Goal: Task Accomplishment & Management: Manage account settings

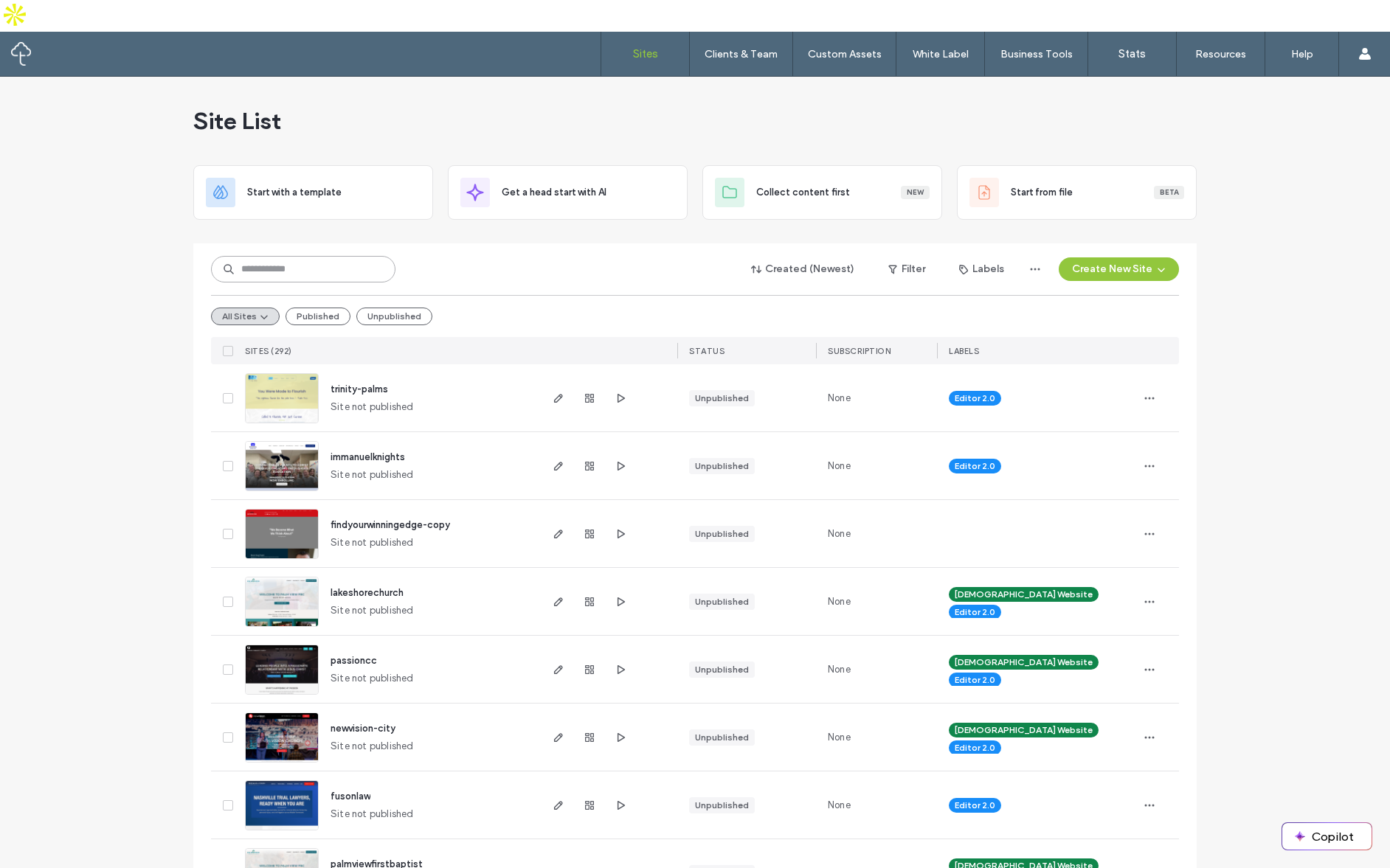
click at [287, 256] on input at bounding box center [303, 269] width 184 height 27
type input "*********"
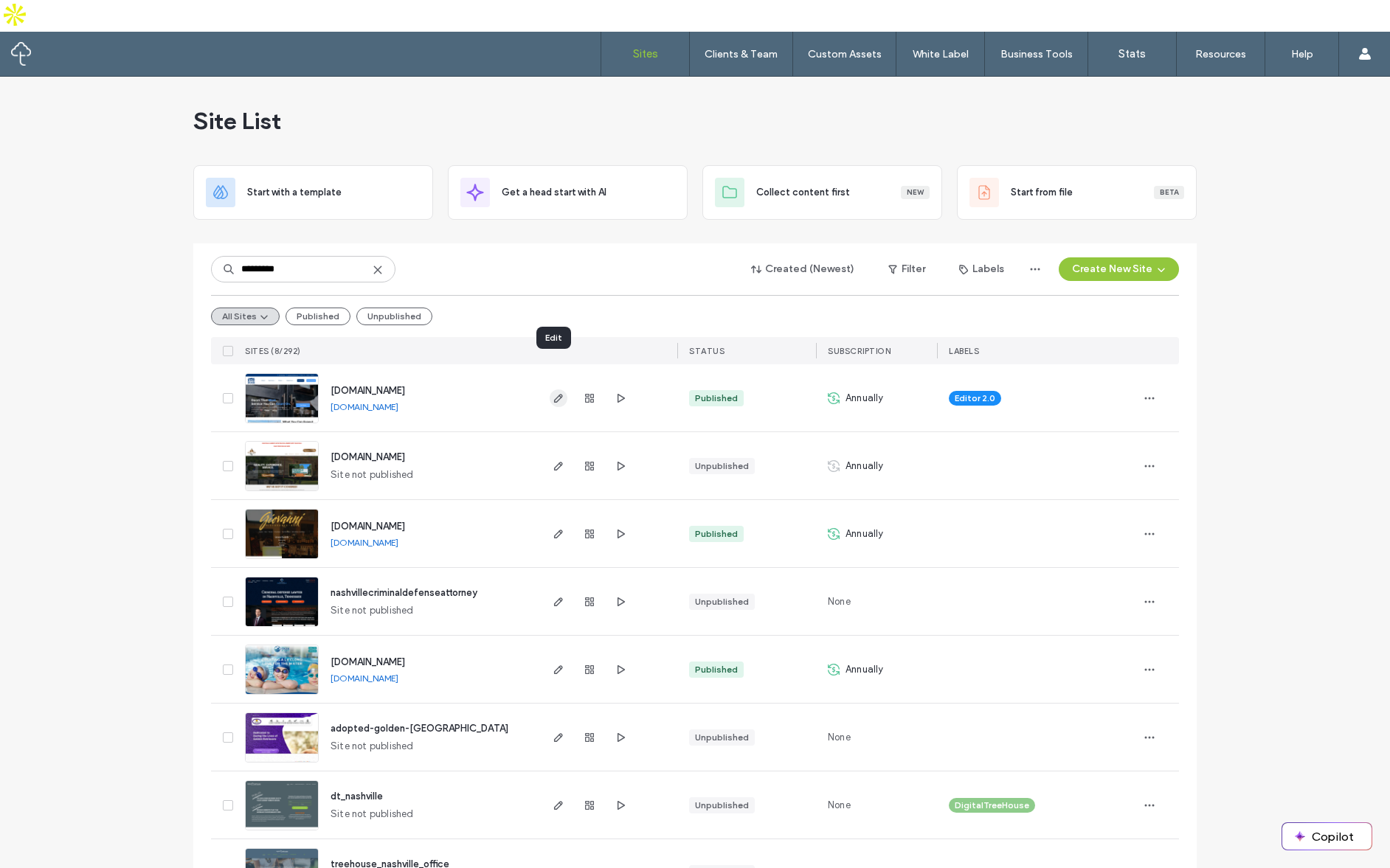
click at [554, 393] on use "button" at bounding box center [559, 398] width 9 height 9
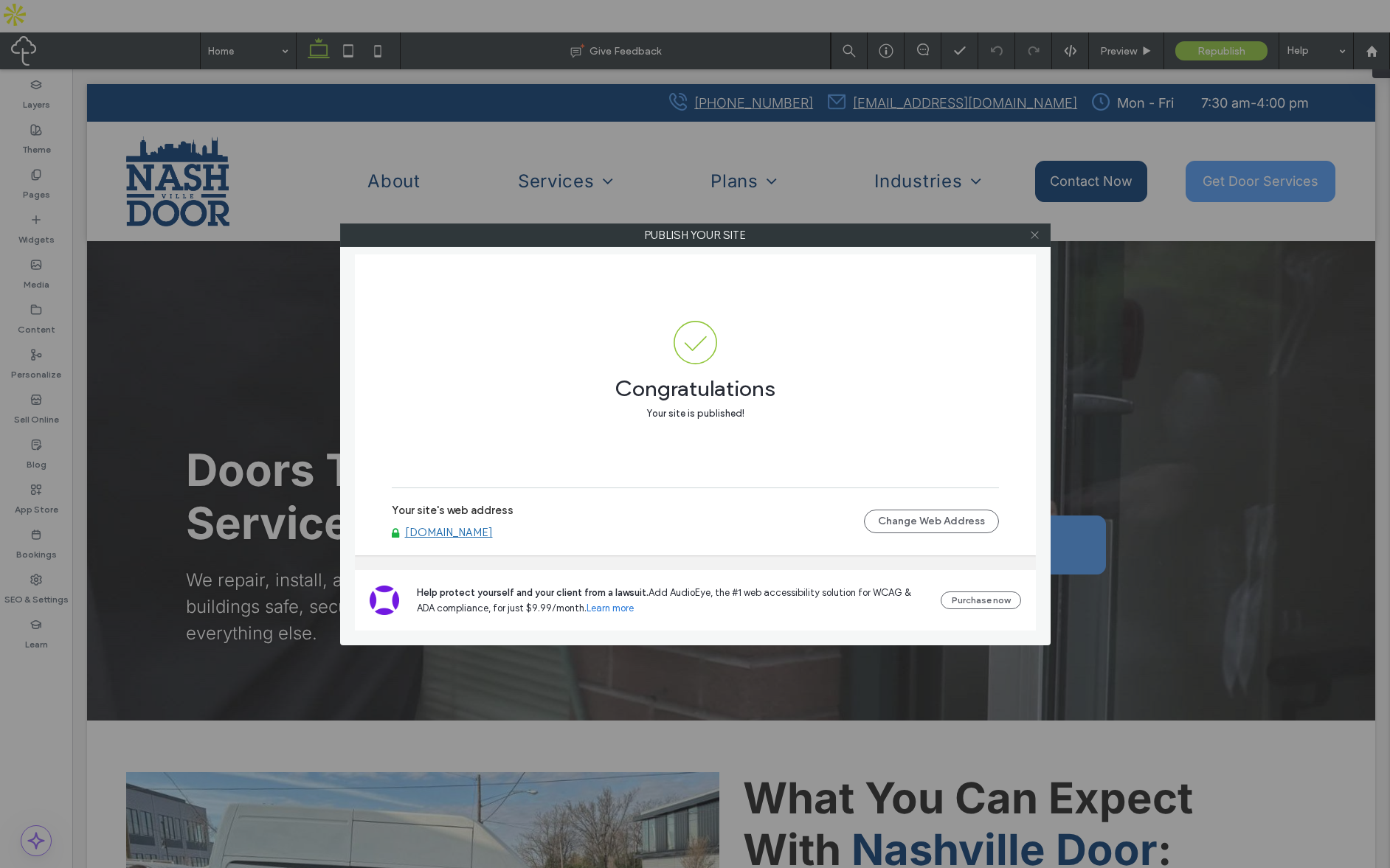
click at [1035, 240] on icon at bounding box center [1034, 235] width 11 height 11
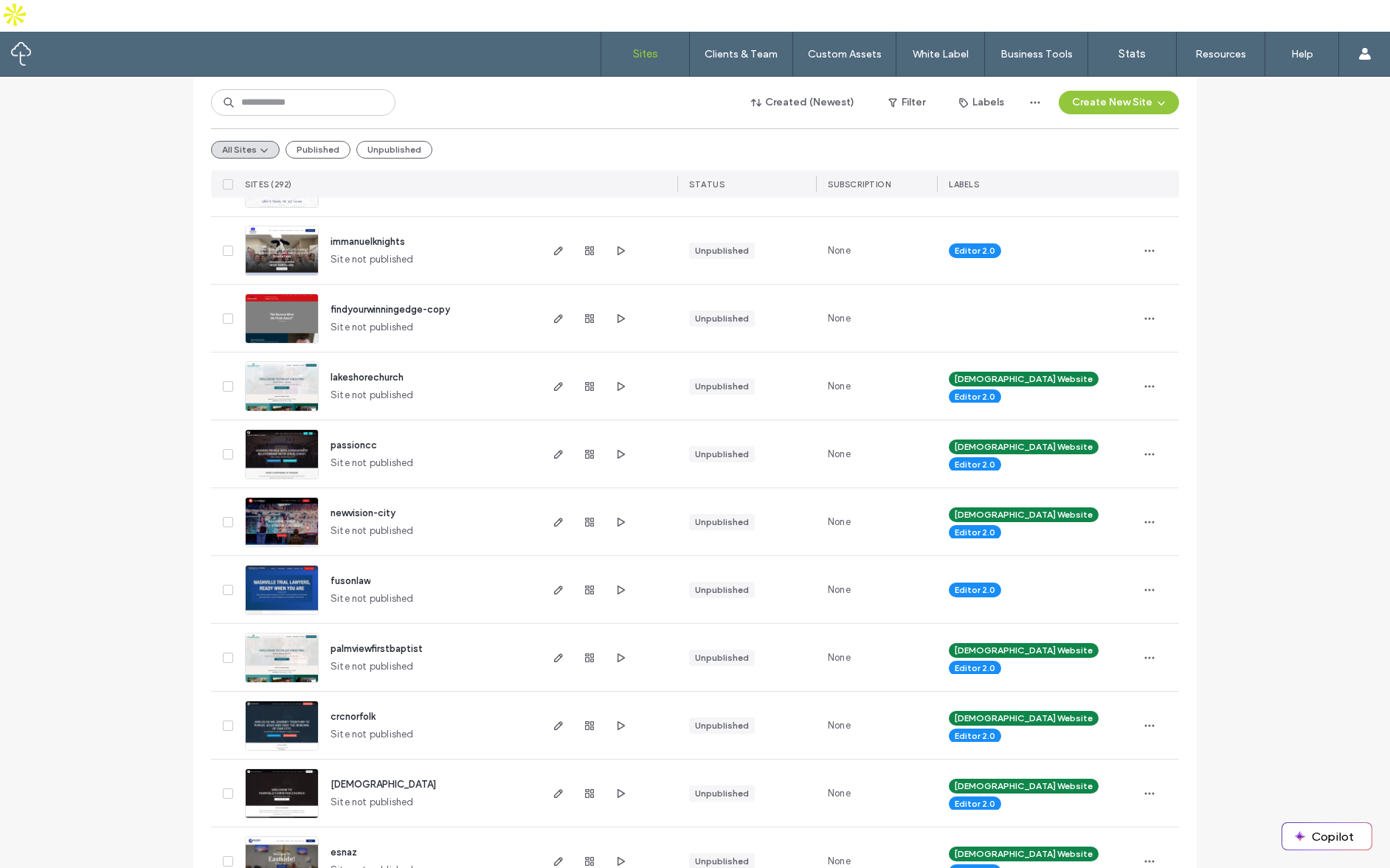
scroll to position [221, 0]
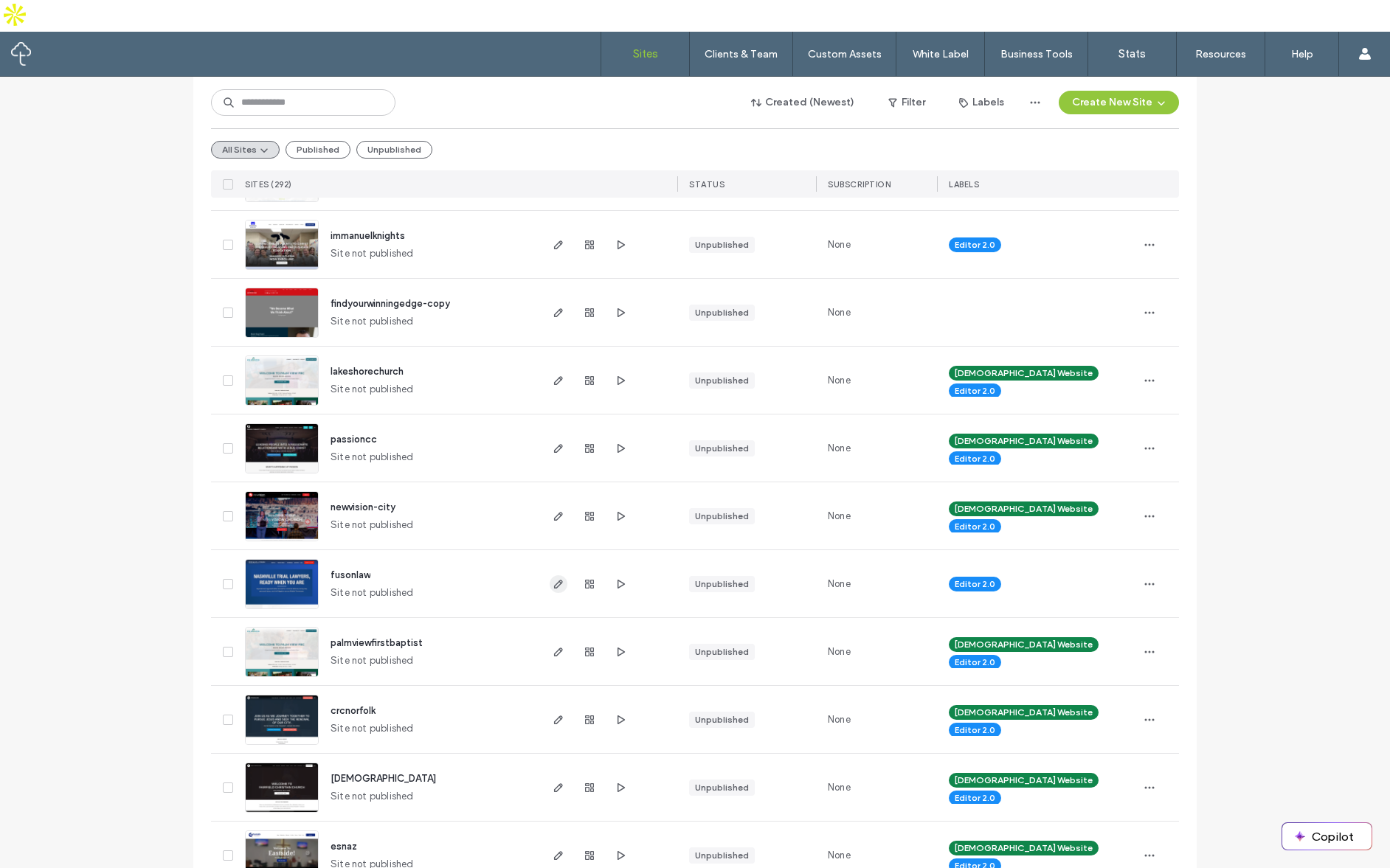
click at [552, 578] on icon "button" at bounding box center [558, 583] width 12 height 12
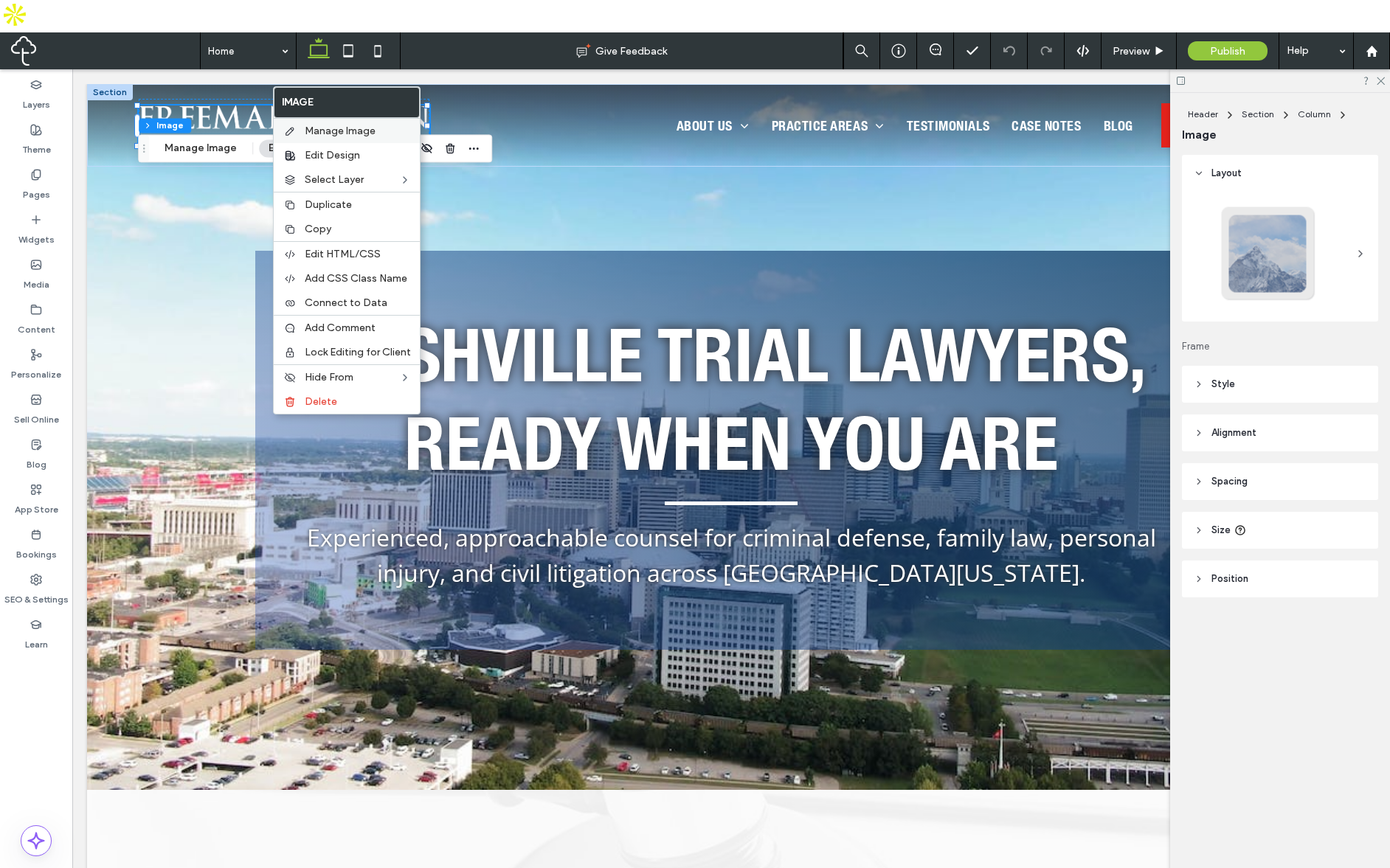
click at [329, 132] on span "Manage Image" at bounding box center [340, 131] width 71 height 13
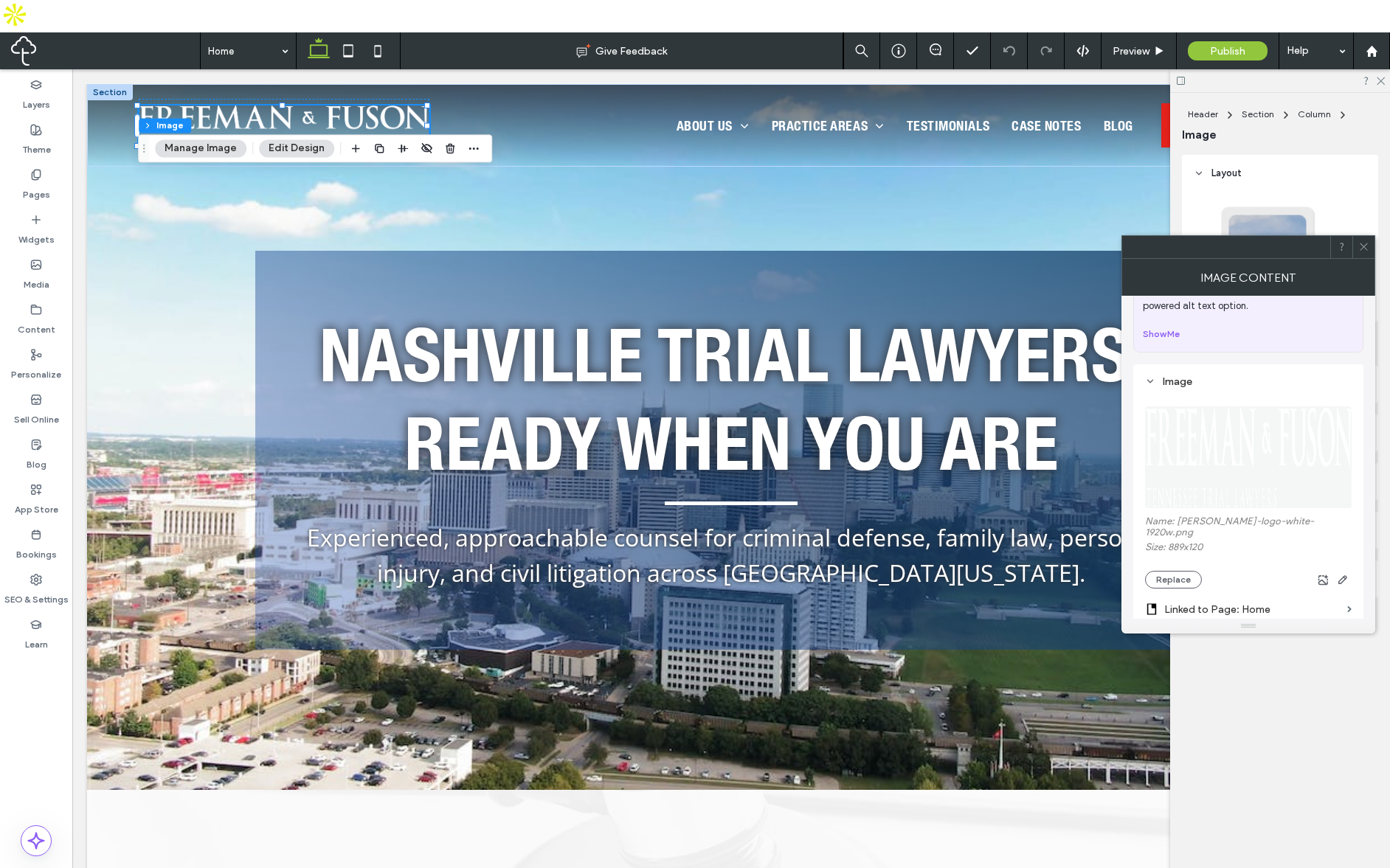
scroll to position [221, 0]
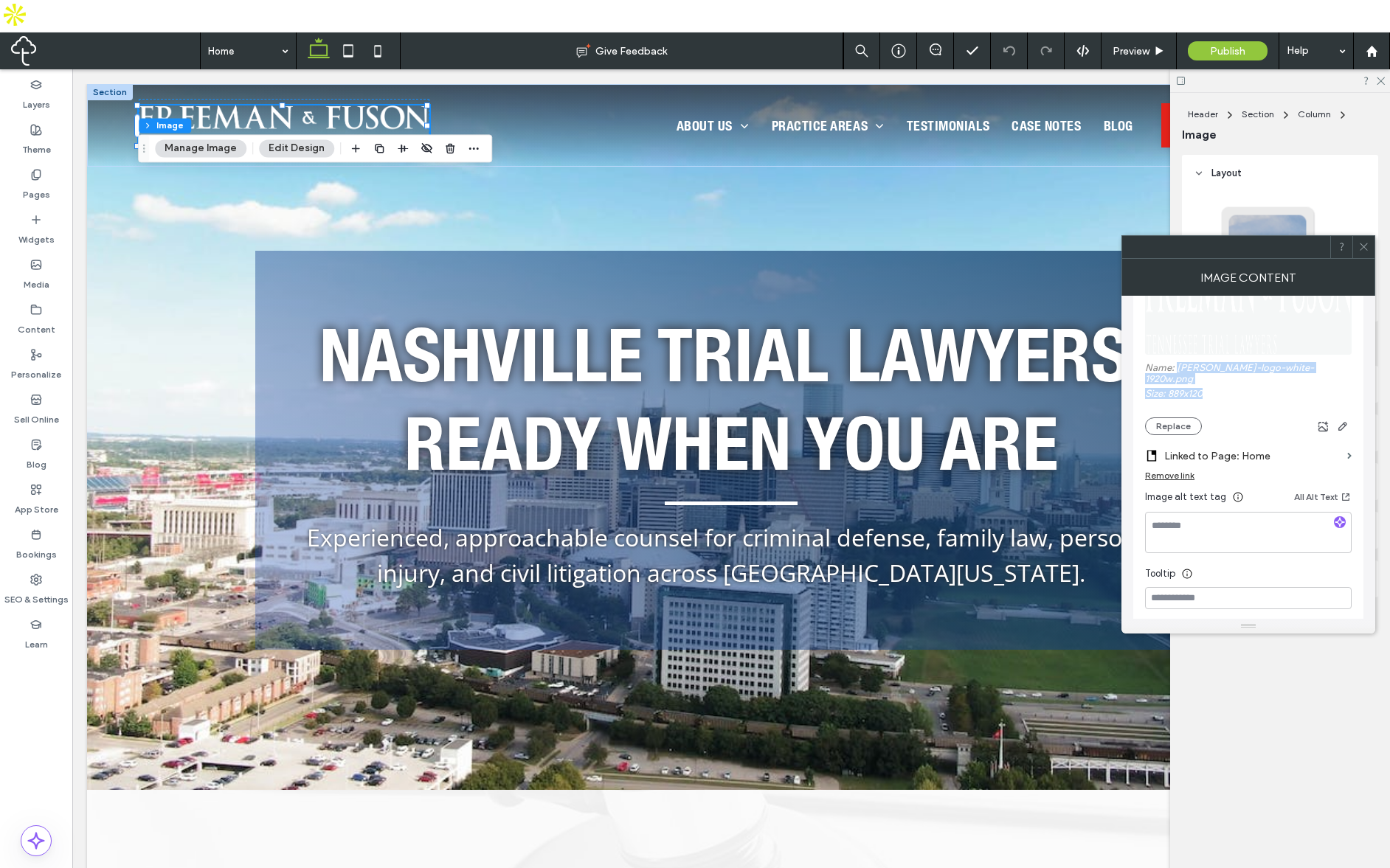
drag, startPoint x: 1210, startPoint y: 385, endPoint x: 1177, endPoint y: 369, distance: 36.7
click at [1177, 369] on div "Name: fuson-logo-white-1920w.png Size: 889x120 Replace" at bounding box center [1248, 398] width 206 height 73
click at [43, 316] on label "Content" at bounding box center [36, 326] width 38 height 20
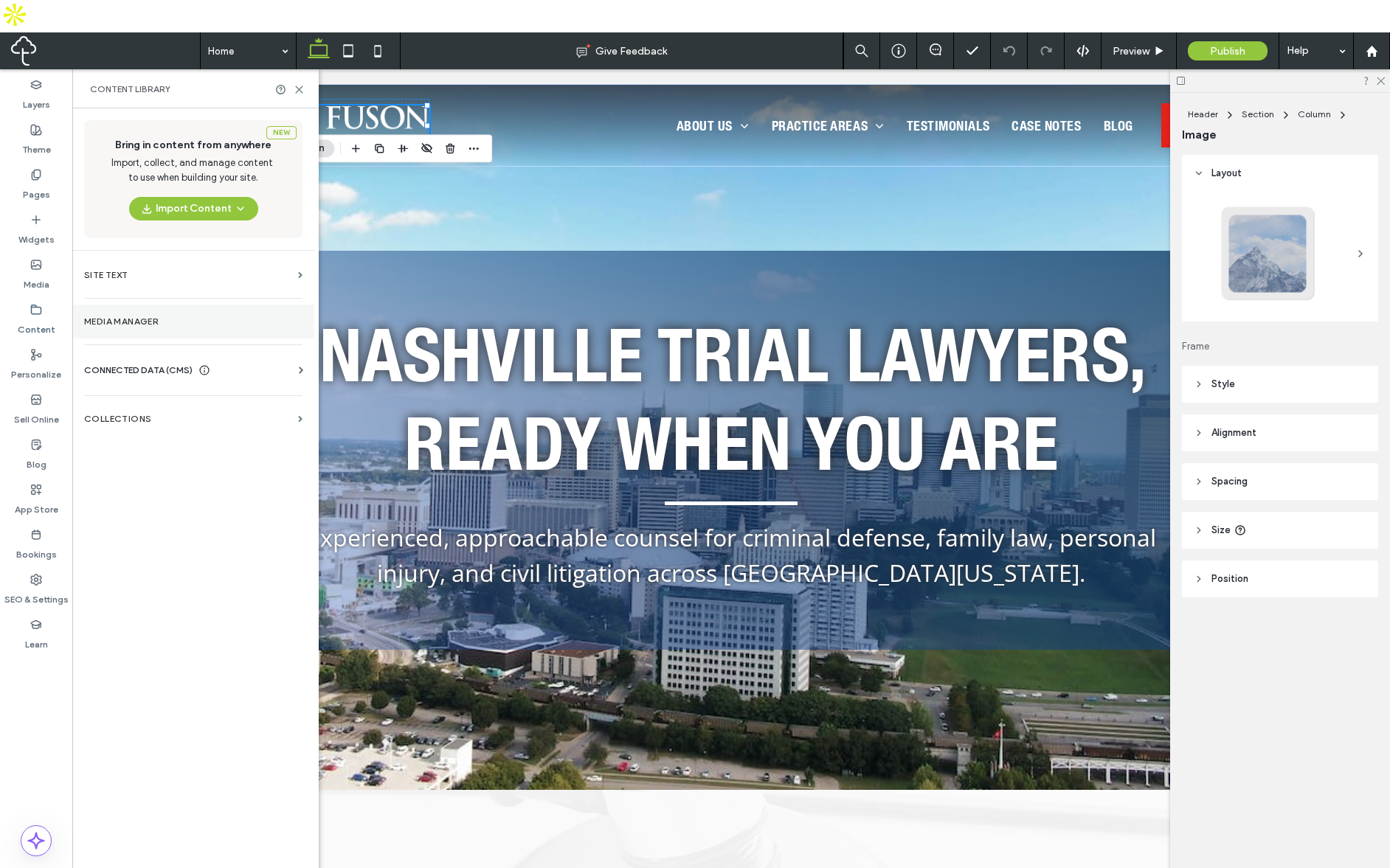
click at [135, 305] on section "Media Manager" at bounding box center [193, 322] width 242 height 34
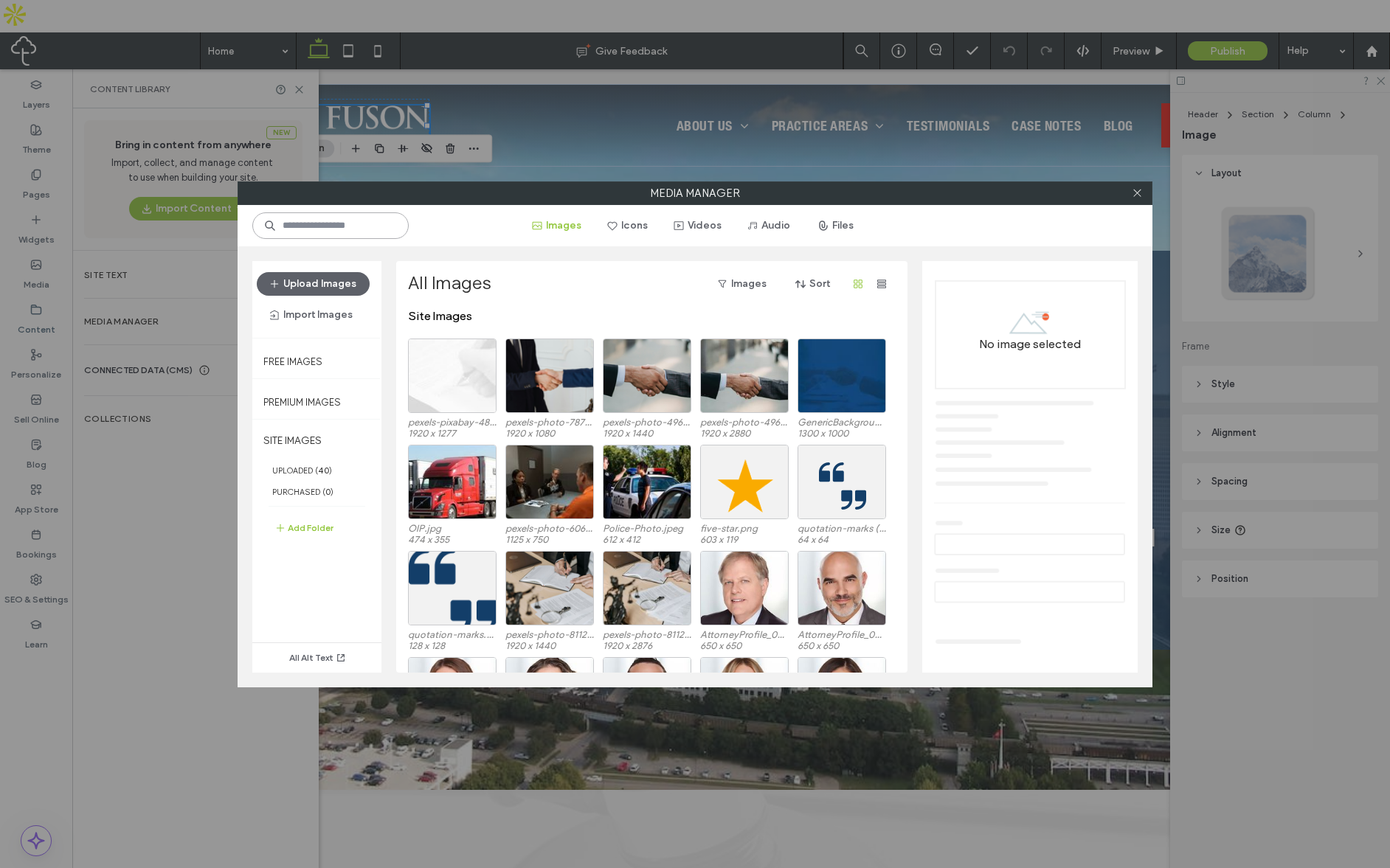
click at [342, 228] on input at bounding box center [331, 226] width 157 height 27
type input "****"
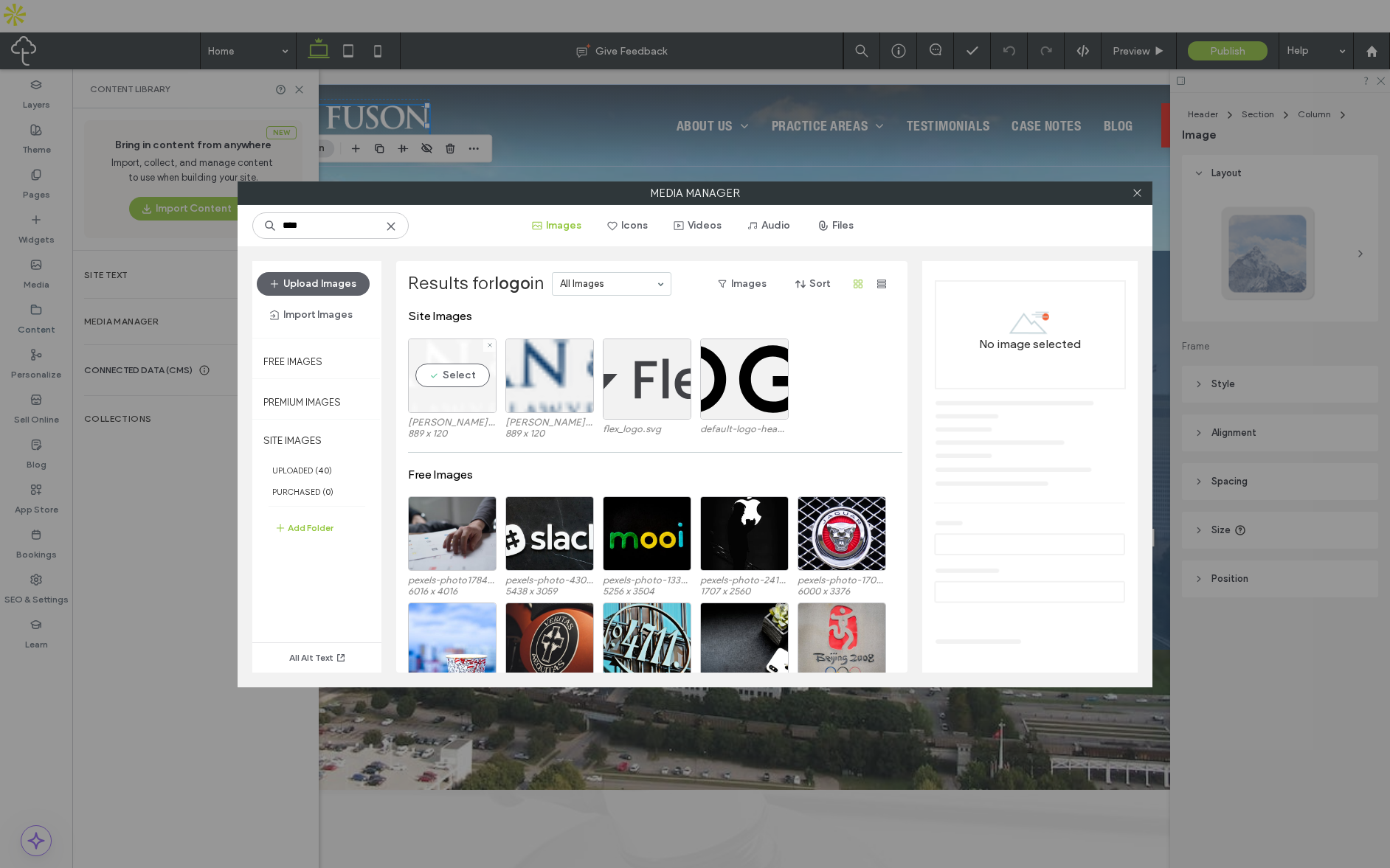
click at [458, 353] on div "Select" at bounding box center [453, 375] width 88 height 75
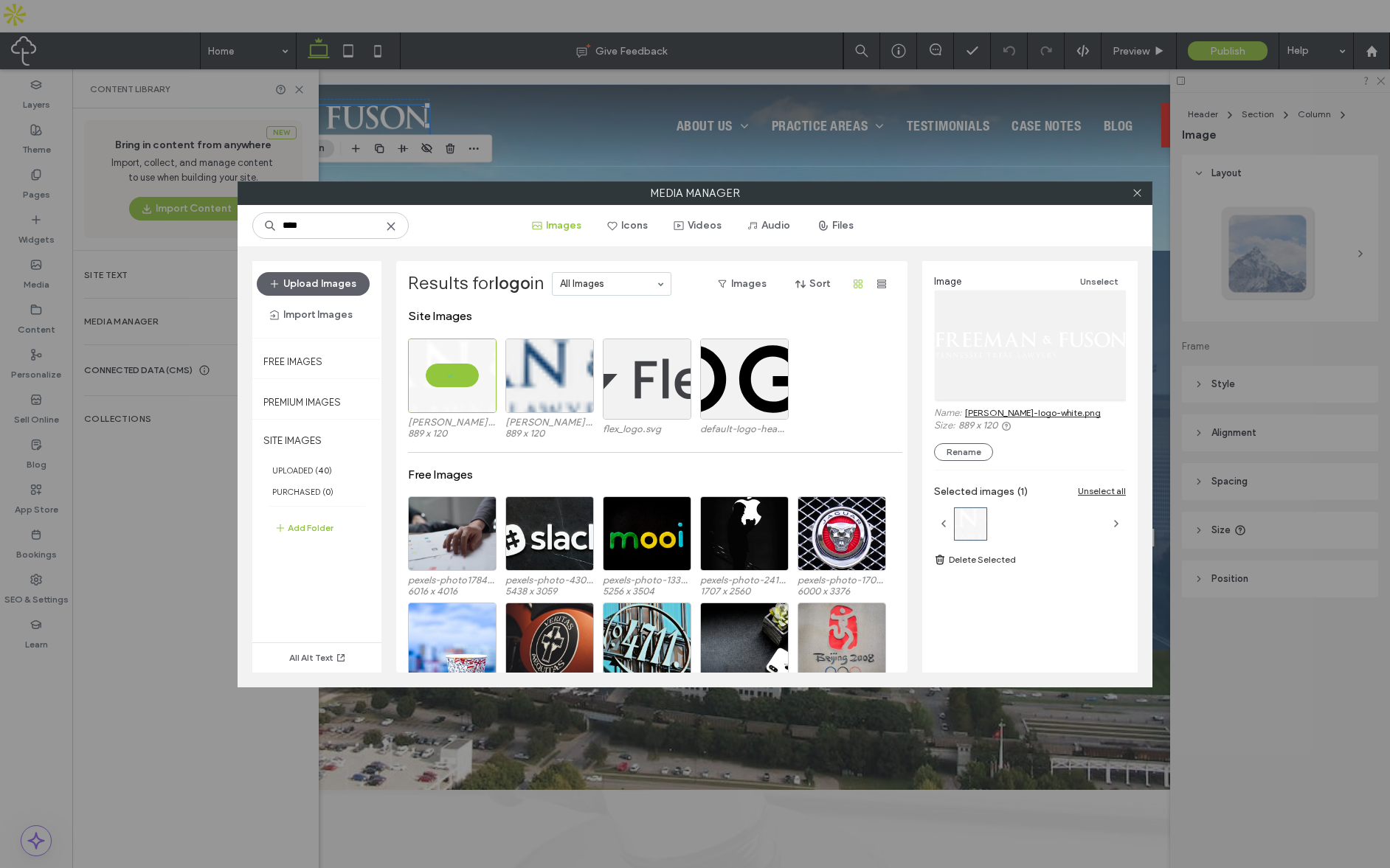
click at [1040, 414] on link "fuson-logo-white.png" at bounding box center [1032, 413] width 135 height 11
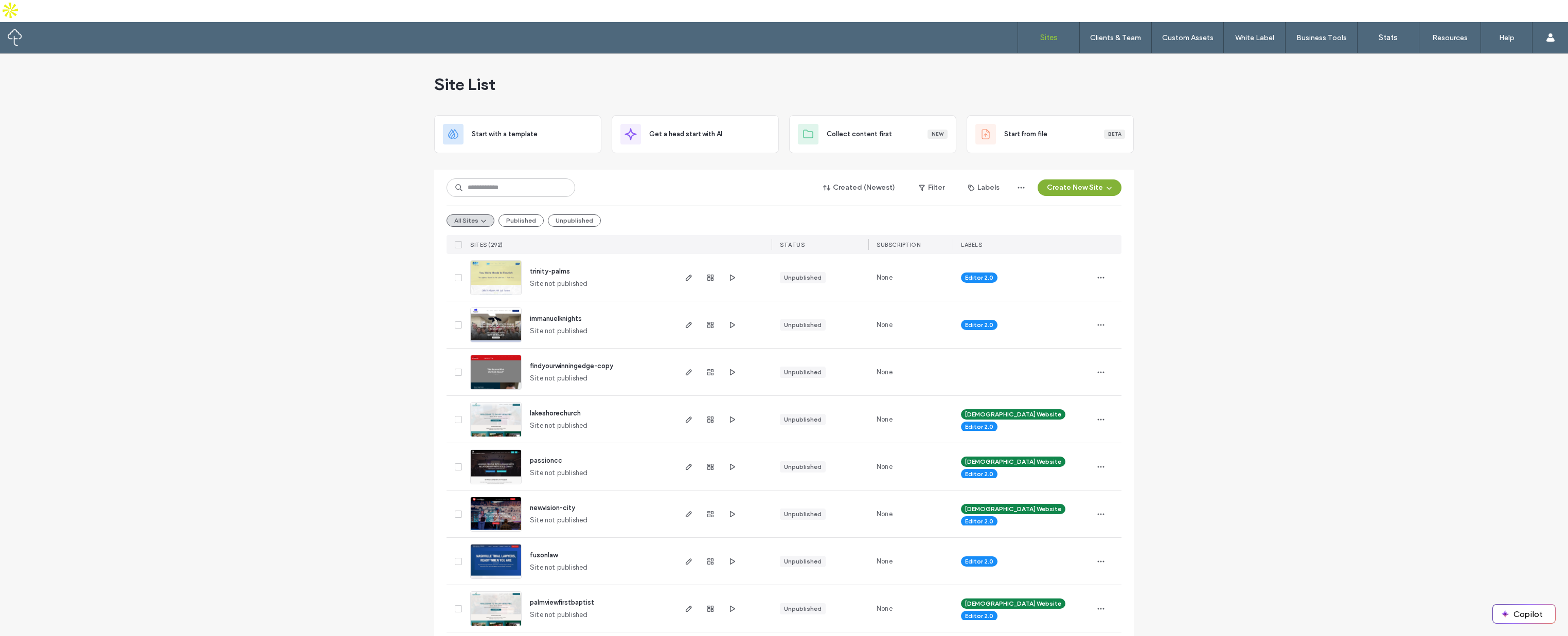
click at [1062, 179] on button "Create New Site" at bounding box center [1079, 188] width 84 height 17
click at [1092, 197] on div "Start with a template" at bounding box center [1106, 200] width 66 height 10
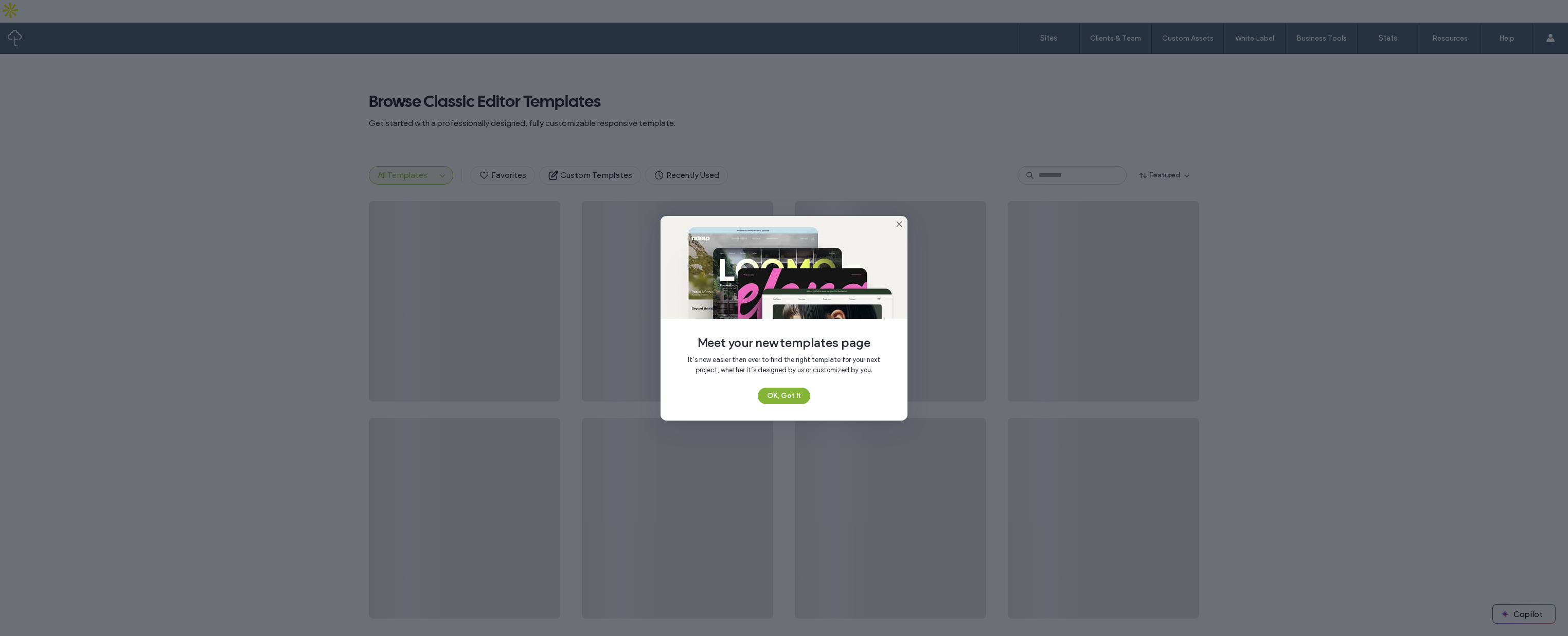
click at [780, 399] on button "OK, Got It" at bounding box center [784, 396] width 53 height 17
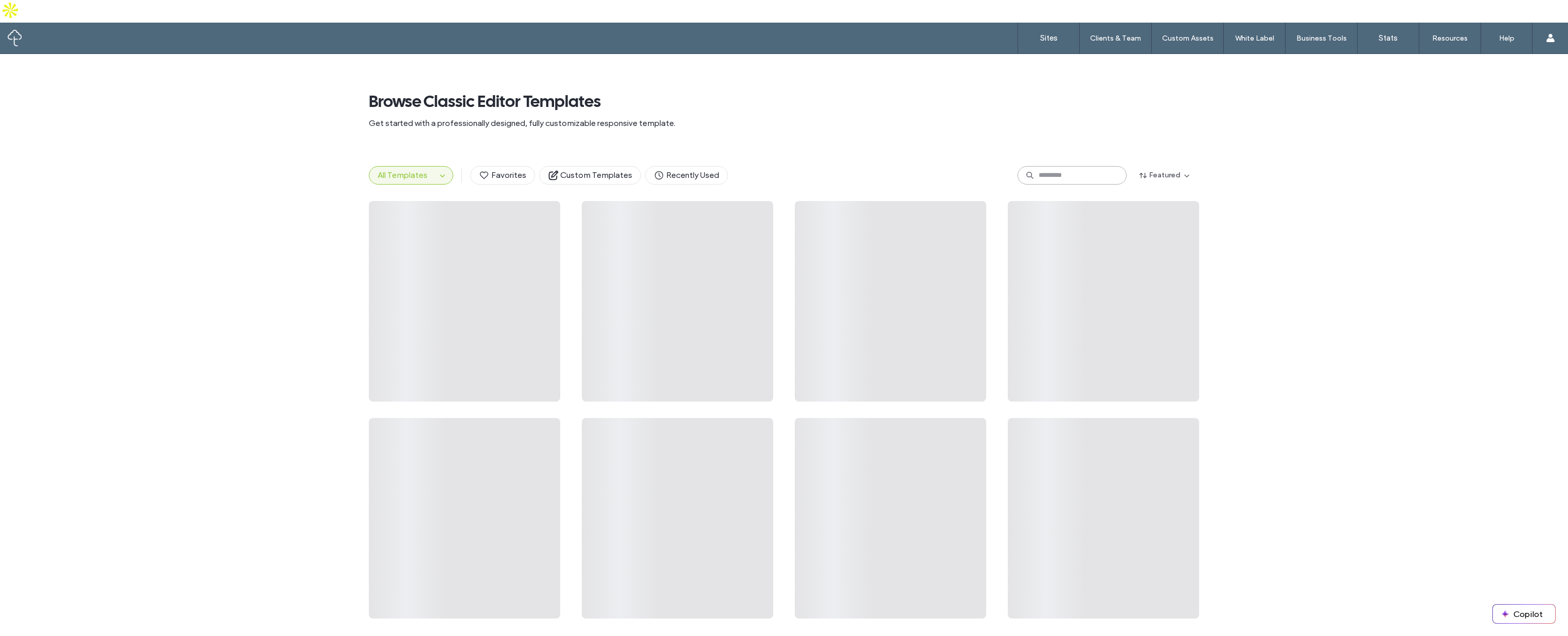
click at [1054, 166] on input at bounding box center [1072, 175] width 109 height 19
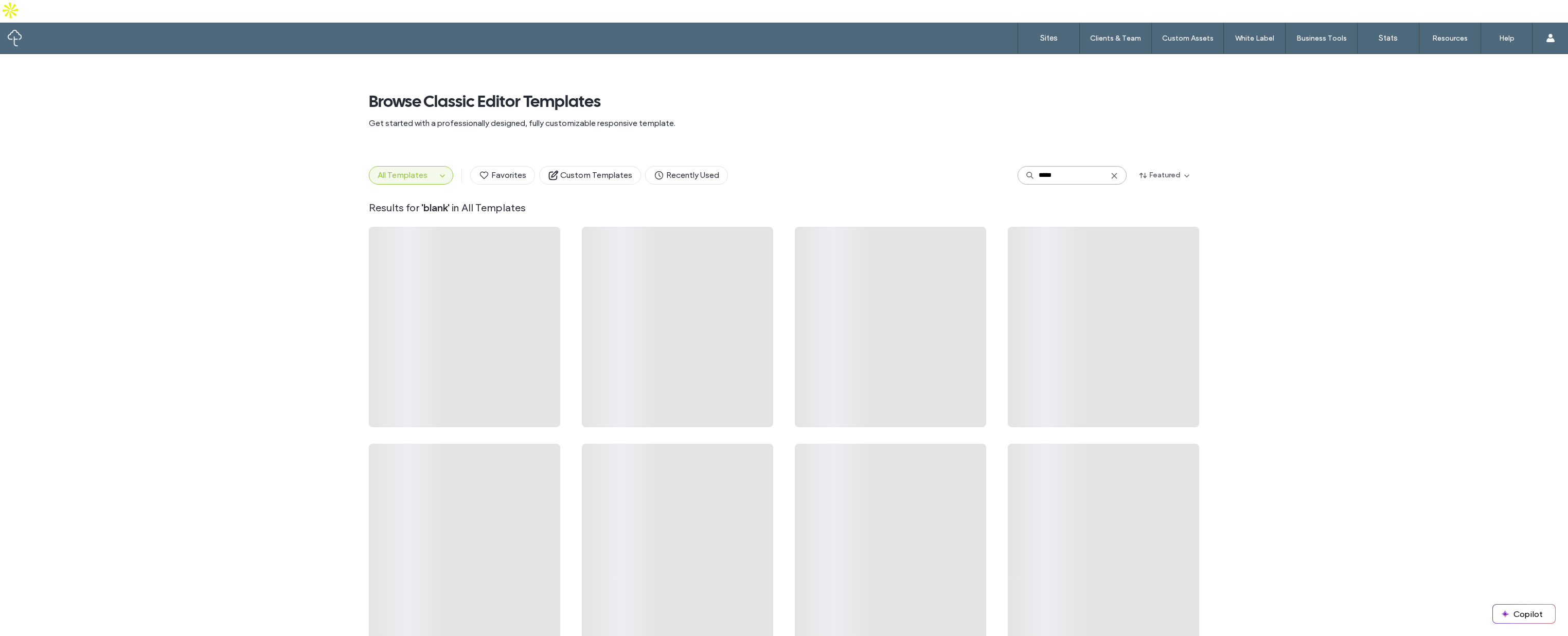
type input "*****"
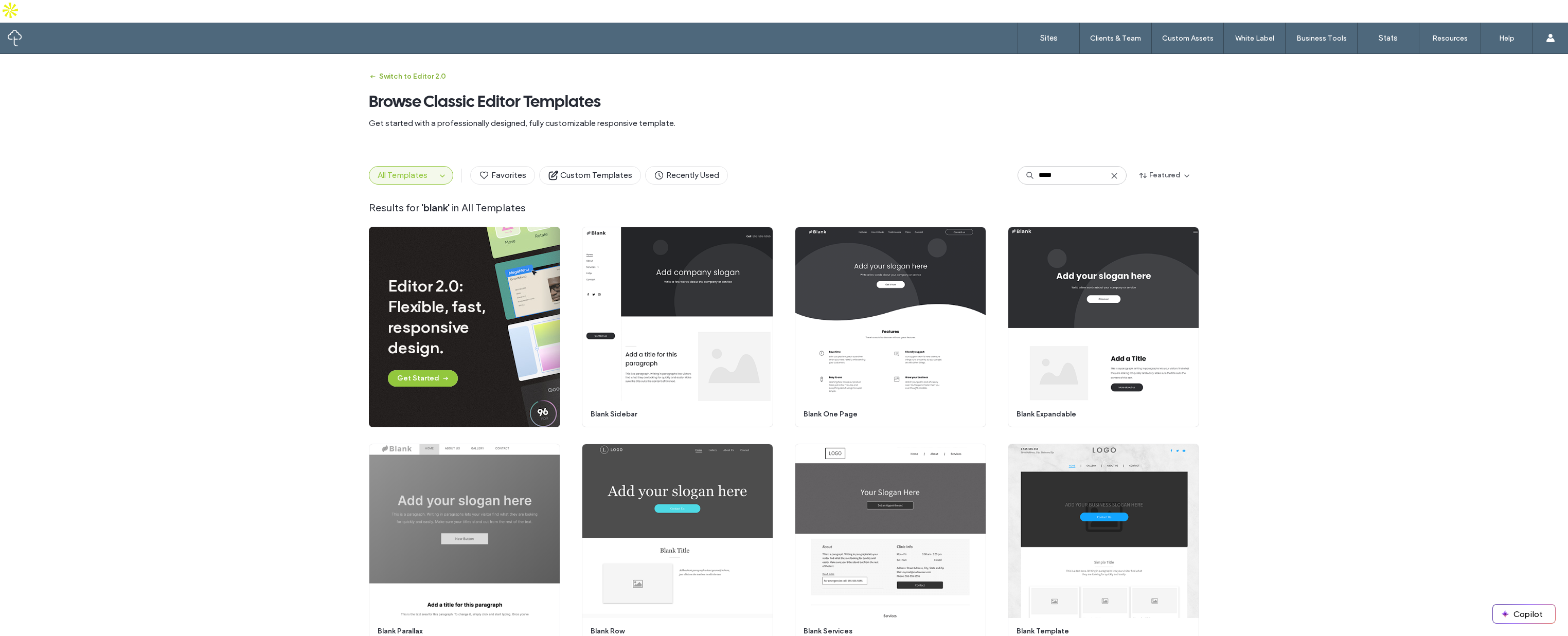
click at [403, 68] on button "Switch to Editor 2.0" at bounding box center [408, 76] width 77 height 17
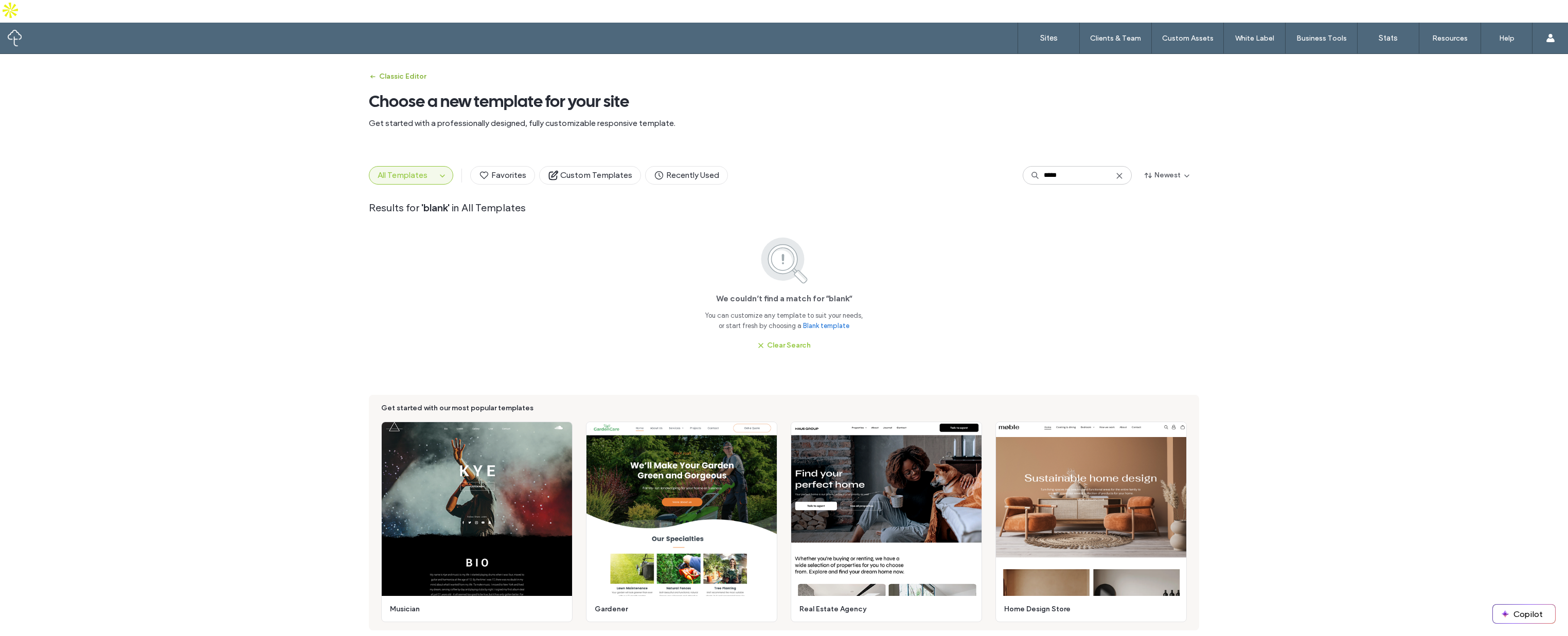
click at [403, 68] on button "Classic Editor" at bounding box center [397, 76] width 57 height 17
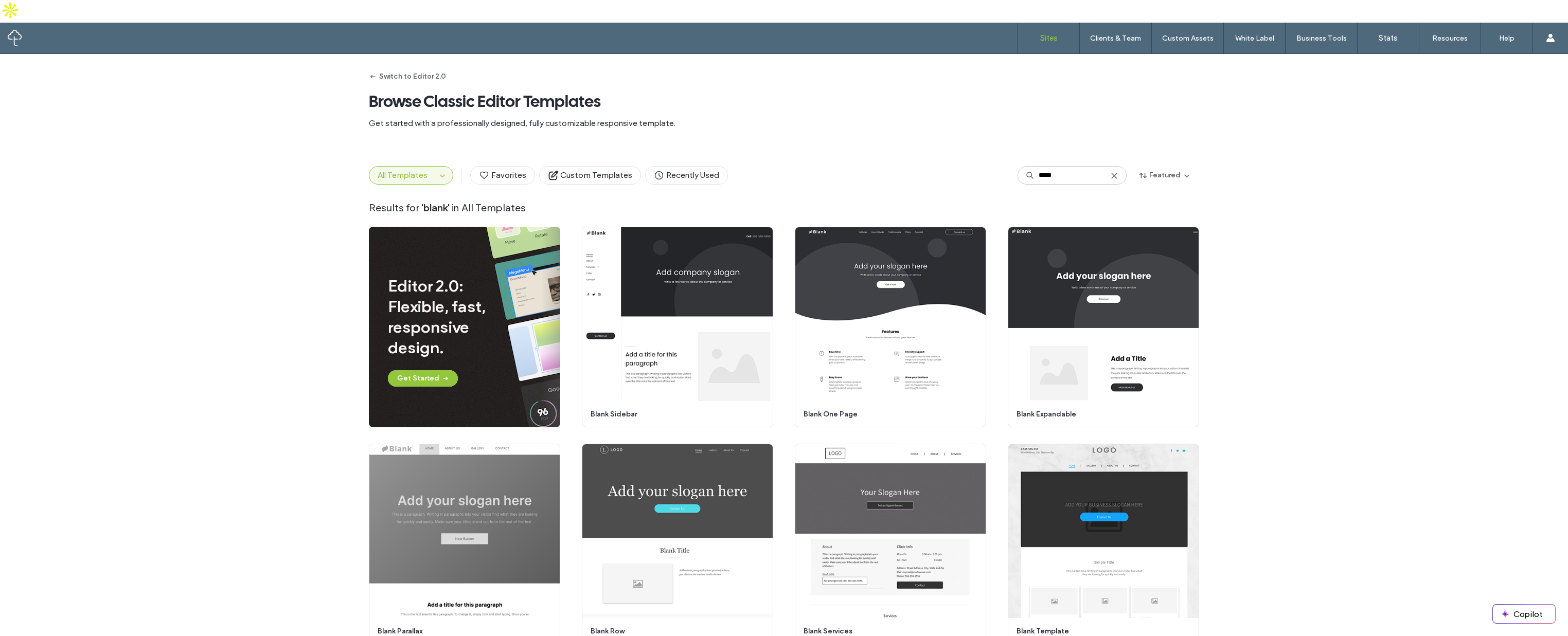
click at [1050, 33] on label "Sites" at bounding box center [1049, 38] width 17 height 9
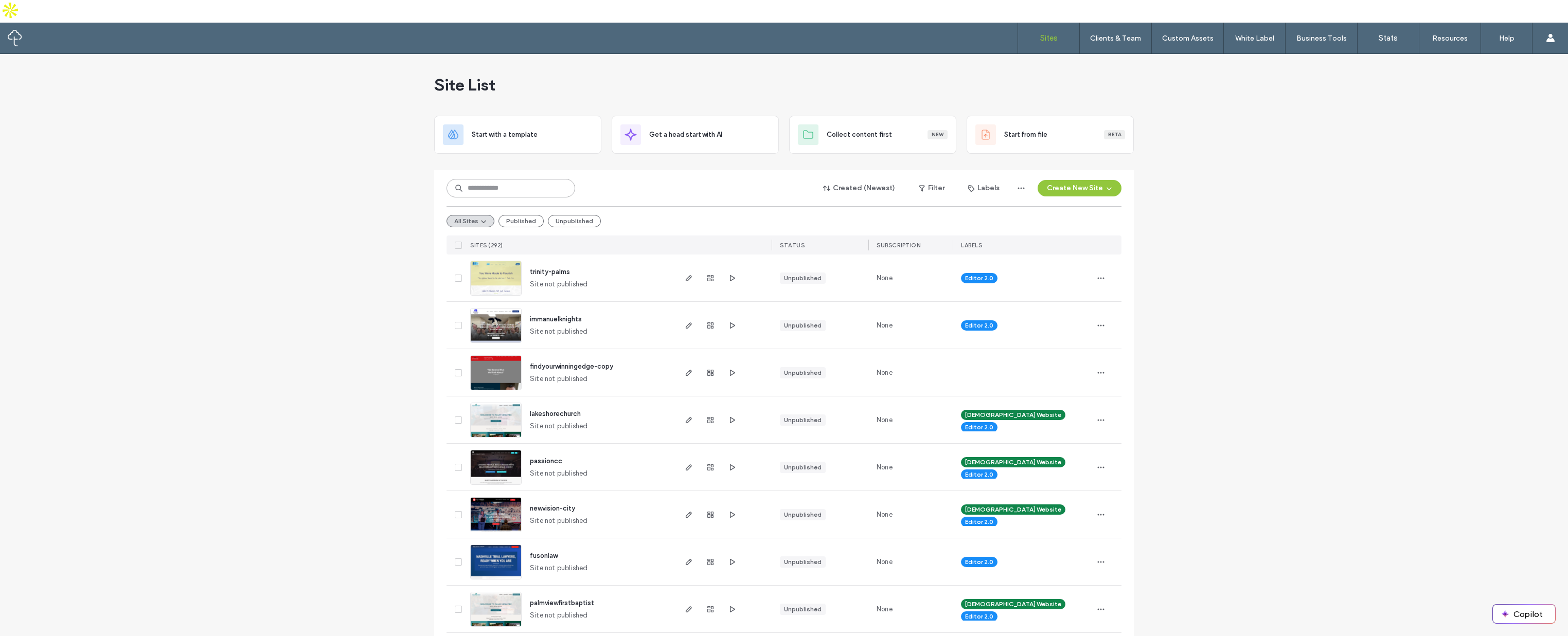
click at [522, 179] on input at bounding box center [511, 188] width 129 height 19
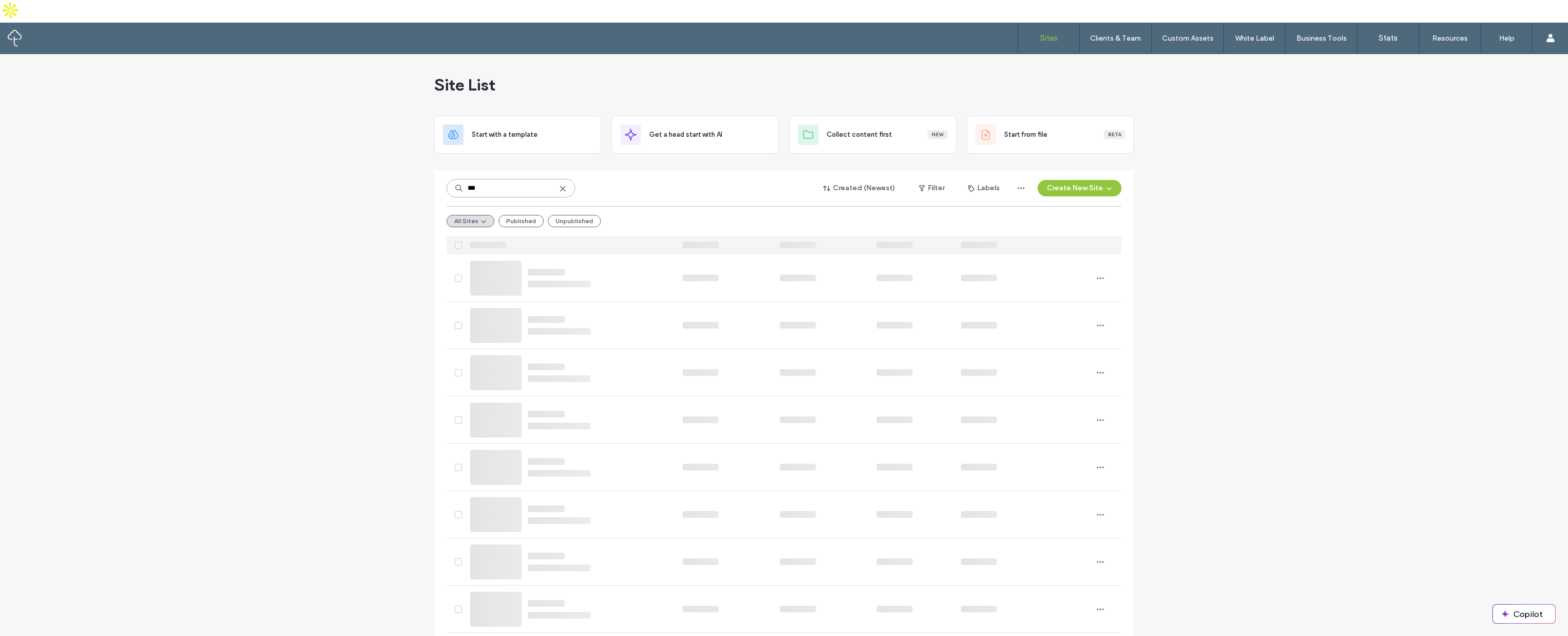
type input "***"
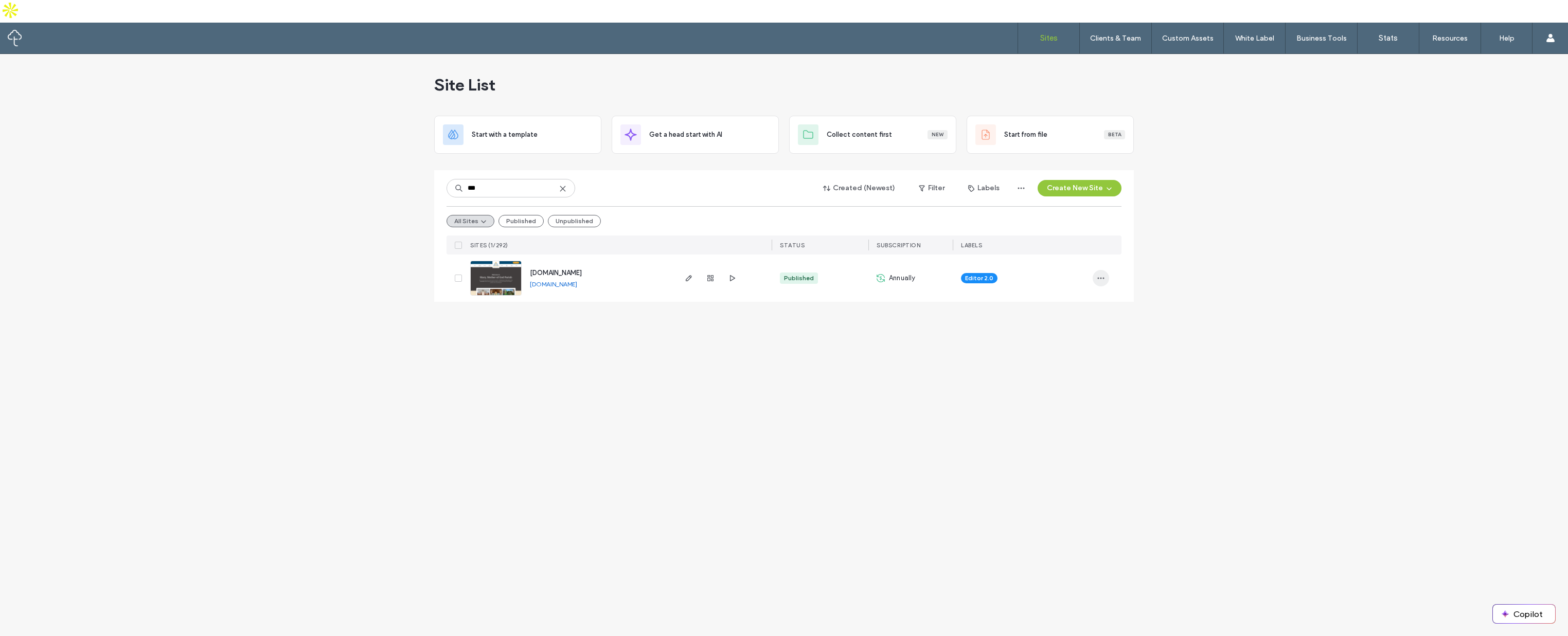
click at [1104, 274] on icon "button" at bounding box center [1101, 278] width 8 height 8
click at [1068, 284] on span "Duplicate Site" at bounding box center [1059, 282] width 44 height 10
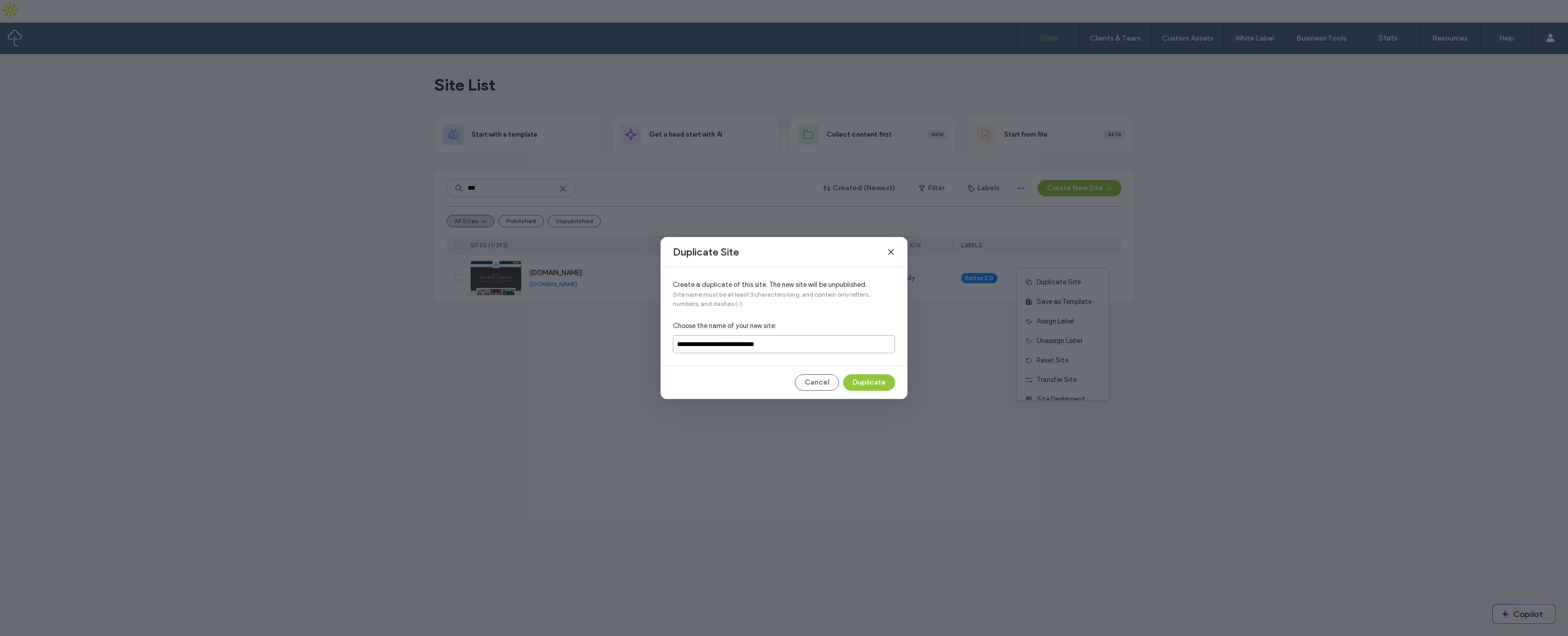
click at [822, 346] on input "**********" at bounding box center [784, 344] width 222 height 18
type input "*"
type input "**********"
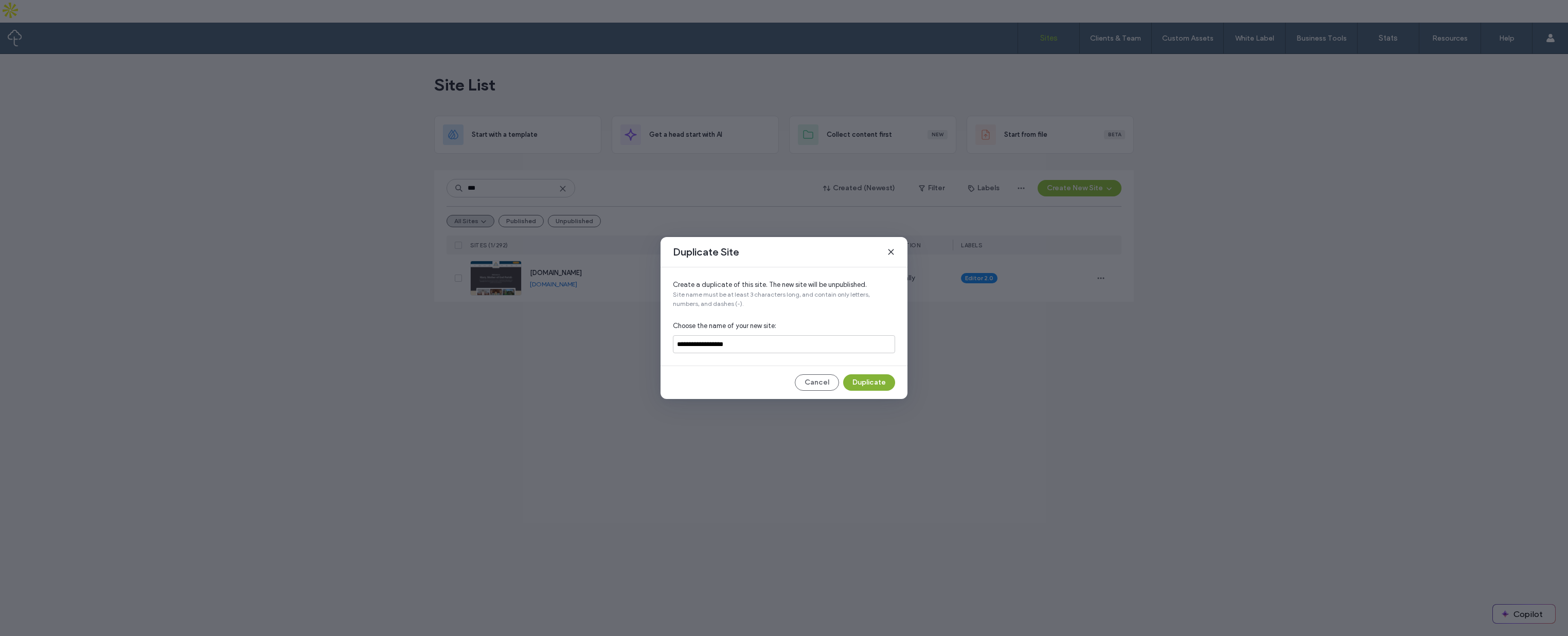
click at [858, 385] on button "Duplicate" at bounding box center [869, 383] width 52 height 17
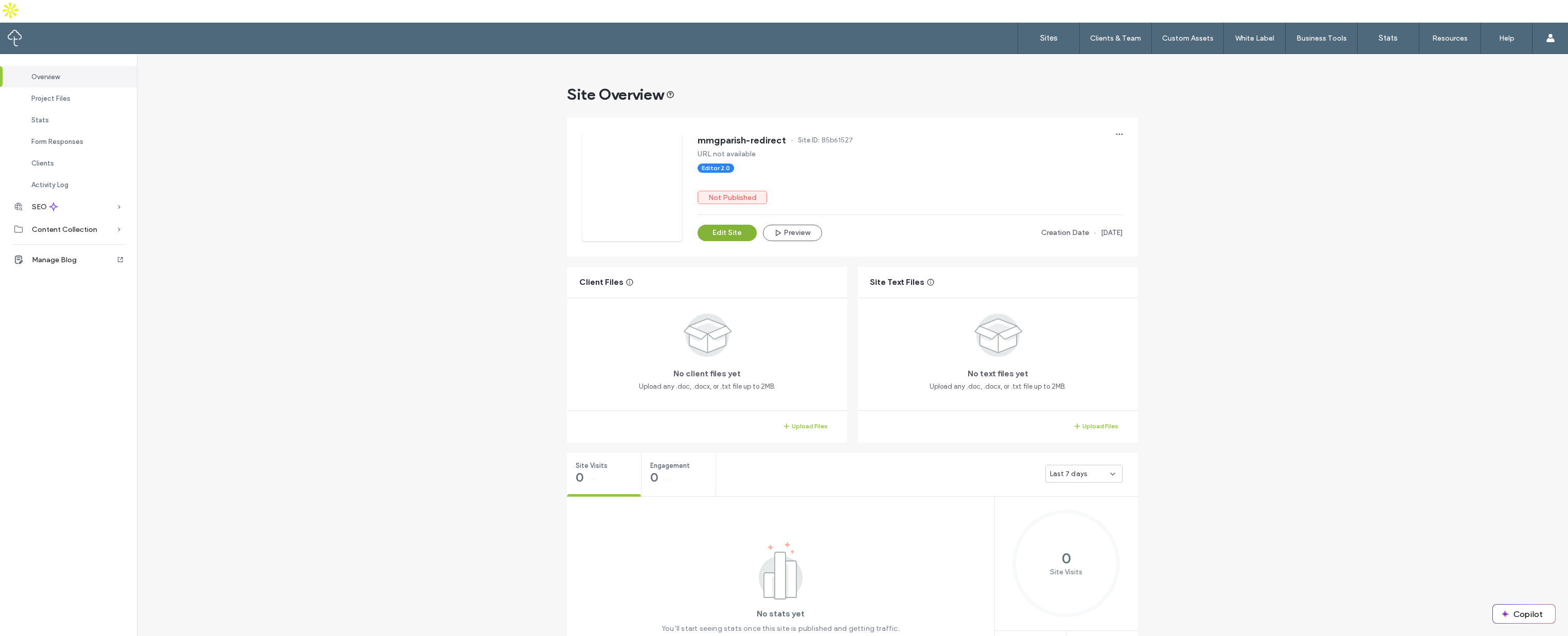
click at [726, 225] on button "Edit Site" at bounding box center [727, 233] width 59 height 17
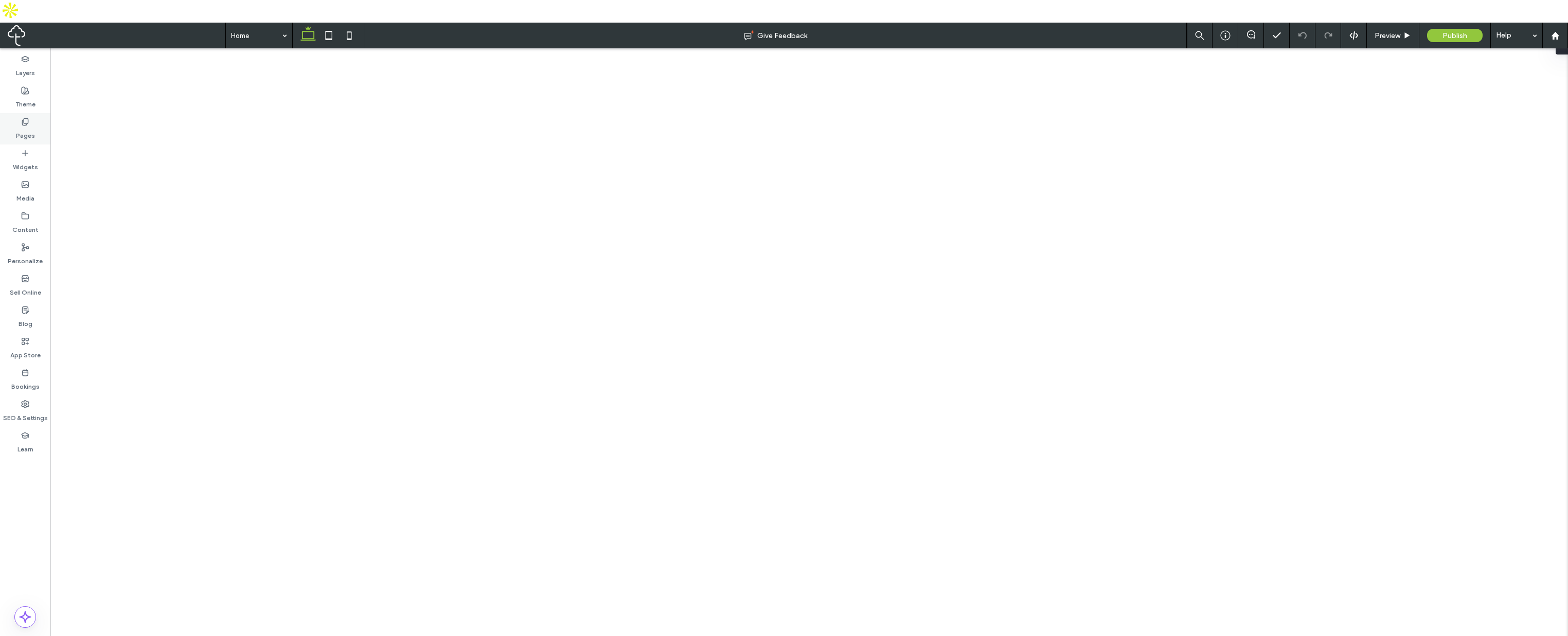
click at [24, 126] on label "Pages" at bounding box center [26, 133] width 19 height 14
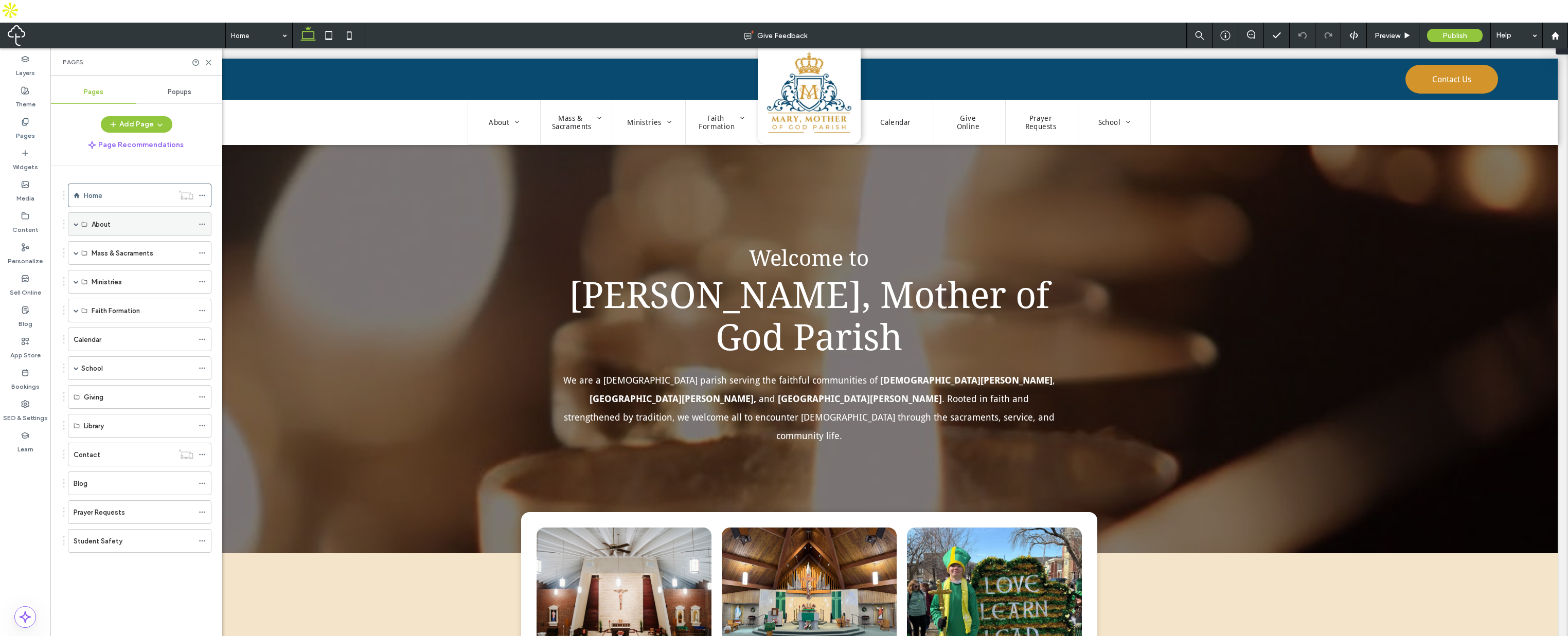
click at [202, 224] on use at bounding box center [202, 224] width 6 height 1
click at [244, 242] on span "Delete" at bounding box center [238, 243] width 23 height 9
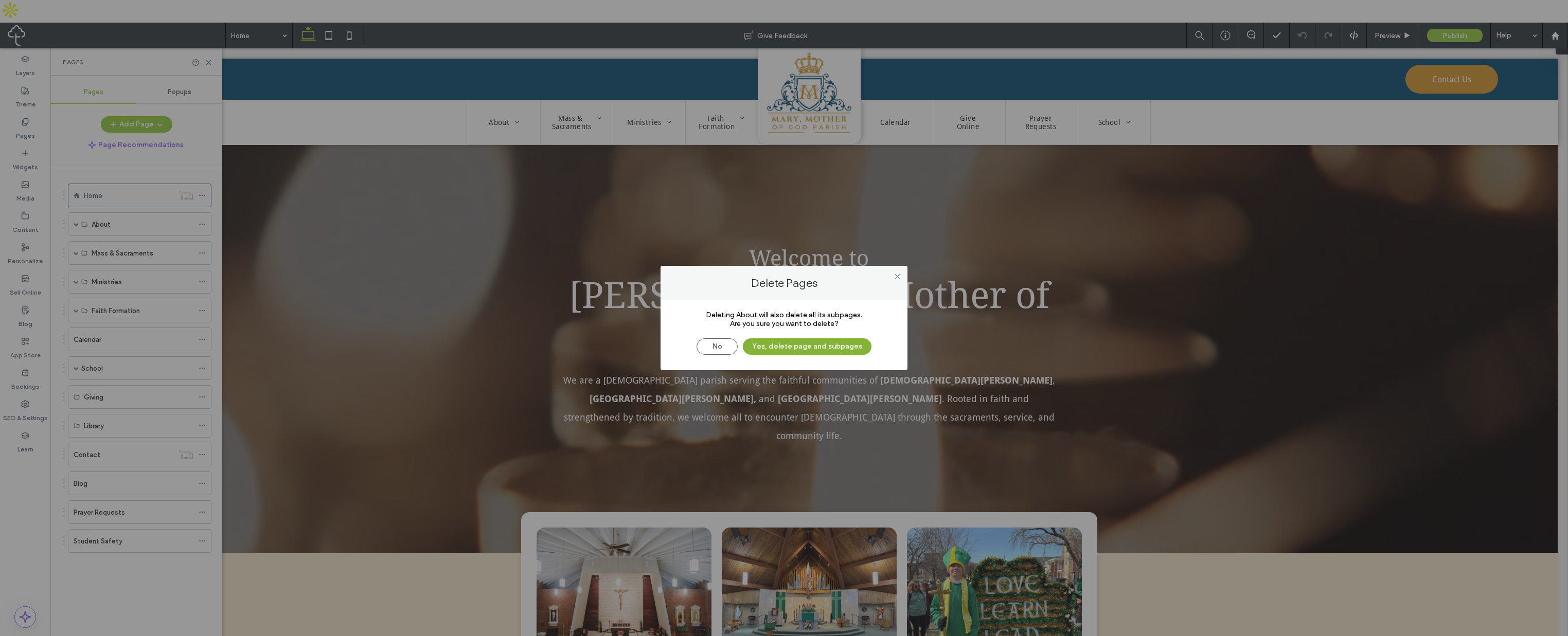
click at [814, 350] on button "Yes, delete page and subpages" at bounding box center [807, 347] width 129 height 17
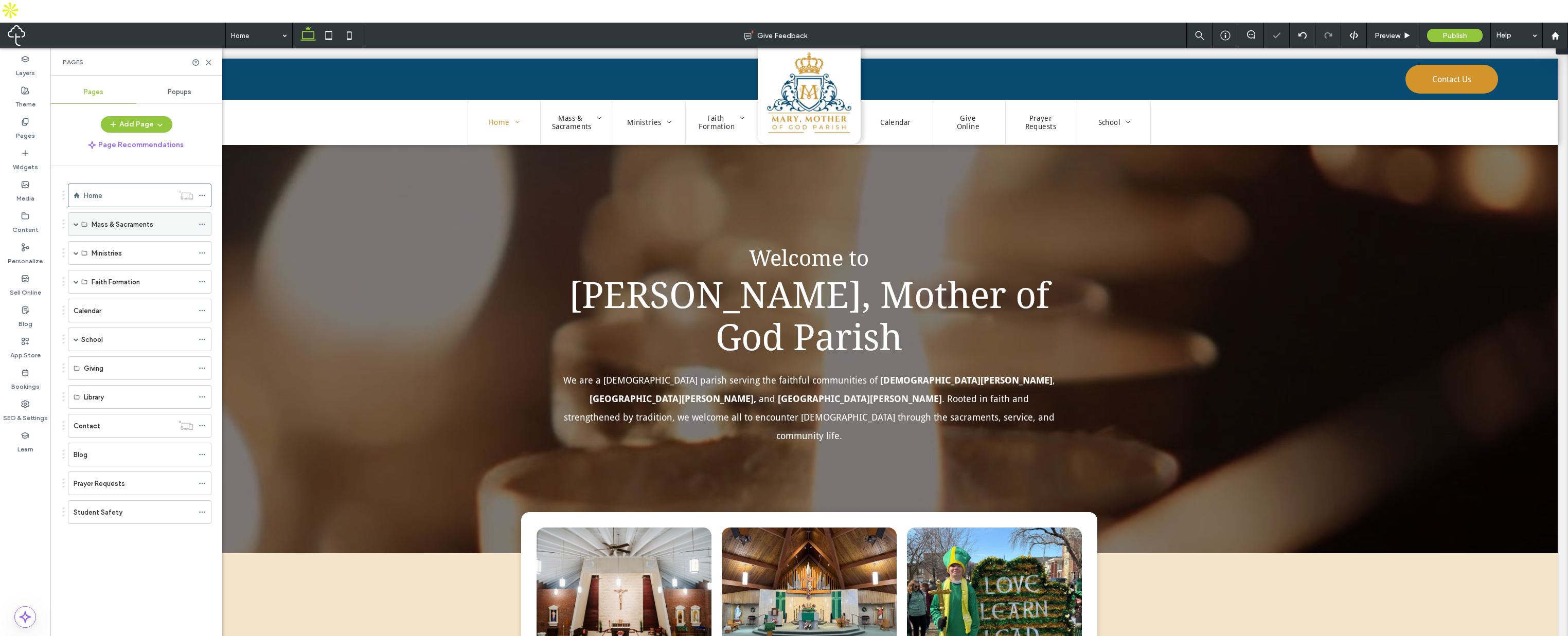
click at [201, 220] on icon at bounding box center [202, 224] width 7 height 7
click at [238, 243] on span "Delete" at bounding box center [238, 243] width 23 height 9
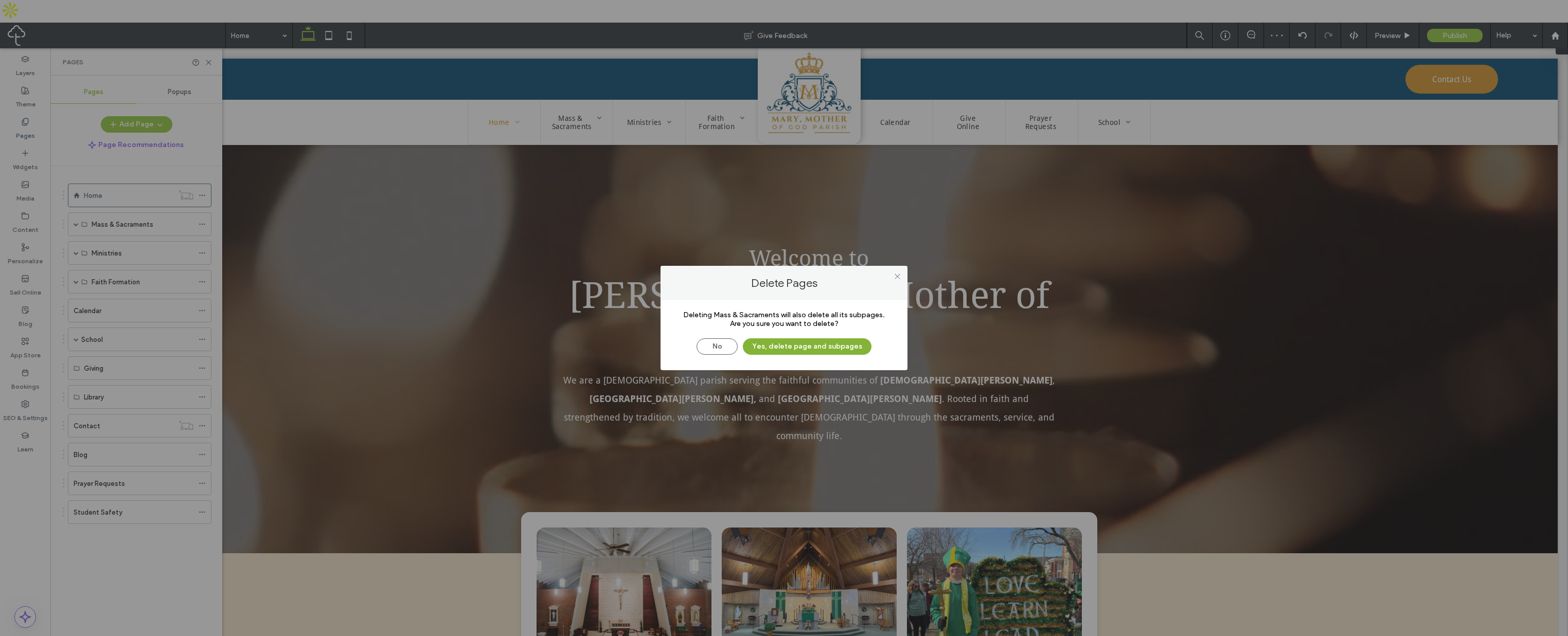
click at [802, 345] on button "Yes, delete page and subpages" at bounding box center [807, 347] width 129 height 17
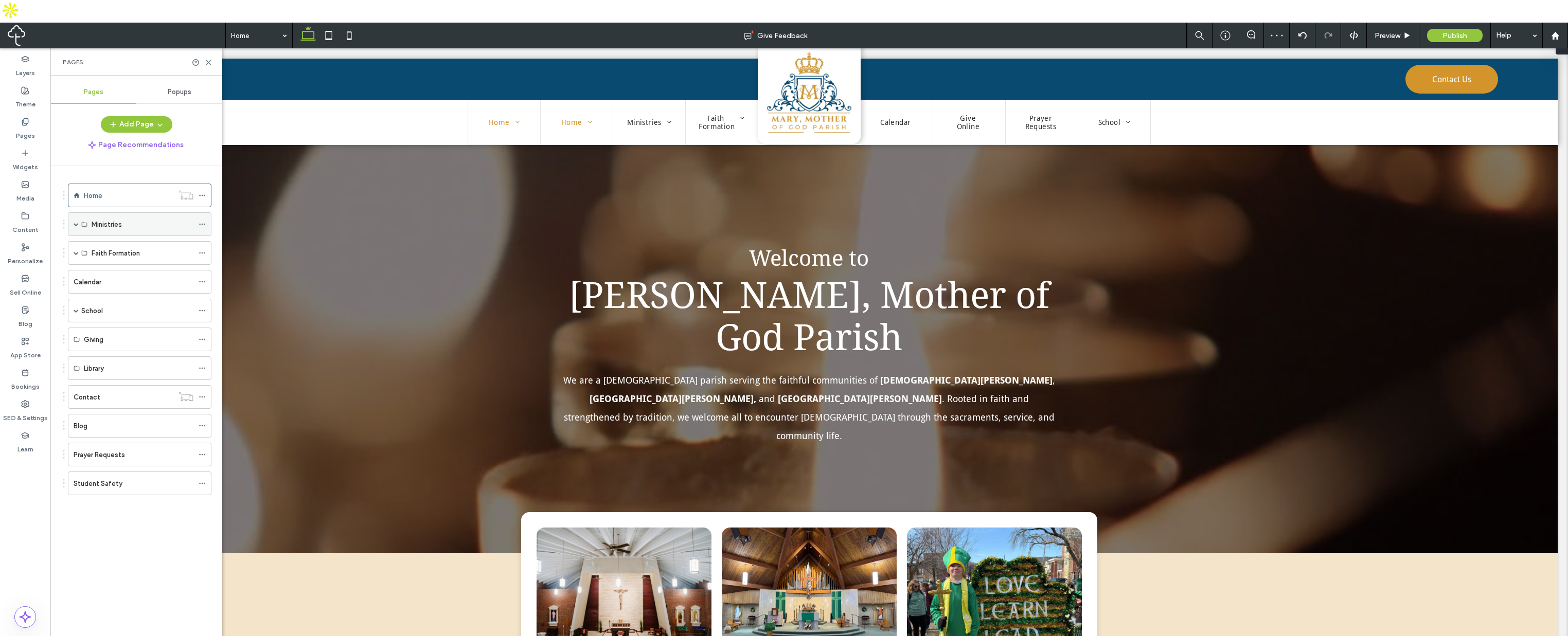
click at [204, 220] on icon at bounding box center [202, 224] width 7 height 7
click at [246, 242] on span "Delete" at bounding box center [238, 243] width 23 height 9
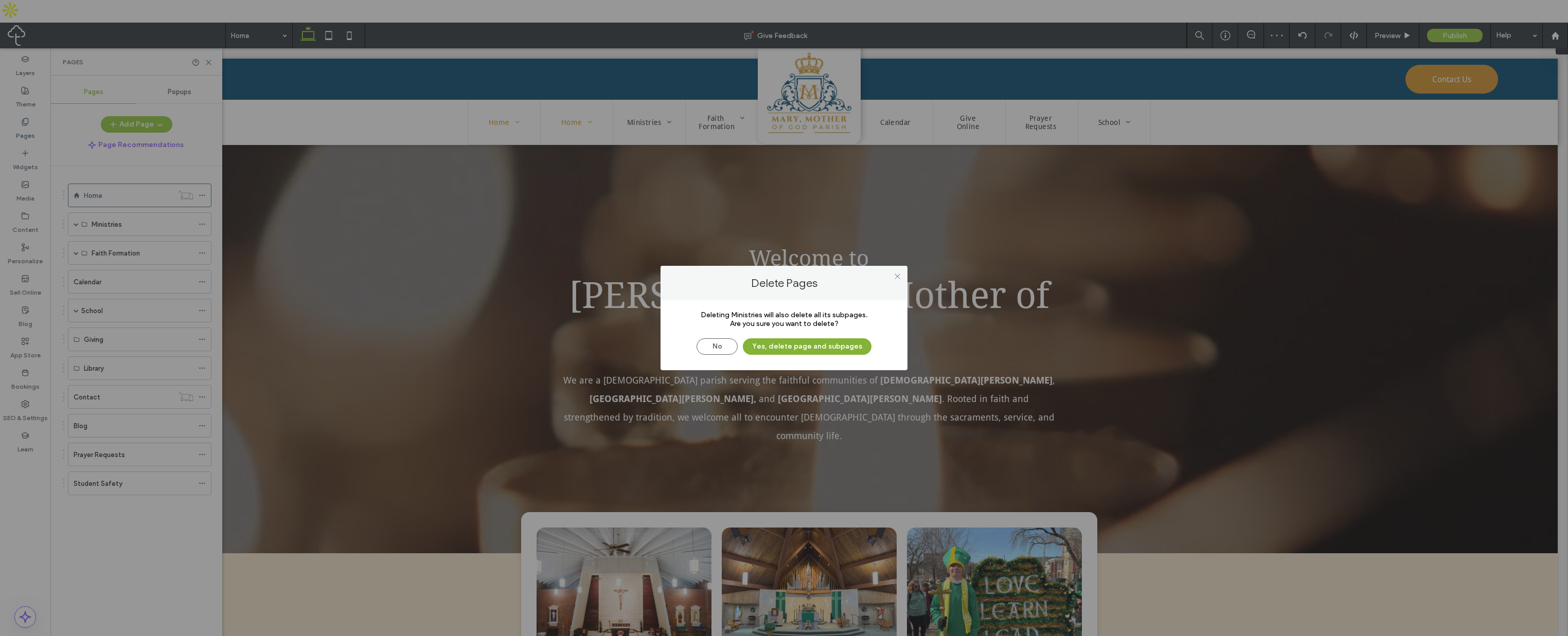
click at [771, 349] on button "Yes, delete page and subpages" at bounding box center [807, 347] width 129 height 17
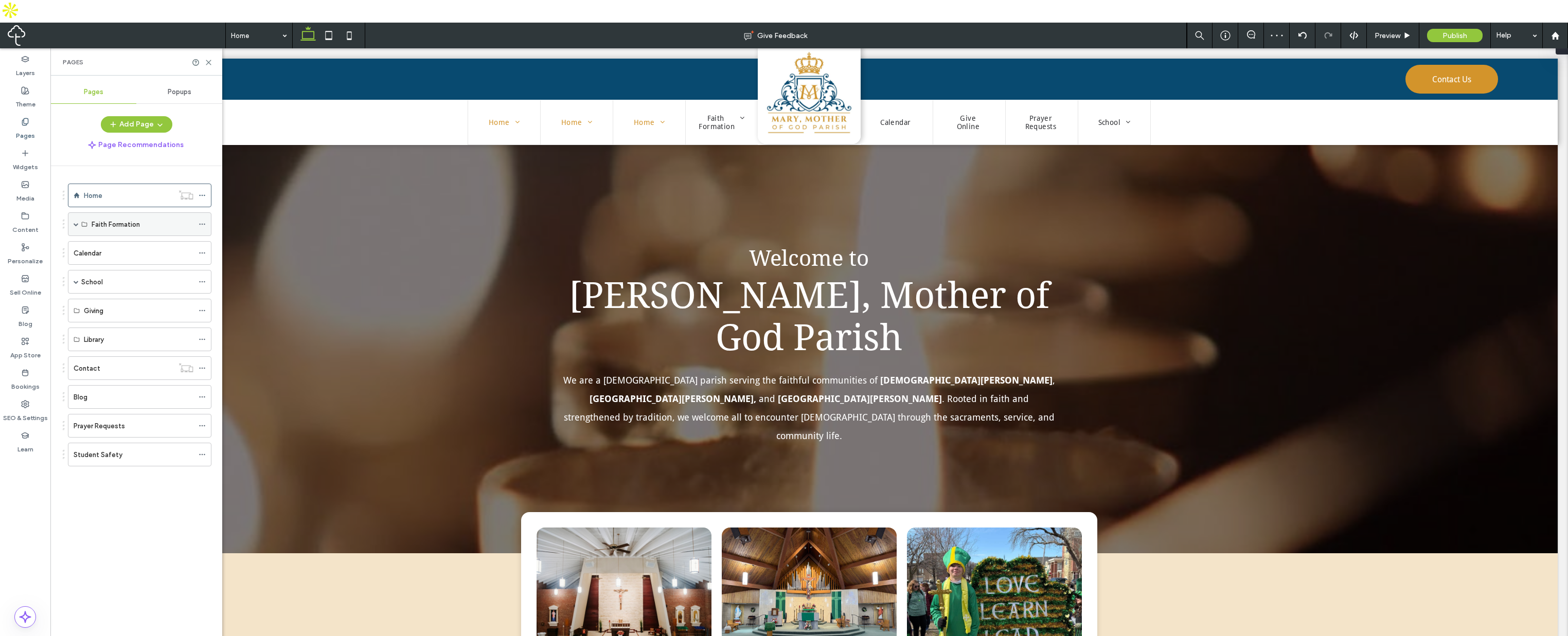
click at [201, 220] on icon at bounding box center [202, 224] width 7 height 7
click at [253, 245] on label "Delete" at bounding box center [280, 243] width 107 height 9
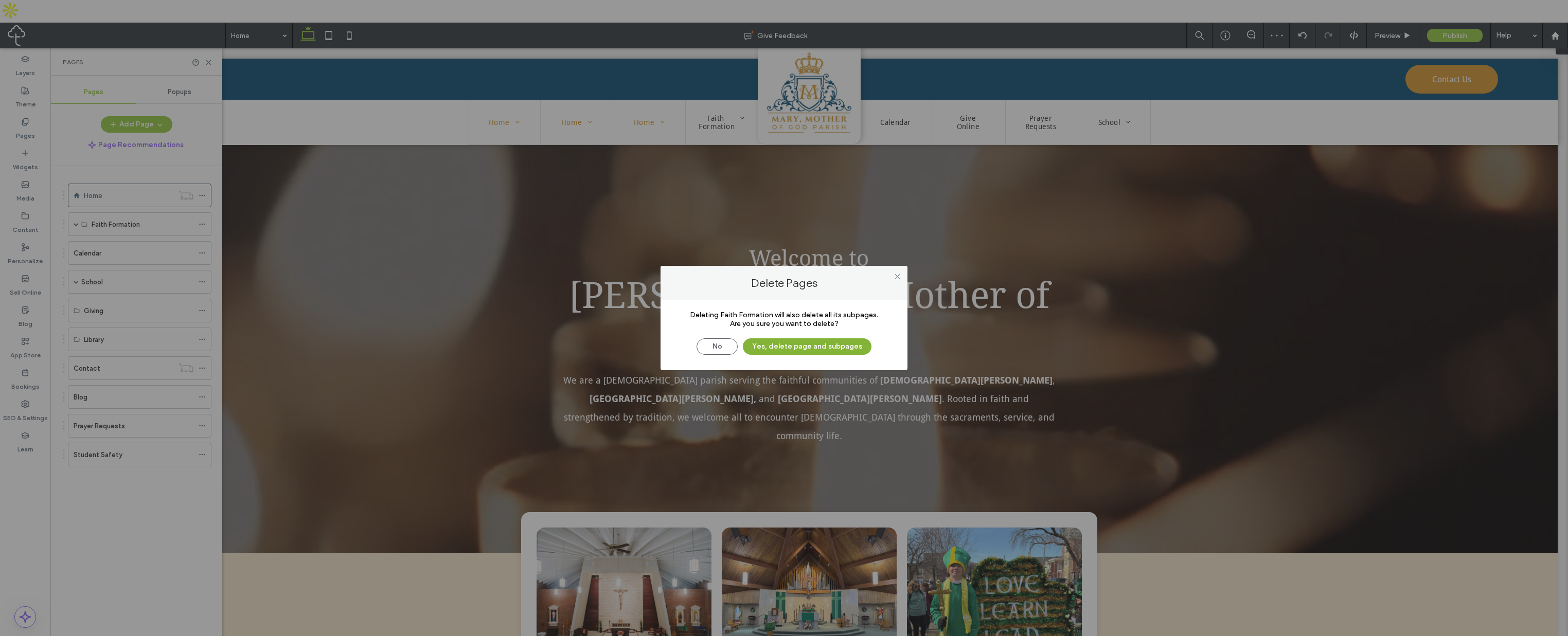
click at [784, 346] on button "Yes, delete page and subpages" at bounding box center [807, 347] width 129 height 17
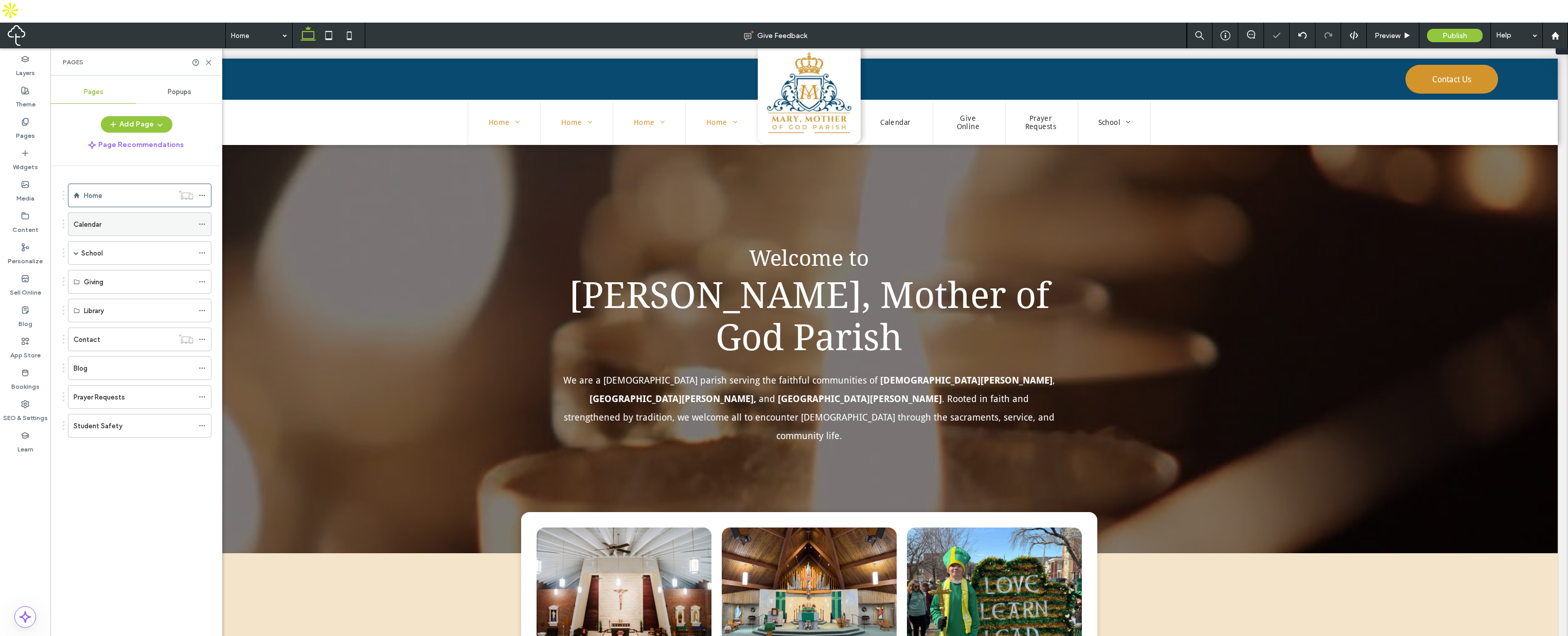
click at [203, 220] on icon at bounding box center [202, 224] width 7 height 7
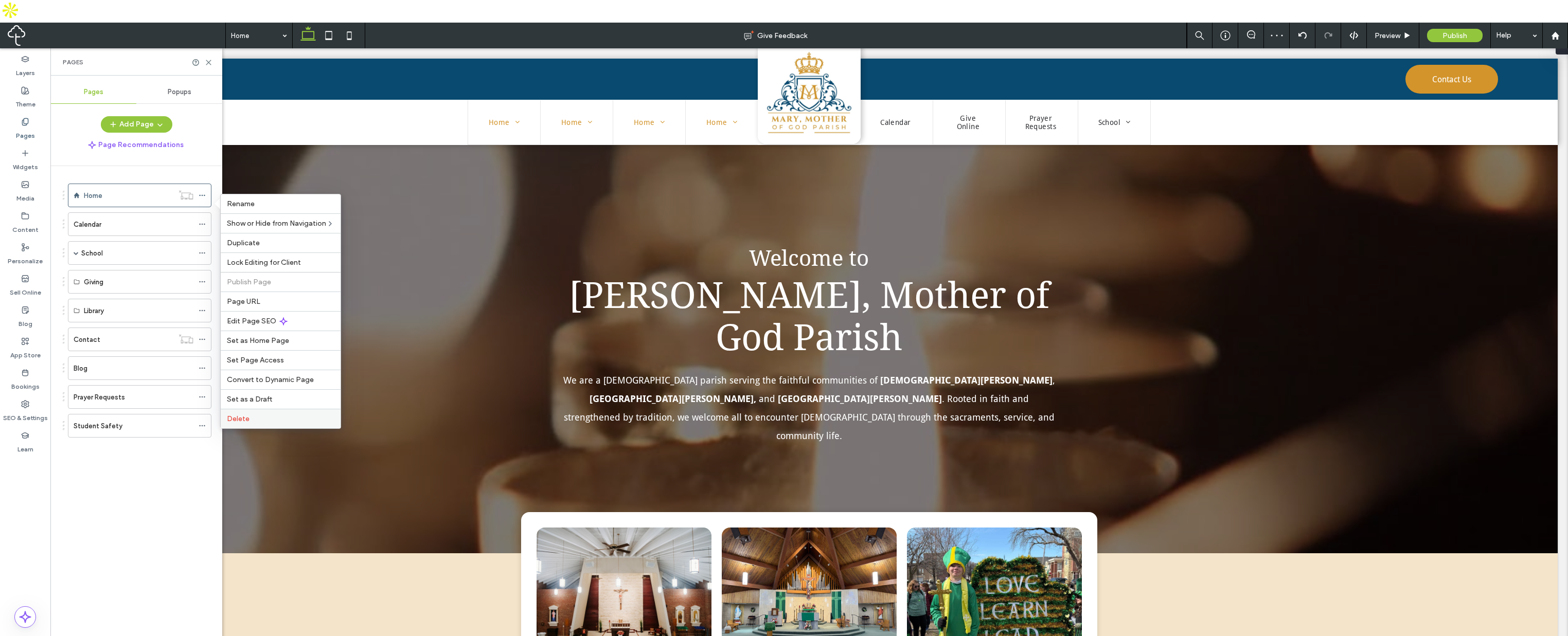
click at [246, 415] on span "Delete" at bounding box center [238, 419] width 23 height 9
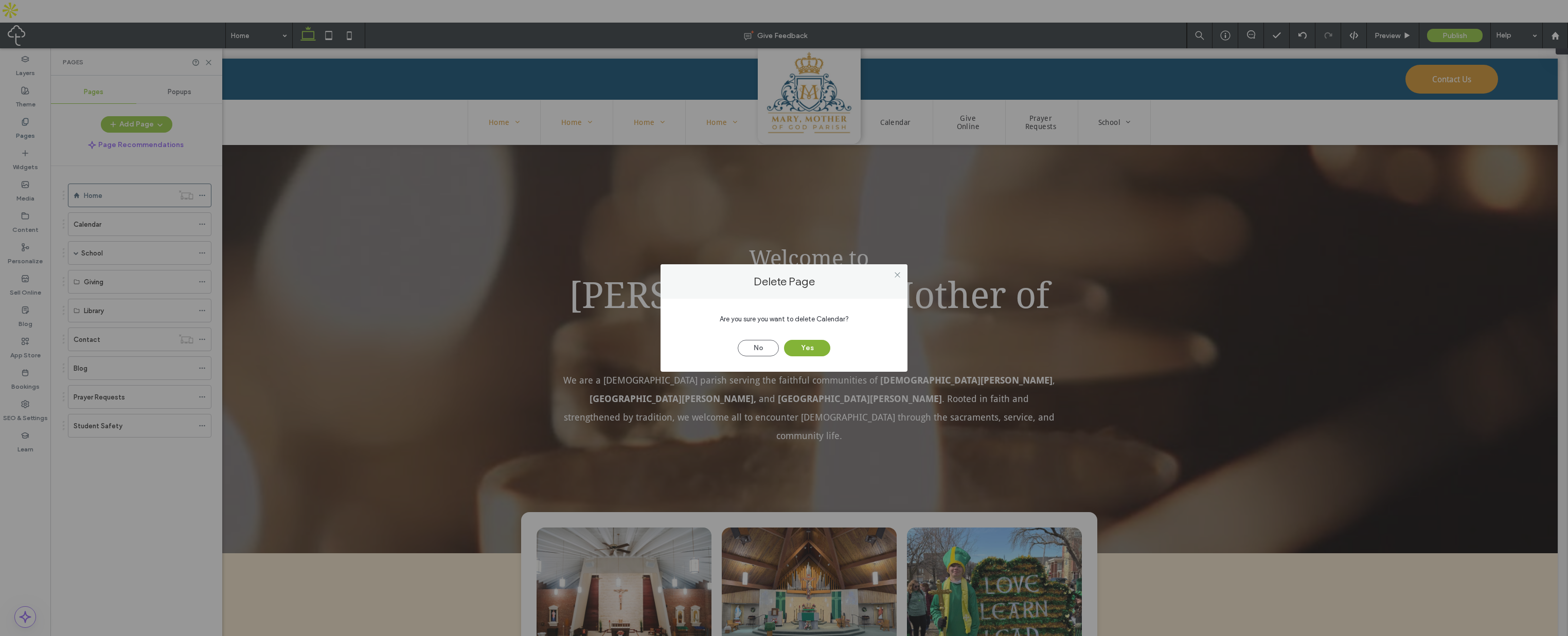
click at [808, 348] on button "Yes" at bounding box center [807, 348] width 46 height 17
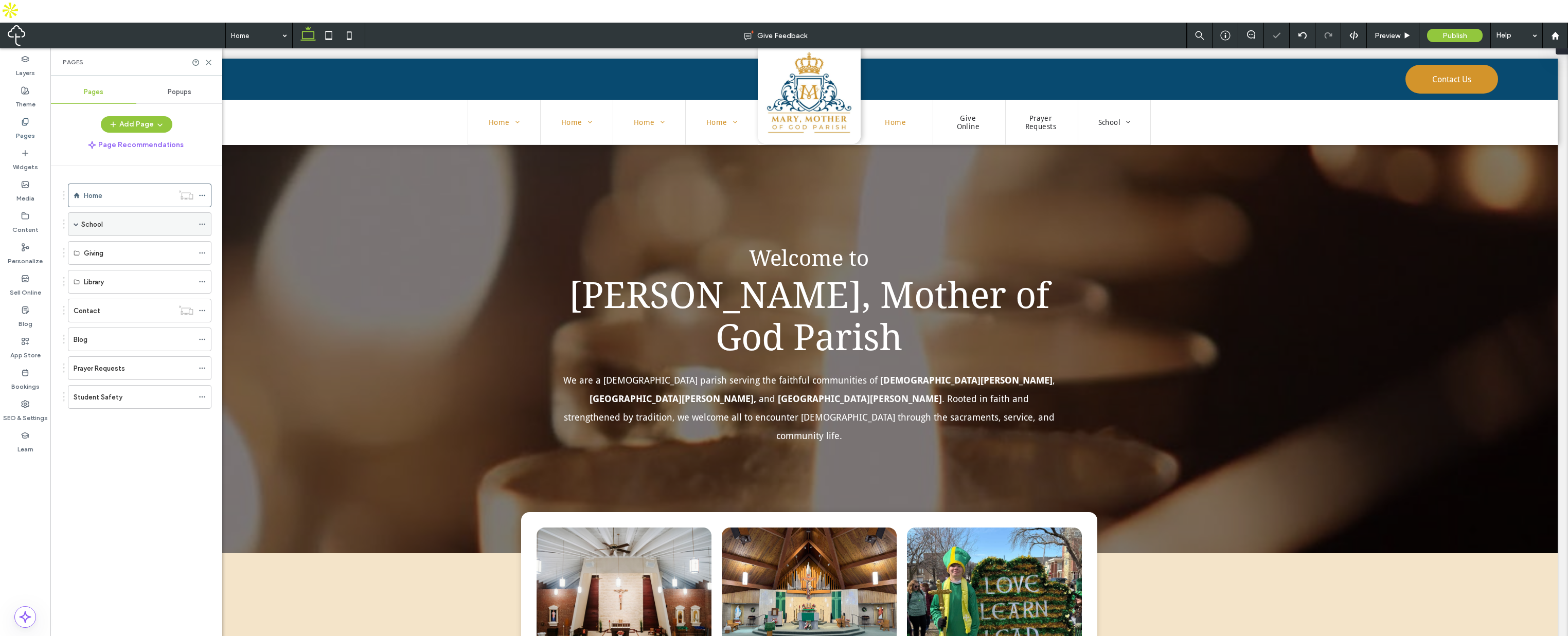
click at [199, 220] on icon at bounding box center [202, 224] width 7 height 7
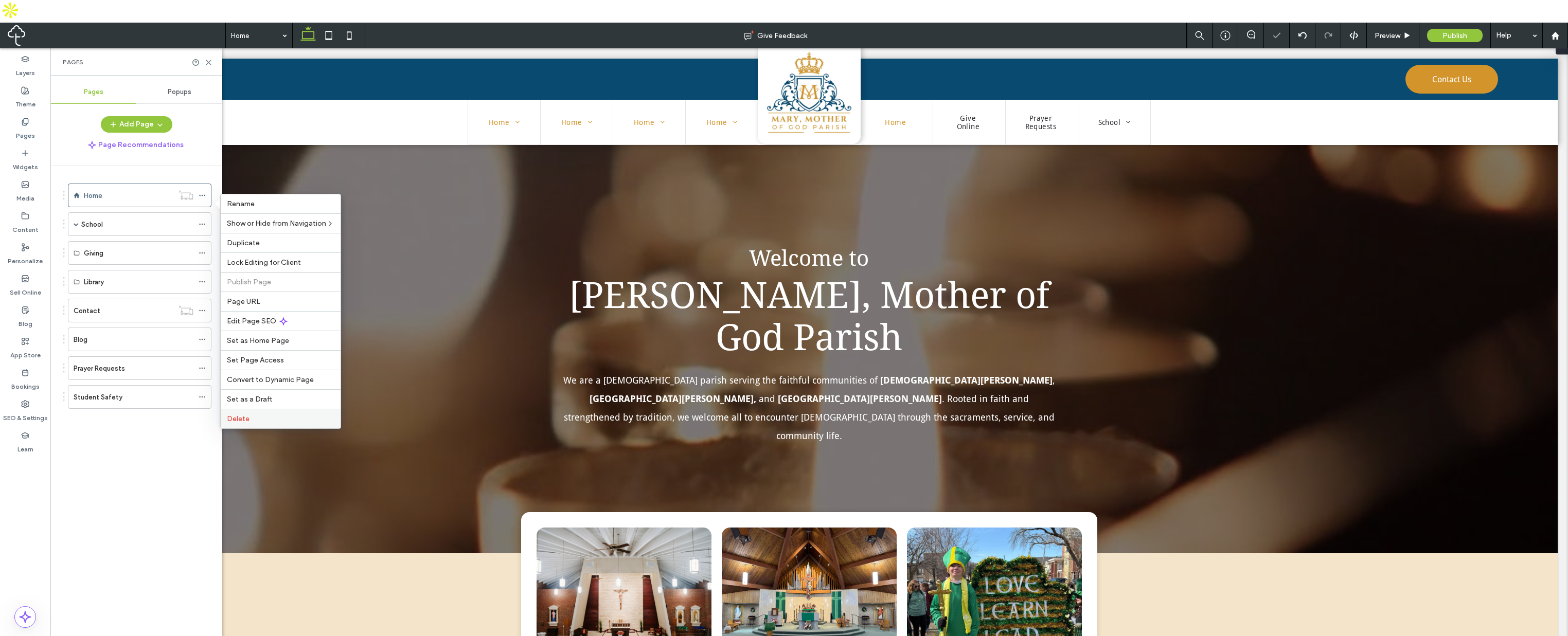
click at [248, 422] on span "Delete" at bounding box center [238, 419] width 23 height 9
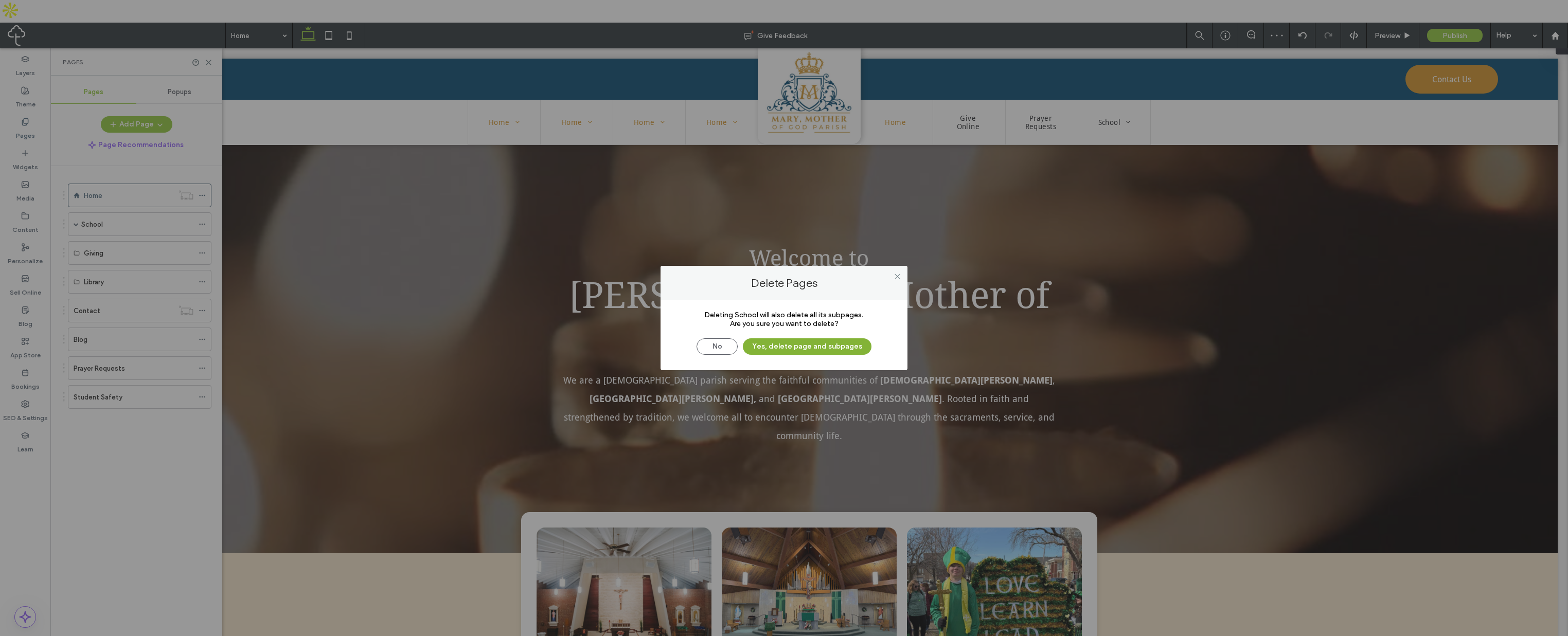
click at [769, 345] on button "Yes, delete page and subpages" at bounding box center [807, 347] width 129 height 17
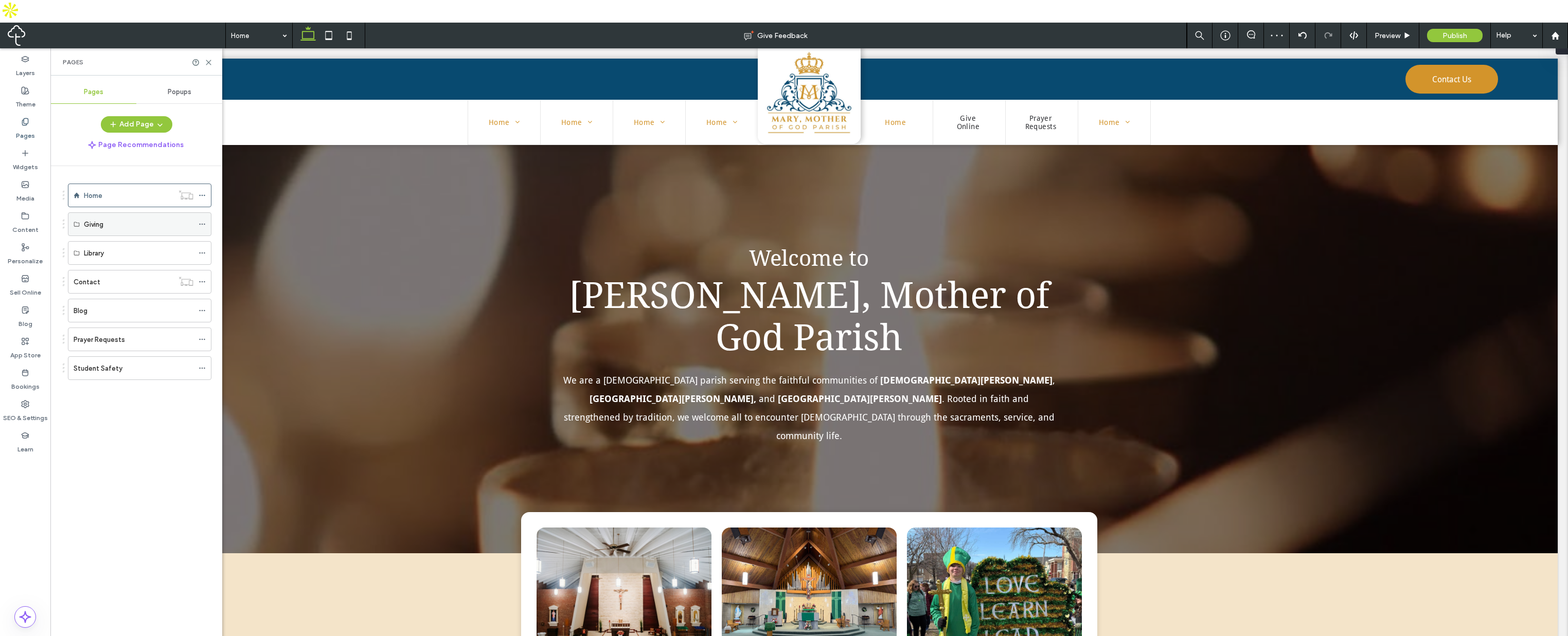
click at [201, 220] on icon at bounding box center [202, 224] width 7 height 7
click at [236, 242] on span "Delete" at bounding box center [238, 243] width 23 height 9
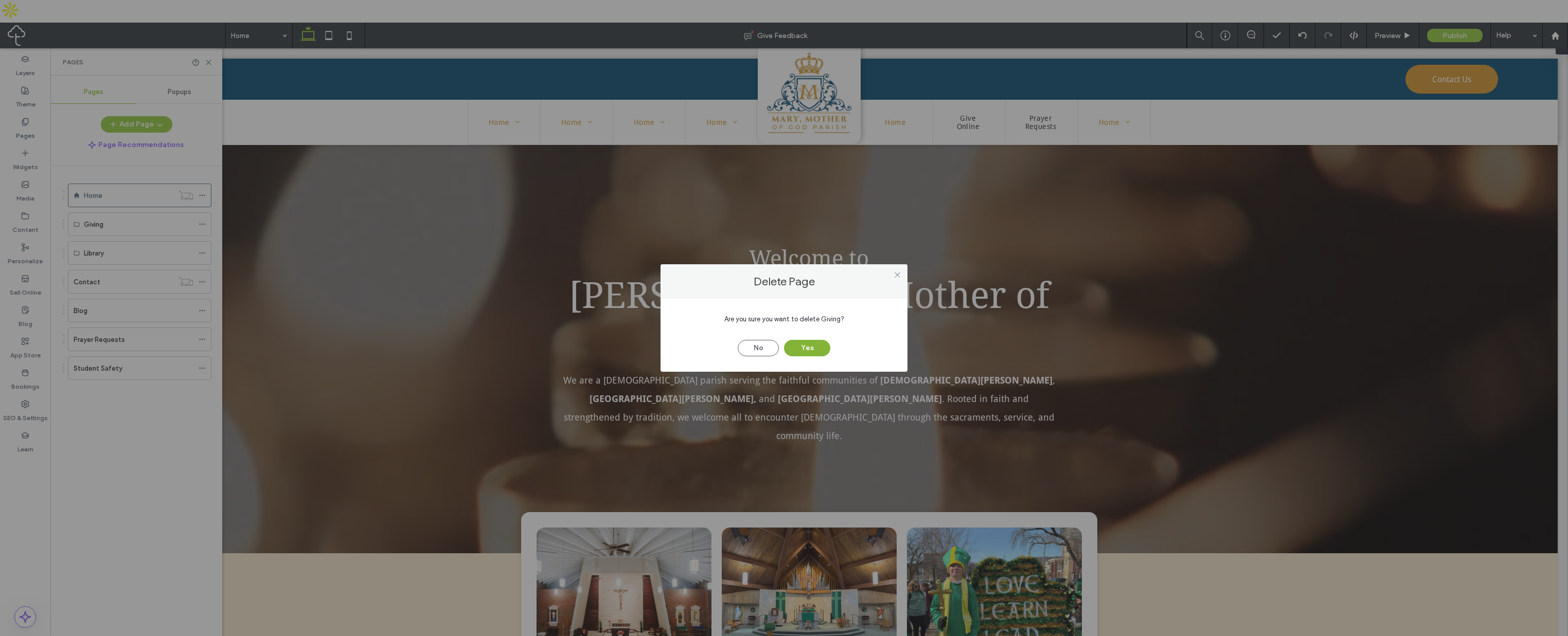
click at [803, 343] on button "Yes" at bounding box center [807, 348] width 46 height 17
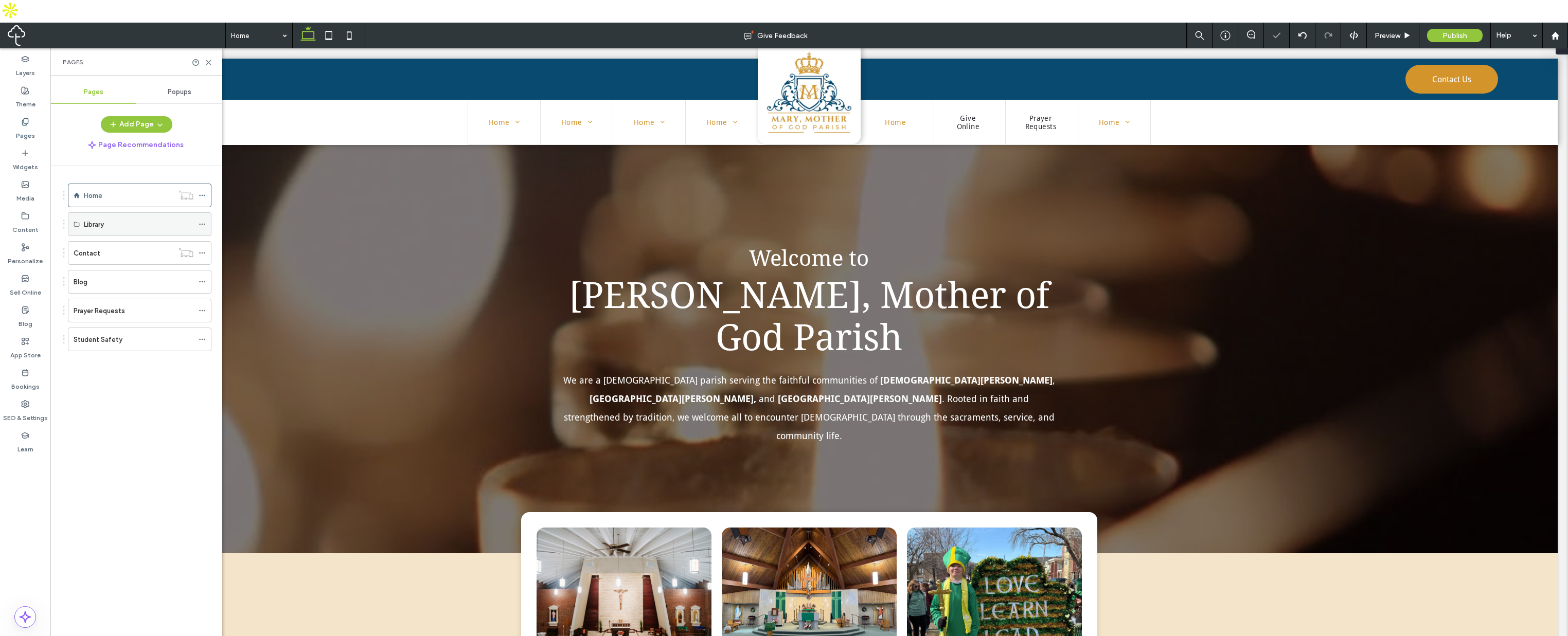
click at [205, 220] on icon at bounding box center [202, 224] width 7 height 7
click at [238, 241] on span "Delete" at bounding box center [238, 243] width 23 height 9
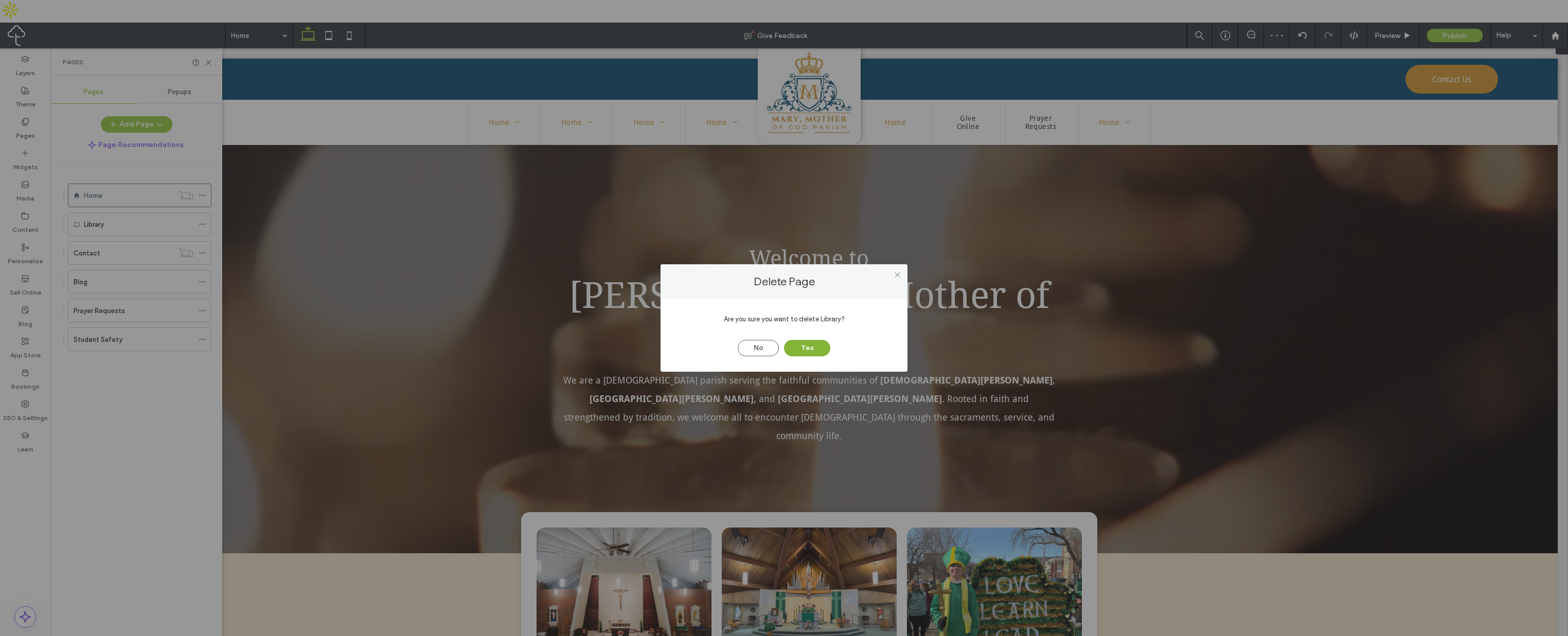
drag, startPoint x: 815, startPoint y: 346, endPoint x: 798, endPoint y: 348, distance: 17.1
click at [815, 347] on button "Yes" at bounding box center [807, 348] width 46 height 17
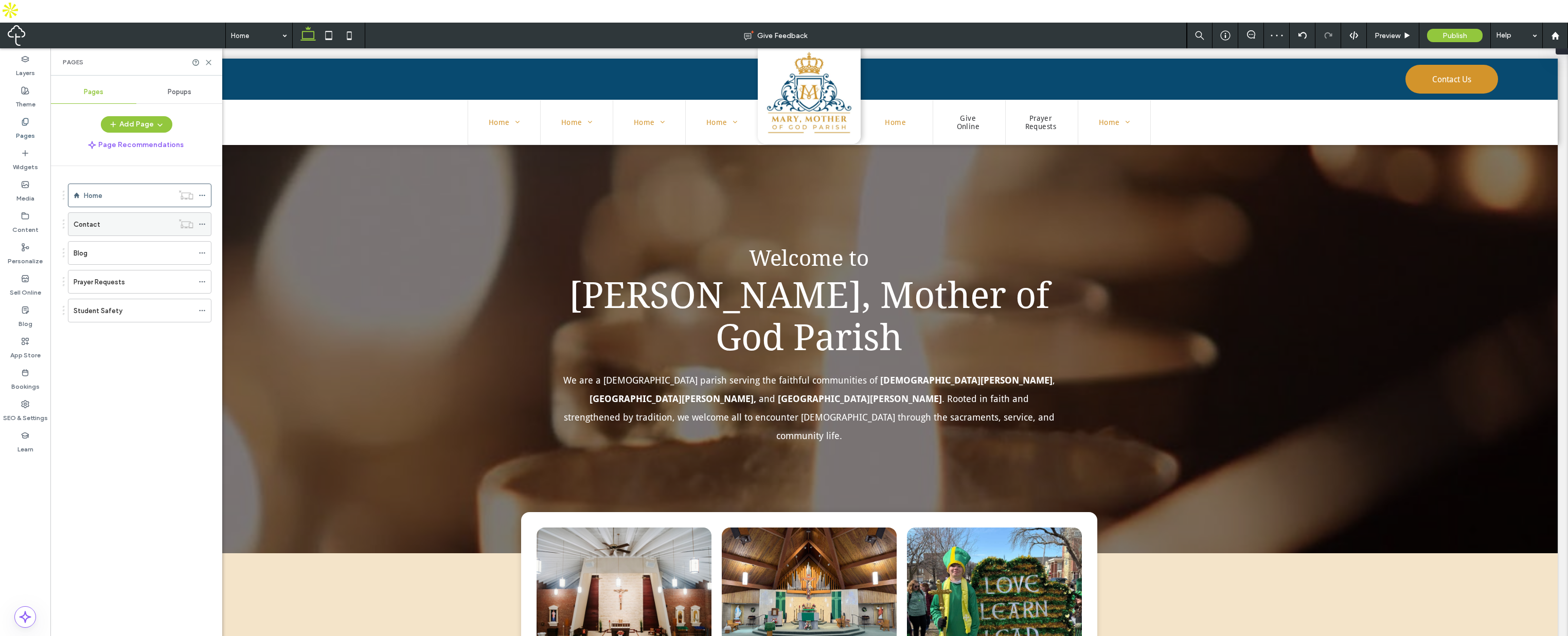
click at [204, 220] on icon at bounding box center [202, 224] width 7 height 7
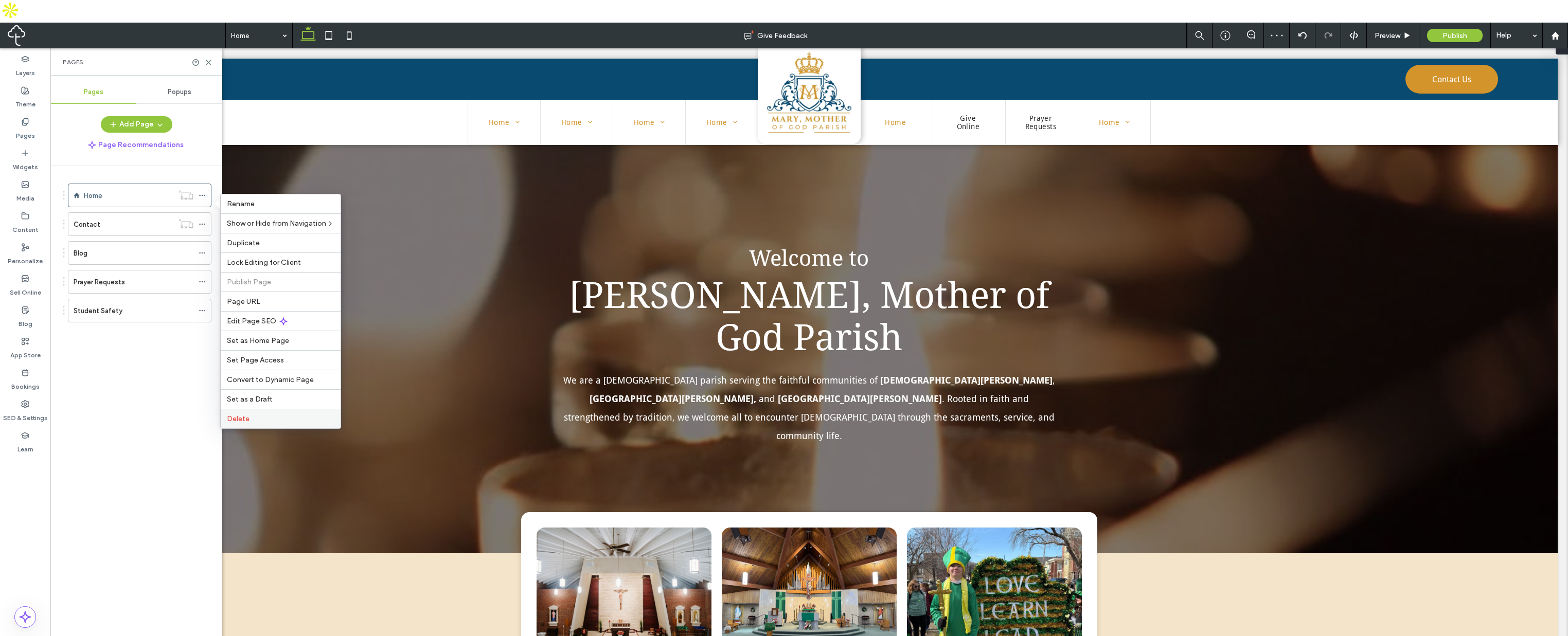
click at [243, 423] on div "Delete" at bounding box center [280, 418] width 120 height 19
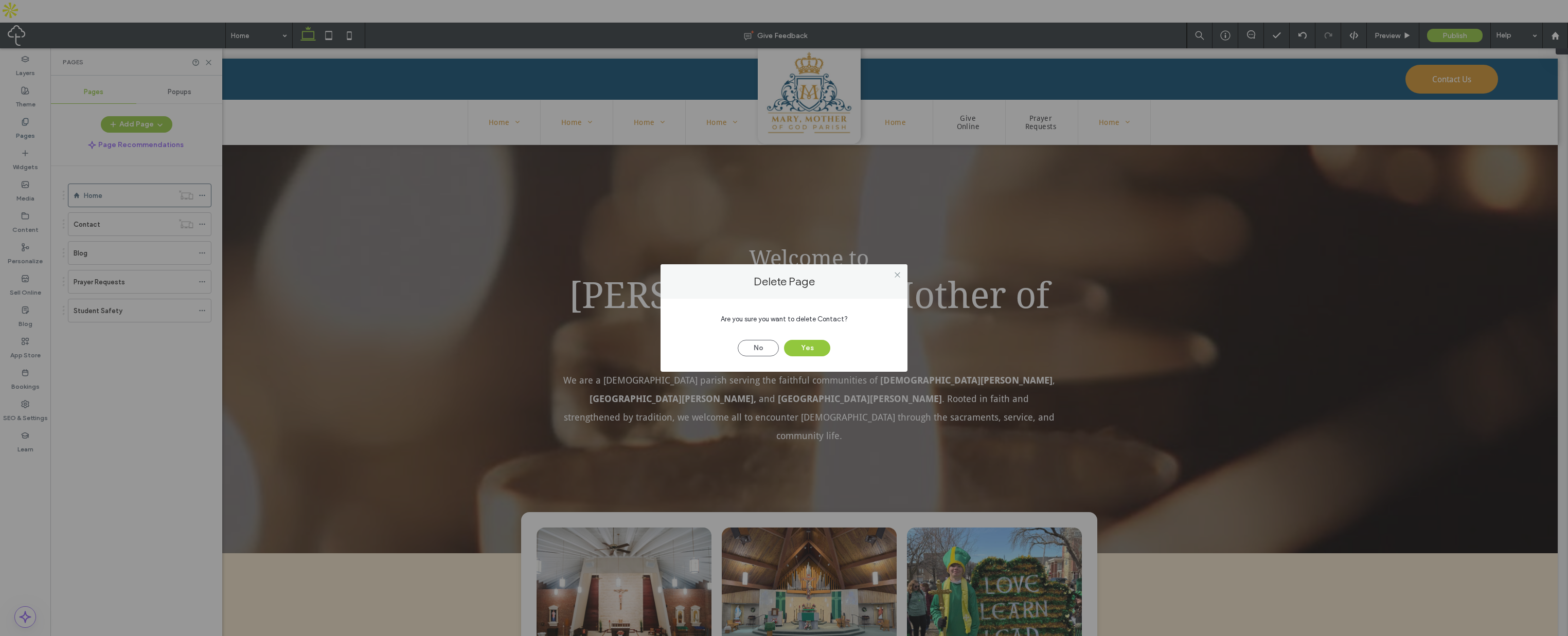
drag, startPoint x: 799, startPoint y: 348, endPoint x: 471, endPoint y: 314, distance: 329.8
click at [797, 348] on button "Yes" at bounding box center [807, 348] width 46 height 17
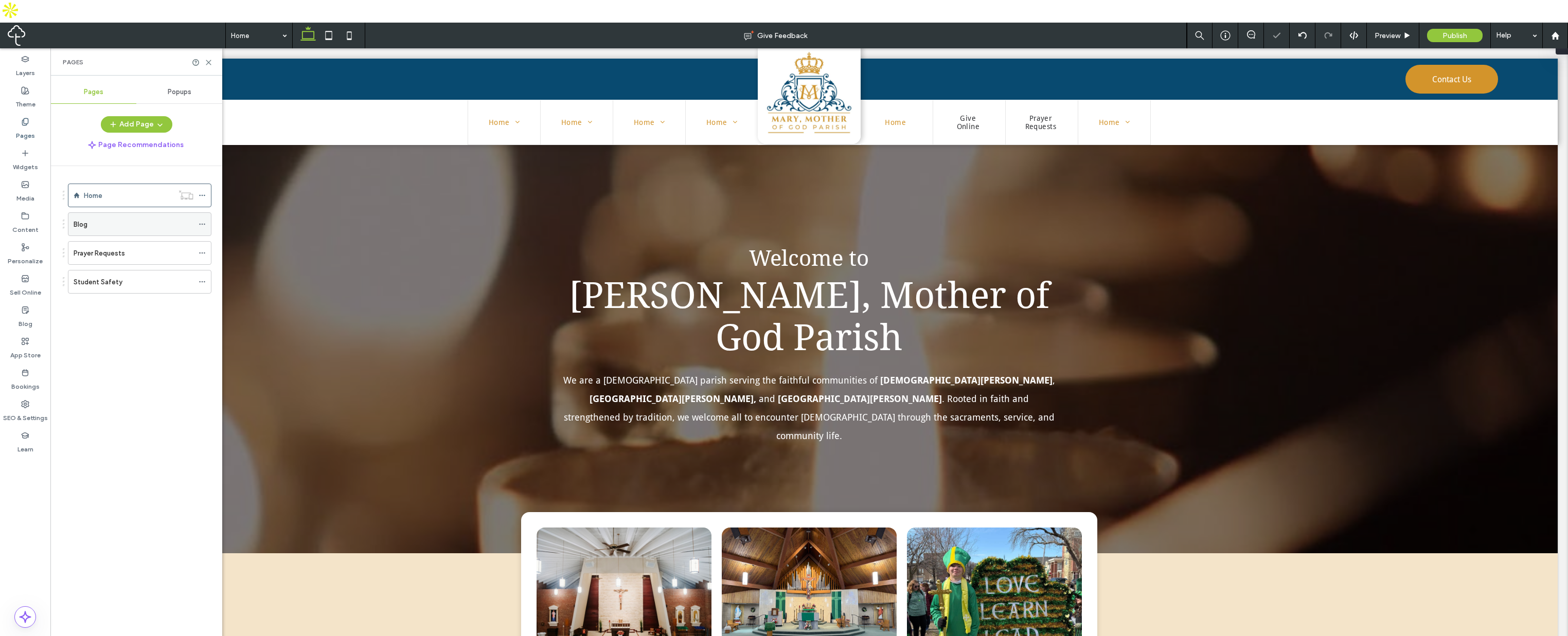
click at [201, 220] on icon at bounding box center [202, 224] width 7 height 7
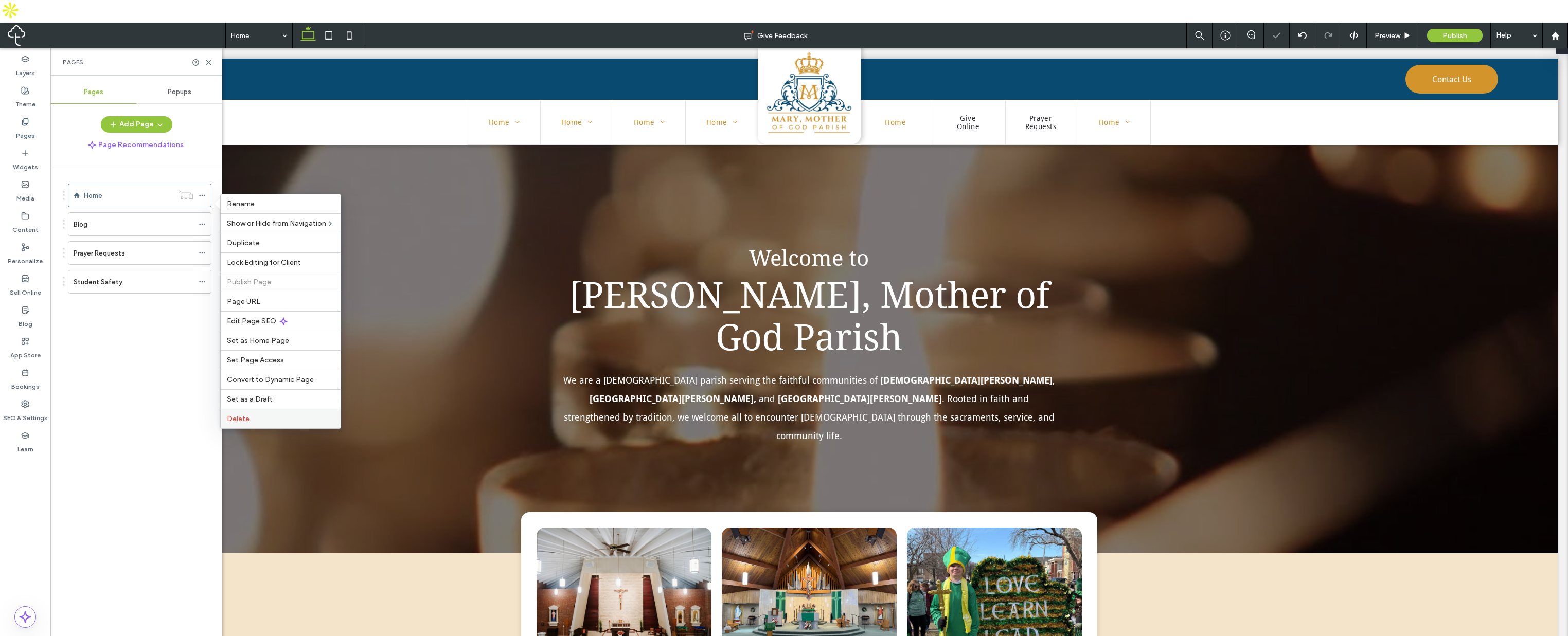
click at [250, 414] on div "Delete" at bounding box center [280, 418] width 120 height 19
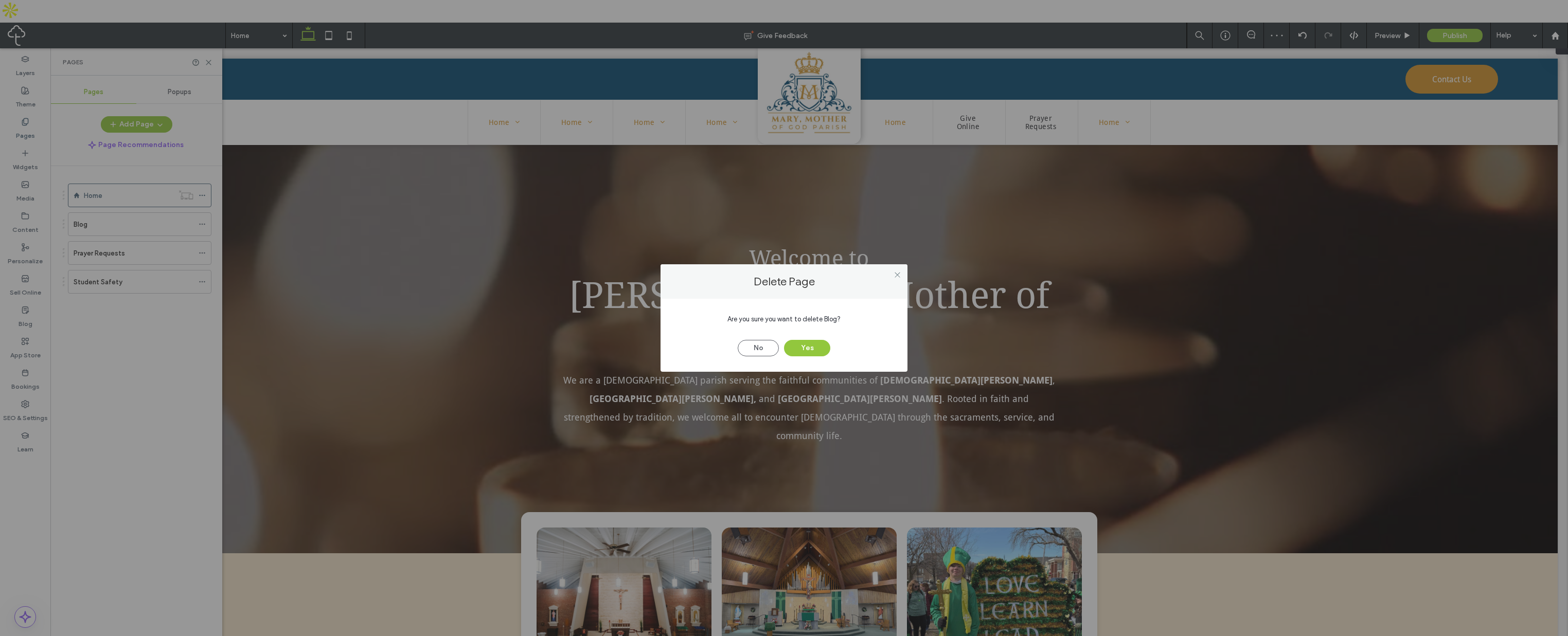
drag, startPoint x: 796, startPoint y: 346, endPoint x: 573, endPoint y: 326, distance: 223.9
click at [793, 348] on button "Yes" at bounding box center [807, 348] width 46 height 17
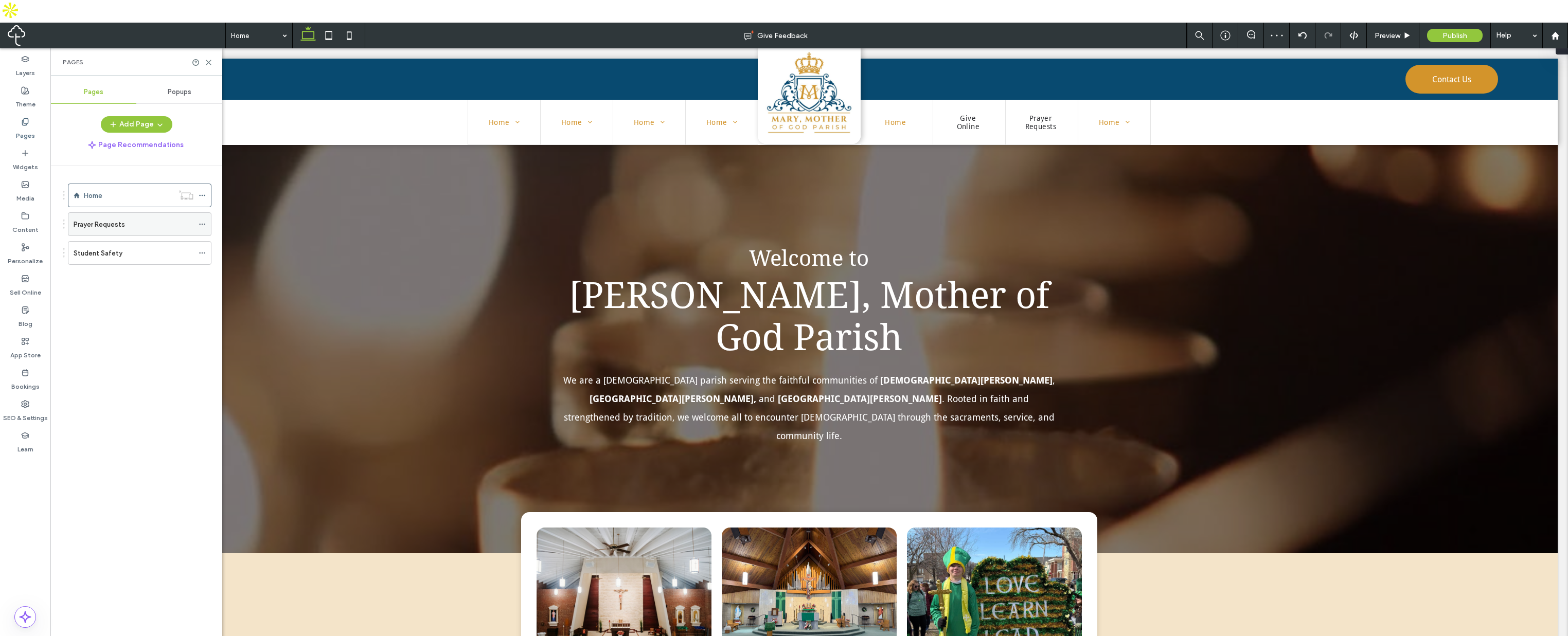
drag, startPoint x: 206, startPoint y: 203, endPoint x: 199, endPoint y: 211, distance: 10.6
click at [206, 216] on div at bounding box center [204, 224] width 12 height 15
click at [201, 220] on icon at bounding box center [202, 224] width 7 height 7
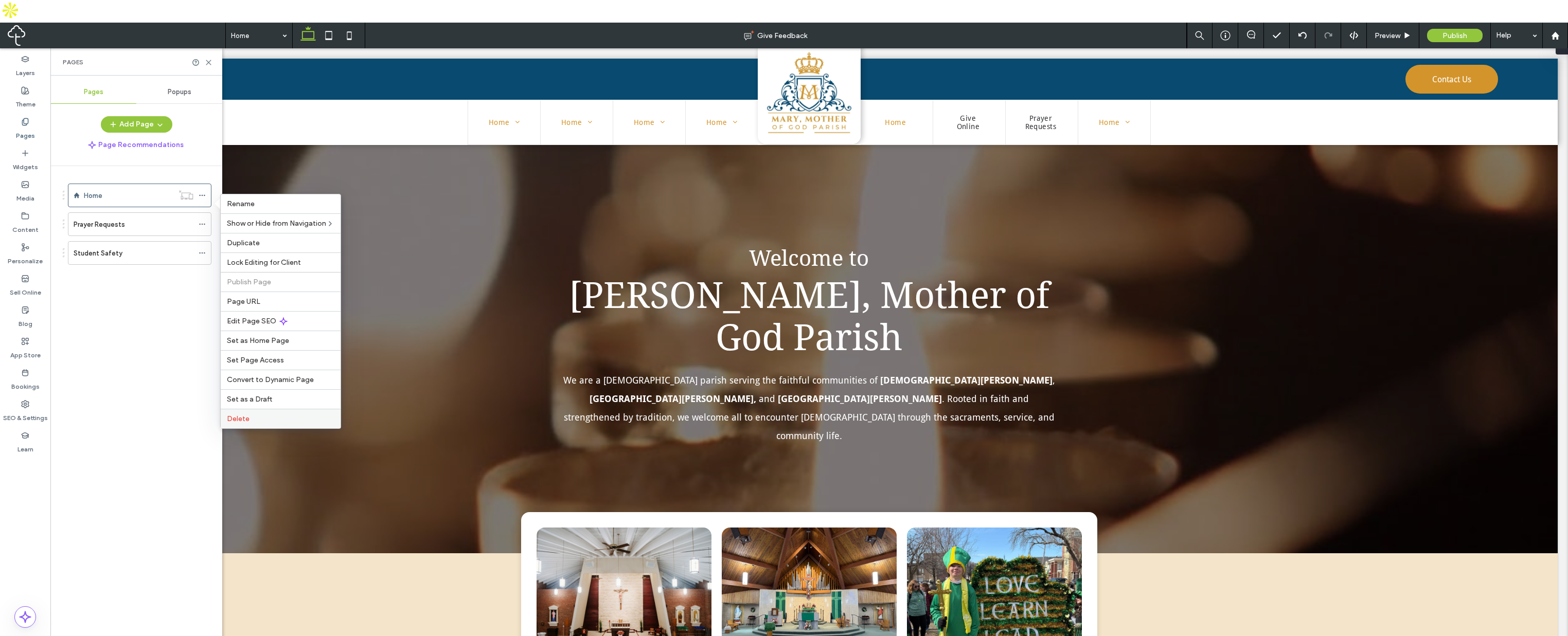
click at [243, 415] on span "Delete" at bounding box center [238, 419] width 23 height 9
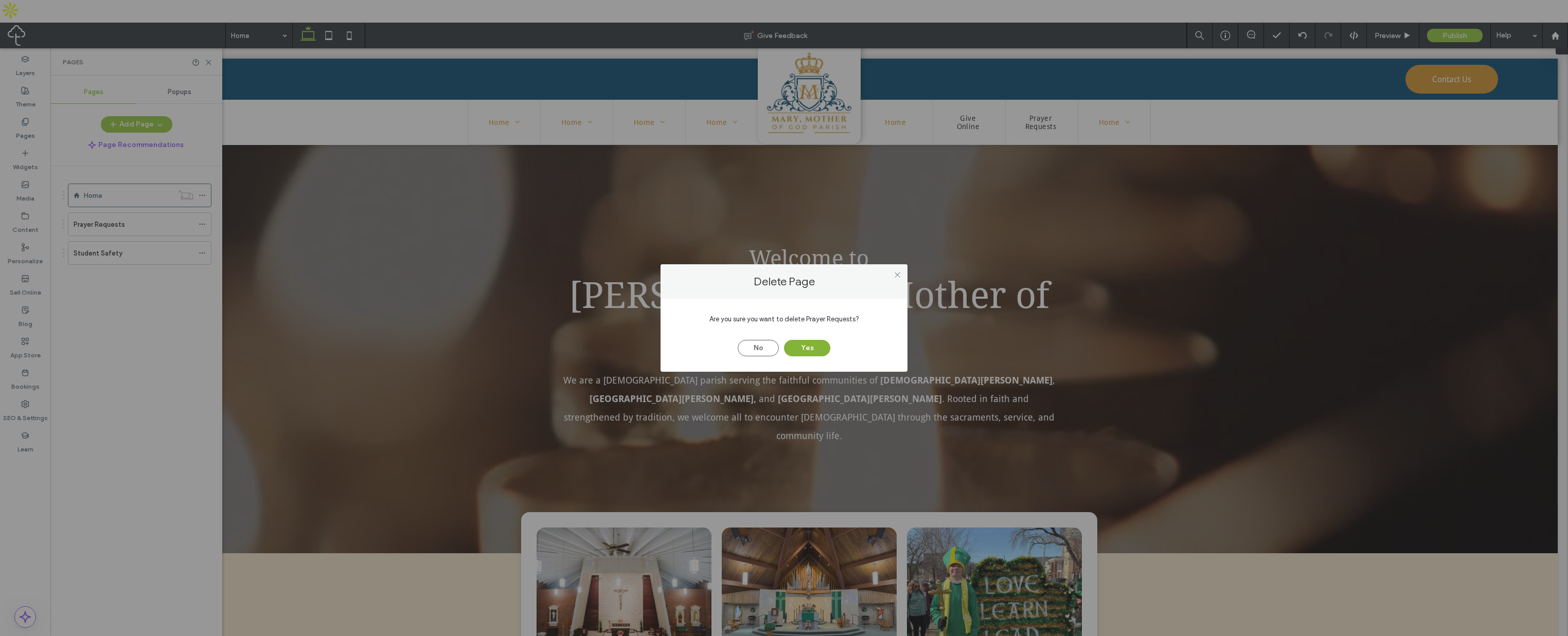
click at [793, 344] on button "Yes" at bounding box center [807, 348] width 46 height 17
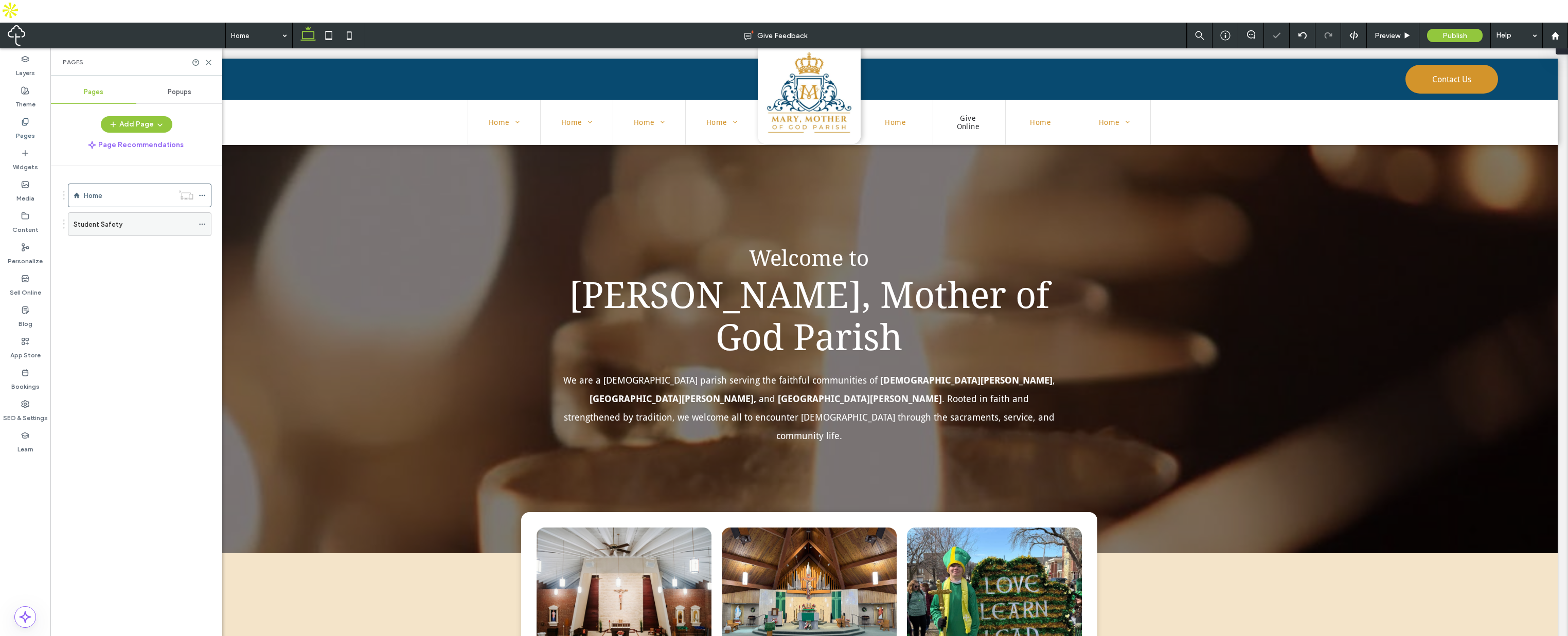
click at [204, 220] on icon at bounding box center [202, 224] width 7 height 7
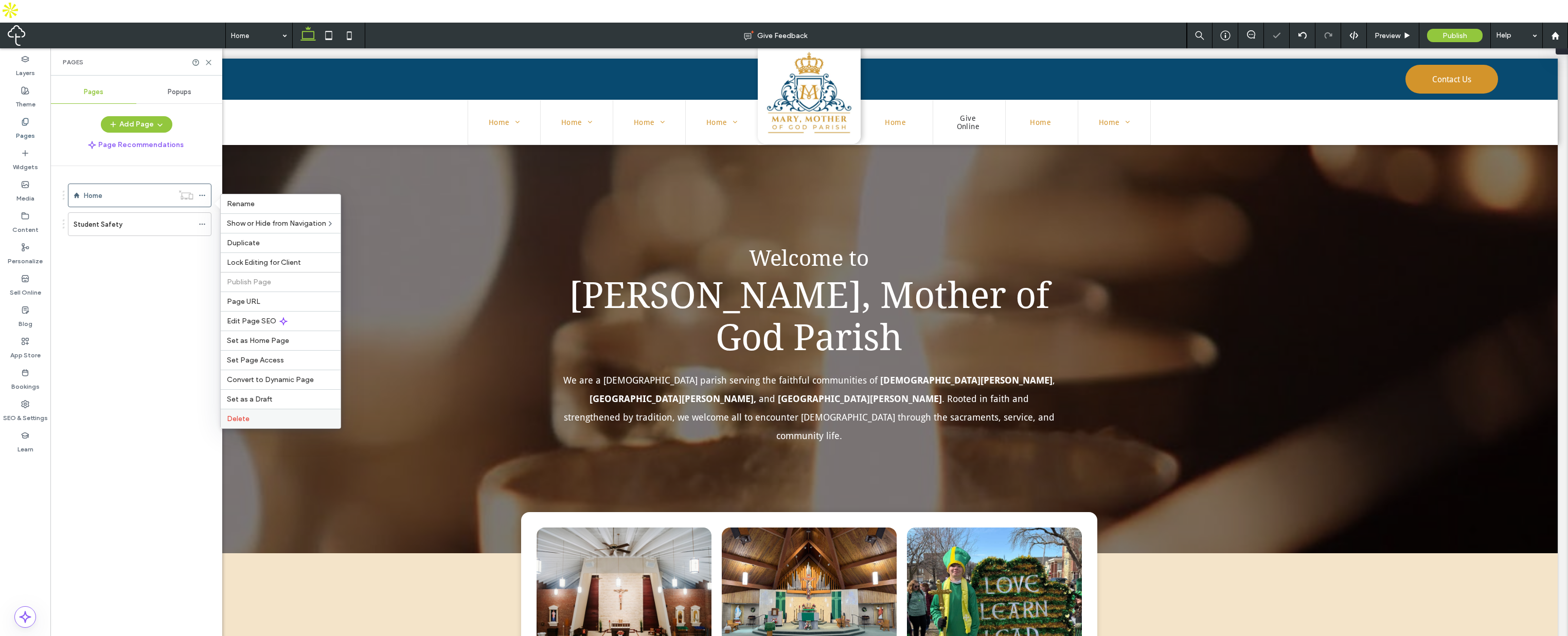
click at [237, 421] on span "Delete" at bounding box center [238, 419] width 23 height 9
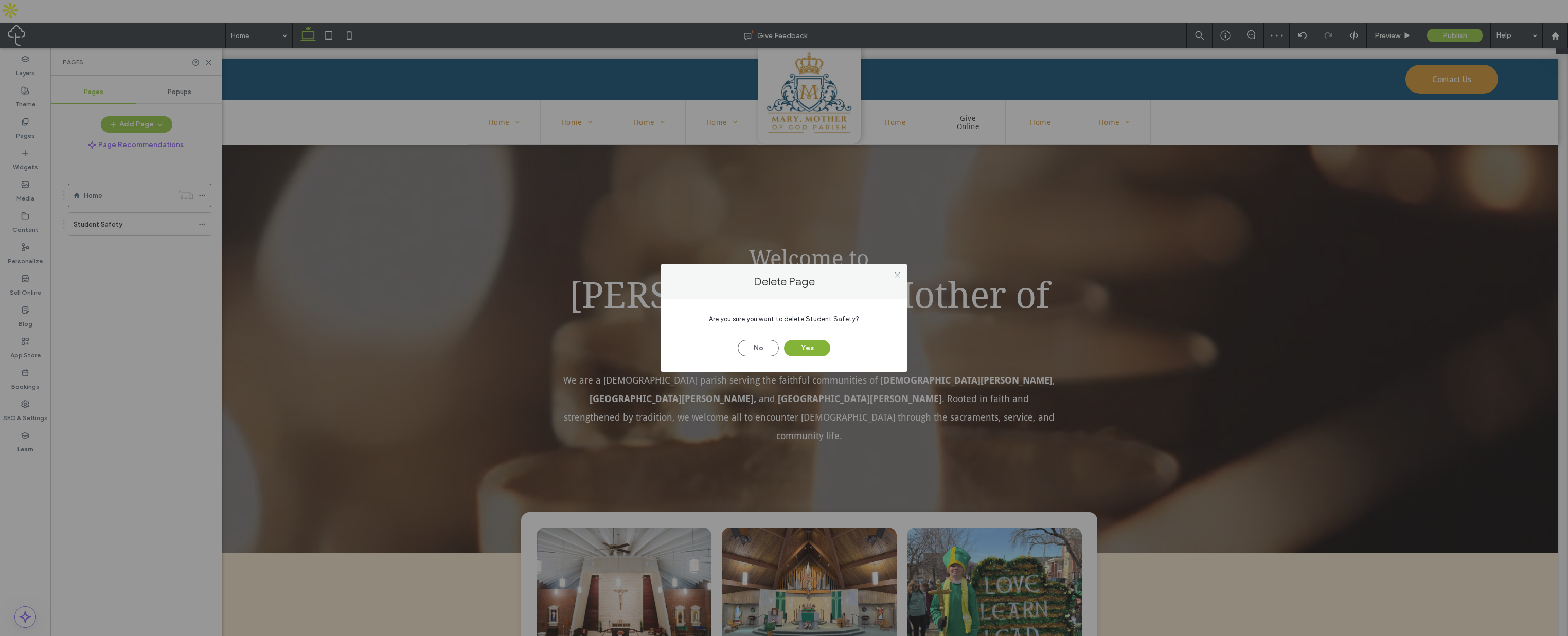
click at [802, 342] on button "Yes" at bounding box center [807, 348] width 46 height 17
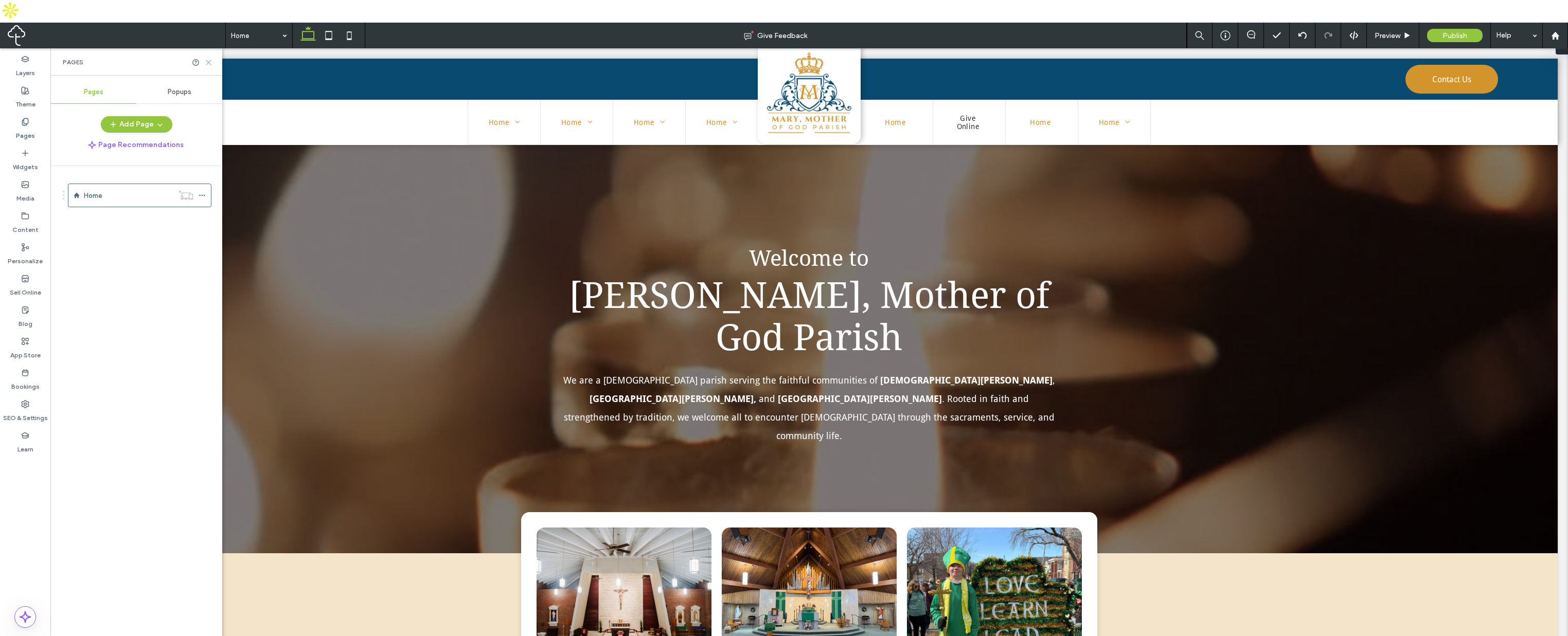
drag, startPoint x: 159, startPoint y: 15, endPoint x: 209, endPoint y: 41, distance: 56.4
click at [209, 58] on icon at bounding box center [209, 62] width 8 height 8
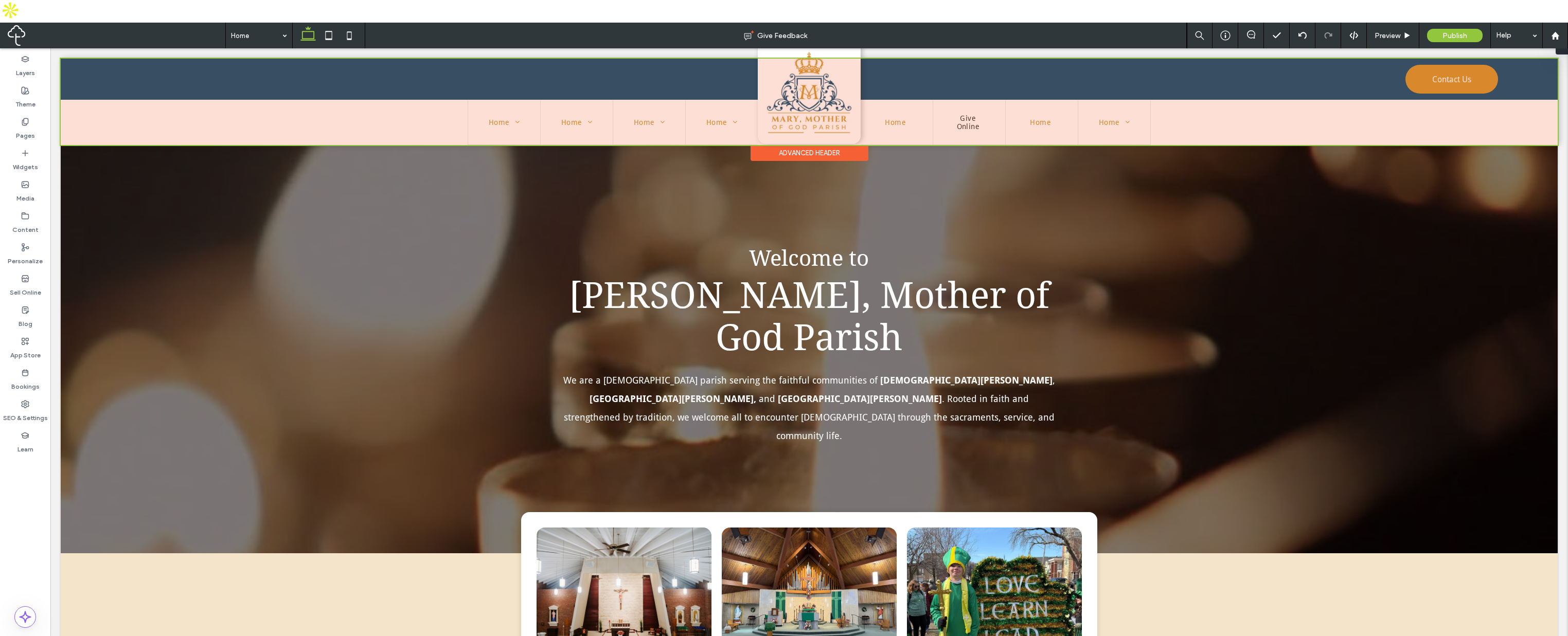
click at [420, 109] on div at bounding box center [809, 102] width 1497 height 86
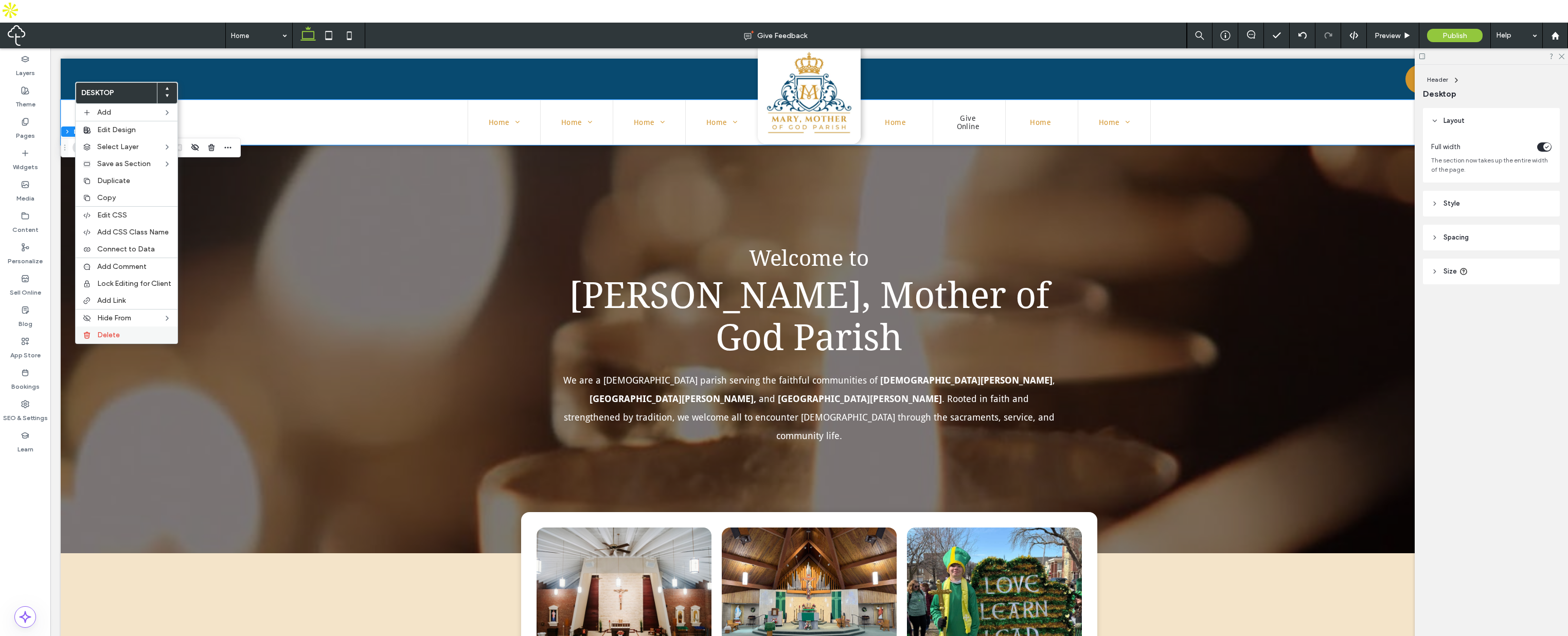
click at [112, 336] on span "Delete" at bounding box center [108, 335] width 23 height 9
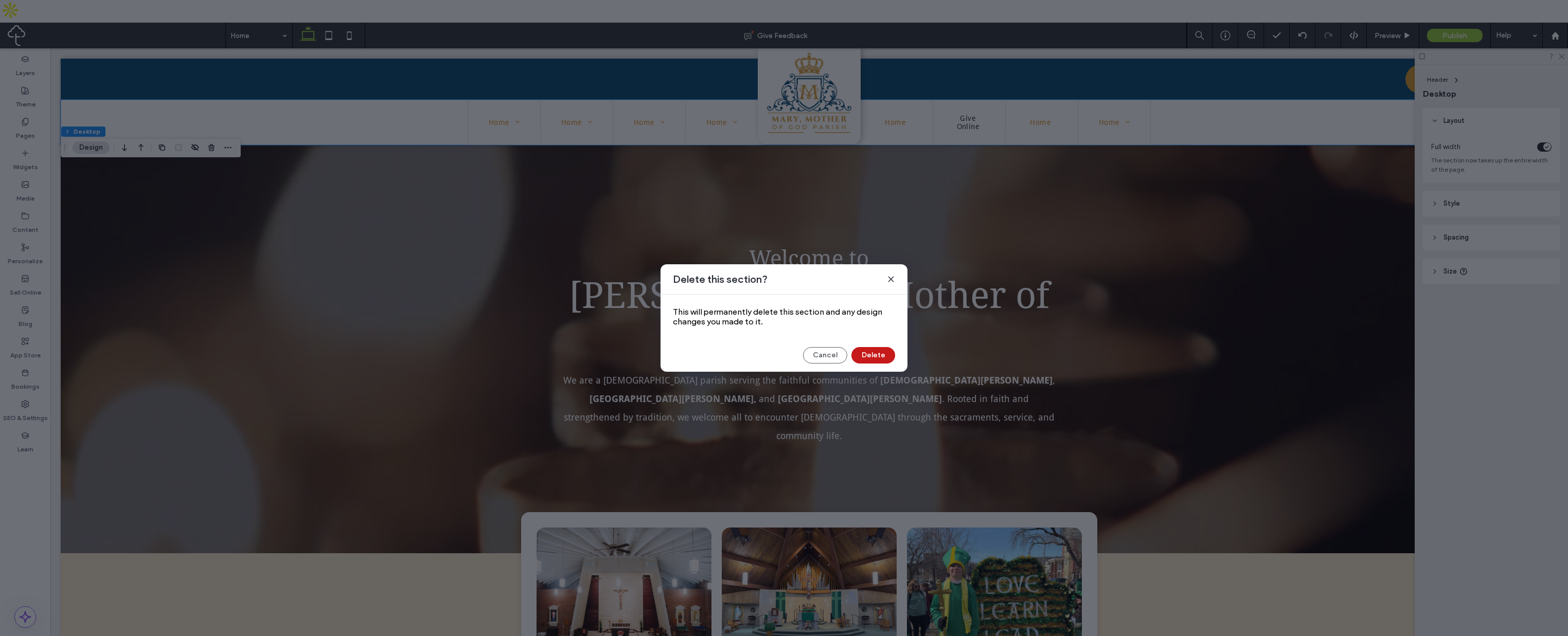
click at [870, 351] on button "Delete" at bounding box center [874, 355] width 44 height 17
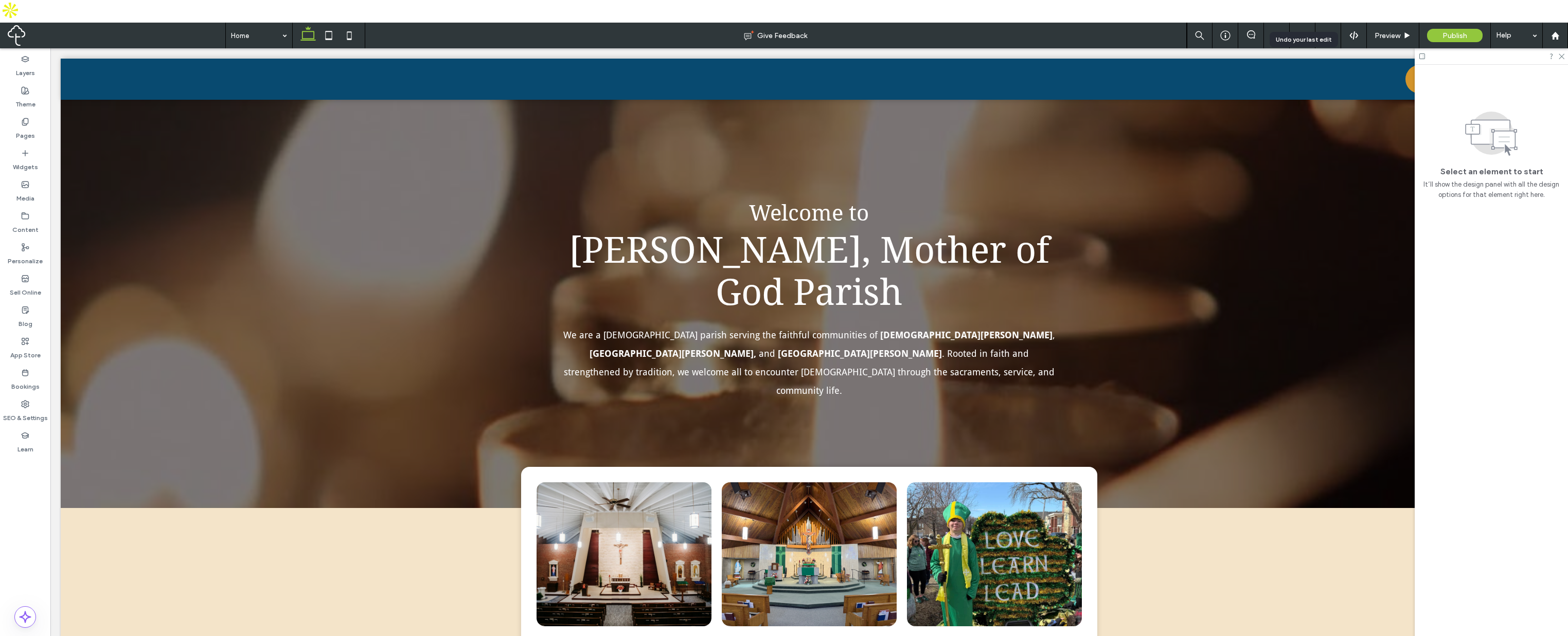
click at [1299, 31] on icon at bounding box center [1302, 35] width 8 height 8
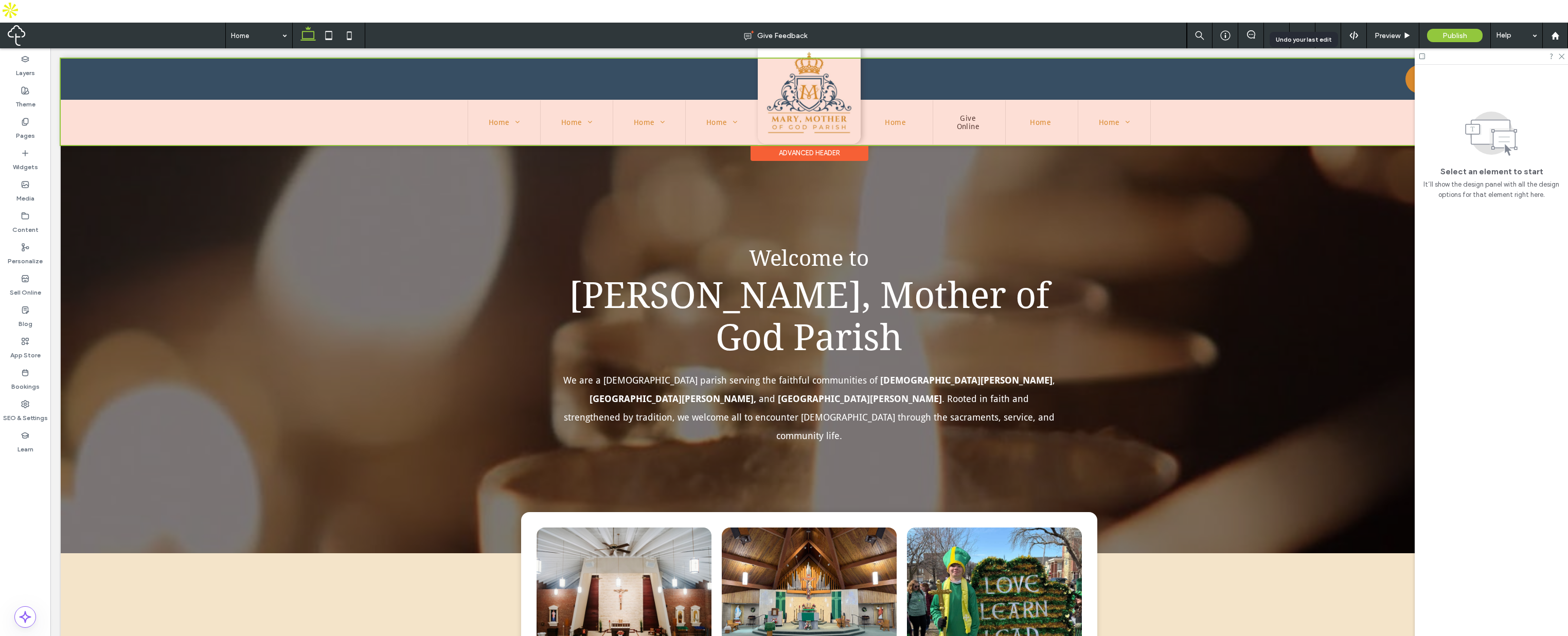
click at [825, 152] on div "Advanced Header" at bounding box center [809, 153] width 118 height 16
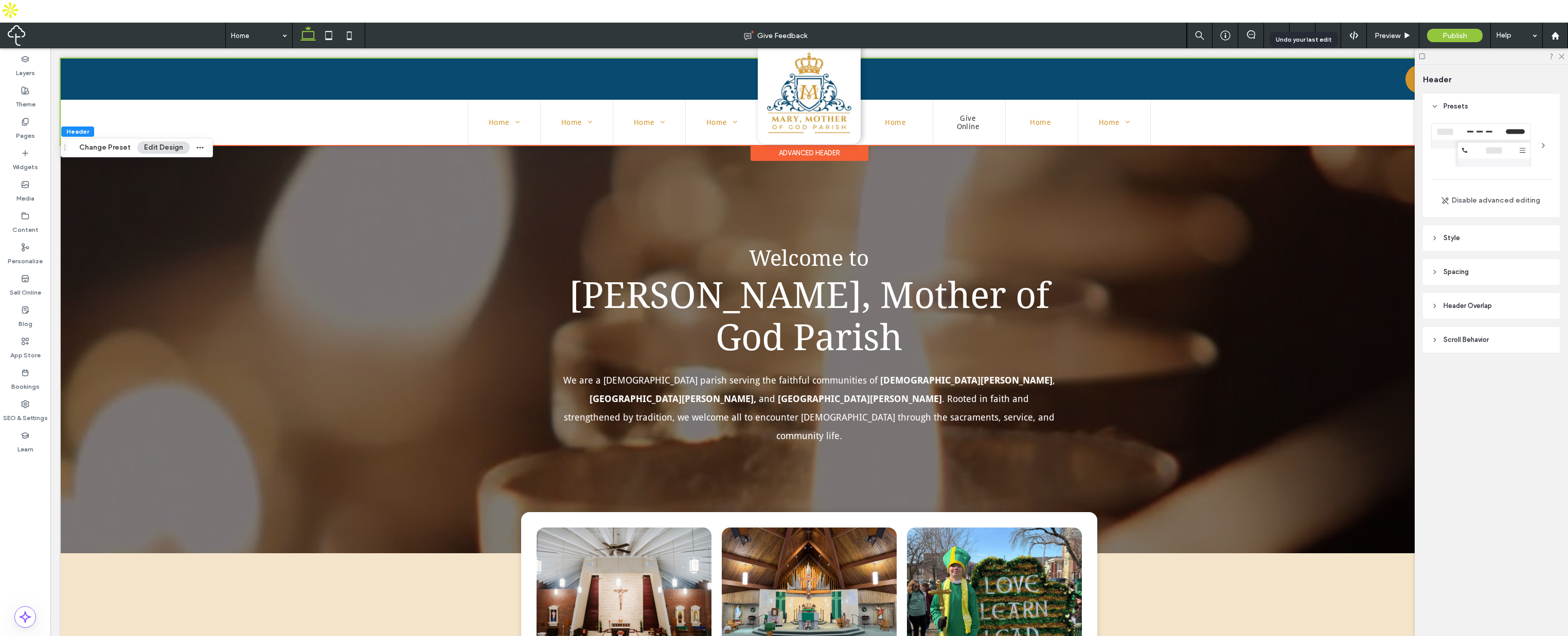
click at [1432, 234] on icon at bounding box center [1435, 238] width 7 height 7
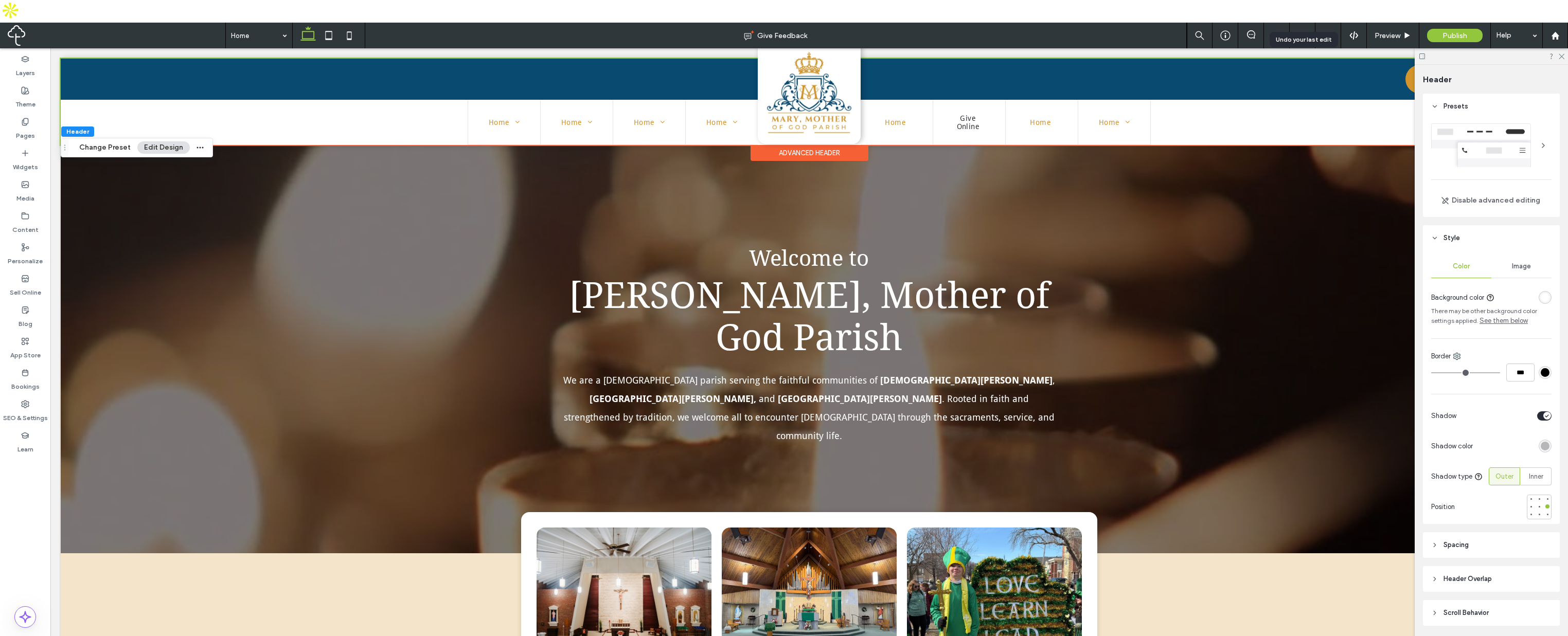
click at [160, 147] on button "Edit Design" at bounding box center [164, 147] width 53 height 12
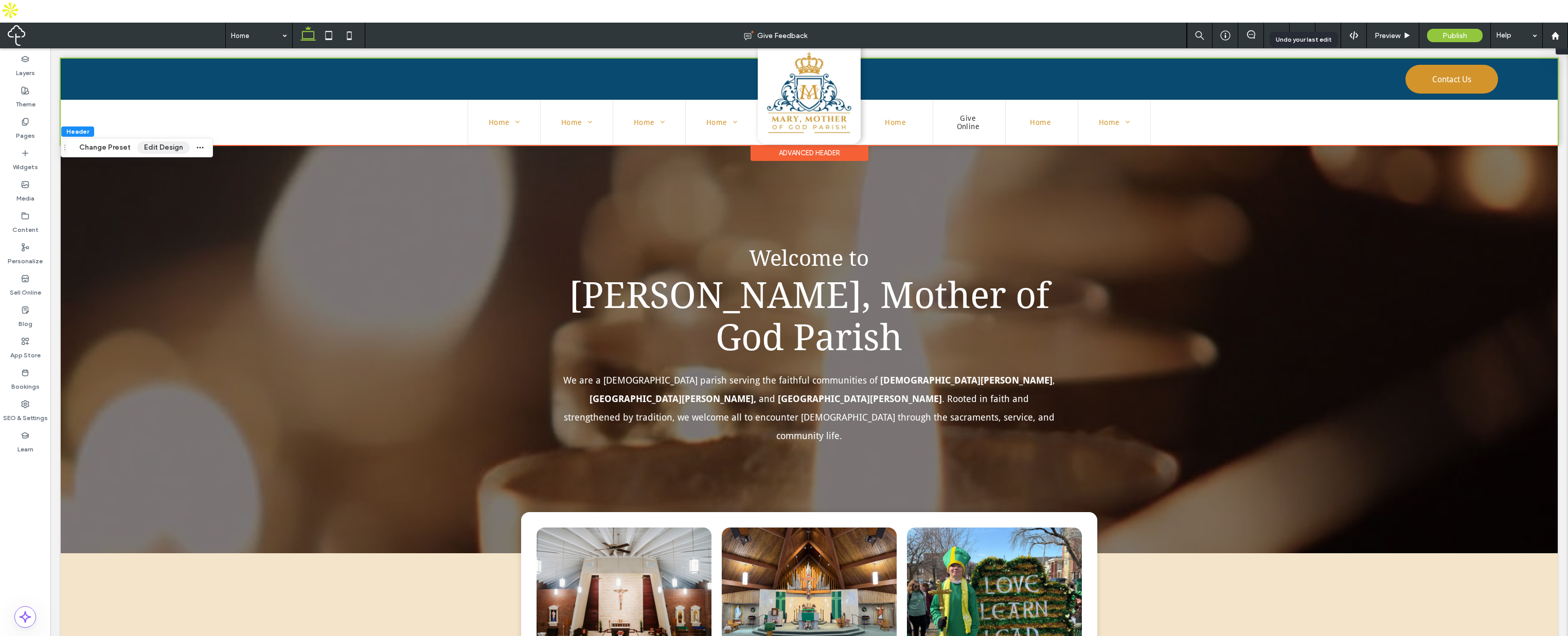
click at [165, 147] on button "Edit Design" at bounding box center [164, 147] width 53 height 12
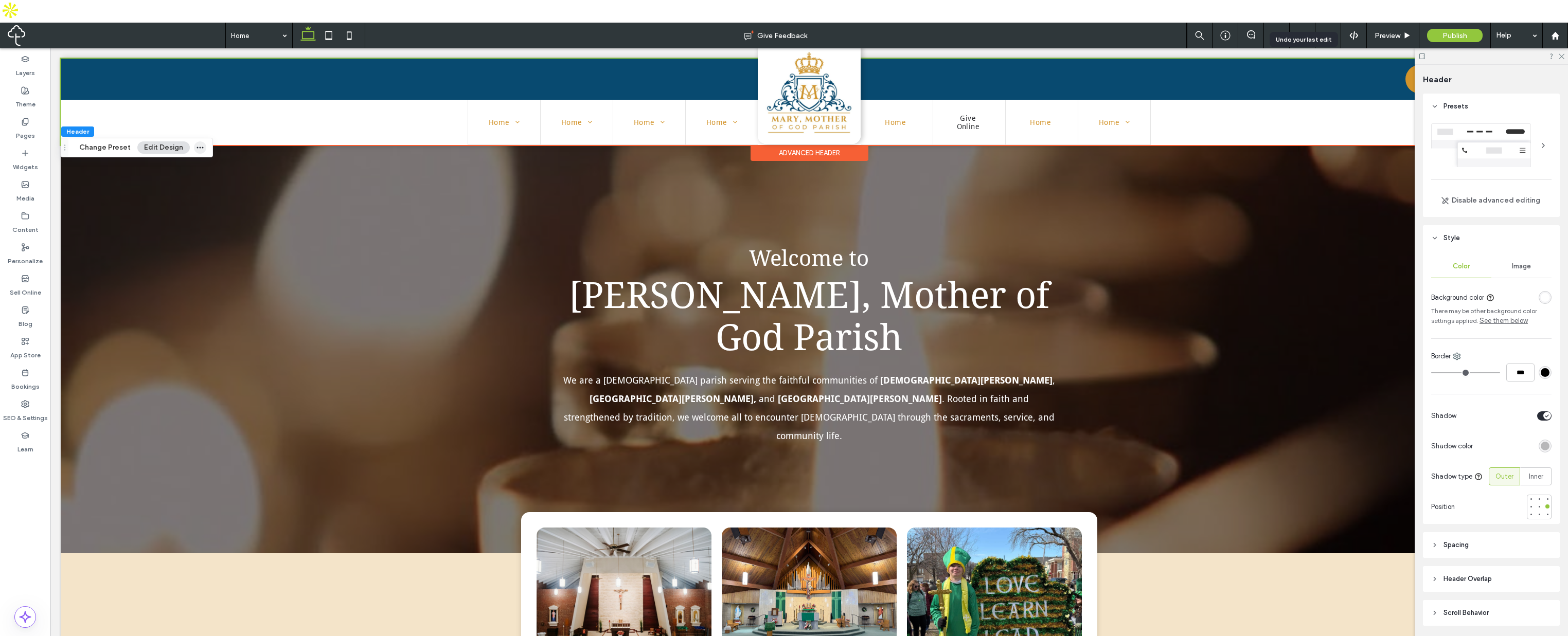
click at [197, 148] on use "button" at bounding box center [201, 148] width 6 height 1
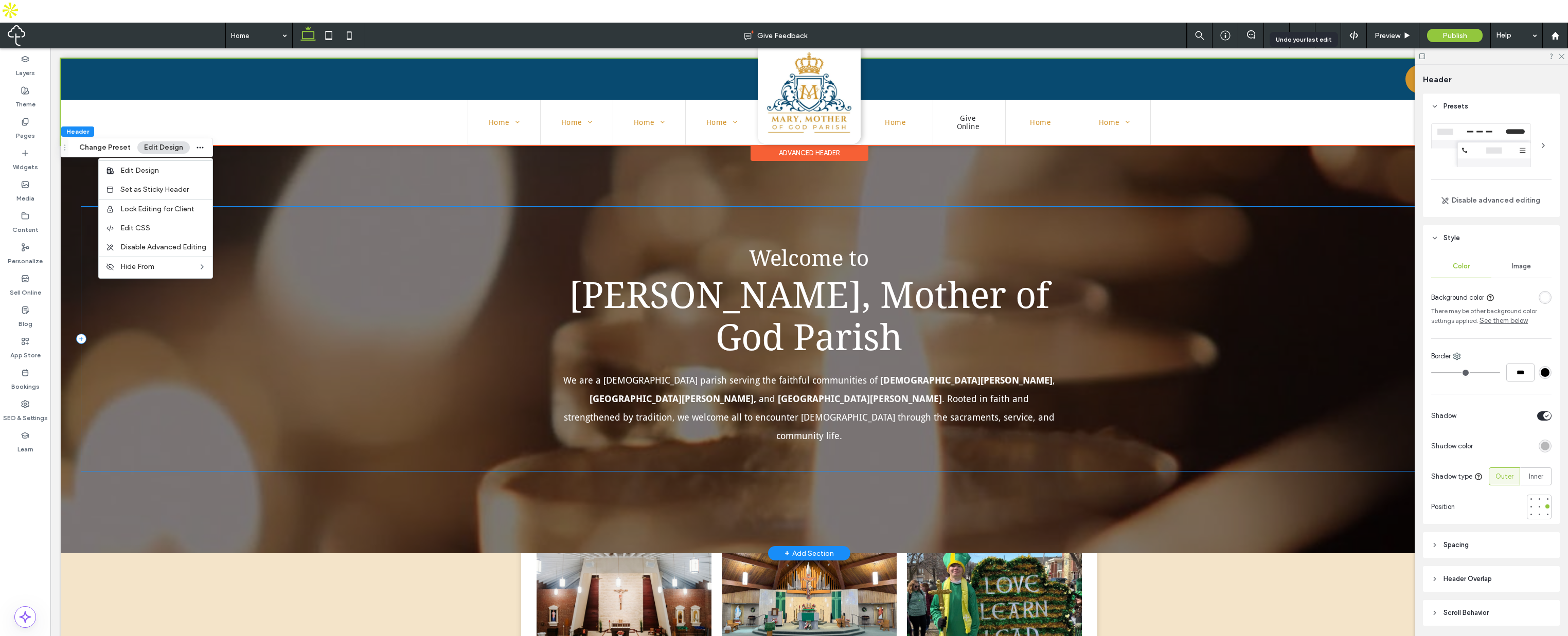
click at [375, 227] on div "Welcome to Mary, Mother of God Parish We are a united Catholic parish serving t…" at bounding box center [809, 339] width 1456 height 264
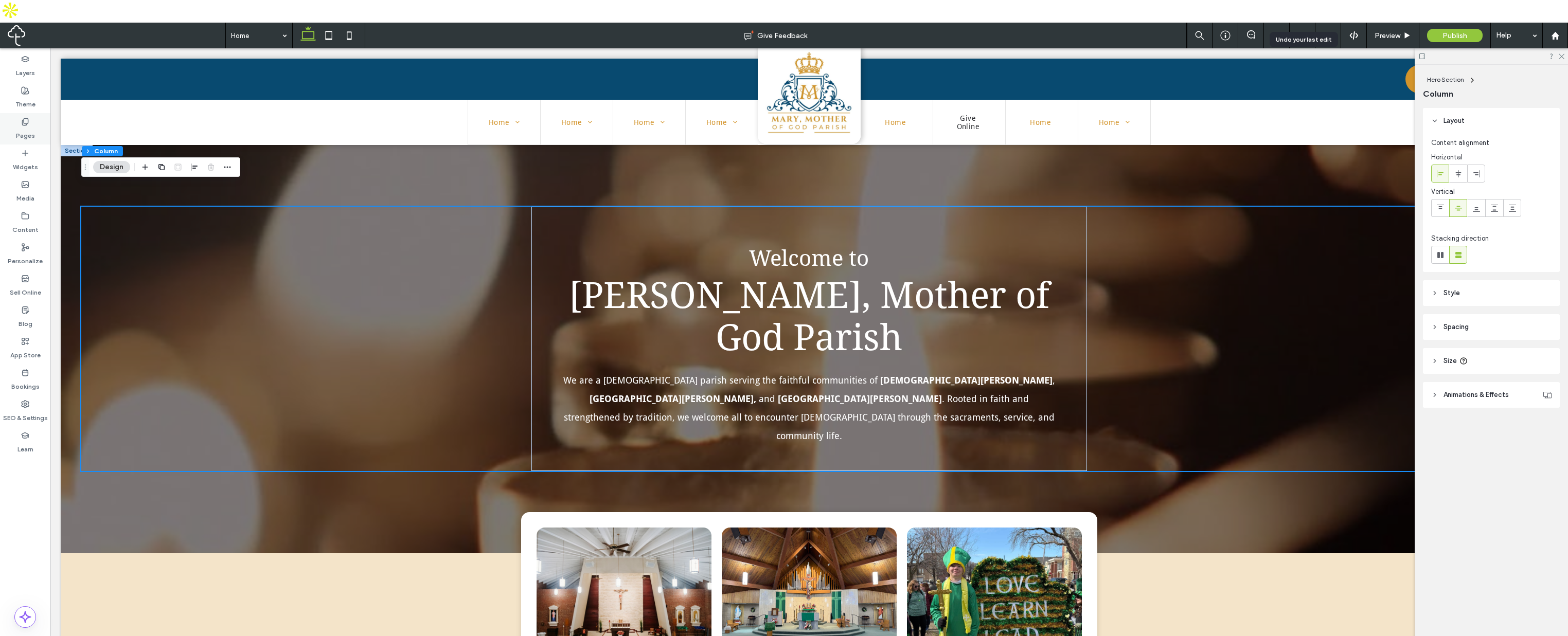
click at [12, 113] on div "Pages" at bounding box center [25, 128] width 50 height 31
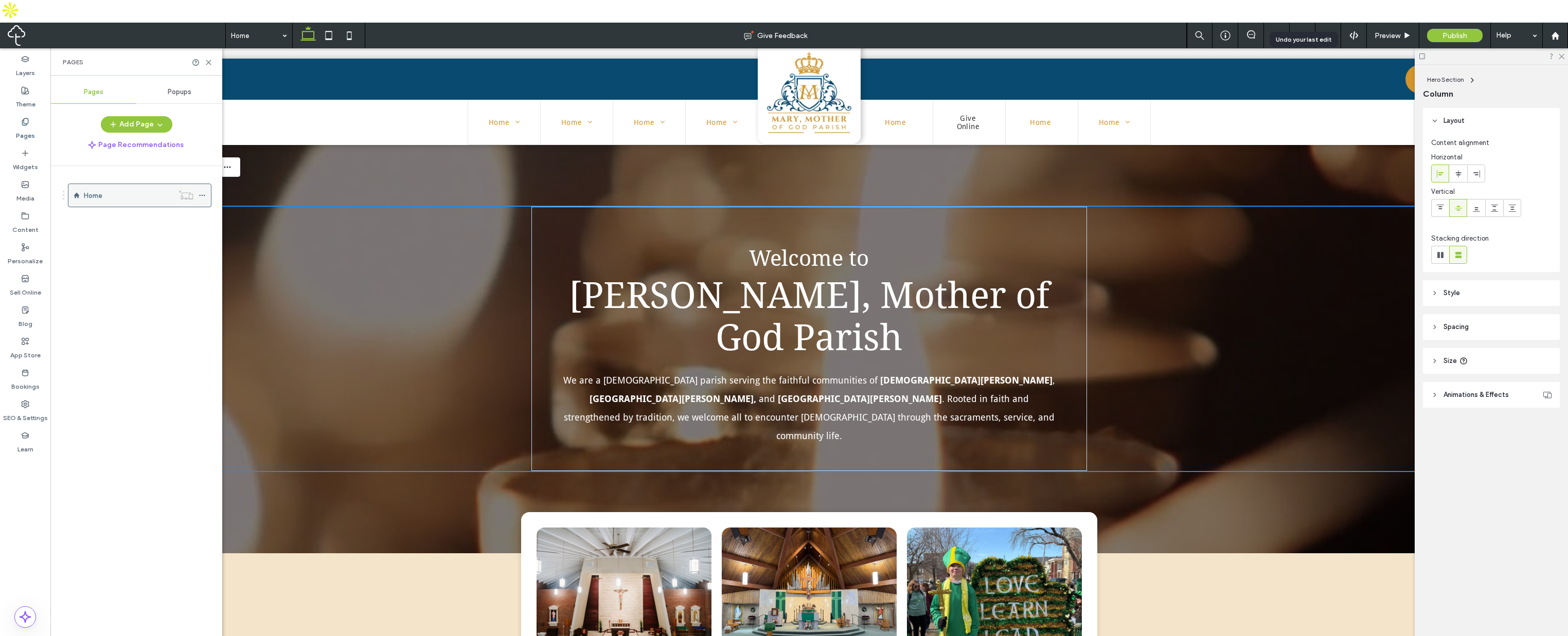
click at [204, 195] on use at bounding box center [202, 195] width 6 height 1
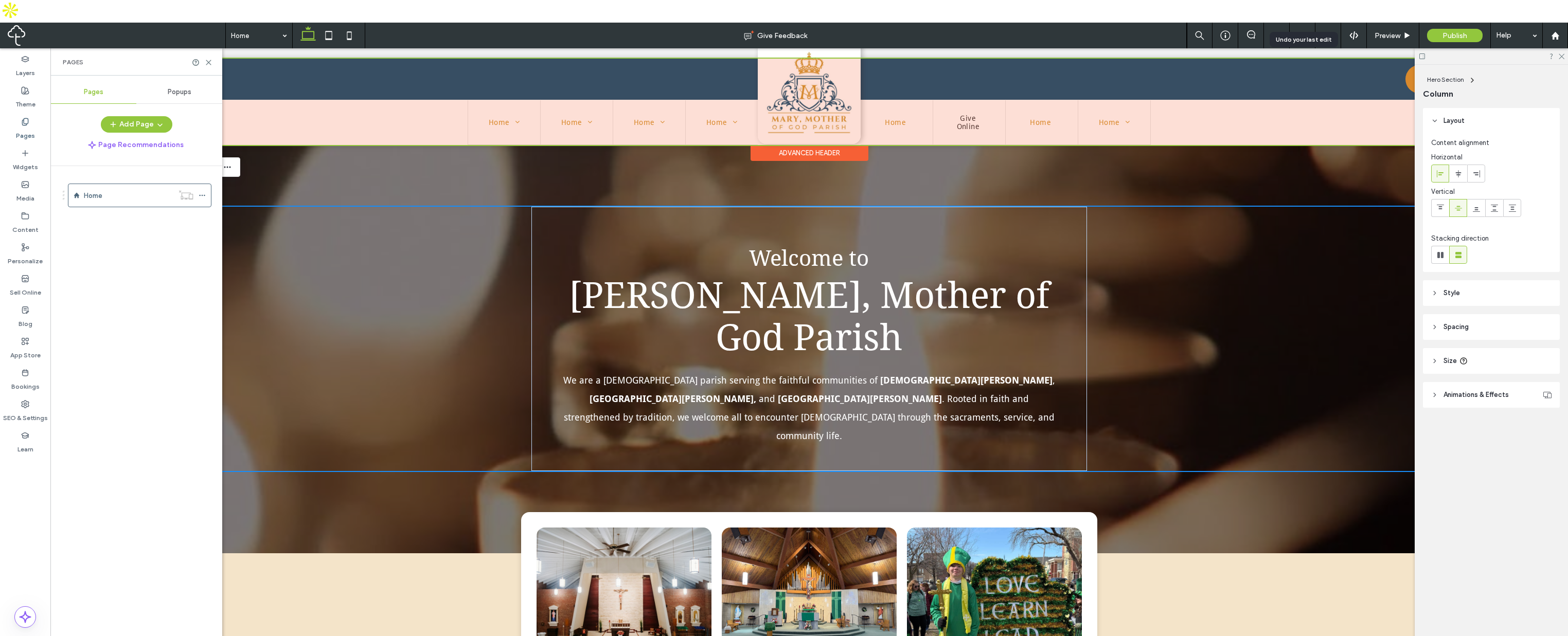
click at [1060, 114] on div at bounding box center [809, 102] width 1497 height 86
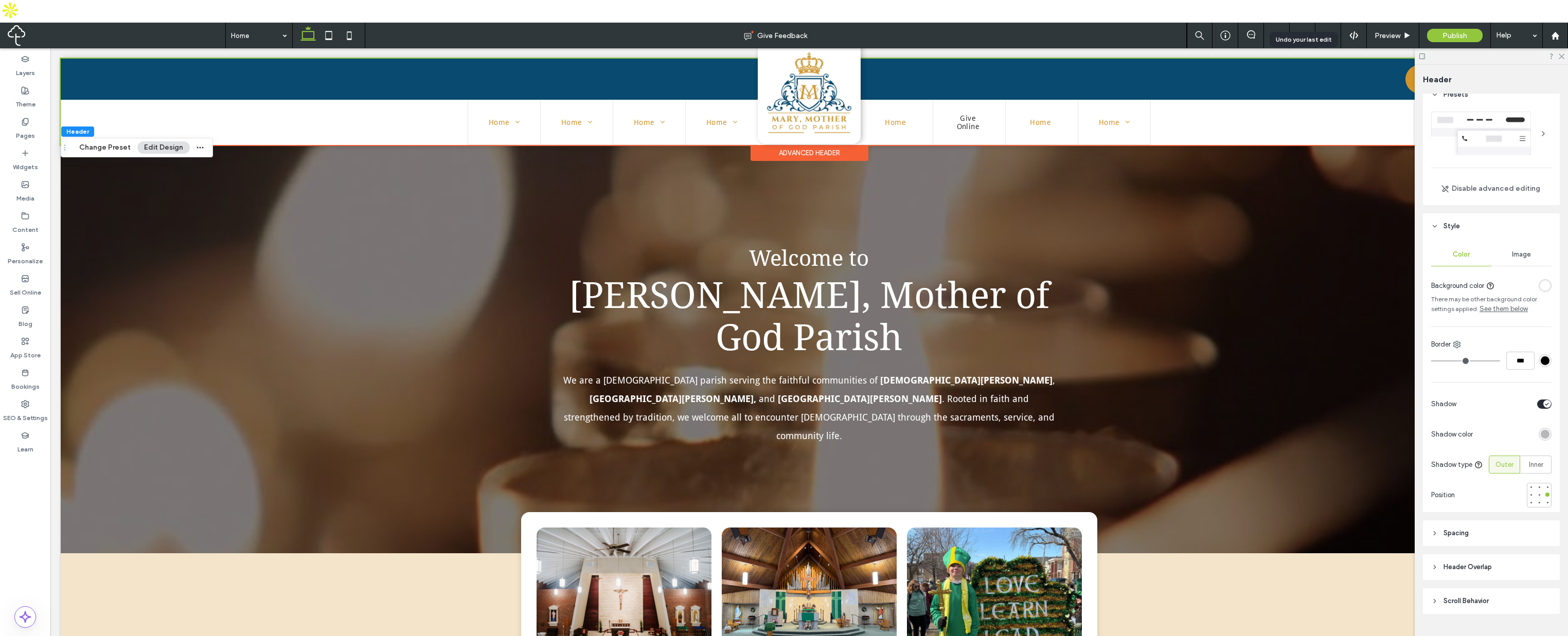
scroll to position [12, 0]
click at [1561, 53] on icon at bounding box center [1561, 56] width 6 height 6
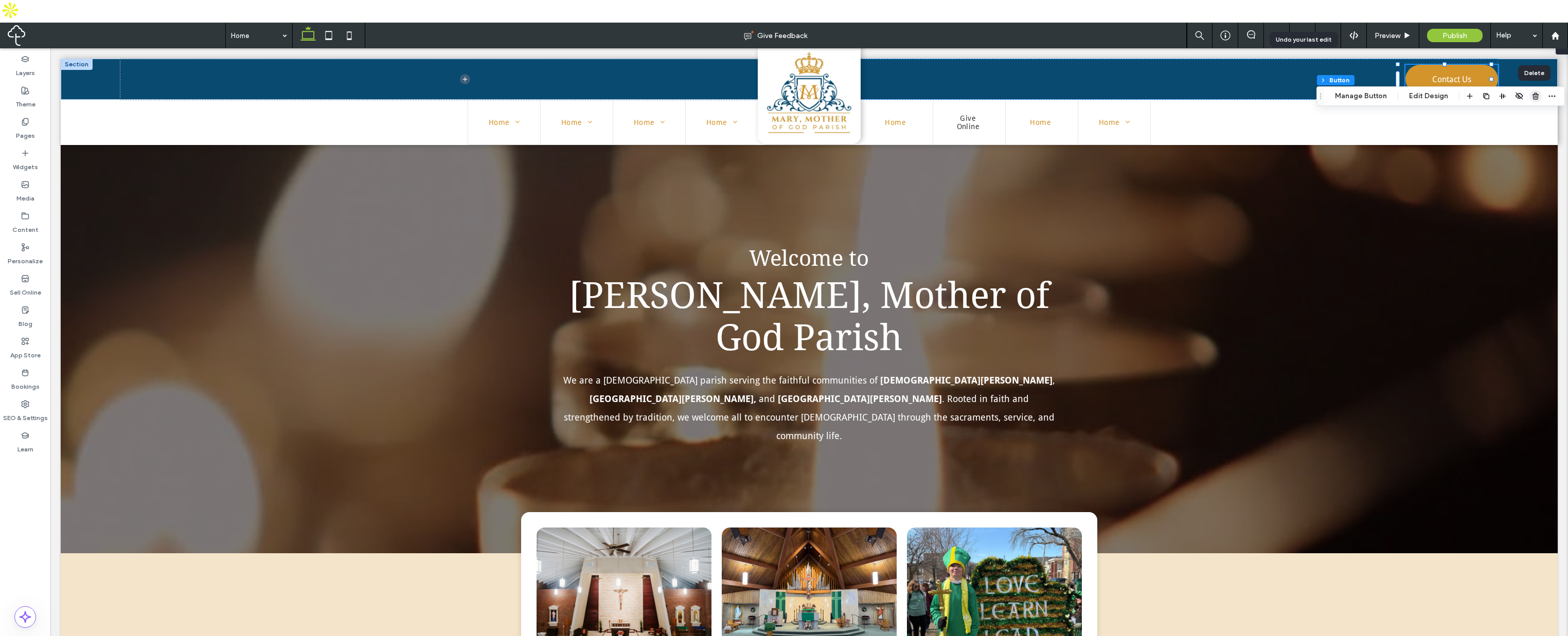
click at [1533, 93] on icon "button" at bounding box center [1536, 96] width 8 height 8
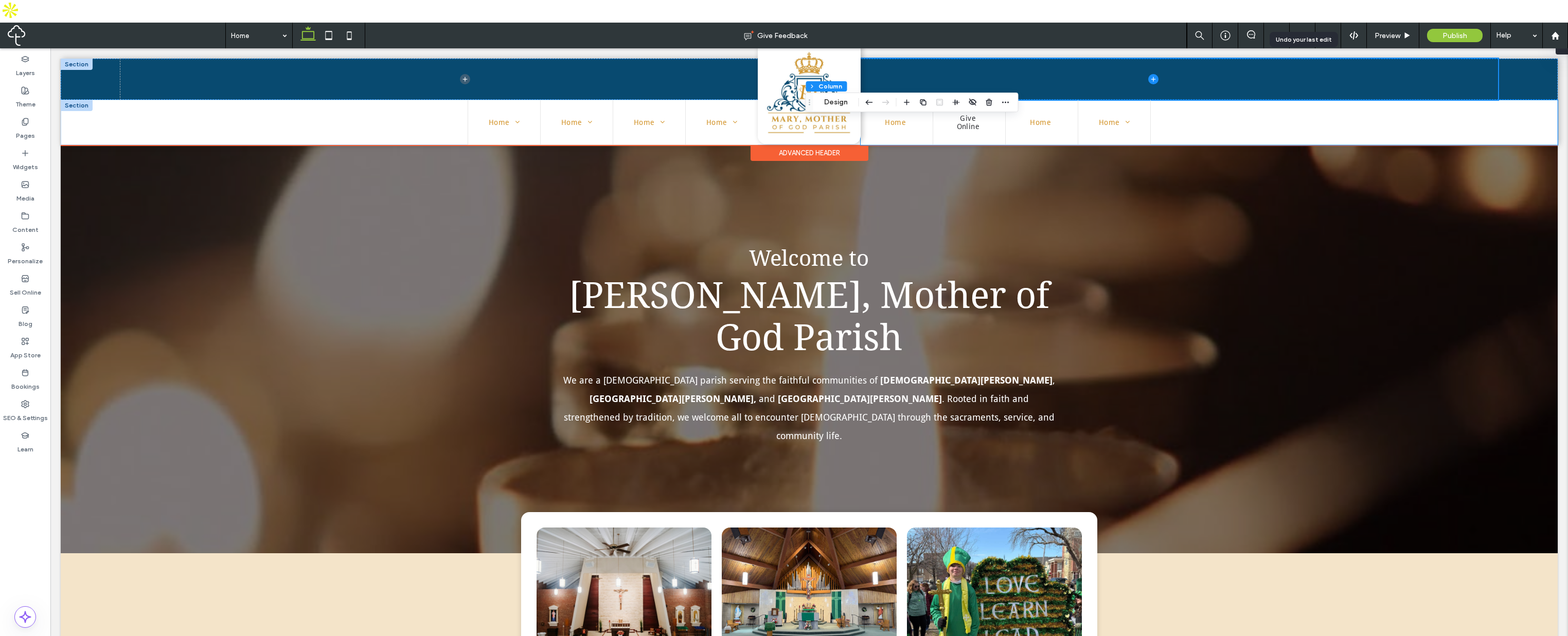
click at [1254, 127] on ul "Home Give Online Home Home Home Home Home Home Catholic Diocese of Peoria Admis…" at bounding box center [1209, 123] width 697 height 45
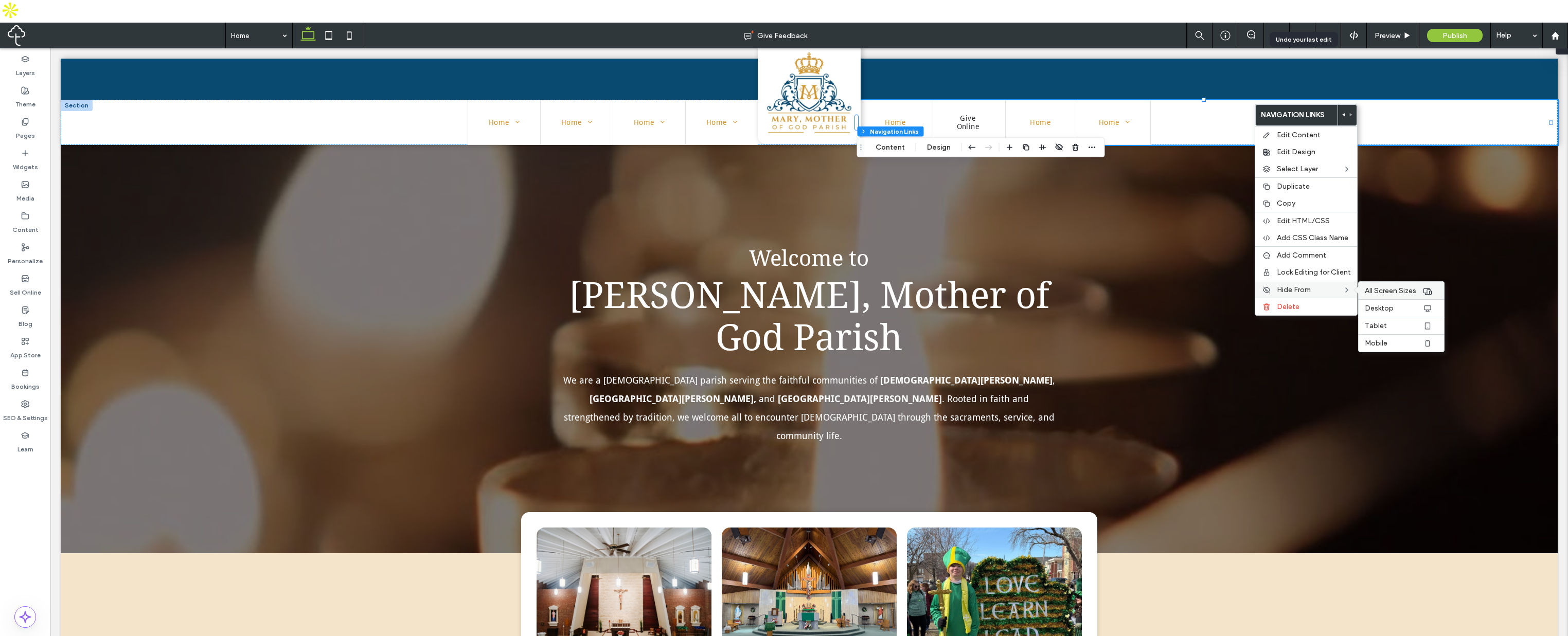
click at [1375, 287] on span "All Screen Sizes" at bounding box center [1391, 291] width 51 height 9
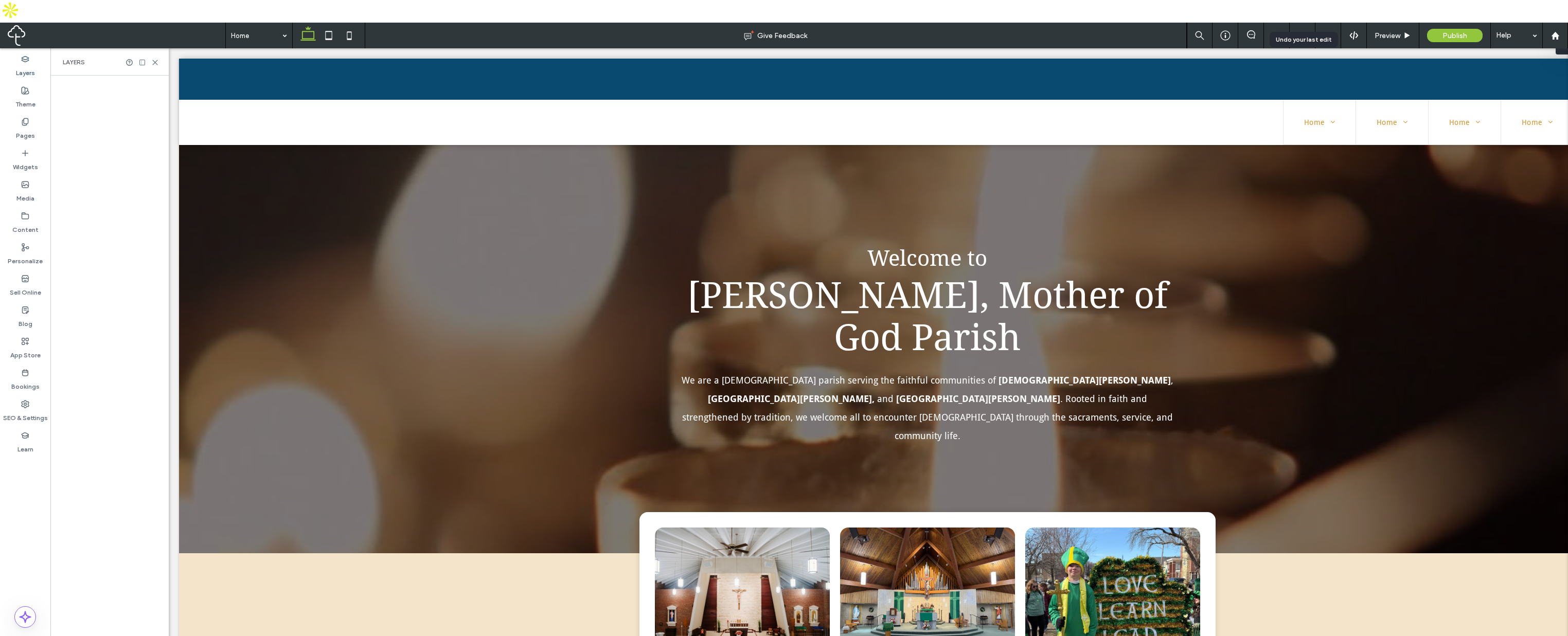
scroll to position [0, 118]
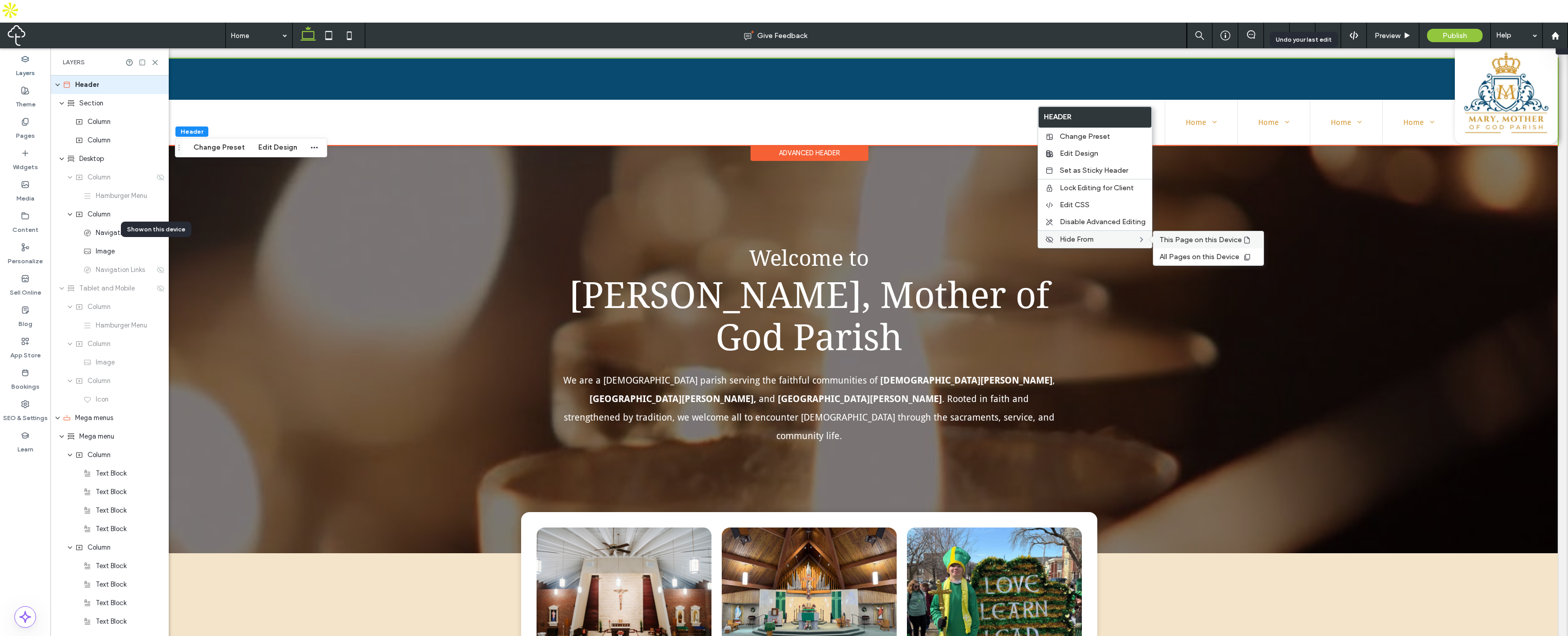
click at [1190, 243] on span "This Page on this Device" at bounding box center [1201, 240] width 82 height 9
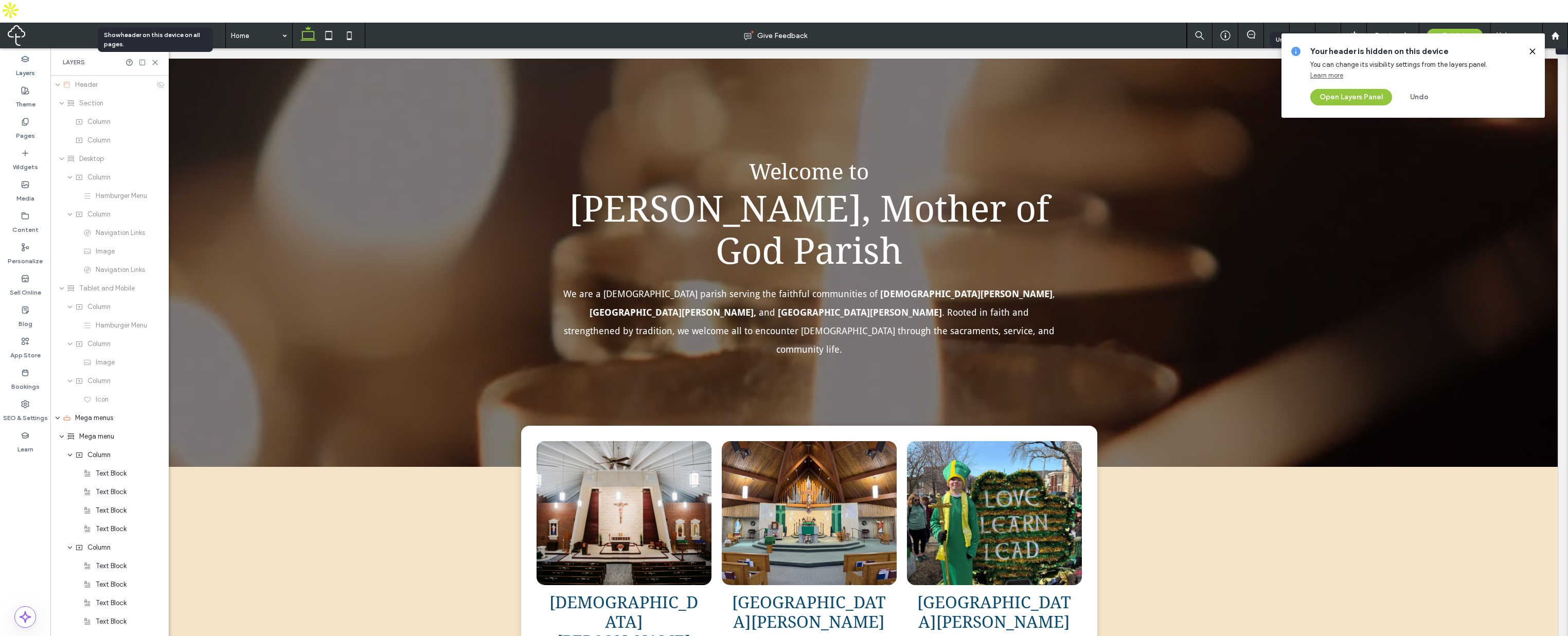
click at [1278, 42] on div "Undo your last edit" at bounding box center [1304, 39] width 56 height 9
click at [1302, 22] on div at bounding box center [1302, 35] width 26 height 26
click at [1304, 31] on icon at bounding box center [1302, 35] width 8 height 8
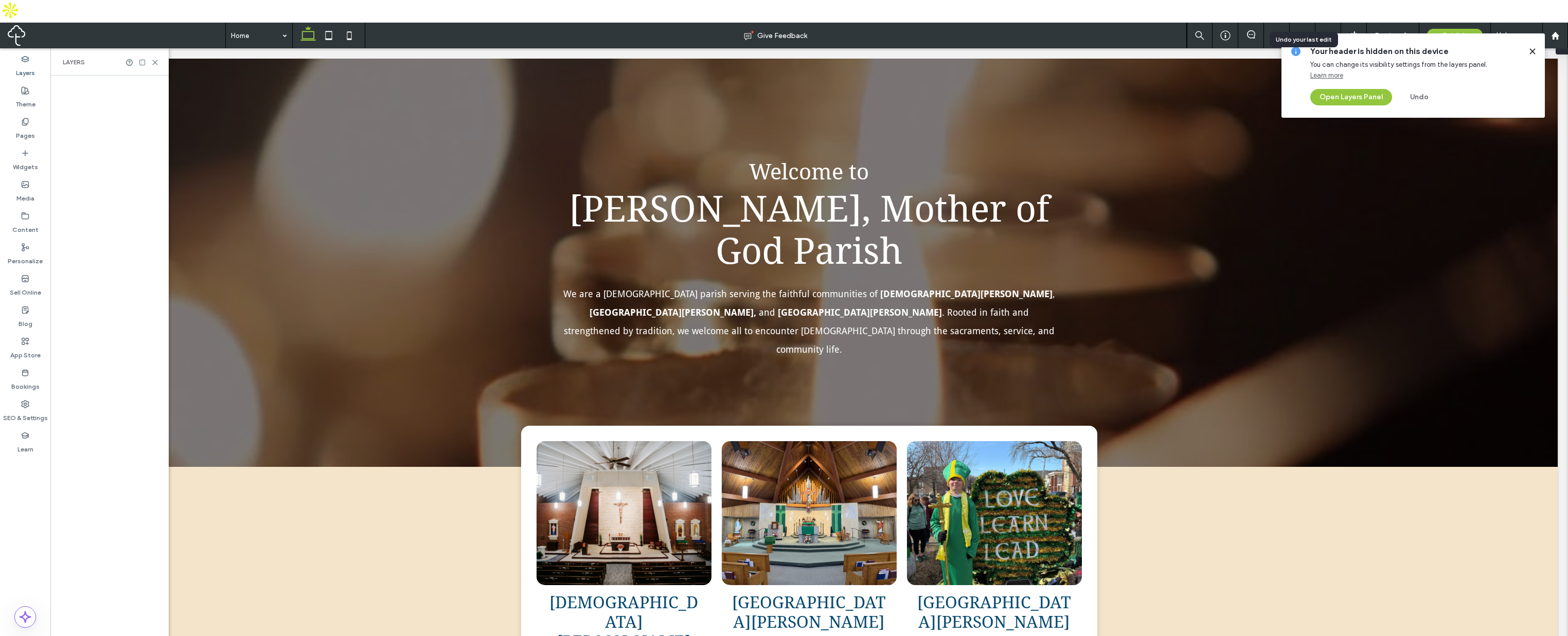
click at [1304, 31] on icon at bounding box center [1302, 35] width 8 height 8
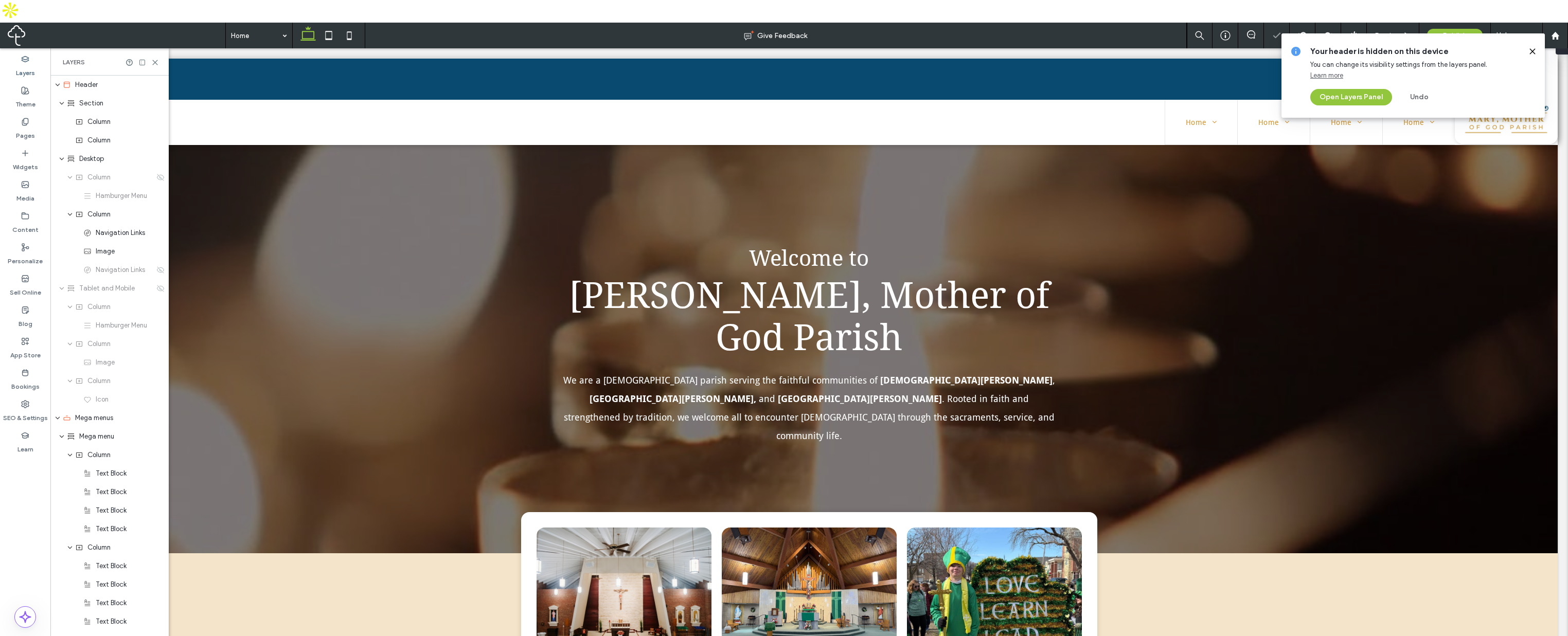
scroll to position [0, 0]
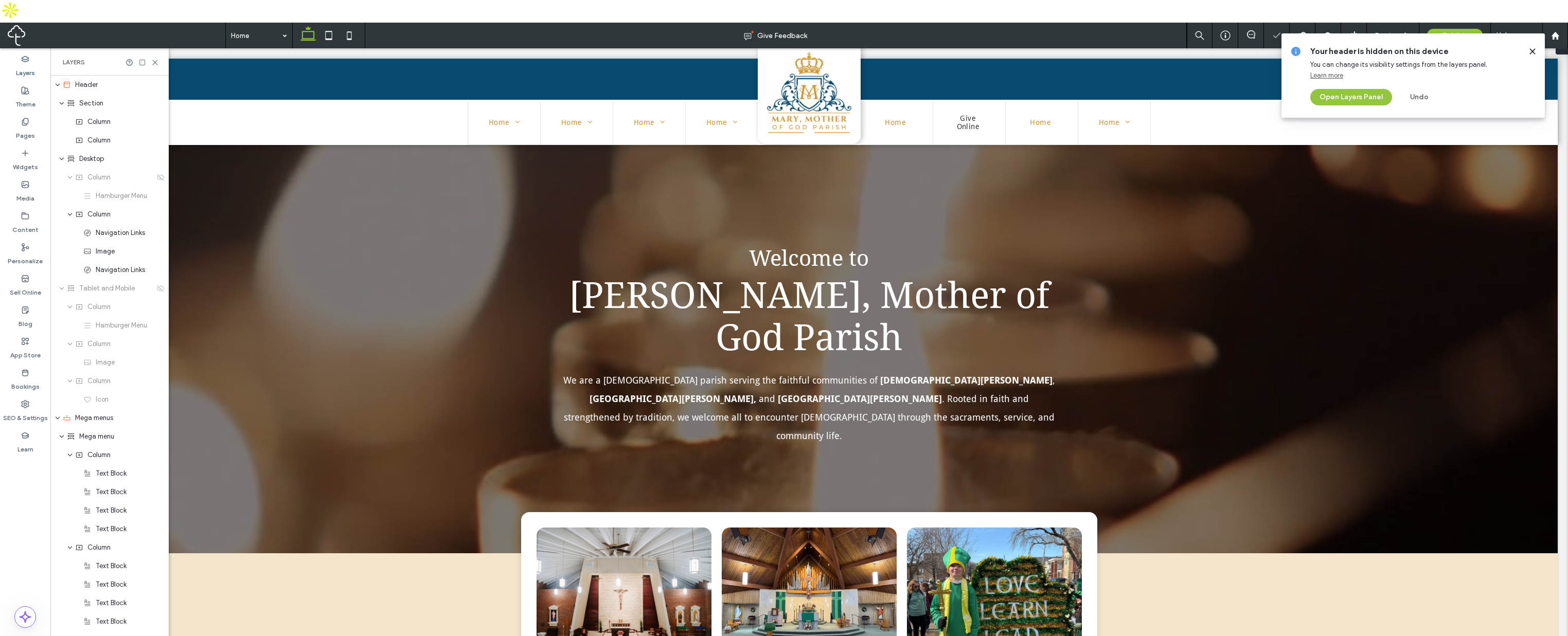
click at [1529, 48] on icon at bounding box center [1533, 51] width 8 height 8
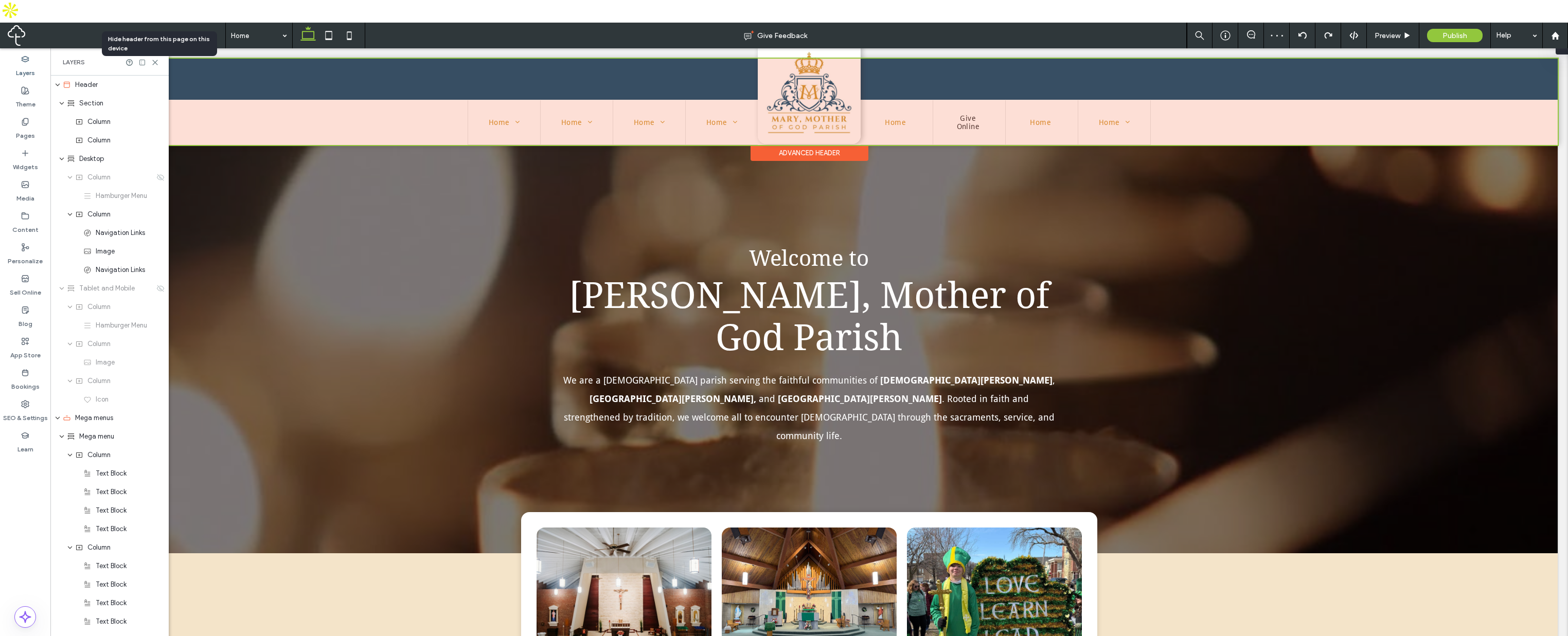
click at [806, 110] on div at bounding box center [809, 102] width 1497 height 86
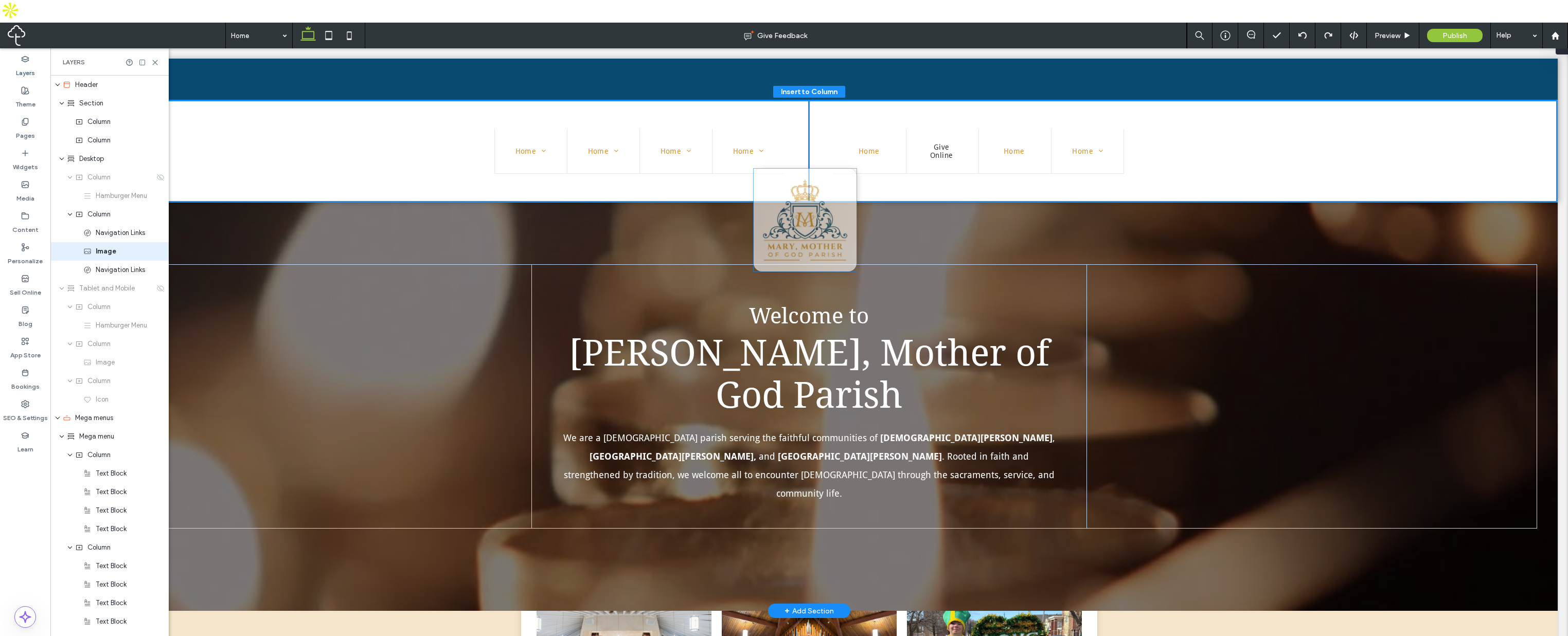
type input "**"
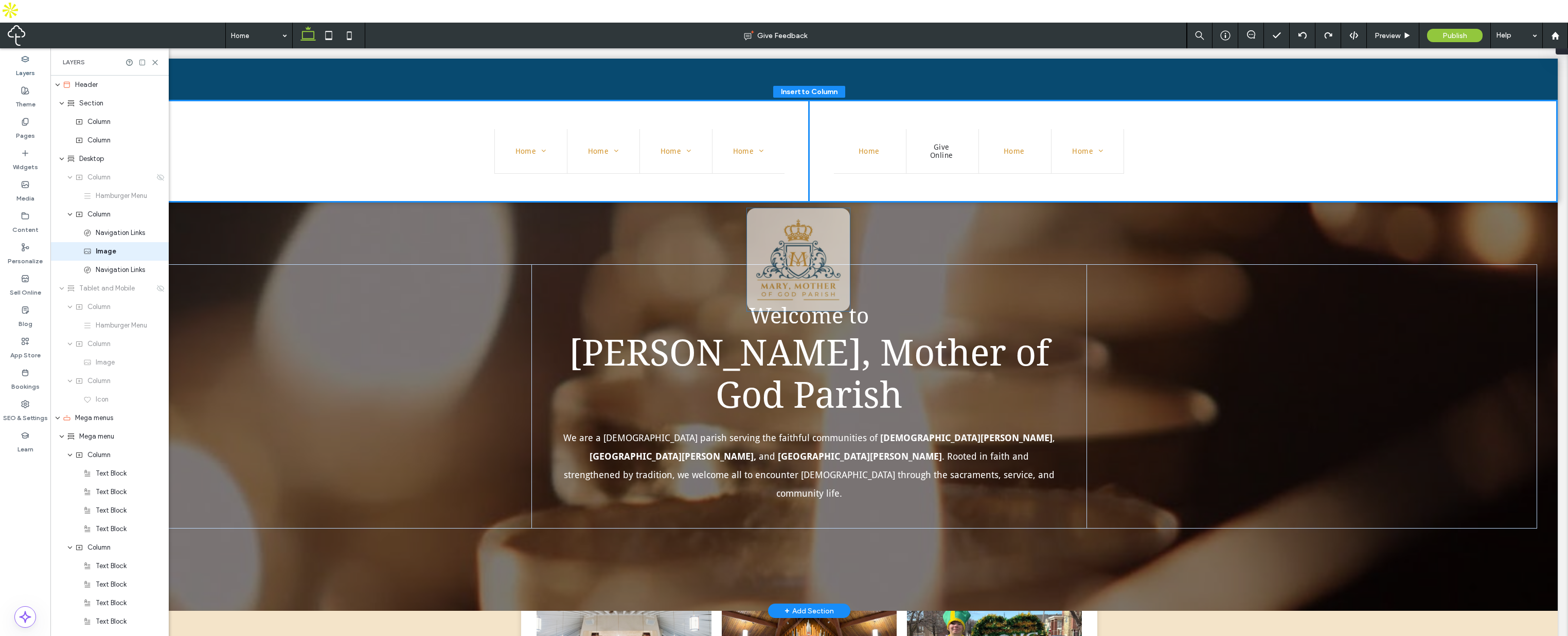
drag, startPoint x: 798, startPoint y: 91, endPoint x: 791, endPoint y: 258, distance: 167.1
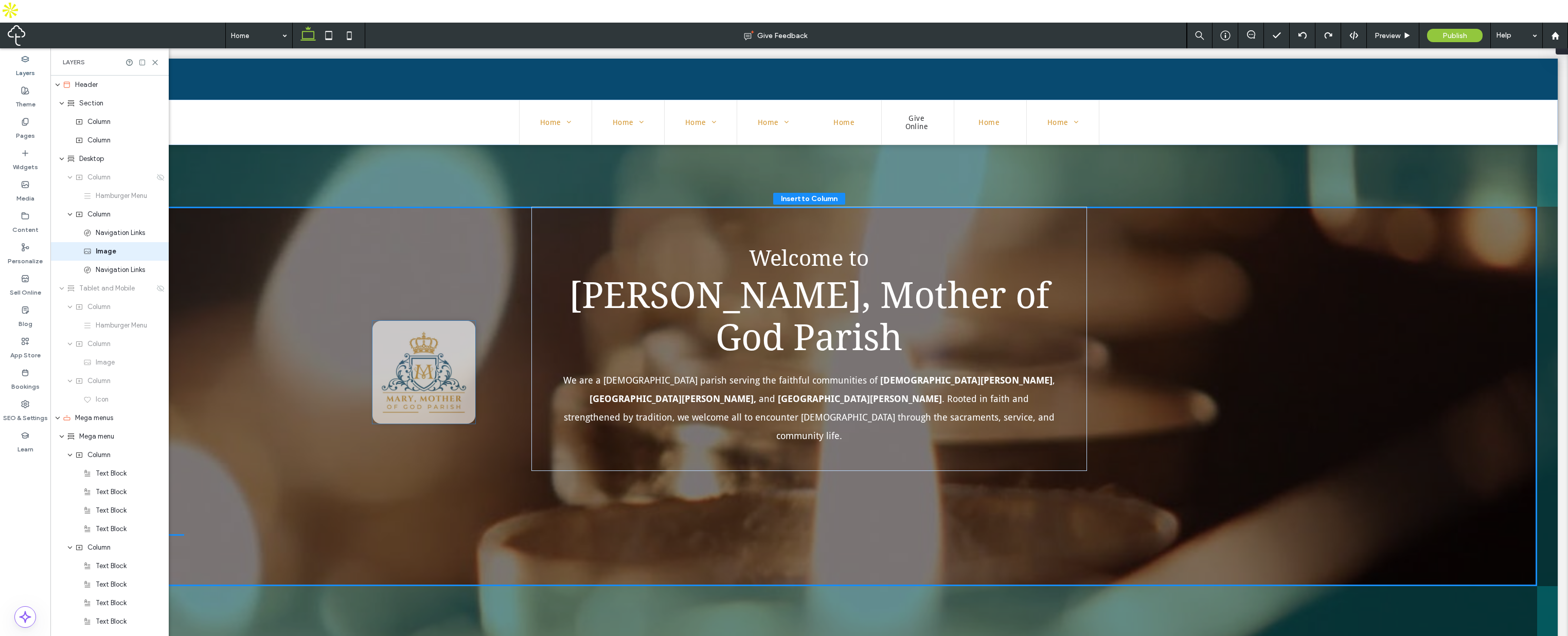
drag, startPoint x: 806, startPoint y: 80, endPoint x: 475, endPoint y: 386, distance: 450.8
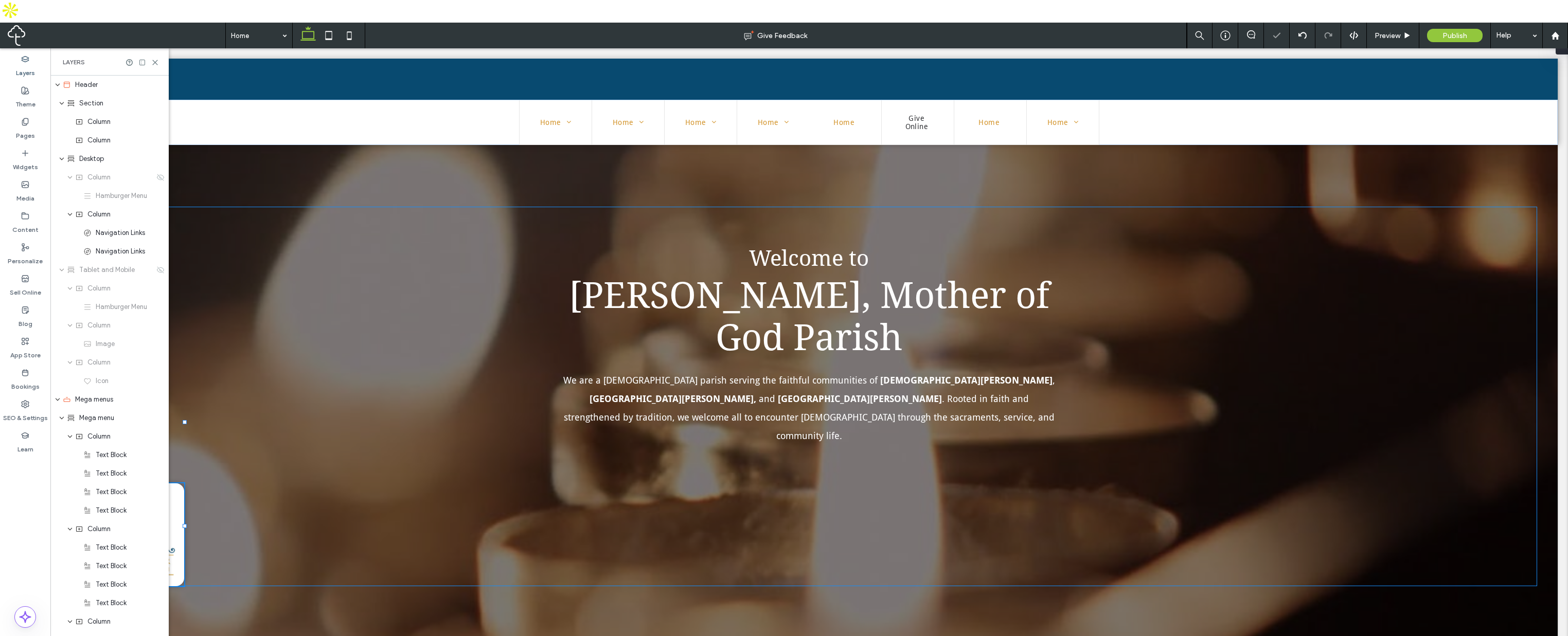
type input "*"
type input "***"
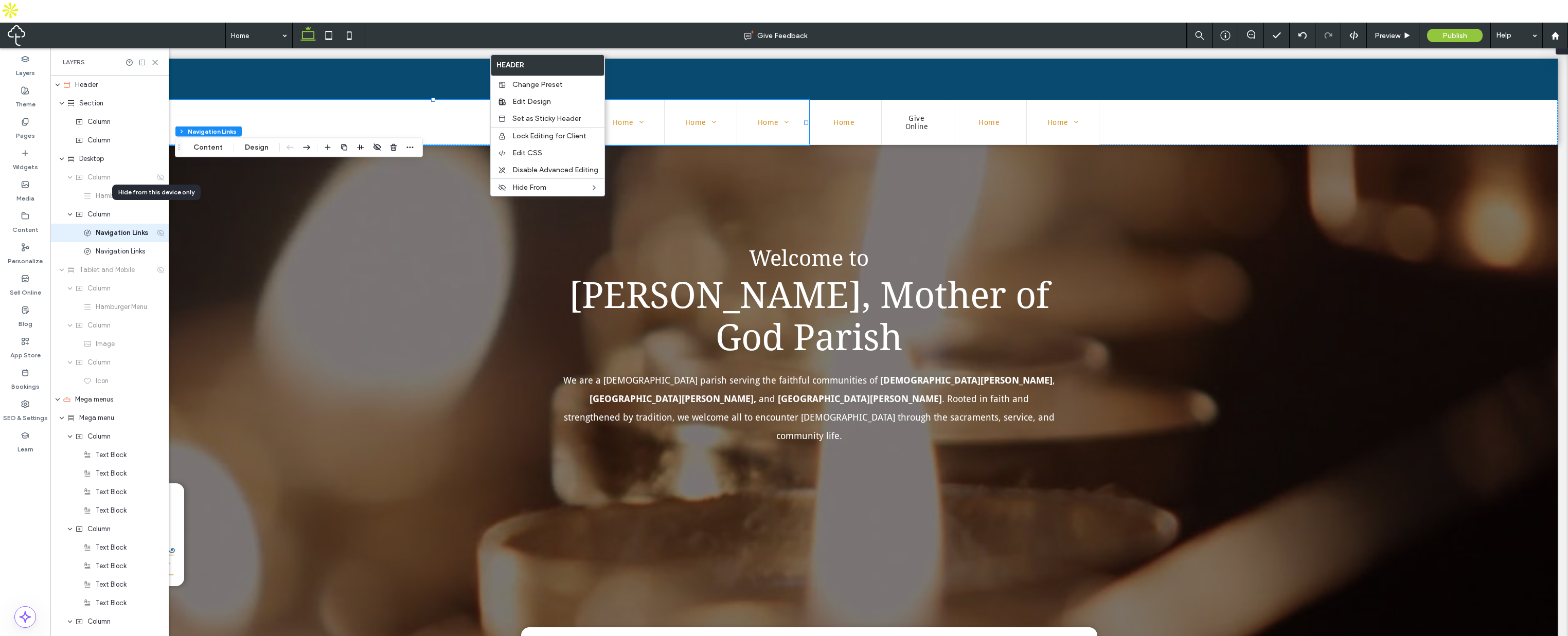
click at [157, 229] on use at bounding box center [160, 233] width 7 height 6
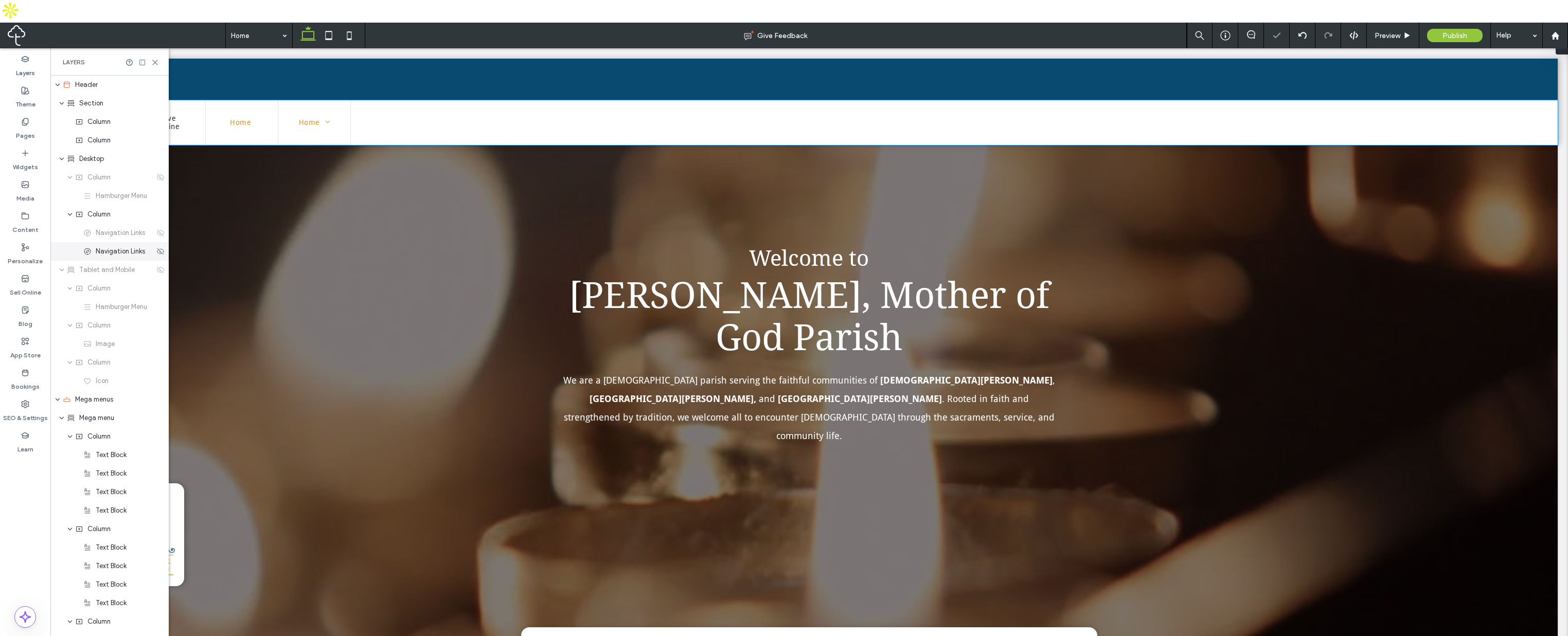
click at [150, 242] on div "Navigation Links" at bounding box center [109, 251] width 118 height 19
click at [153, 242] on div "Navigation Links" at bounding box center [109, 251] width 118 height 19
click at [54, 390] on div "Mega menus" at bounding box center [109, 399] width 118 height 19
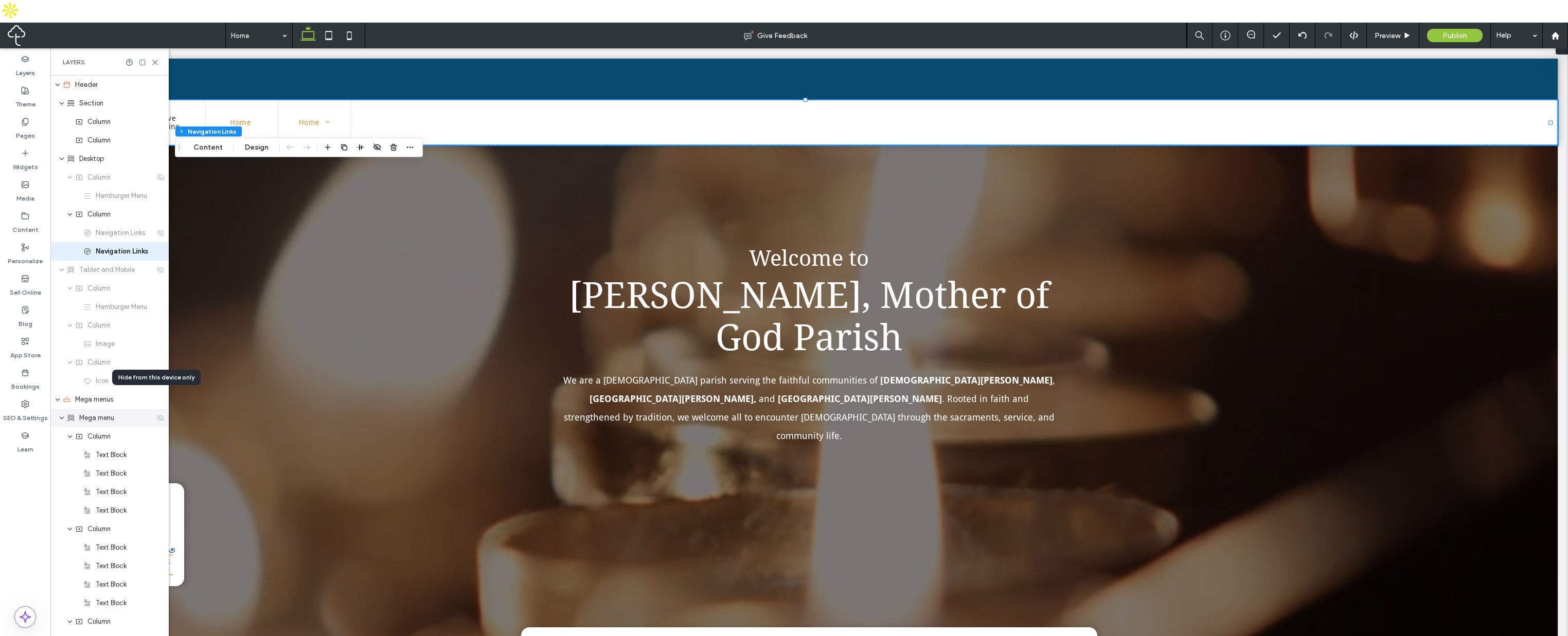
click at [156, 414] on div at bounding box center [160, 418] width 8 height 8
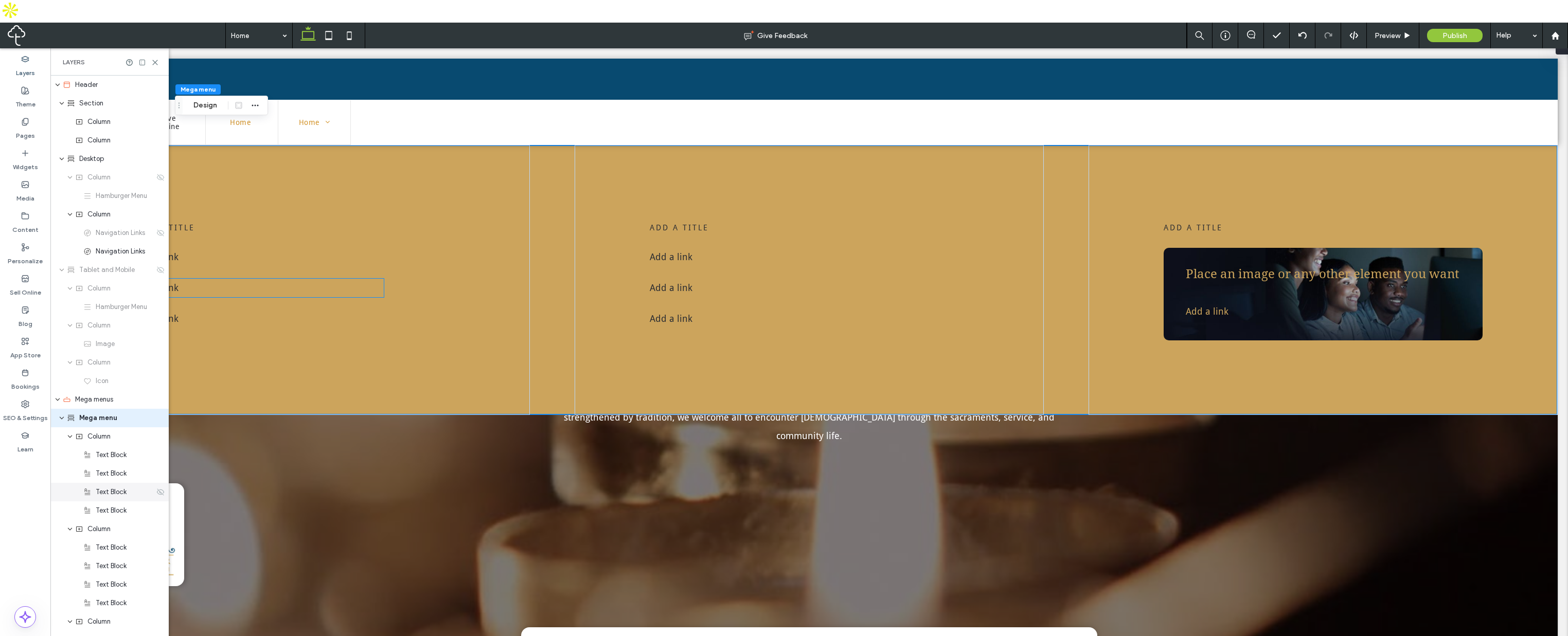
scroll to position [51, 0]
click at [1305, 31] on icon at bounding box center [1302, 35] width 8 height 8
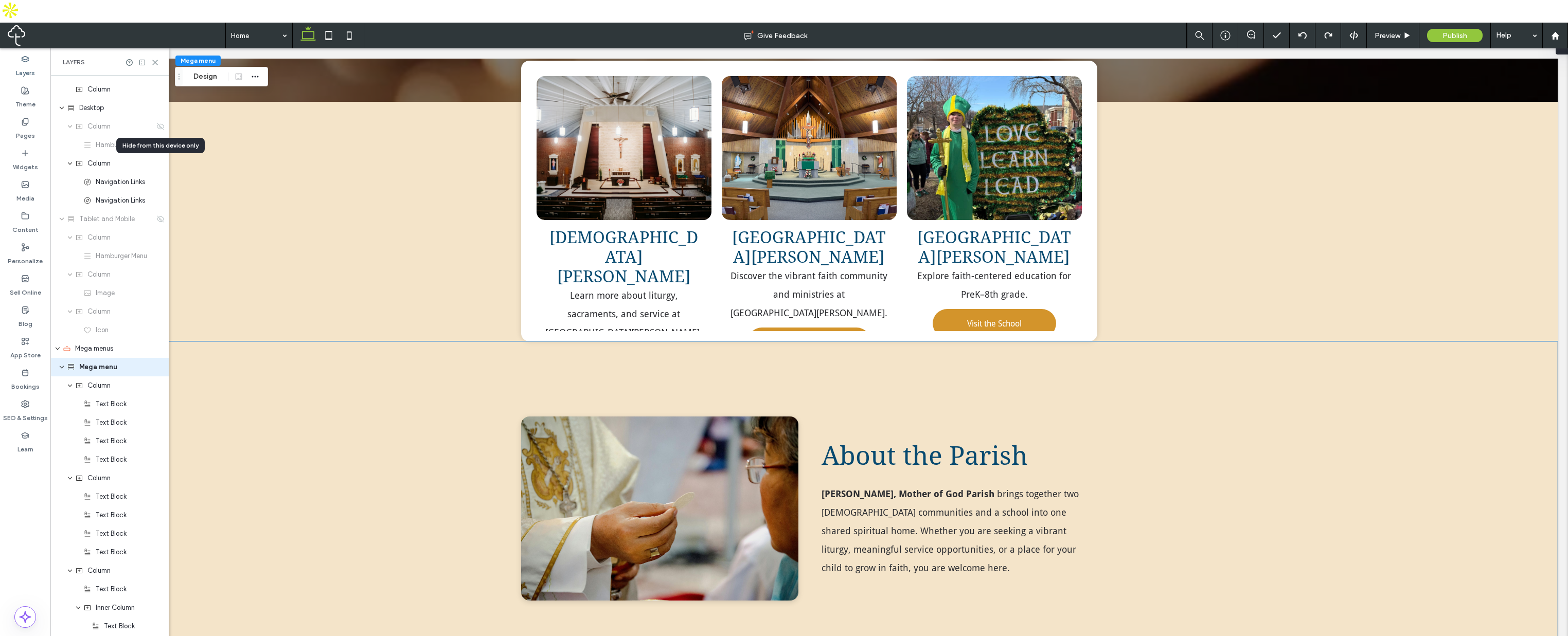
scroll to position [0, 0]
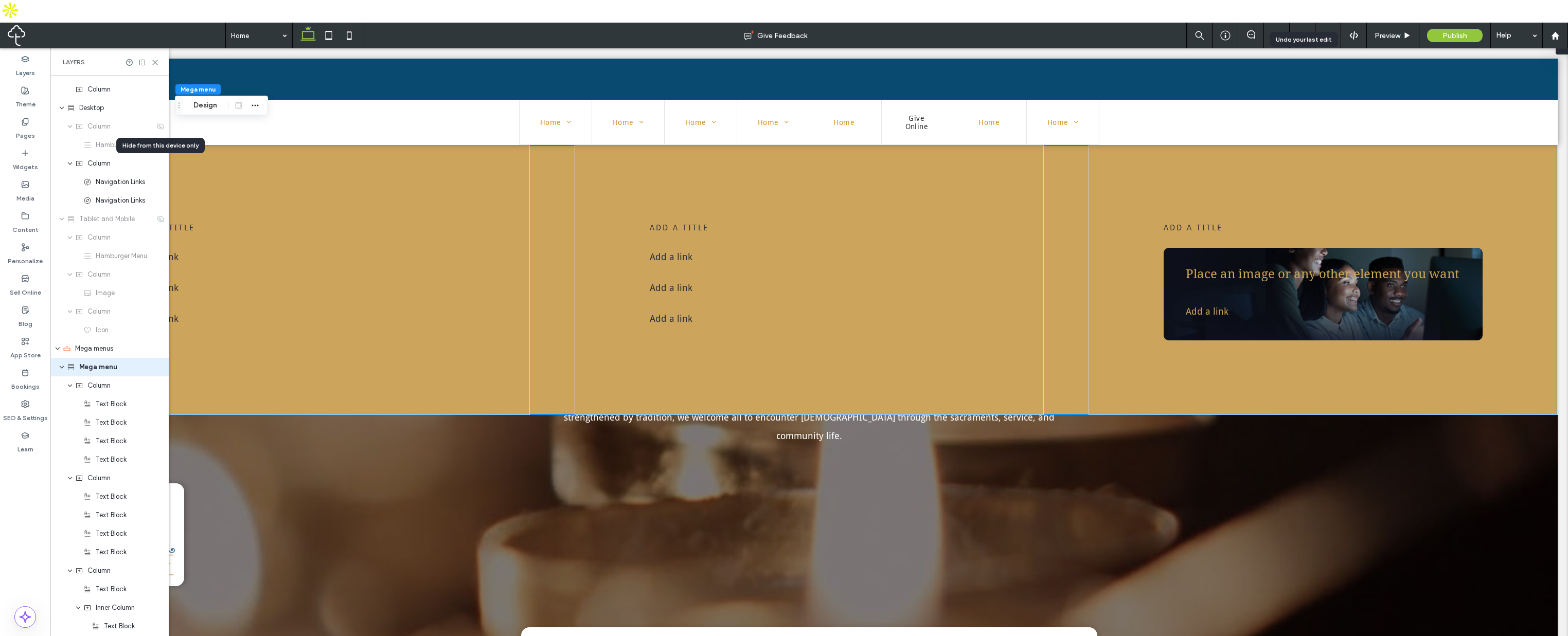
click at [1301, 22] on div at bounding box center [1302, 35] width 26 height 26
click at [1302, 31] on icon at bounding box center [1302, 35] width 8 height 8
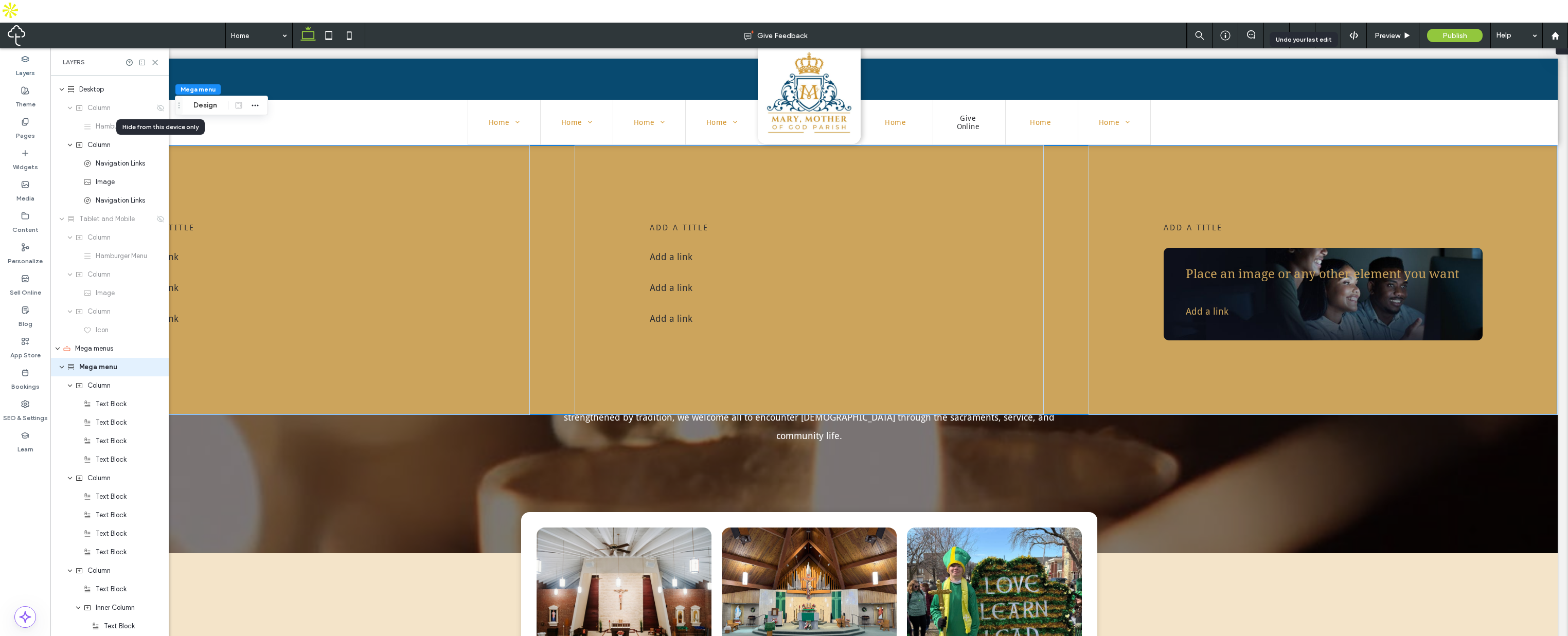
click at [1305, 32] on use at bounding box center [1302, 35] width 8 height 6
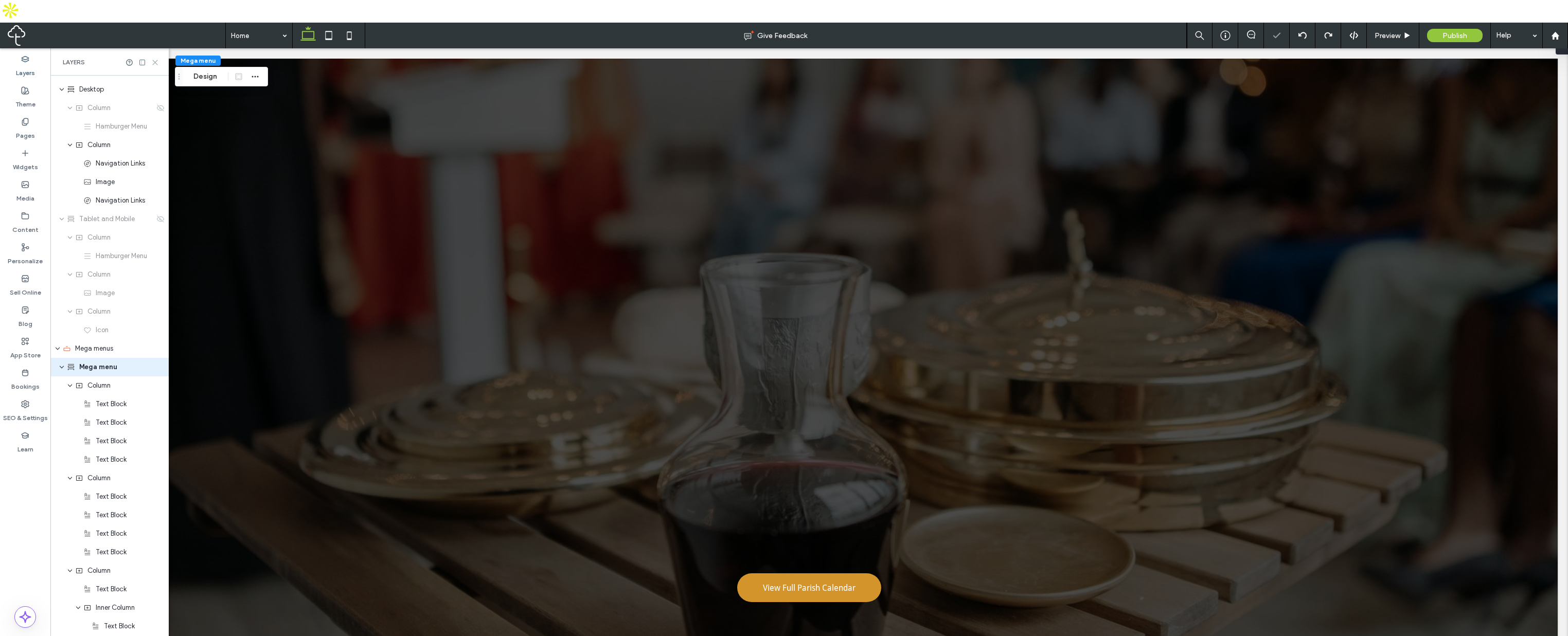
scroll to position [2148, 0]
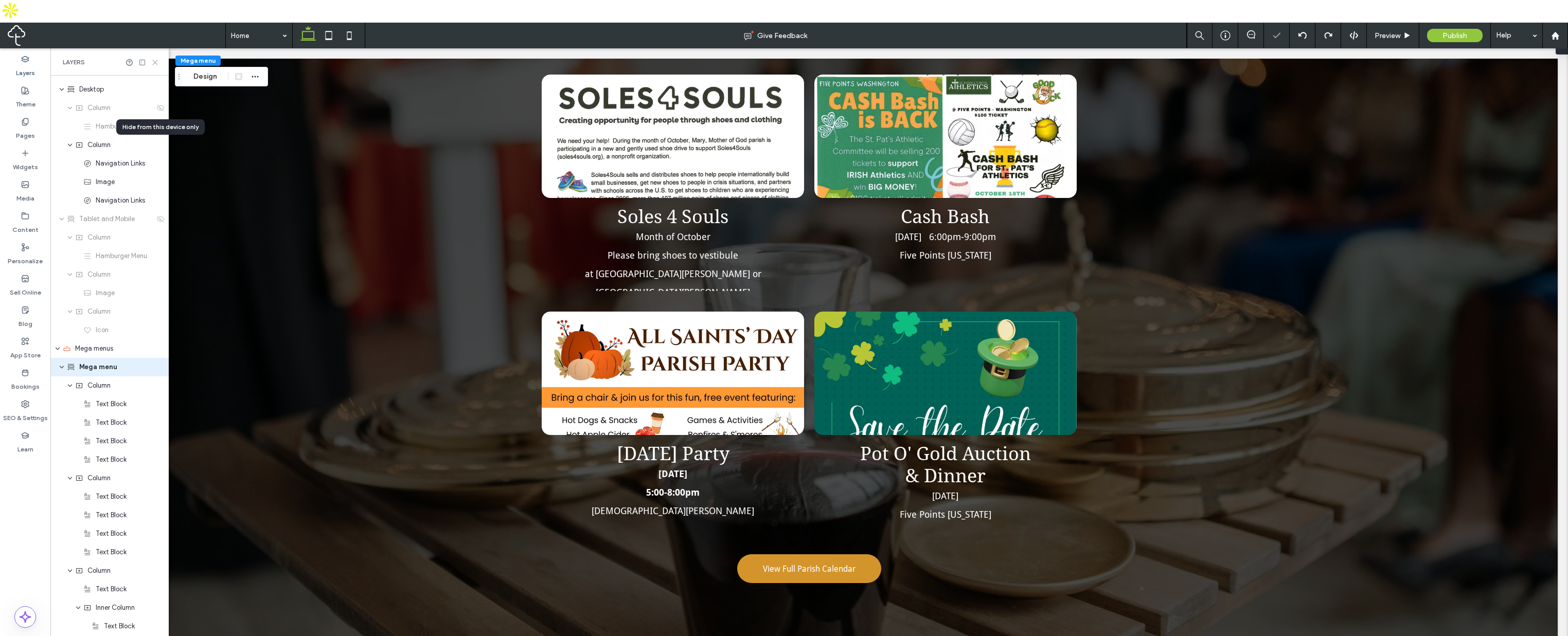
drag, startPoint x: 154, startPoint y: 38, endPoint x: 109, endPoint y: 13, distance: 51.5
click at [154, 60] on use at bounding box center [155, 62] width 5 height 4
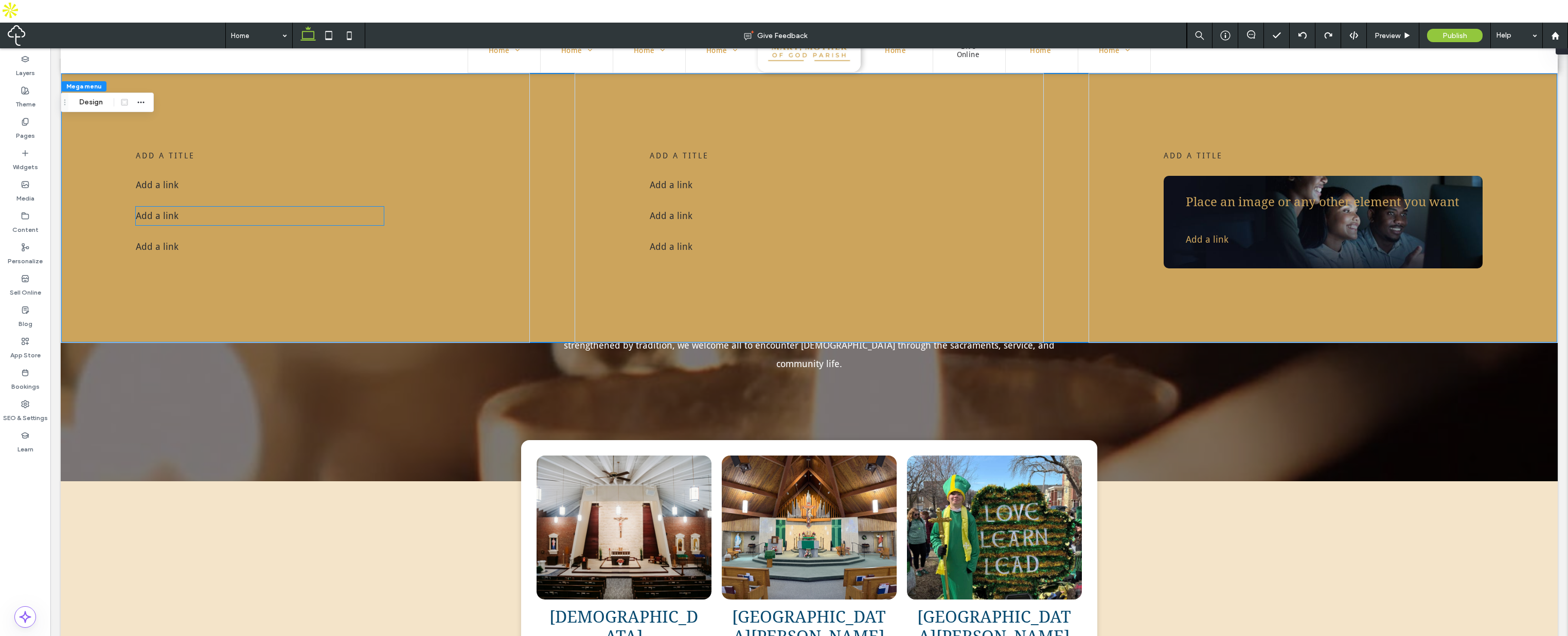
scroll to position [0, 0]
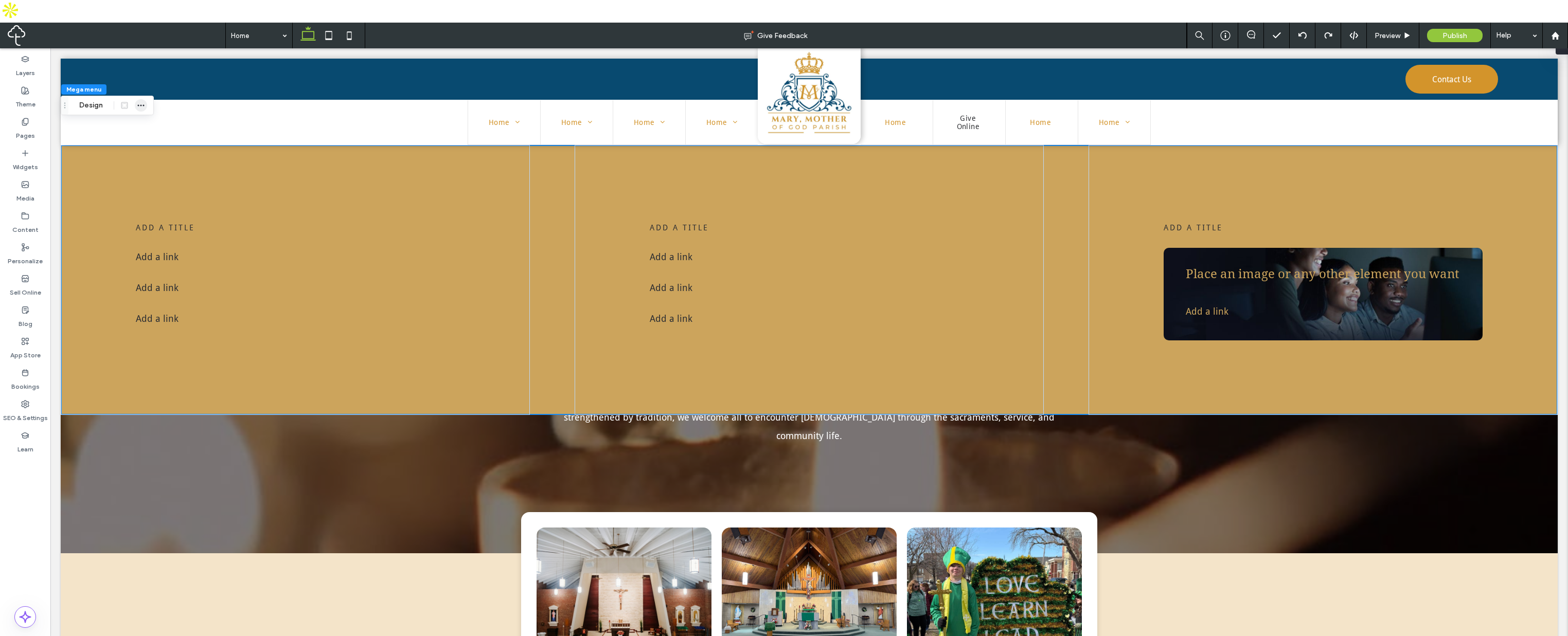
click at [141, 104] on icon "button" at bounding box center [141, 105] width 8 height 8
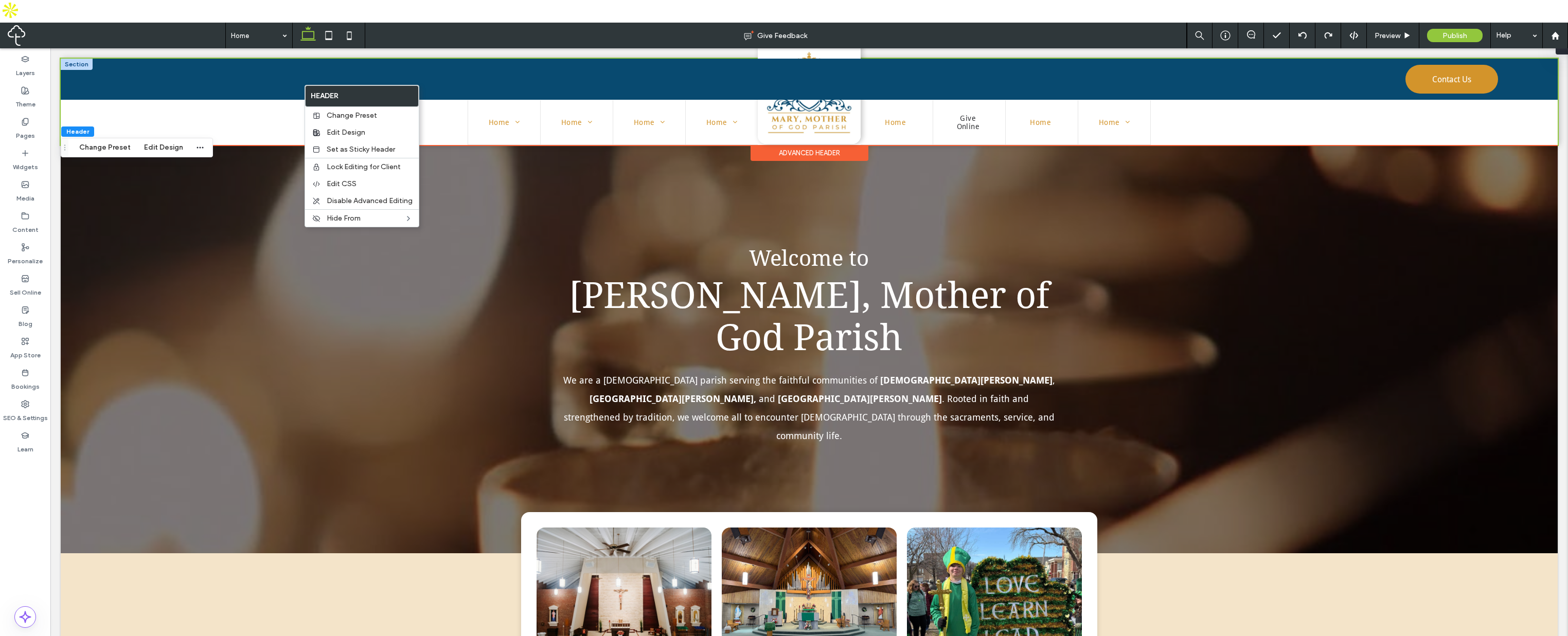
click at [82, 64] on div at bounding box center [77, 64] width 32 height 12
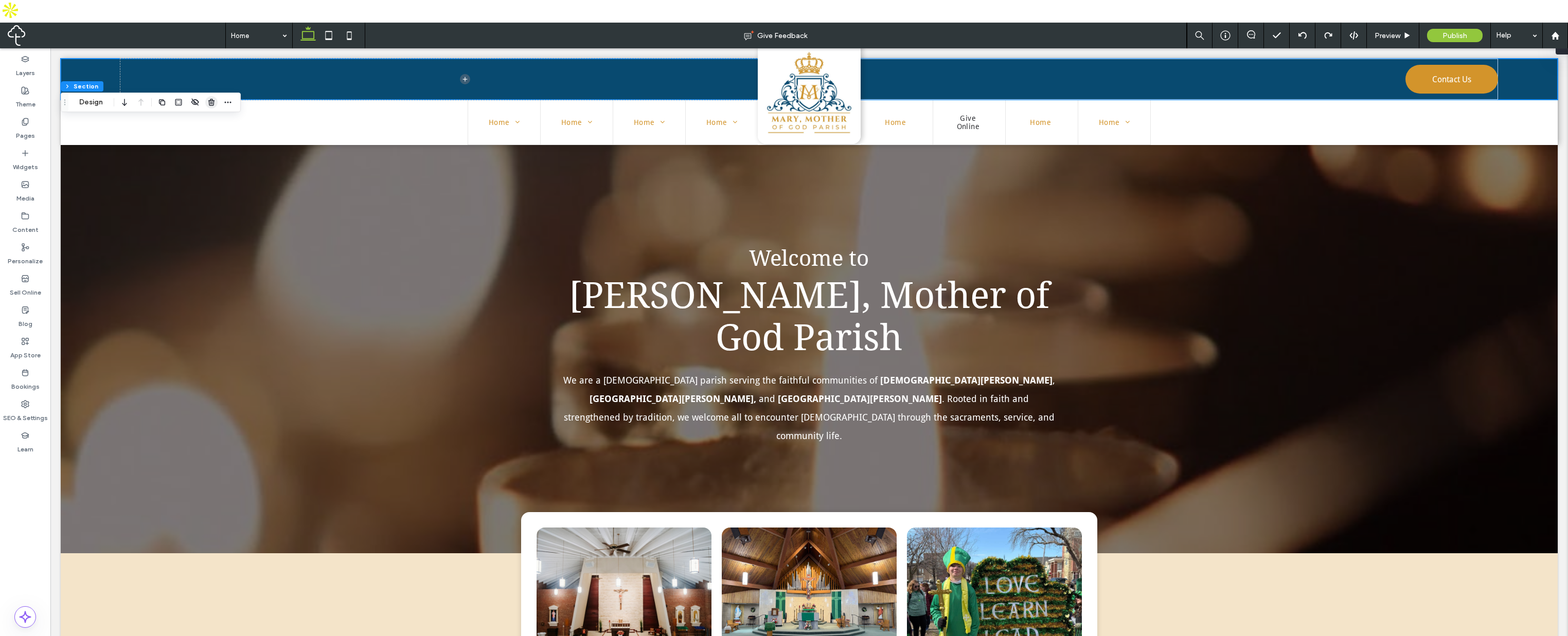
click at [211, 99] on use "button" at bounding box center [212, 102] width 6 height 6
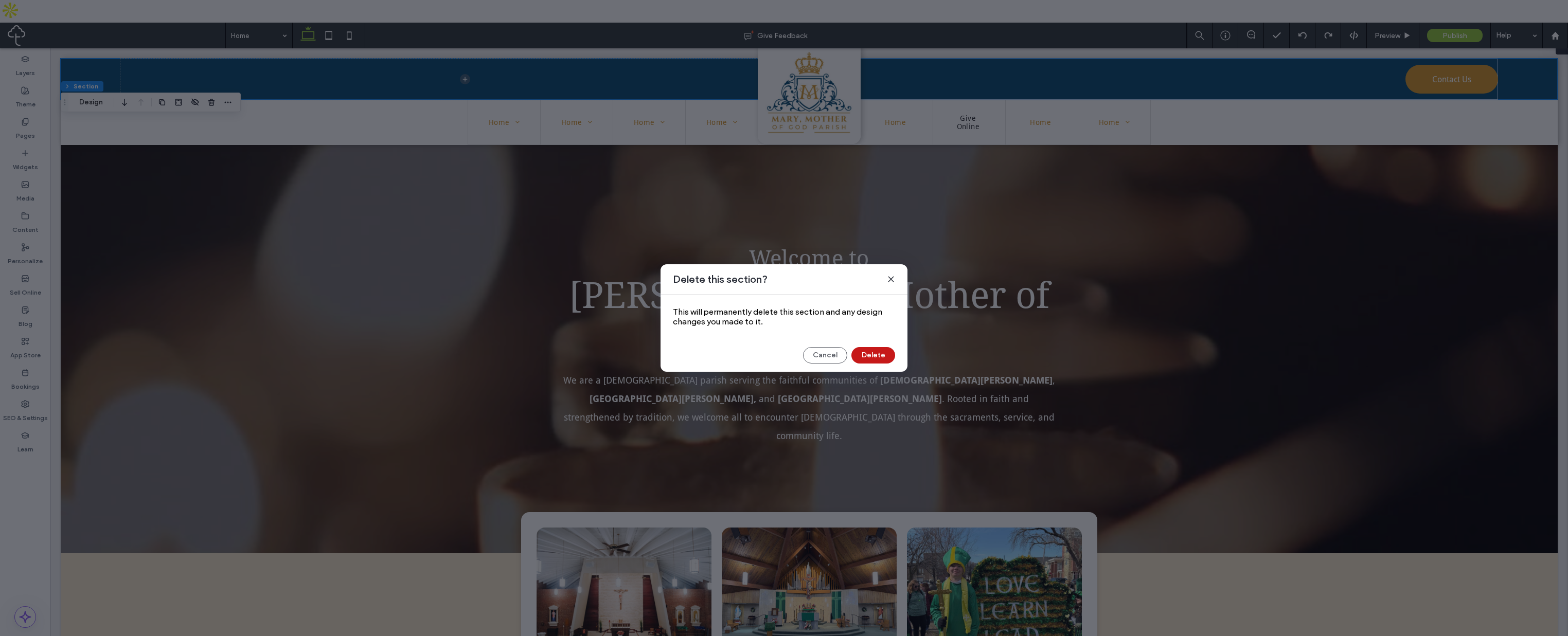
click at [878, 351] on button "Delete" at bounding box center [874, 355] width 44 height 17
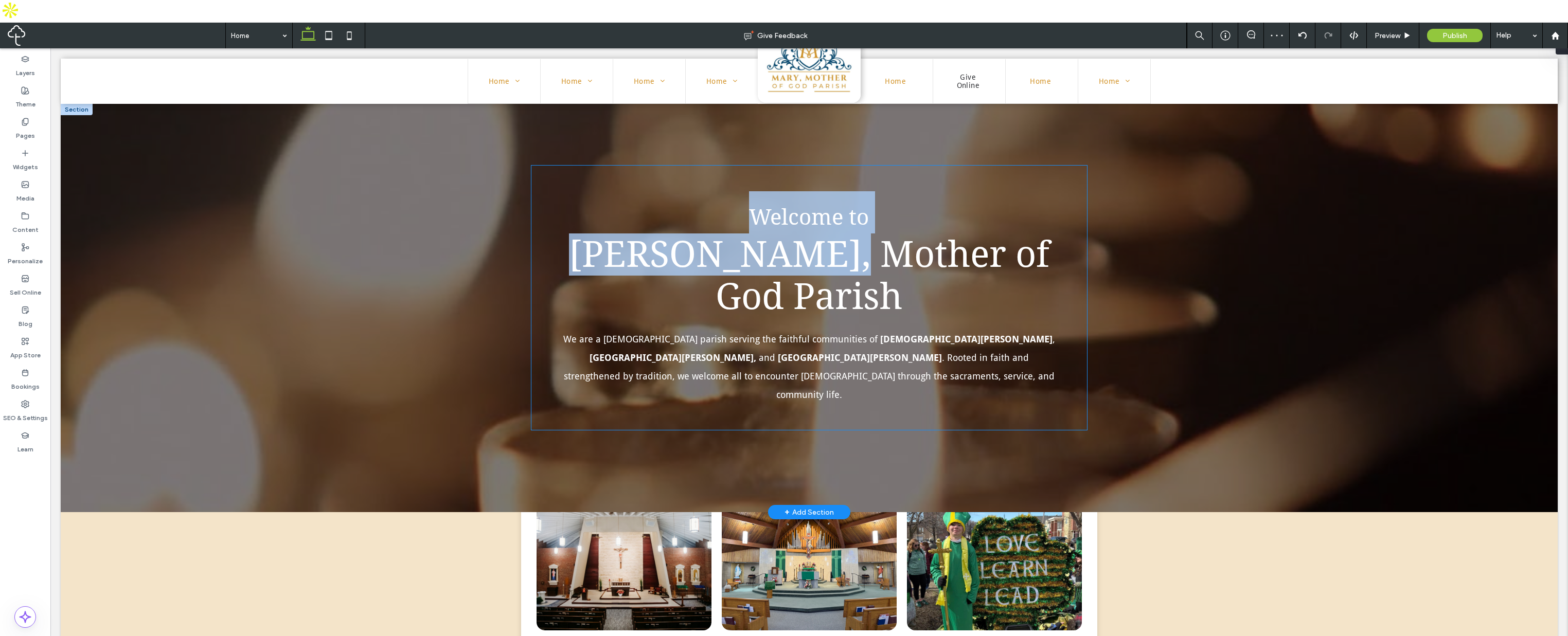
drag, startPoint x: 793, startPoint y: 63, endPoint x: 809, endPoint y: 174, distance: 112.1
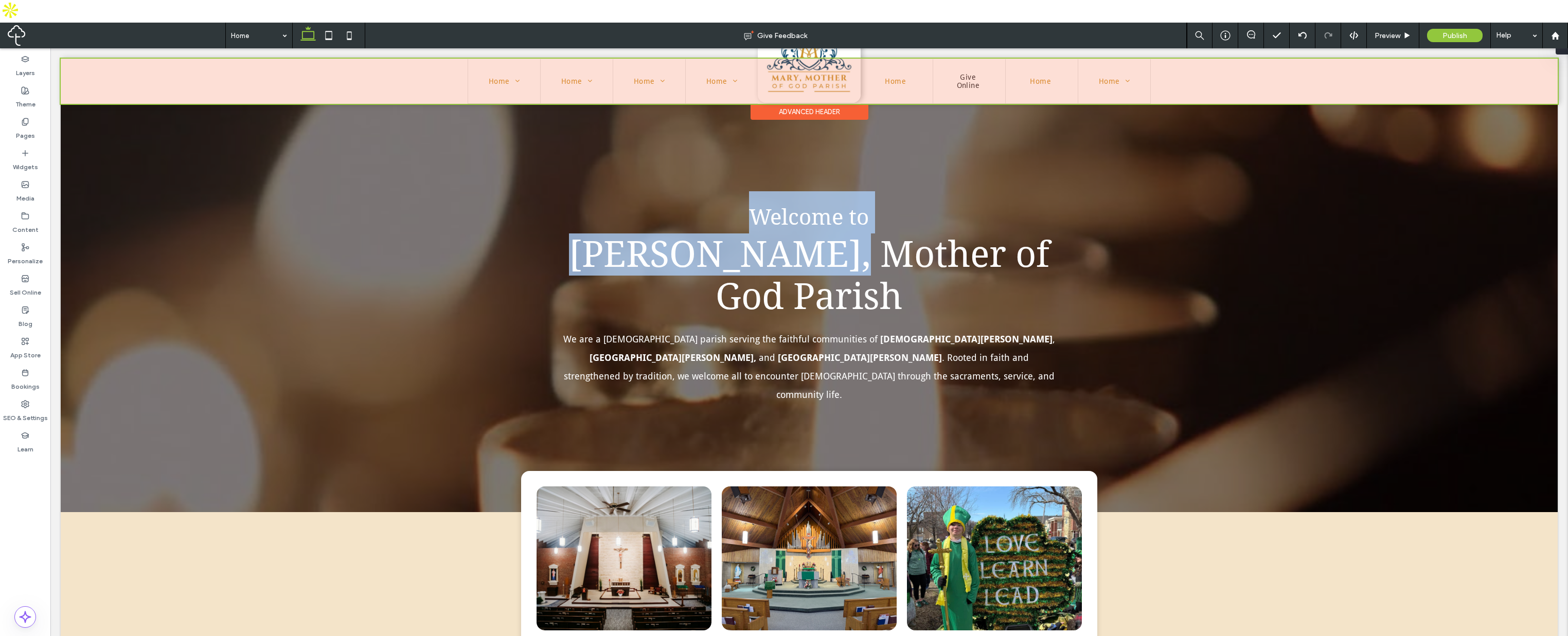
drag, startPoint x: 809, startPoint y: 48, endPoint x: 800, endPoint y: 67, distance: 21.0
click at [808, 49] on img at bounding box center [809, 51] width 103 height 103
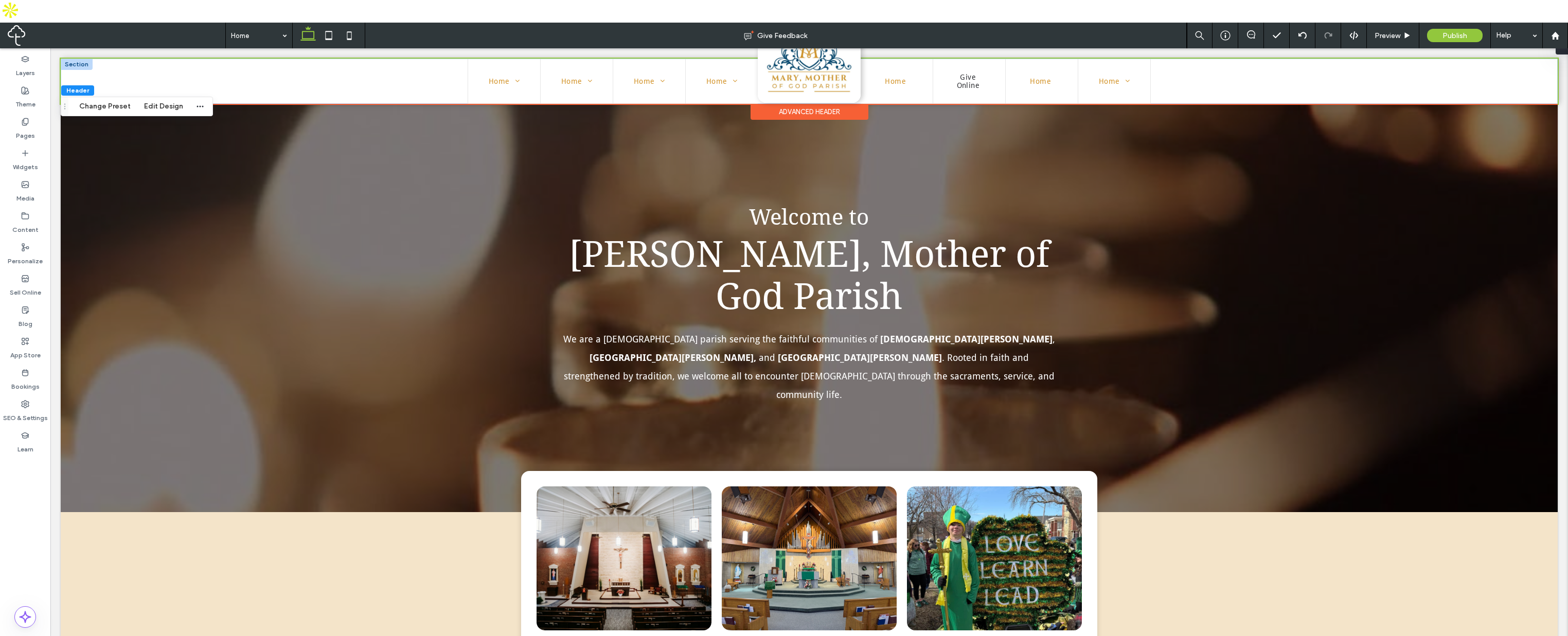
click at [78, 61] on div at bounding box center [77, 64] width 32 height 12
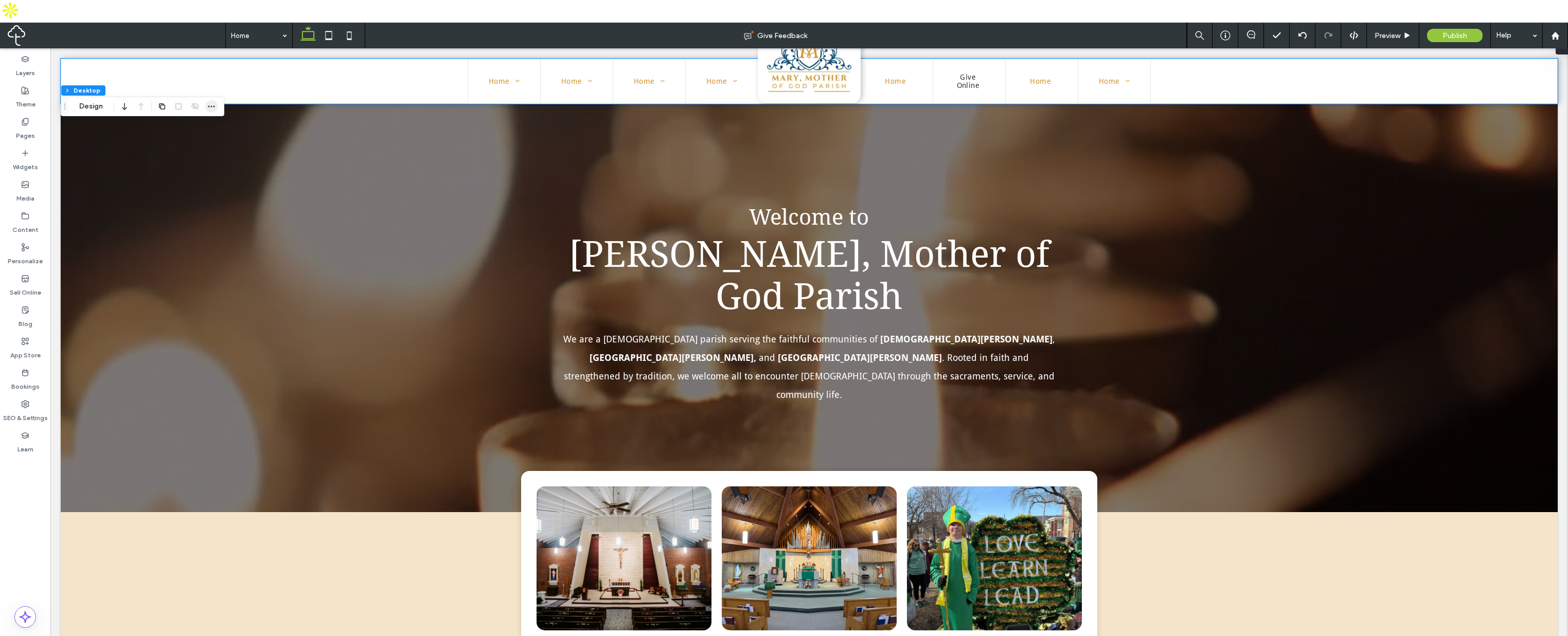
click at [208, 105] on icon "button" at bounding box center [212, 106] width 8 height 8
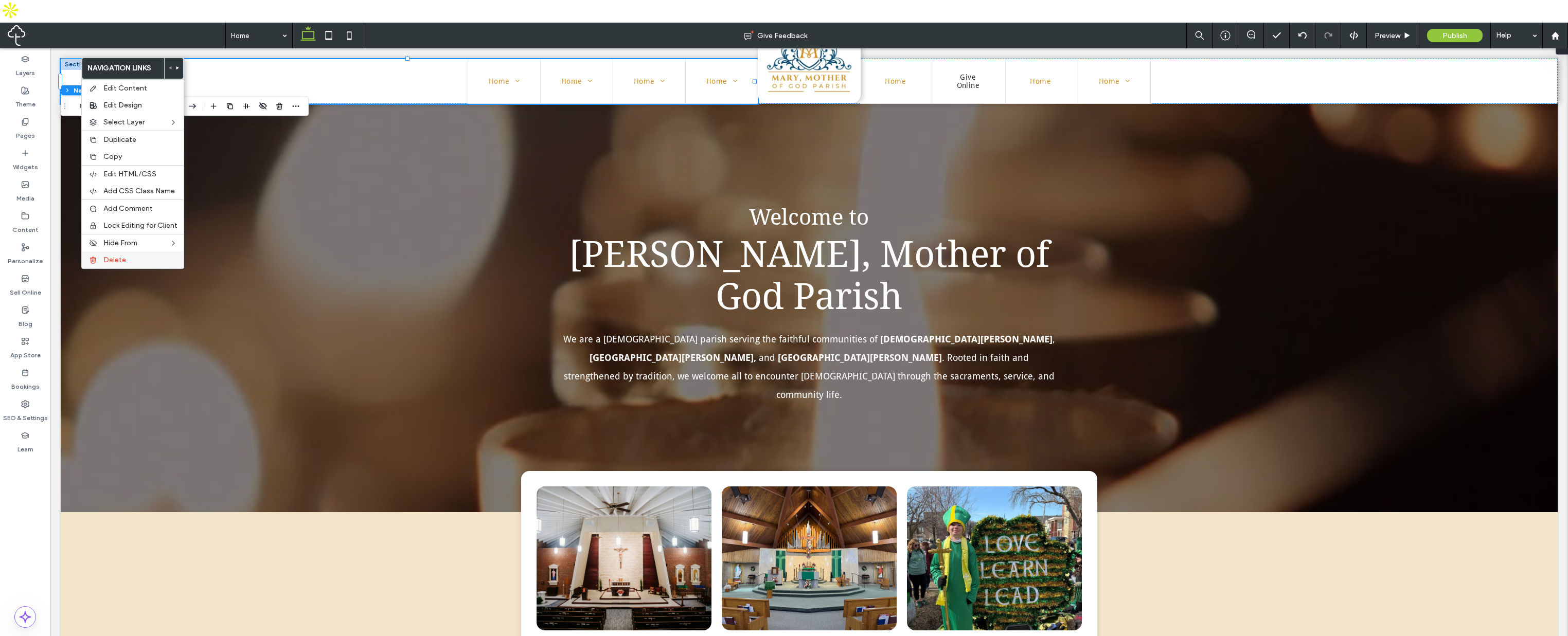
click at [130, 260] on label "Delete" at bounding box center [140, 260] width 74 height 9
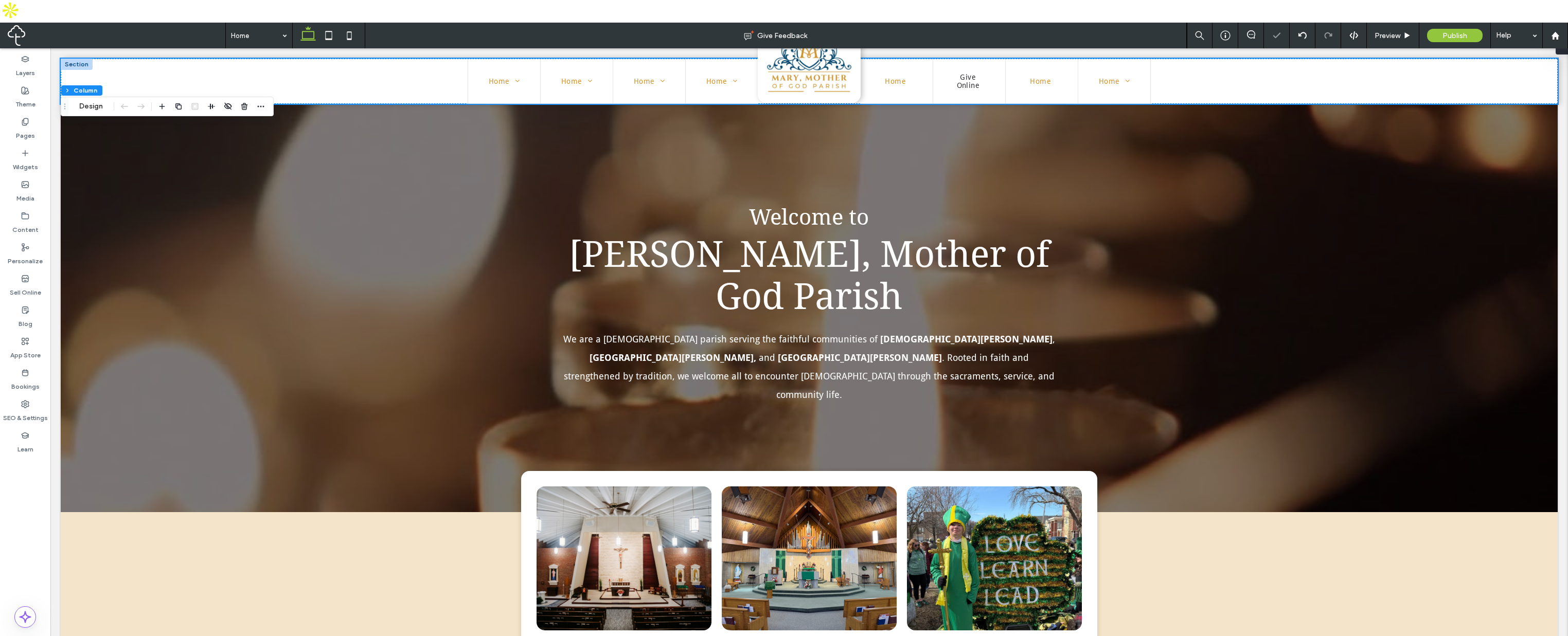
type input "**"
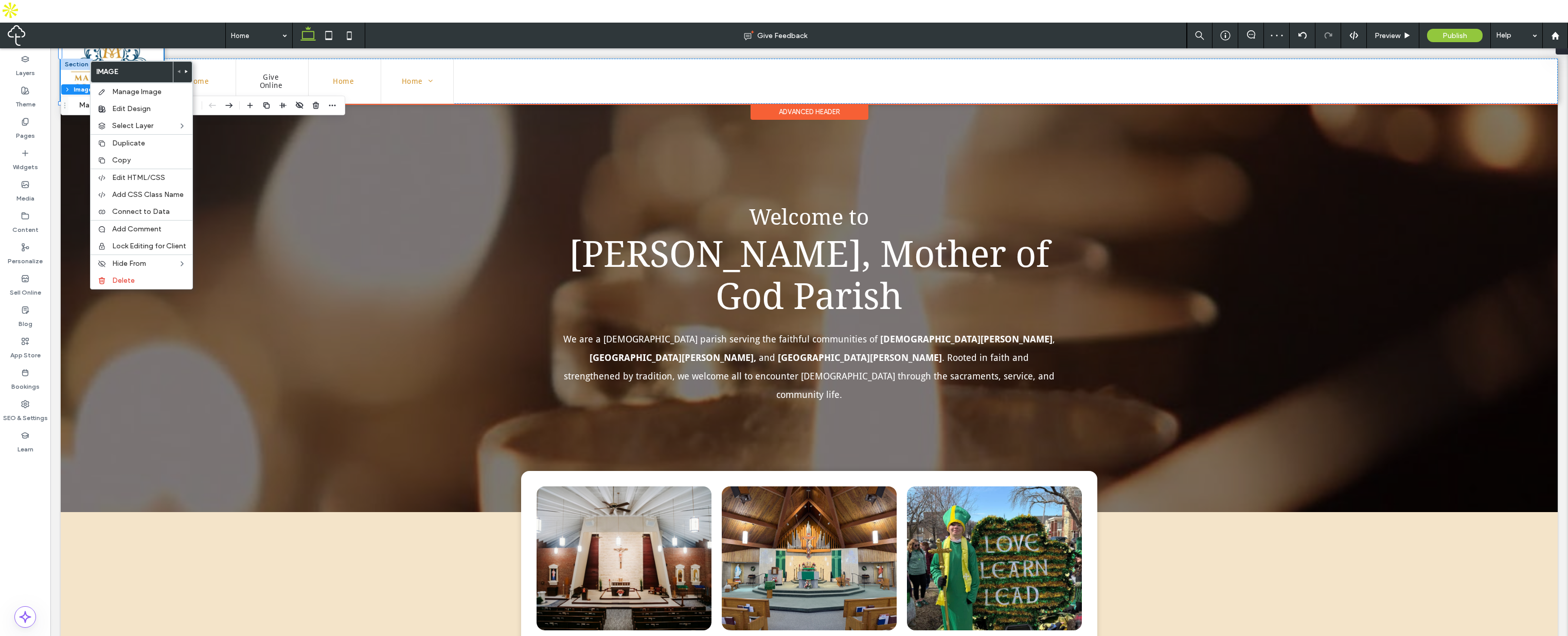
type input "**"
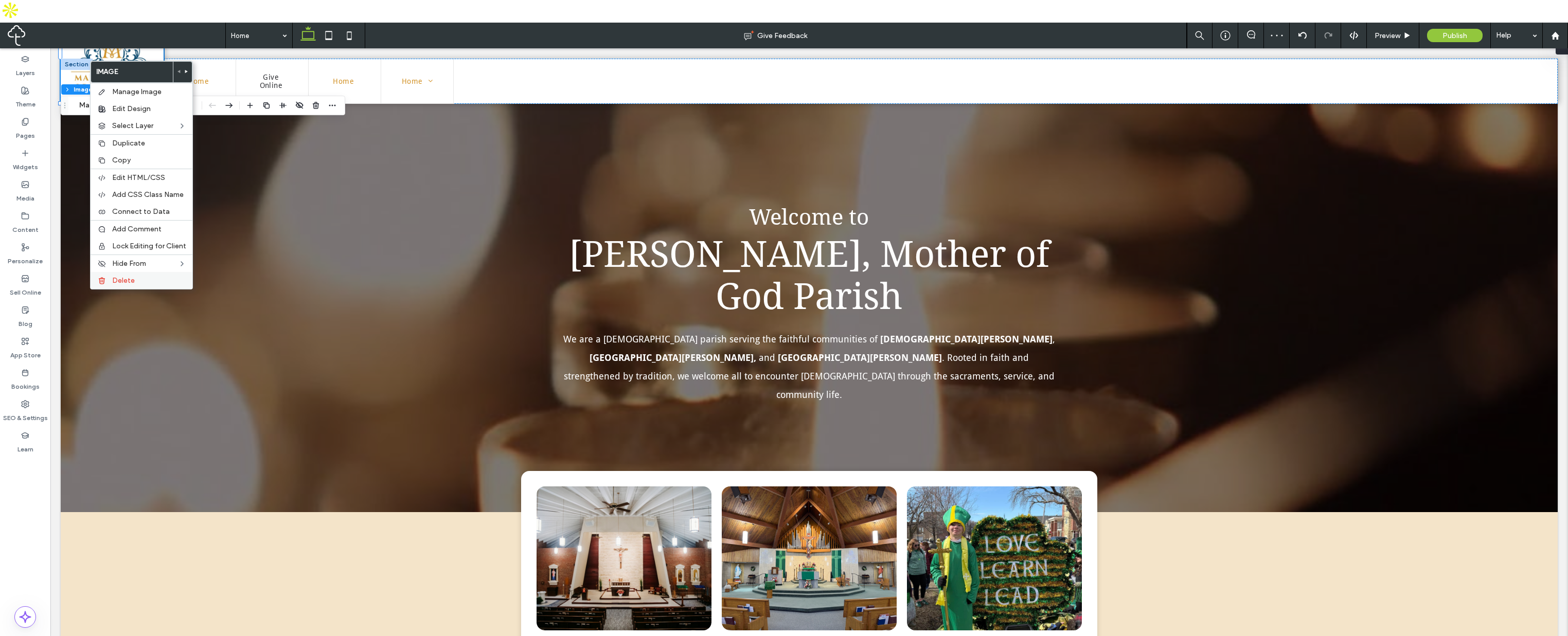
click at [116, 276] on div "Delete" at bounding box center [141, 280] width 102 height 17
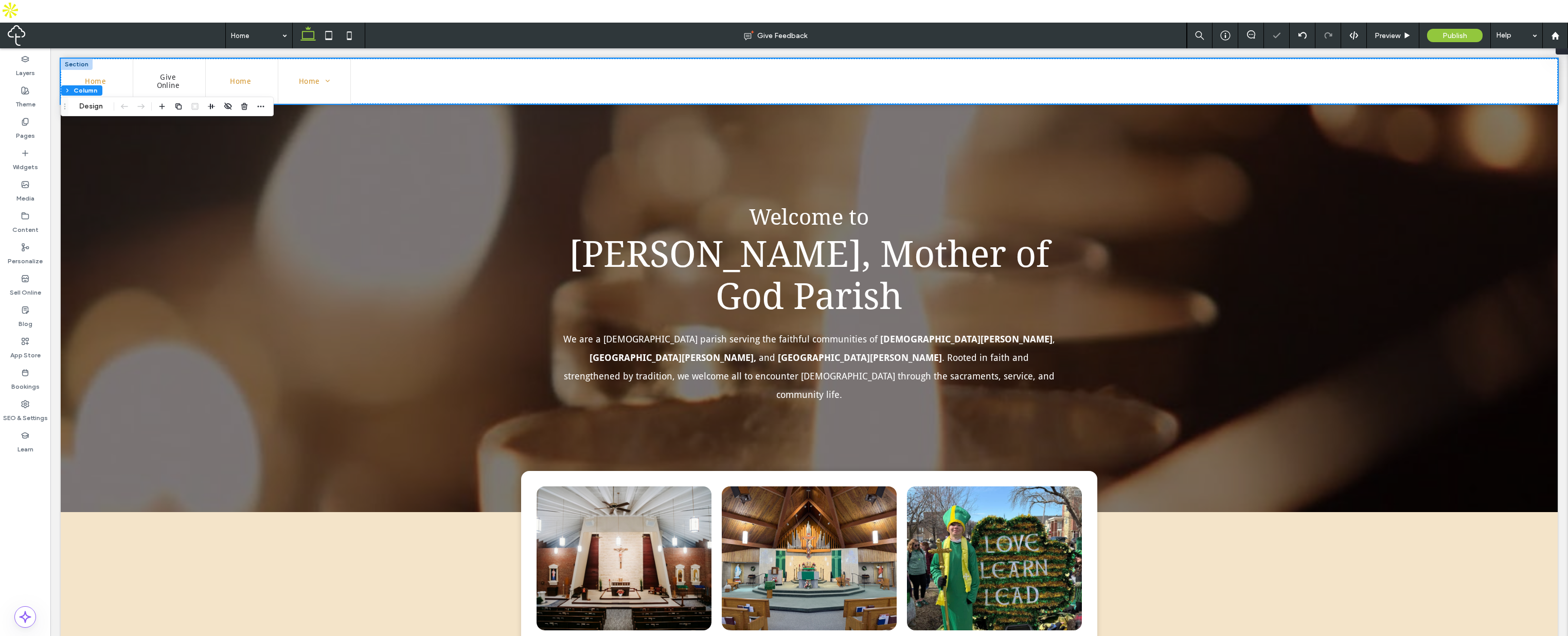
type input "**"
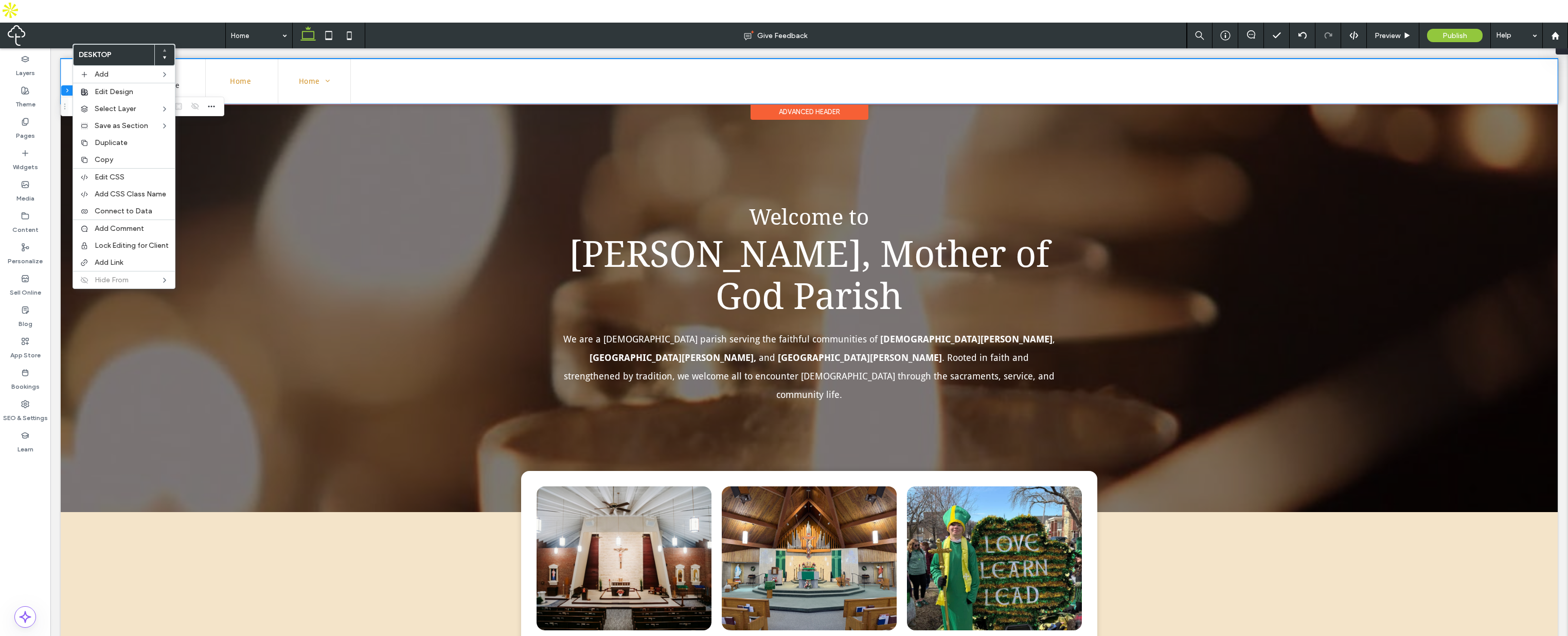
click at [393, 79] on ul "Home Give Online Home Home Home Home Home Home Catholic Diocese of Peoria Admis…" at bounding box center [809, 82] width 1497 height 45
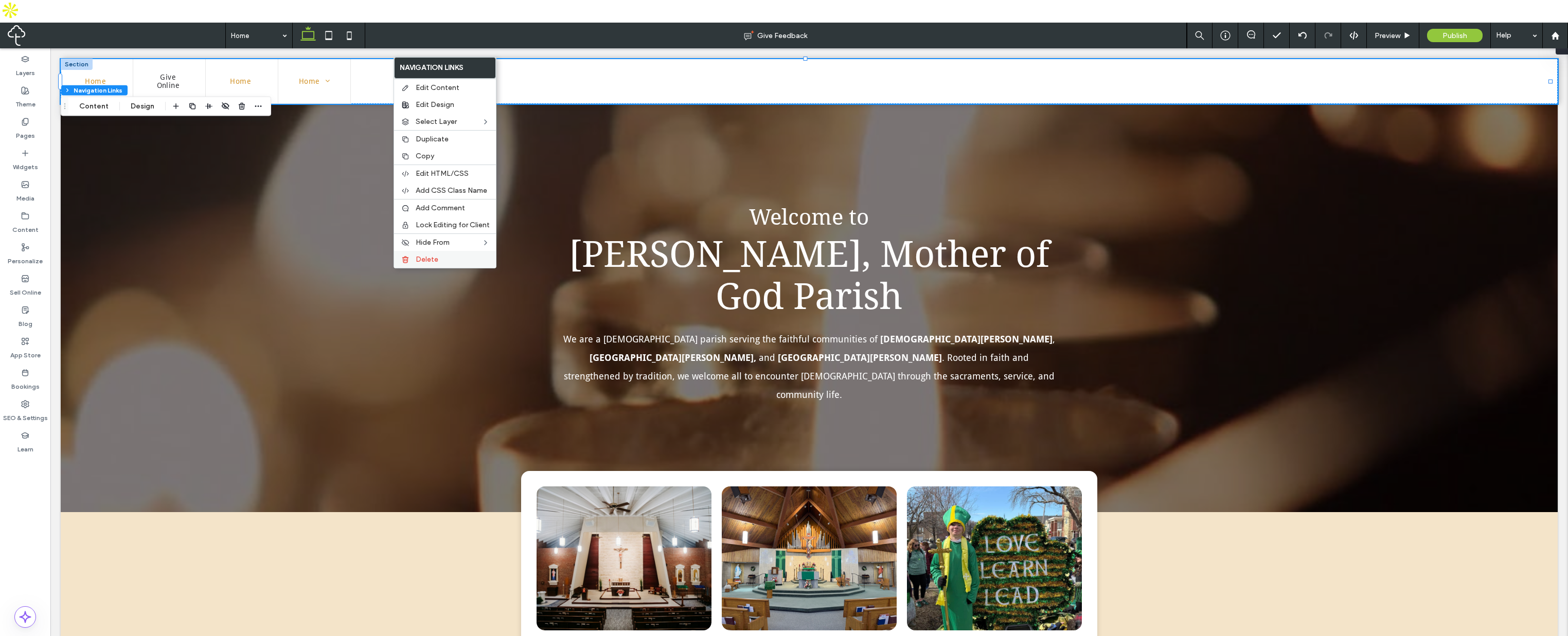
click at [438, 258] on label "Delete" at bounding box center [453, 260] width 74 height 9
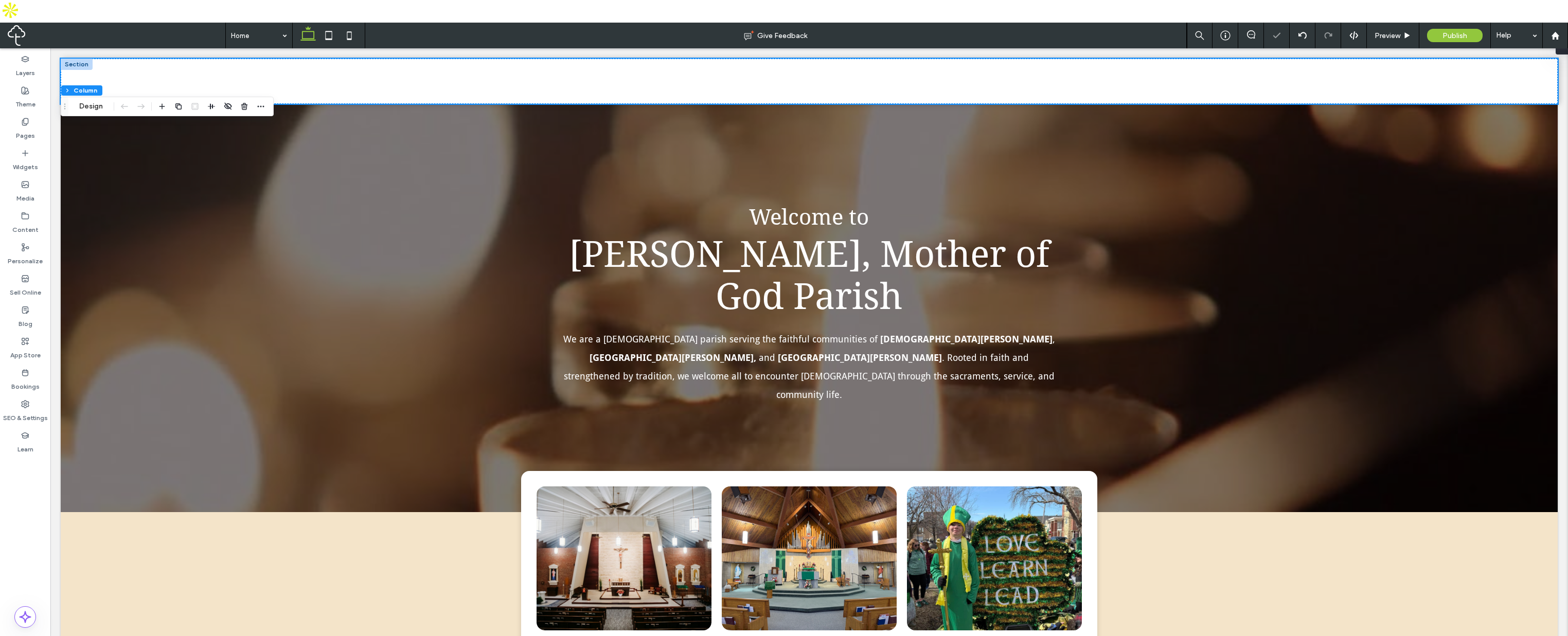
type input "**"
click at [805, 78] on icon at bounding box center [809, 81] width 10 height 10
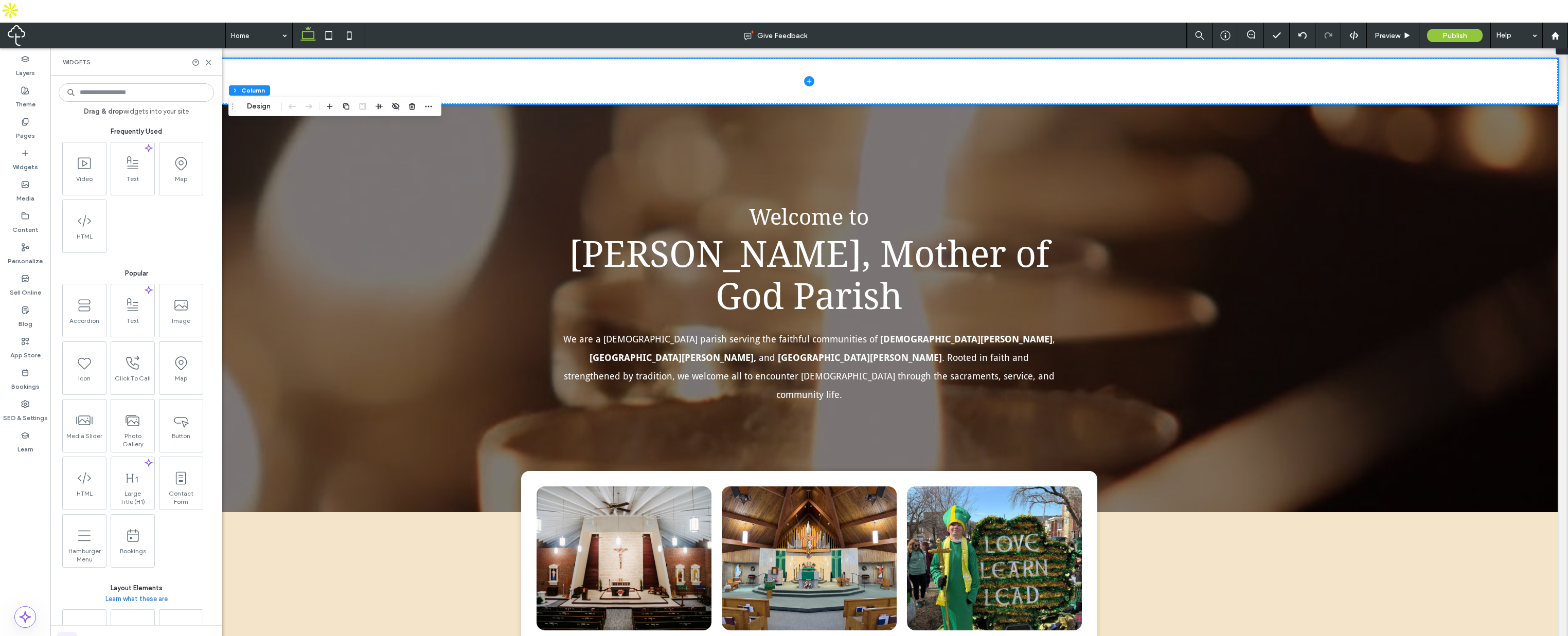
click at [23, 150] on div "Widgets" at bounding box center [25, 160] width 50 height 31
click at [23, 182] on use at bounding box center [25, 185] width 6 height 6
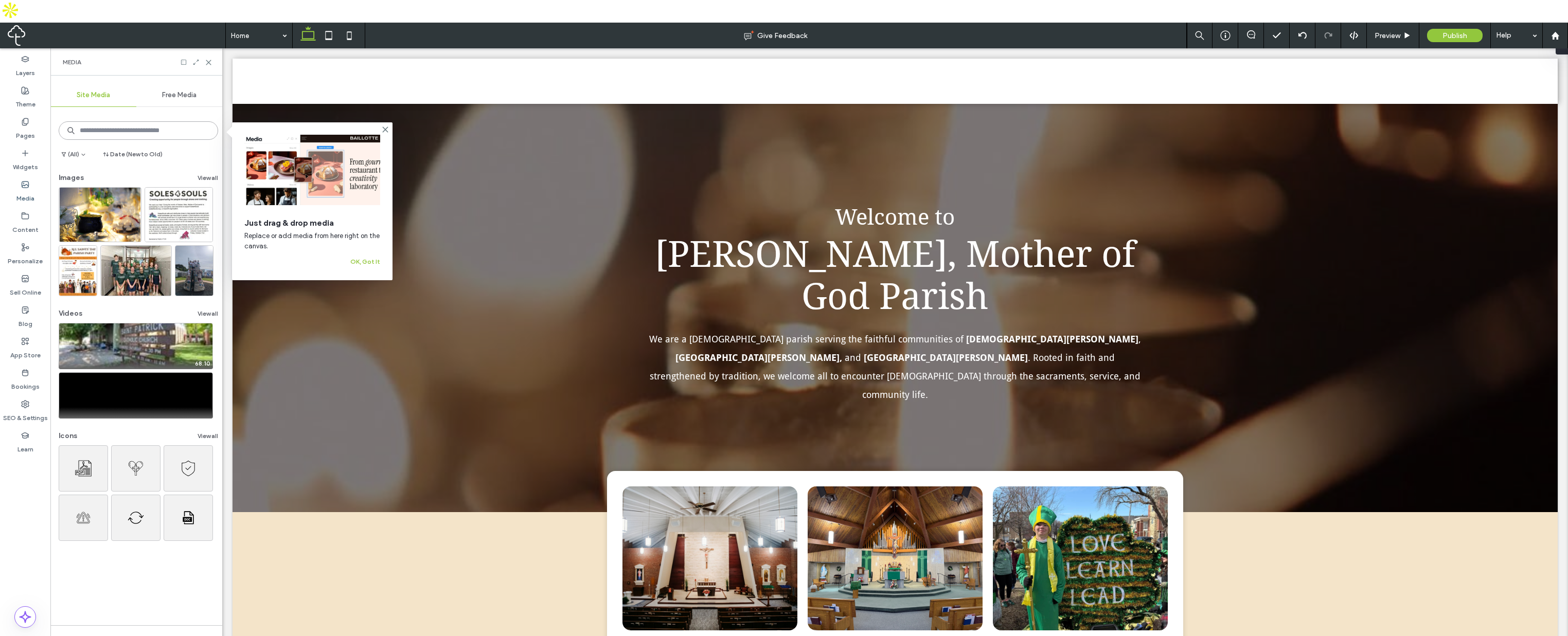
click at [157, 121] on input at bounding box center [138, 130] width 159 height 19
type input "****"
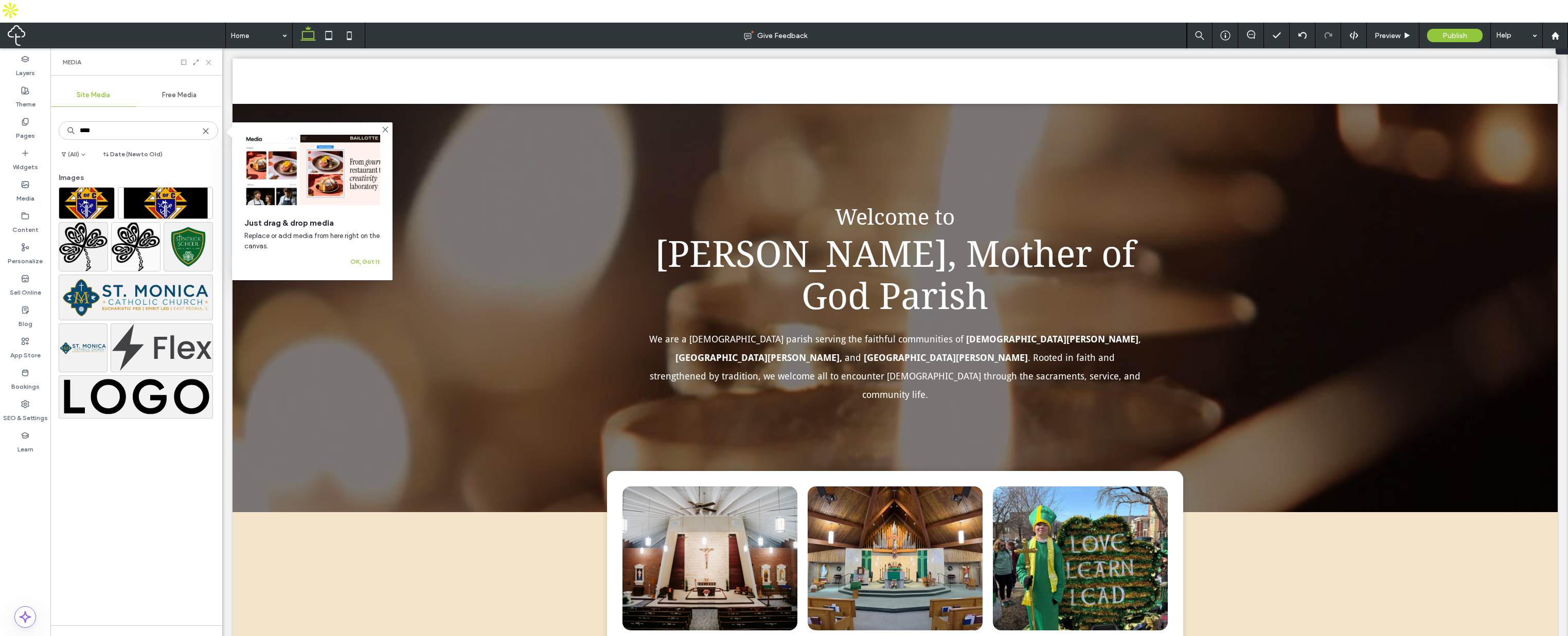
drag, startPoint x: 206, startPoint y: 39, endPoint x: 131, endPoint y: 14, distance: 79.1
click at [206, 58] on icon at bounding box center [209, 62] width 8 height 8
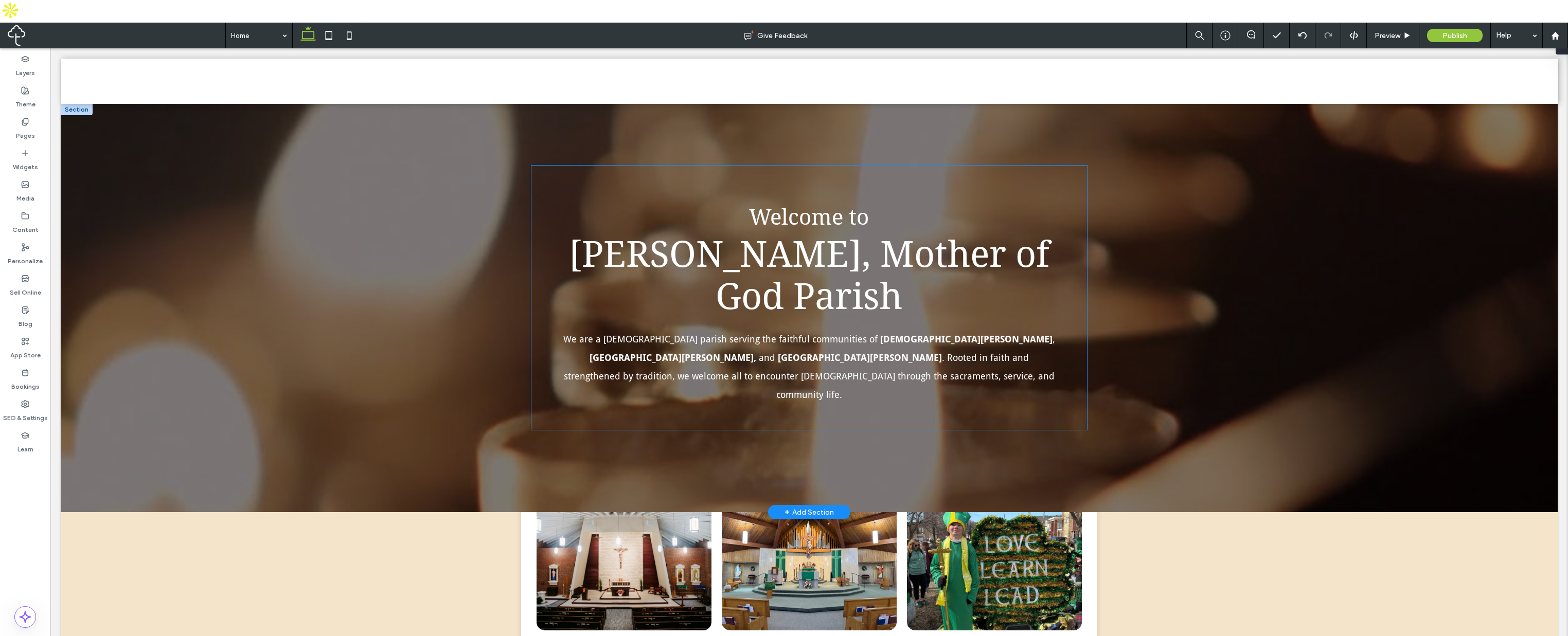
click at [809, 223] on span "Welcome to" at bounding box center [809, 217] width 120 height 25
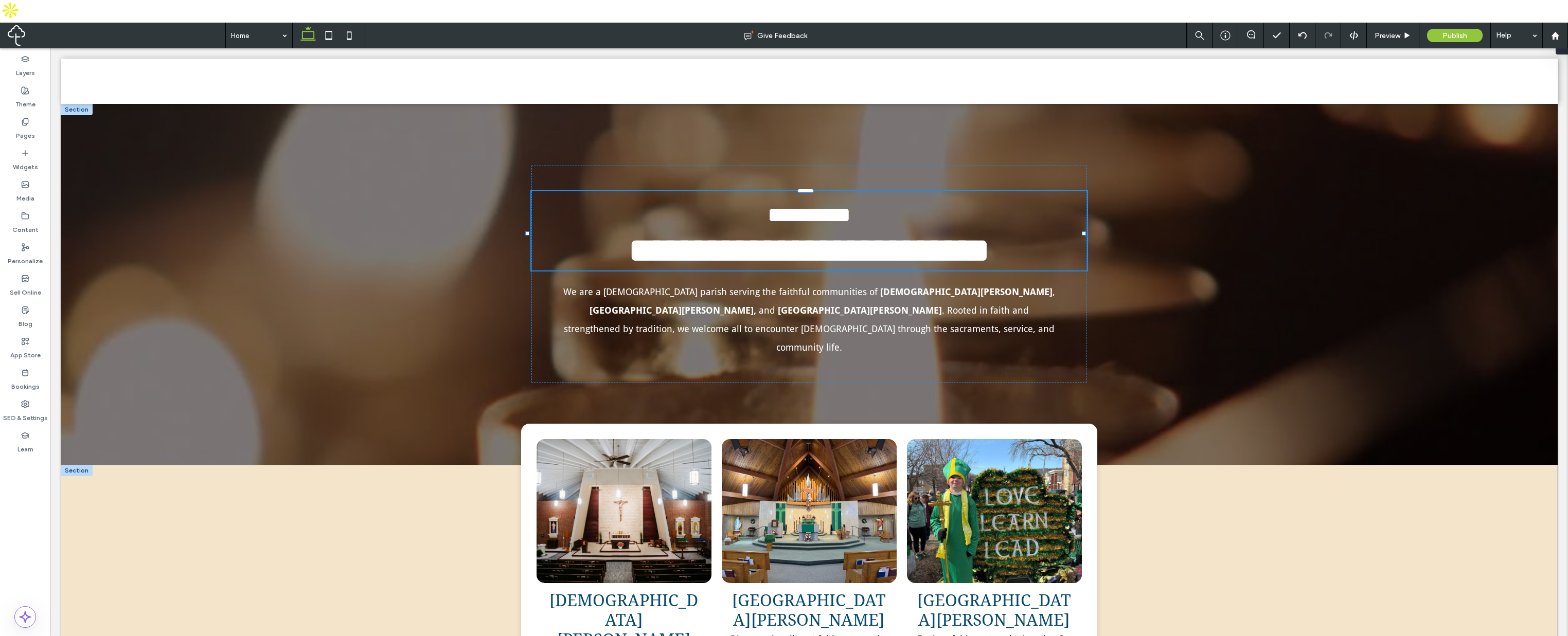
type input "**********"
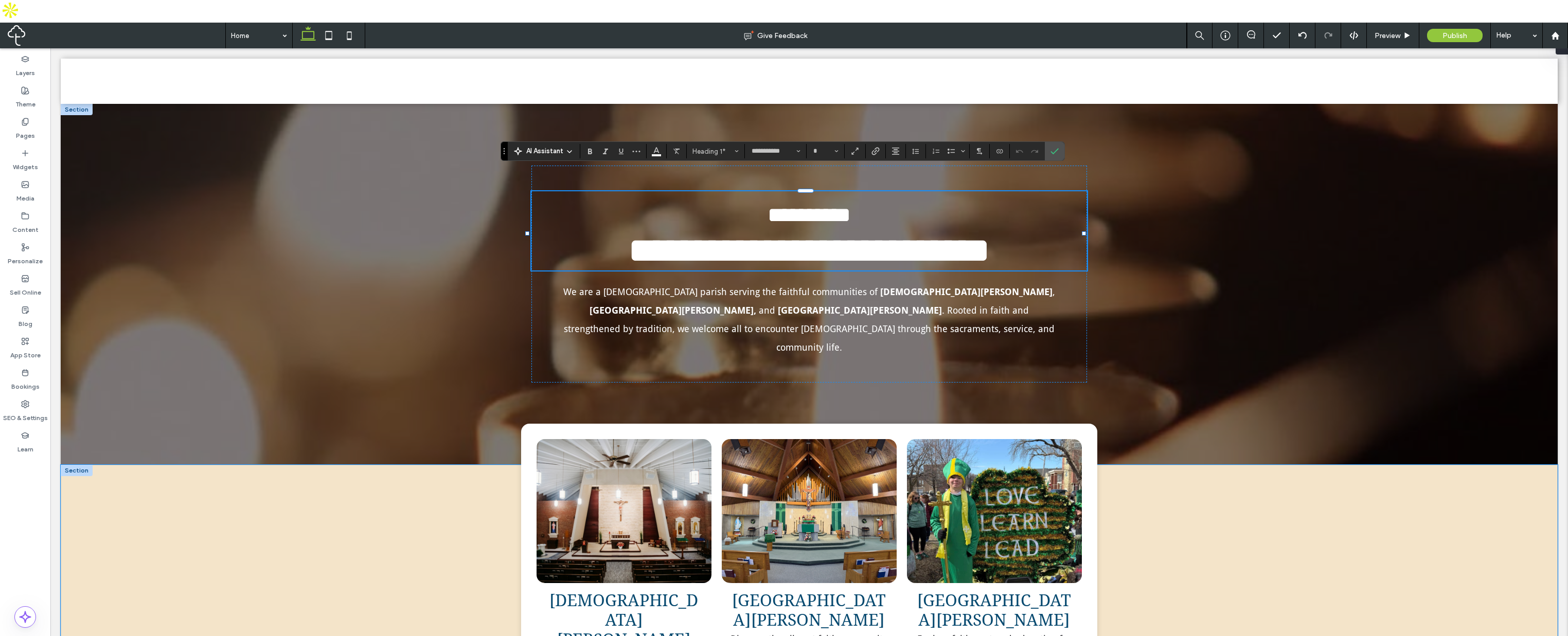
drag, startPoint x: 428, startPoint y: 489, endPoint x: 655, endPoint y: 457, distance: 229.2
click at [428, 490] on div "[DEMOGRAPHIC_DATA][PERSON_NAME] Learn more about liturgy, sacraments, and servi…" at bounding box center [809, 585] width 1497 height 240
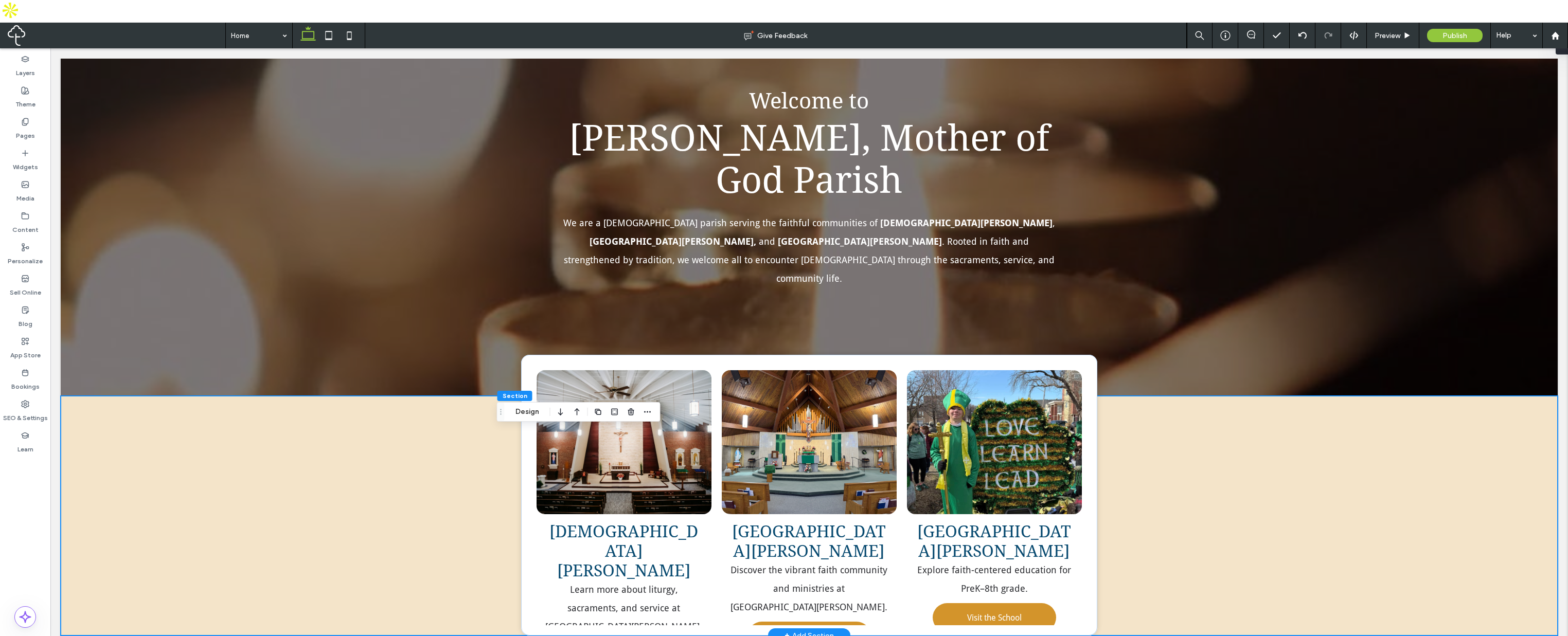
scroll to position [154, 0]
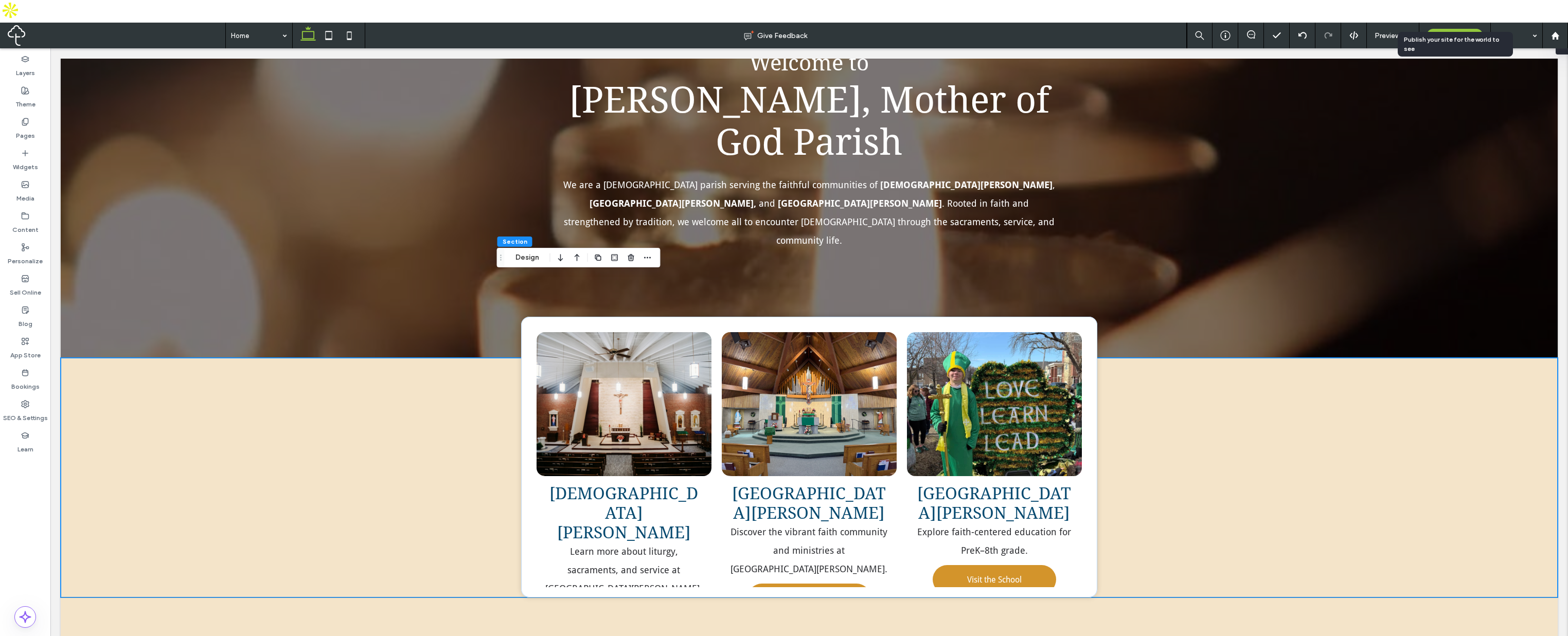
click at [1443, 31] on span "Publish" at bounding box center [1455, 36] width 24 height 9
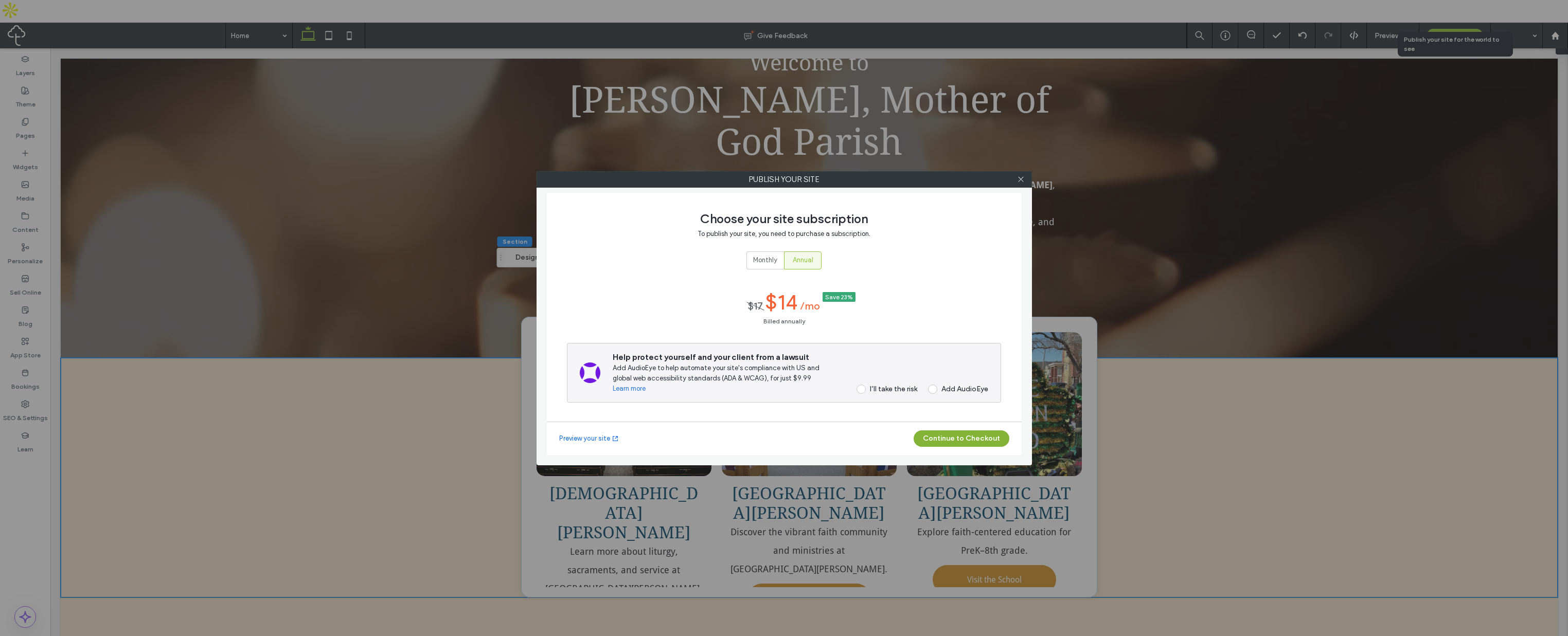
click at [961, 440] on button "Continue to Checkout" at bounding box center [961, 439] width 96 height 17
click at [876, 387] on div "I’ll take the risk" at bounding box center [894, 389] width 48 height 9
click at [944, 437] on button "Continue to Checkout" at bounding box center [961, 439] width 96 height 17
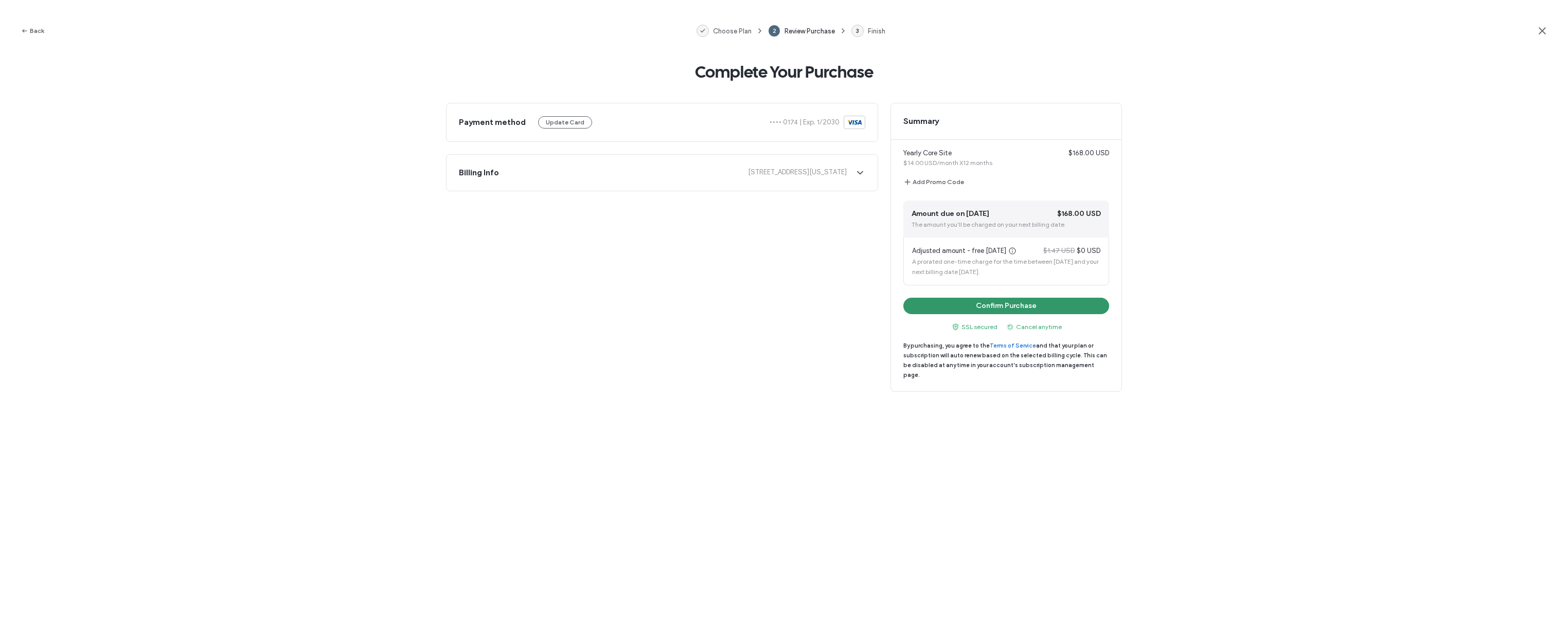
click at [989, 300] on button "Confirm Purchase" at bounding box center [1006, 306] width 206 height 17
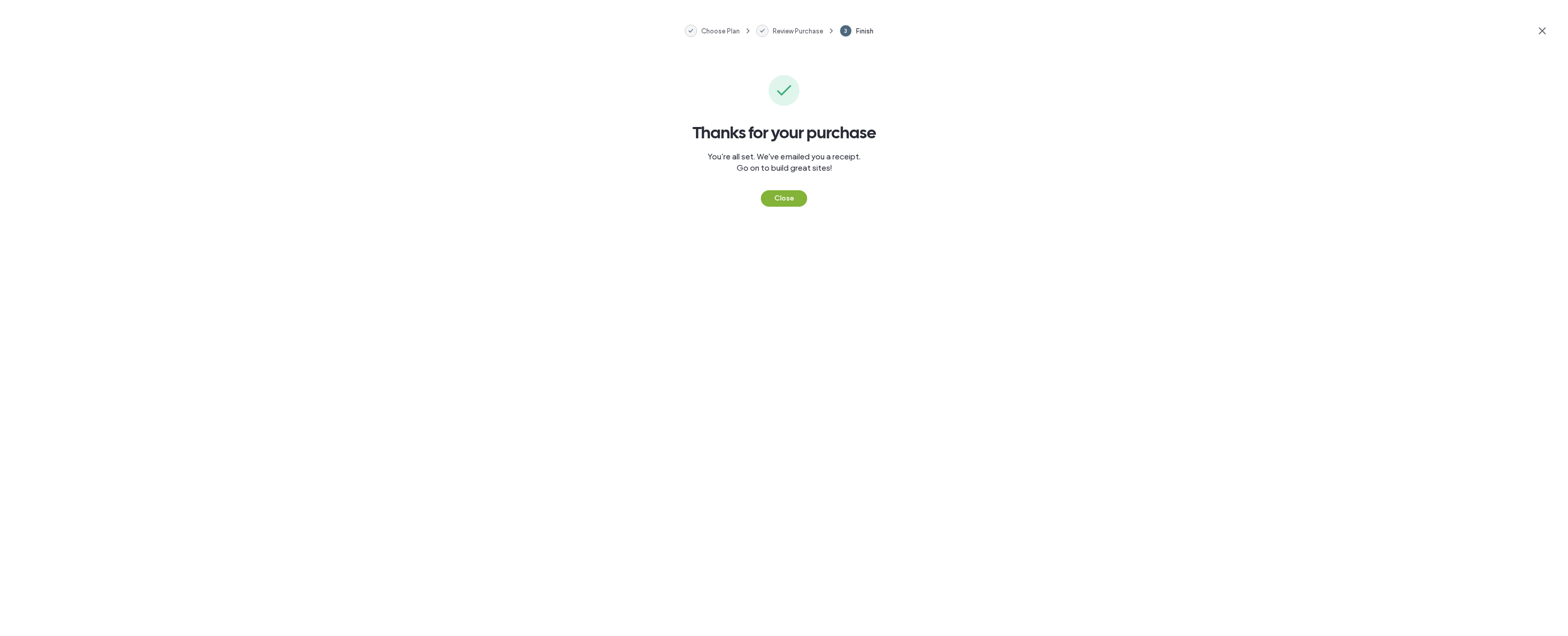
click at [792, 200] on button "Close" at bounding box center [784, 199] width 46 height 17
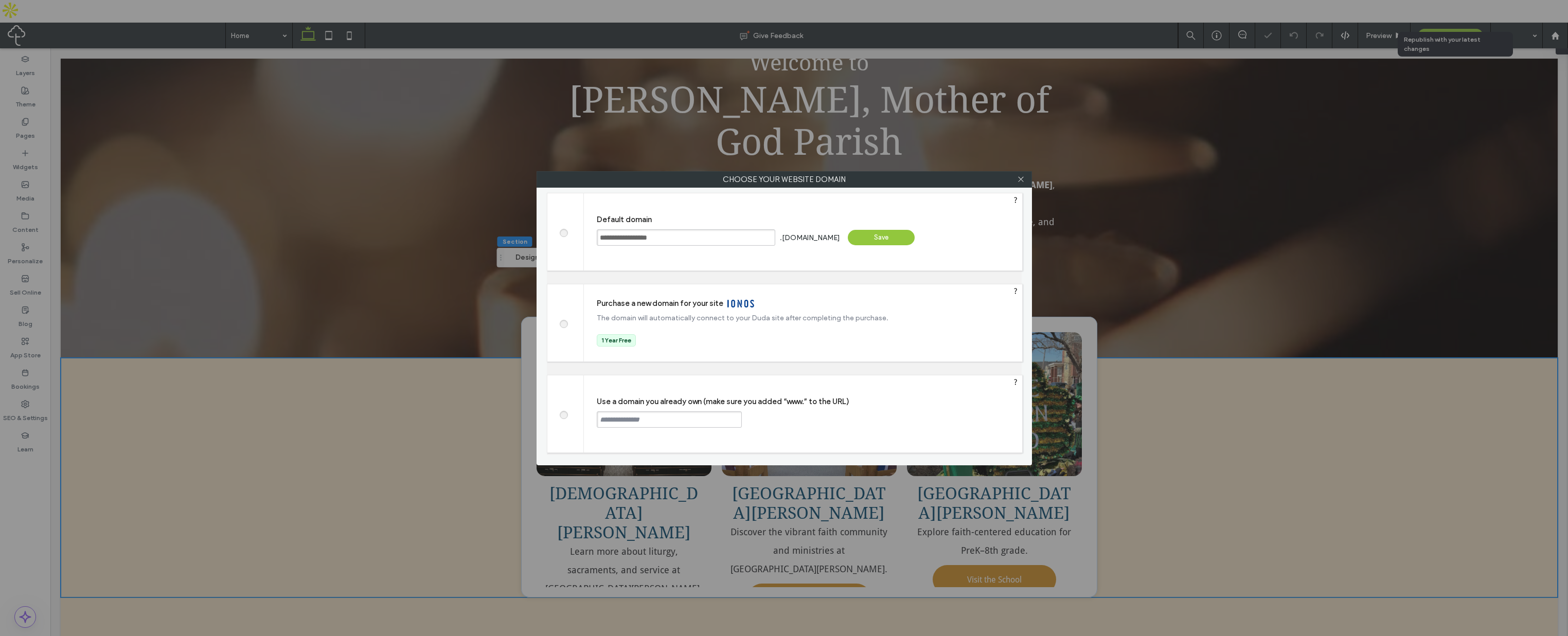
click at [685, 238] on input "**********" at bounding box center [686, 238] width 179 height 17
paste input "**"
type input "**********"
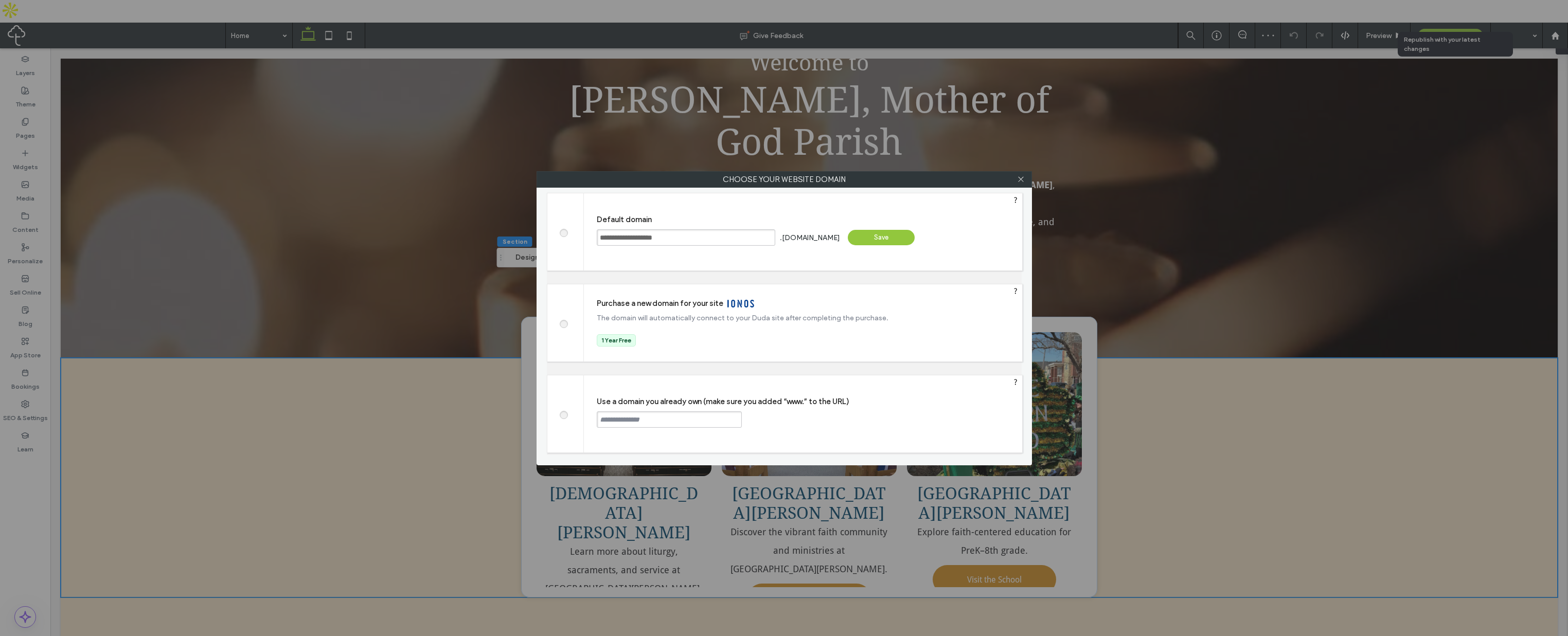
drag, startPoint x: 604, startPoint y: 416, endPoint x: 596, endPoint y: 417, distance: 8.1
click at [604, 416] on input "text" at bounding box center [669, 420] width 145 height 17
paste input "**********"
type input "**********"
click at [782, 418] on div "Continue" at bounding box center [781, 419] width 67 height 15
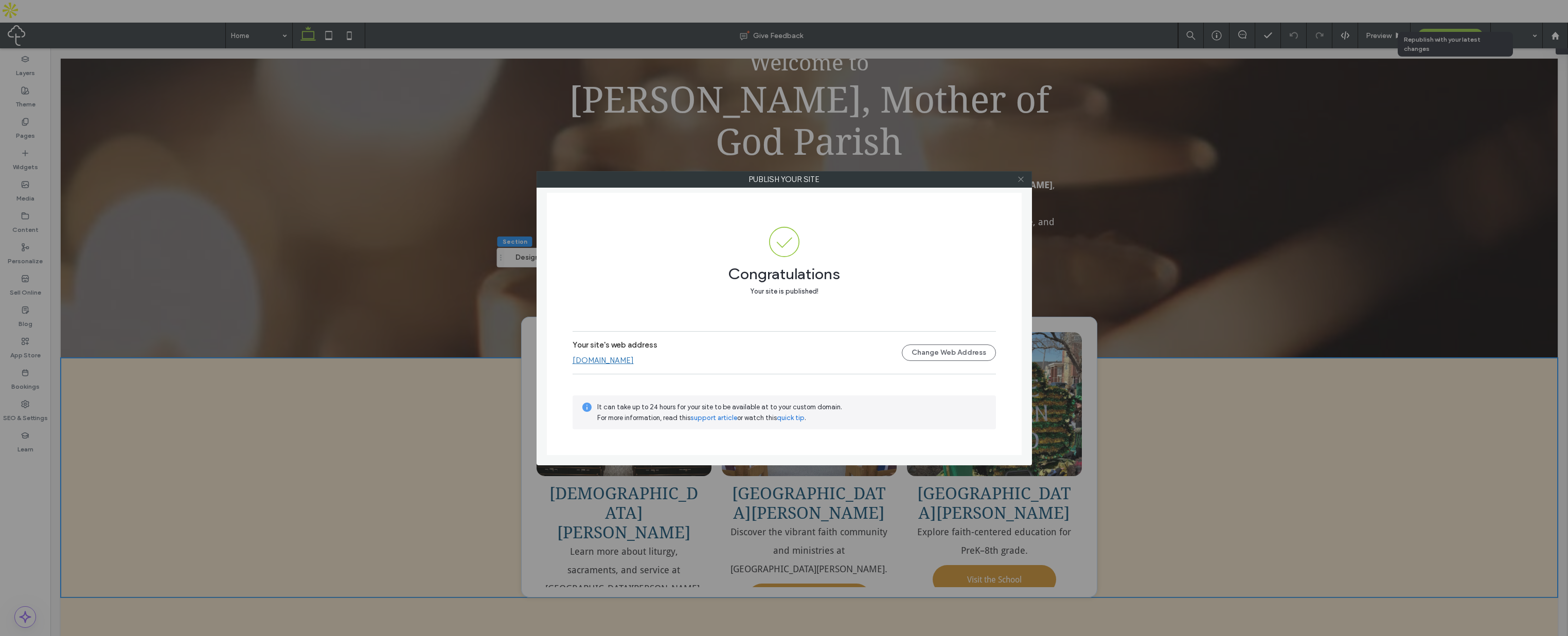
click at [1020, 182] on icon at bounding box center [1021, 179] width 8 height 8
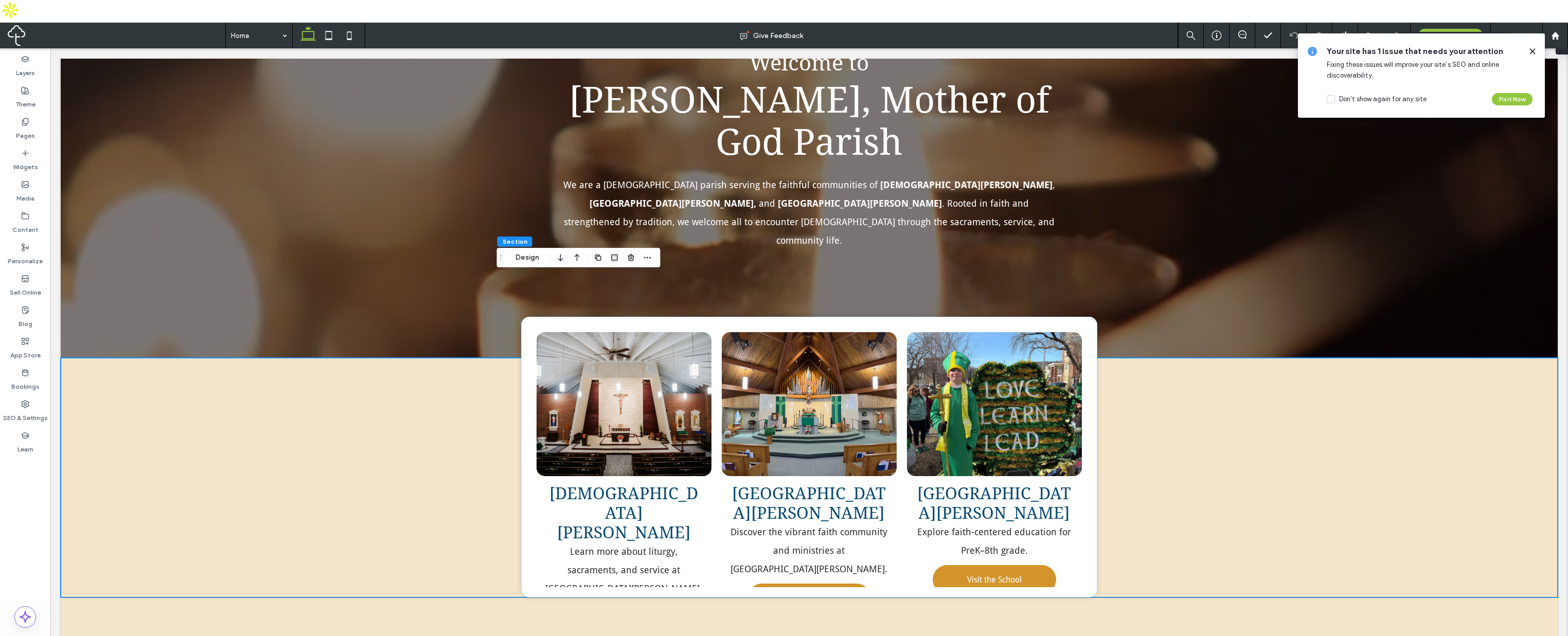
click at [1443, 31] on span "Republish" at bounding box center [1451, 36] width 33 height 9
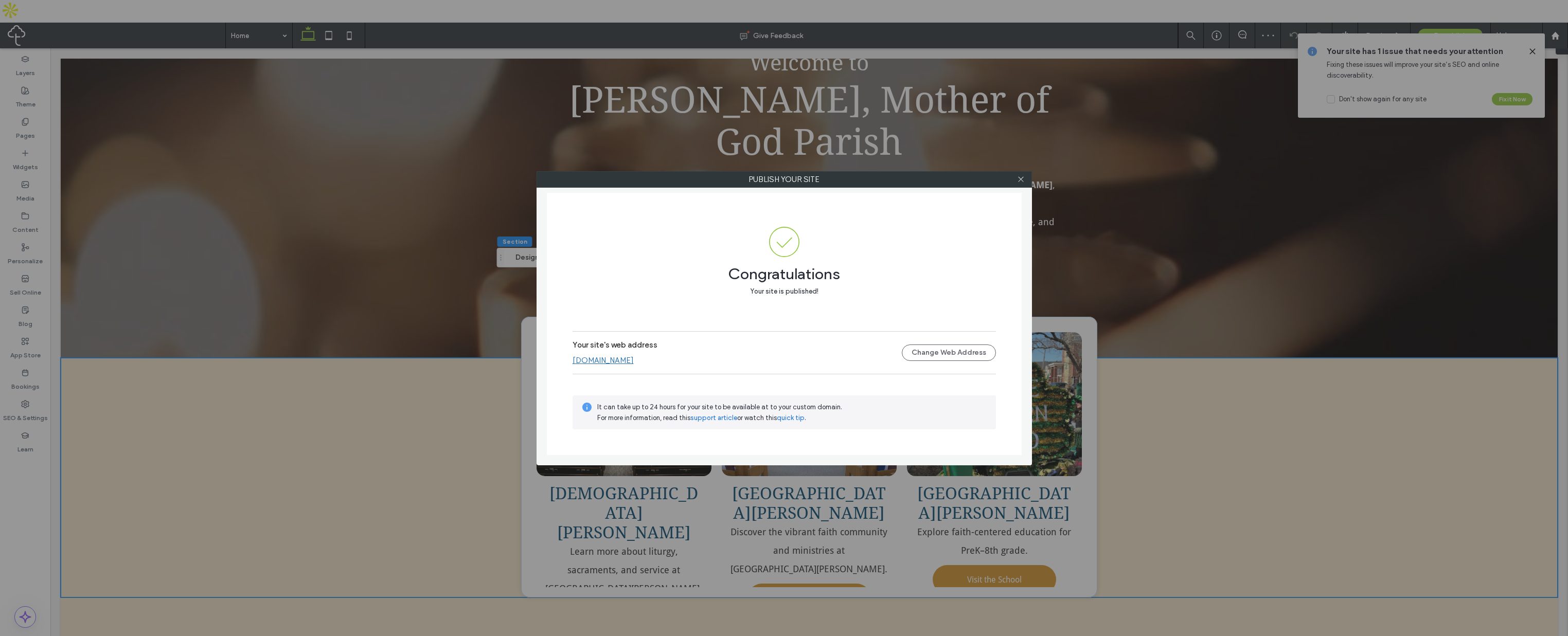
click at [1025, 180] on div at bounding box center [1022, 179] width 15 height 15
click at [1019, 182] on icon at bounding box center [1021, 179] width 8 height 8
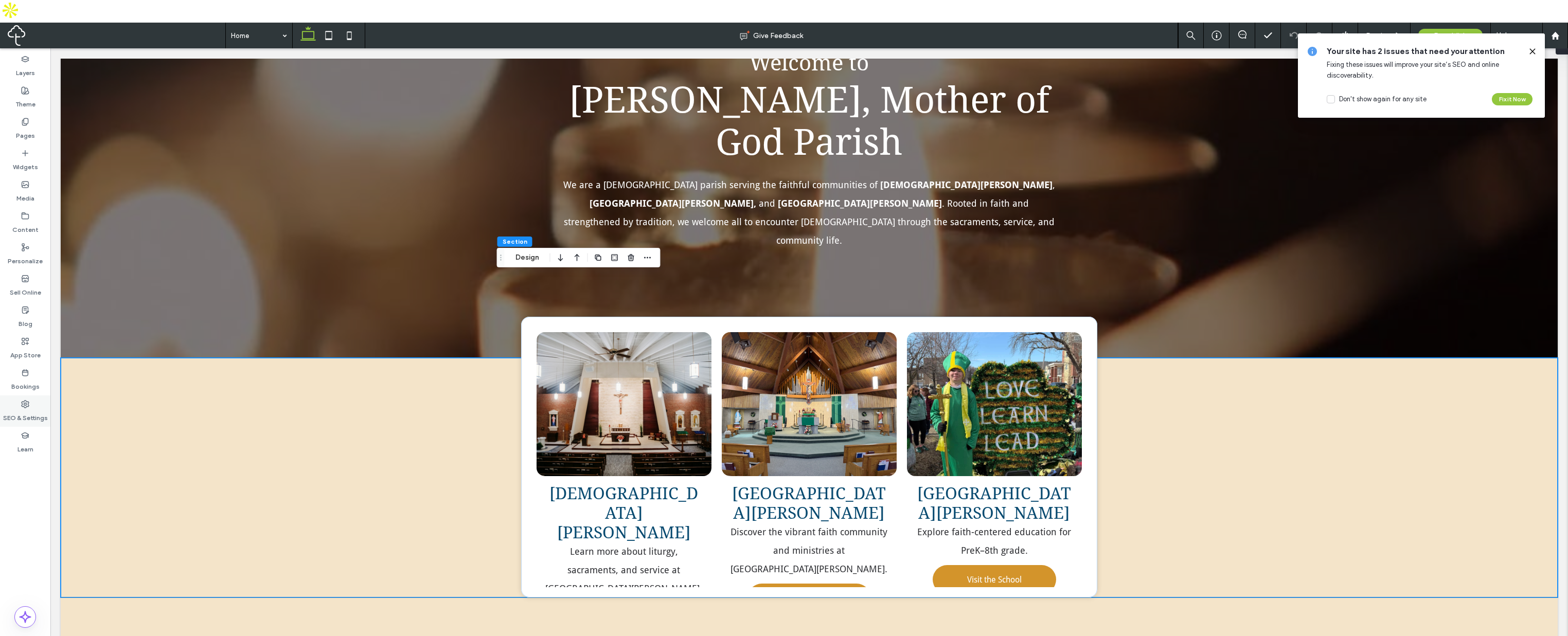
click at [21, 408] on label "SEO & Settings" at bounding box center [26, 415] width 45 height 14
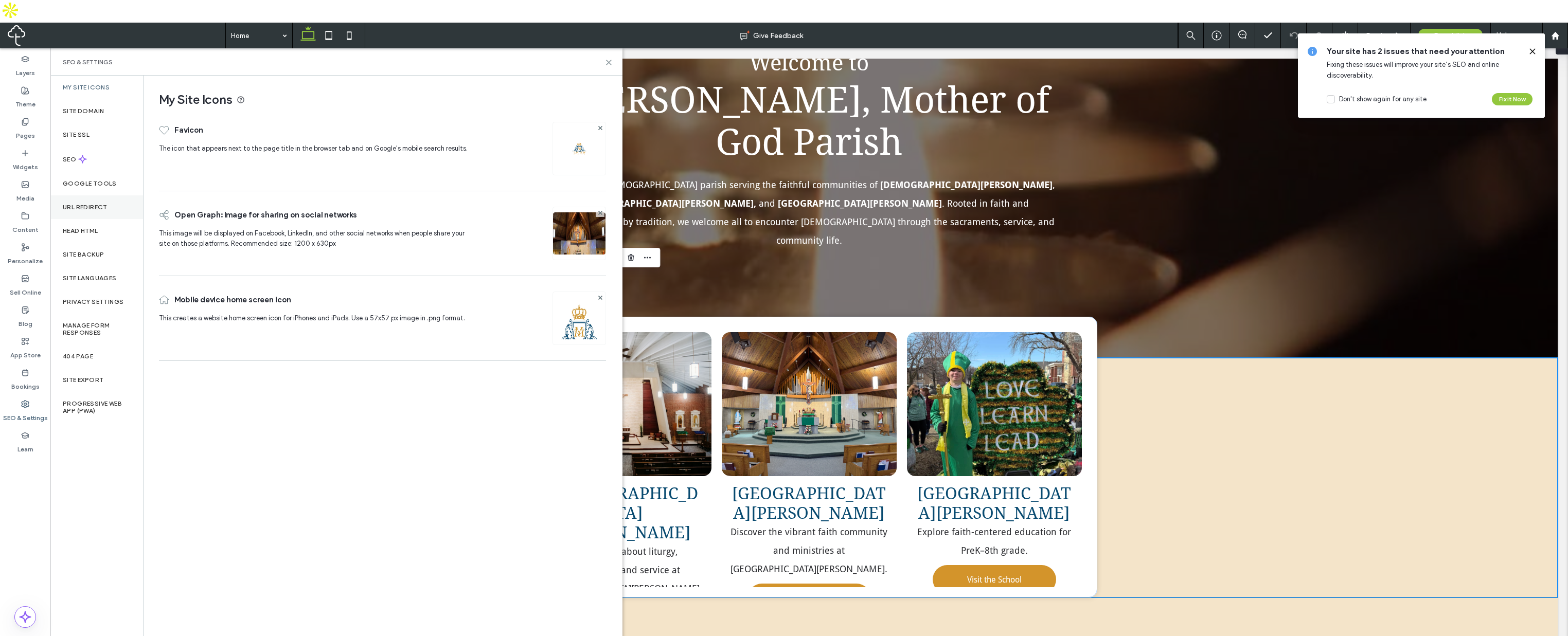
click at [86, 195] on div "URL Redirect" at bounding box center [96, 207] width 93 height 24
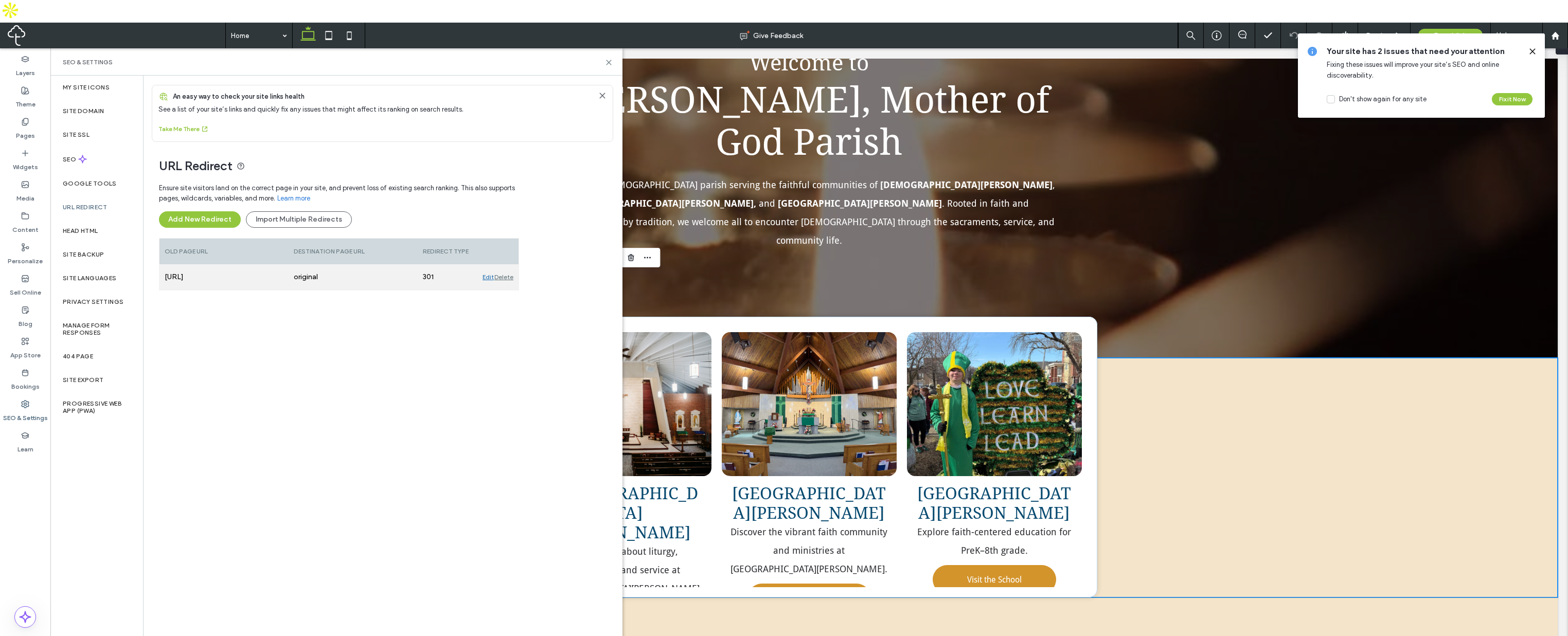
click at [486, 264] on div "Edit" at bounding box center [489, 277] width 12 height 26
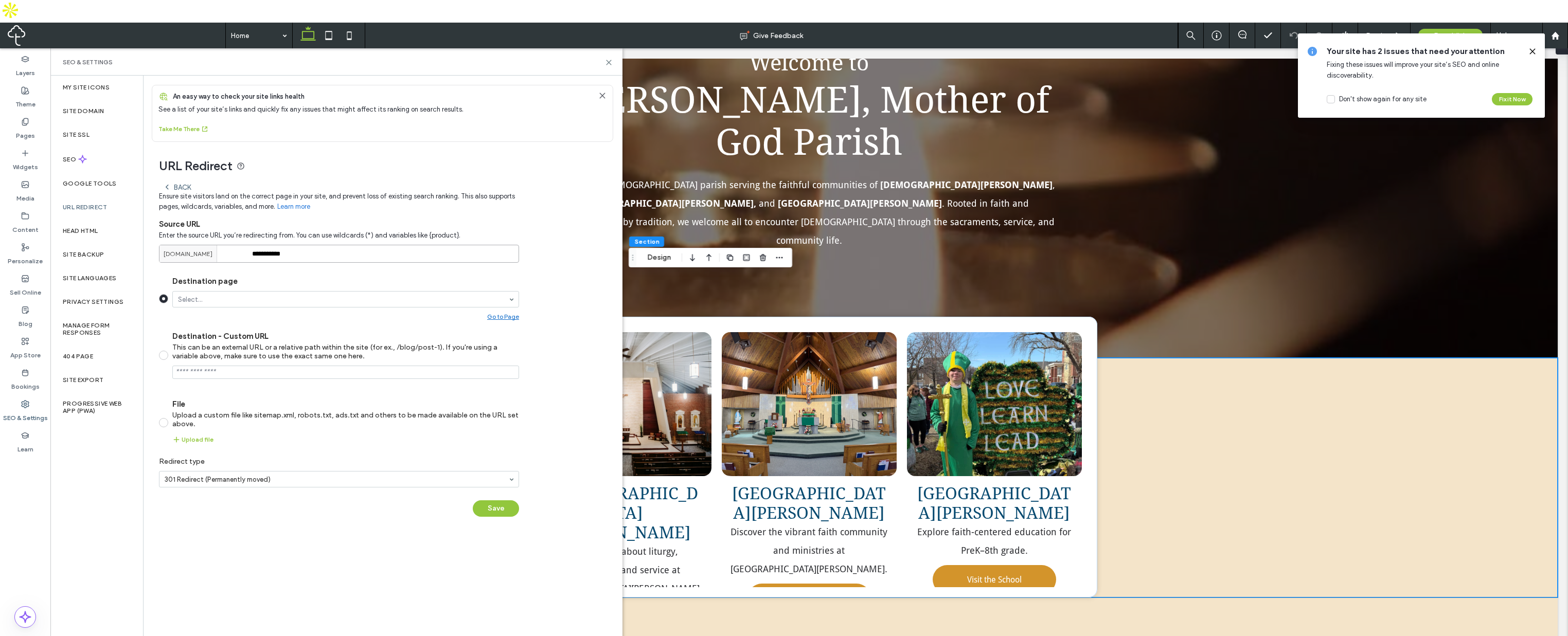
drag, startPoint x: 296, startPoint y: 229, endPoint x: 237, endPoint y: 230, distance: 59.0
click at [237, 245] on div "**********" at bounding box center [339, 254] width 360 height 18
type input "*"
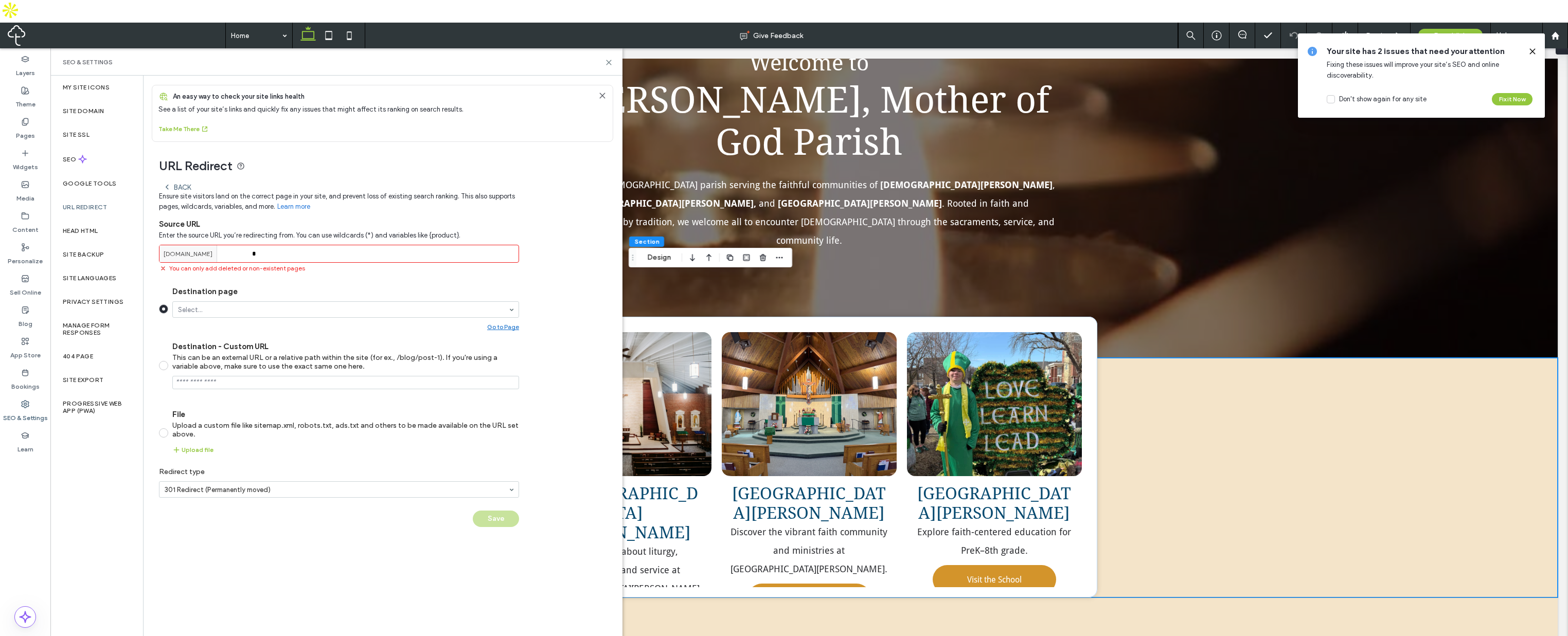
click at [267, 278] on section "Destination page Select... Go to Page Destination - Custom URL This can be an e…" at bounding box center [339, 370] width 360 height 184
click at [274, 245] on input "*" at bounding box center [339, 254] width 360 height 18
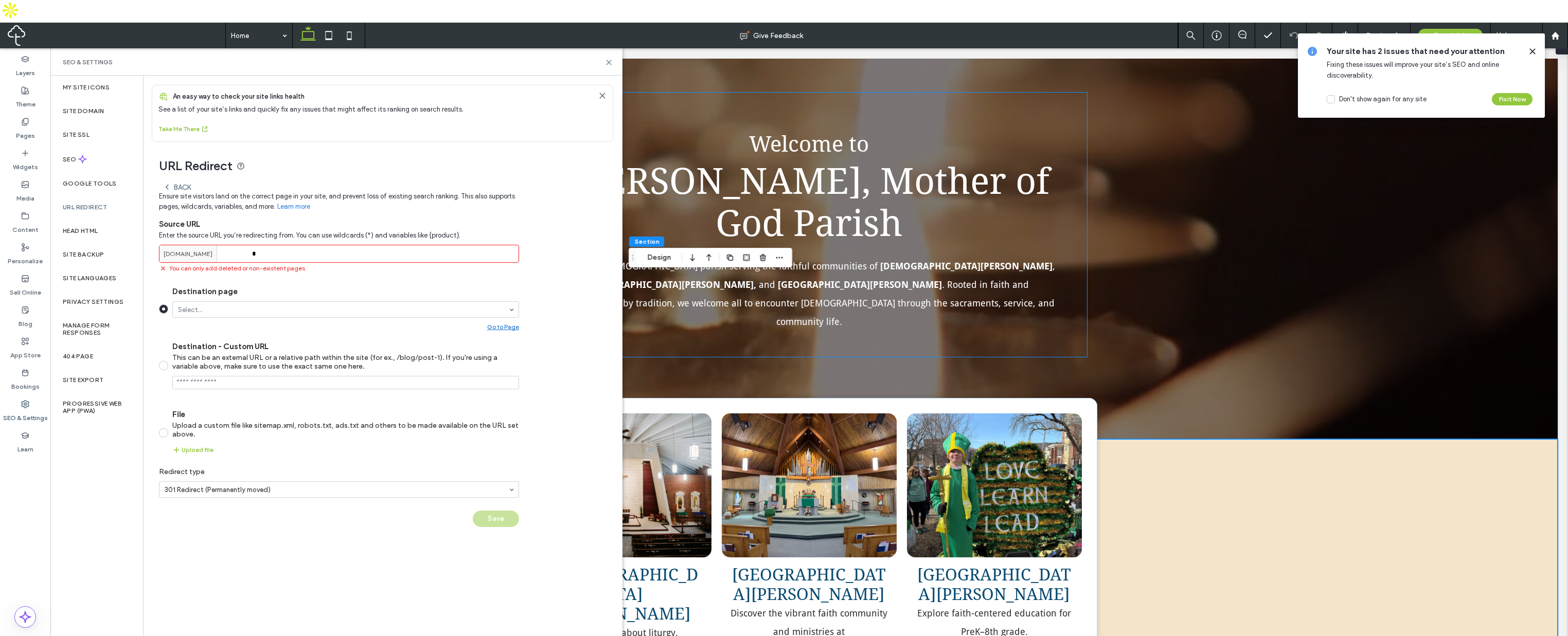
scroll to position [0, 0]
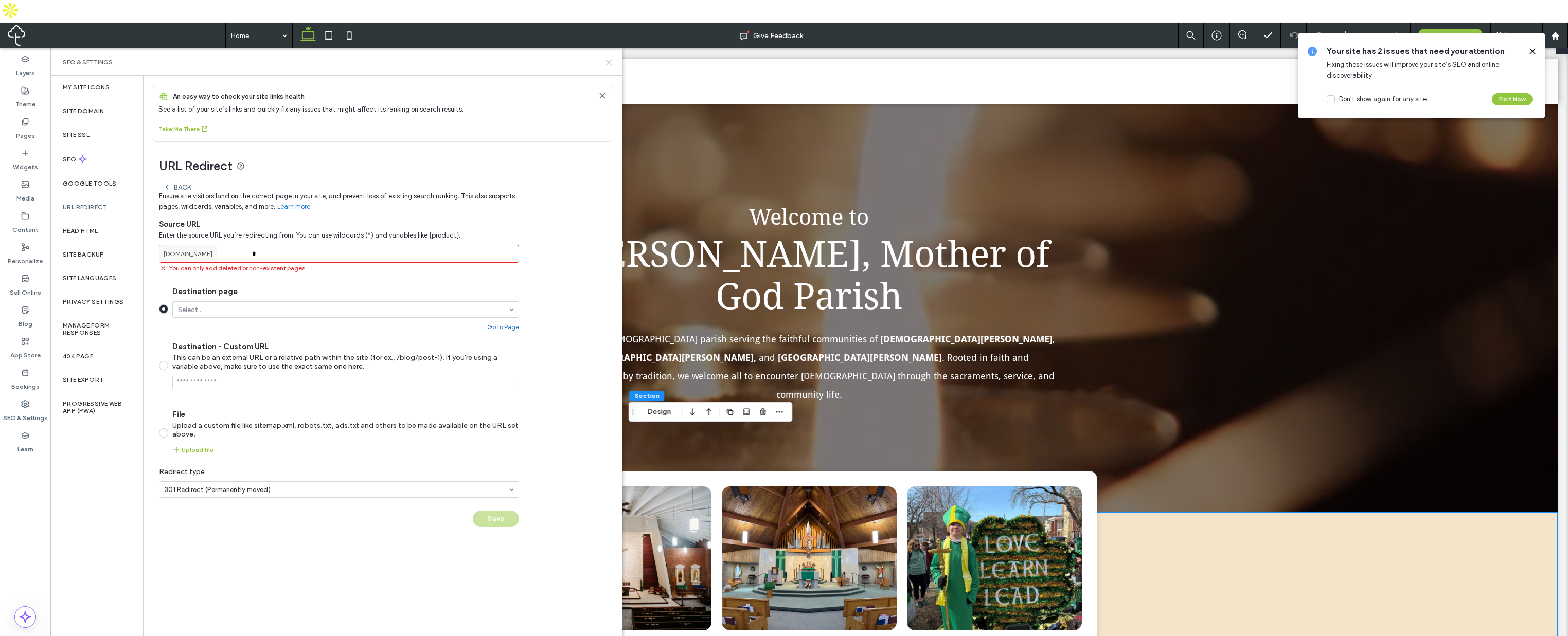
click at [607, 58] on icon at bounding box center [609, 62] width 8 height 8
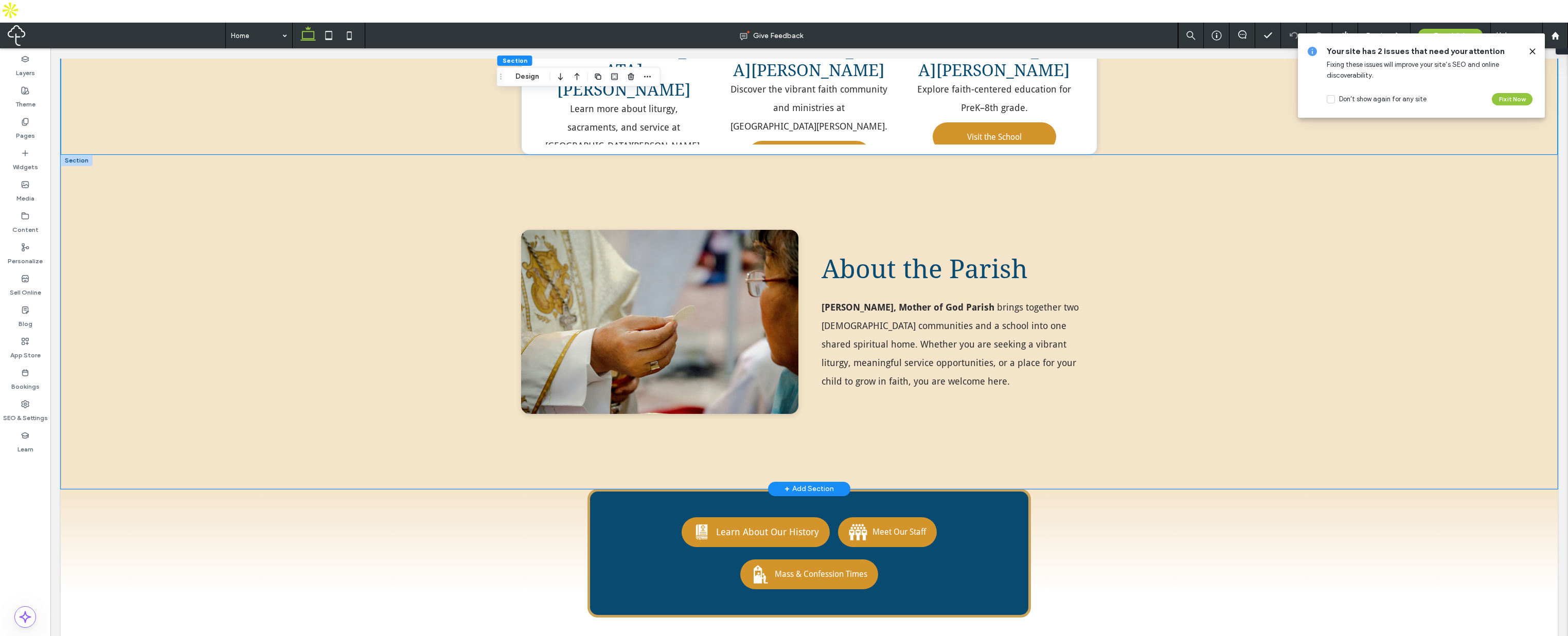
scroll to position [772, 0]
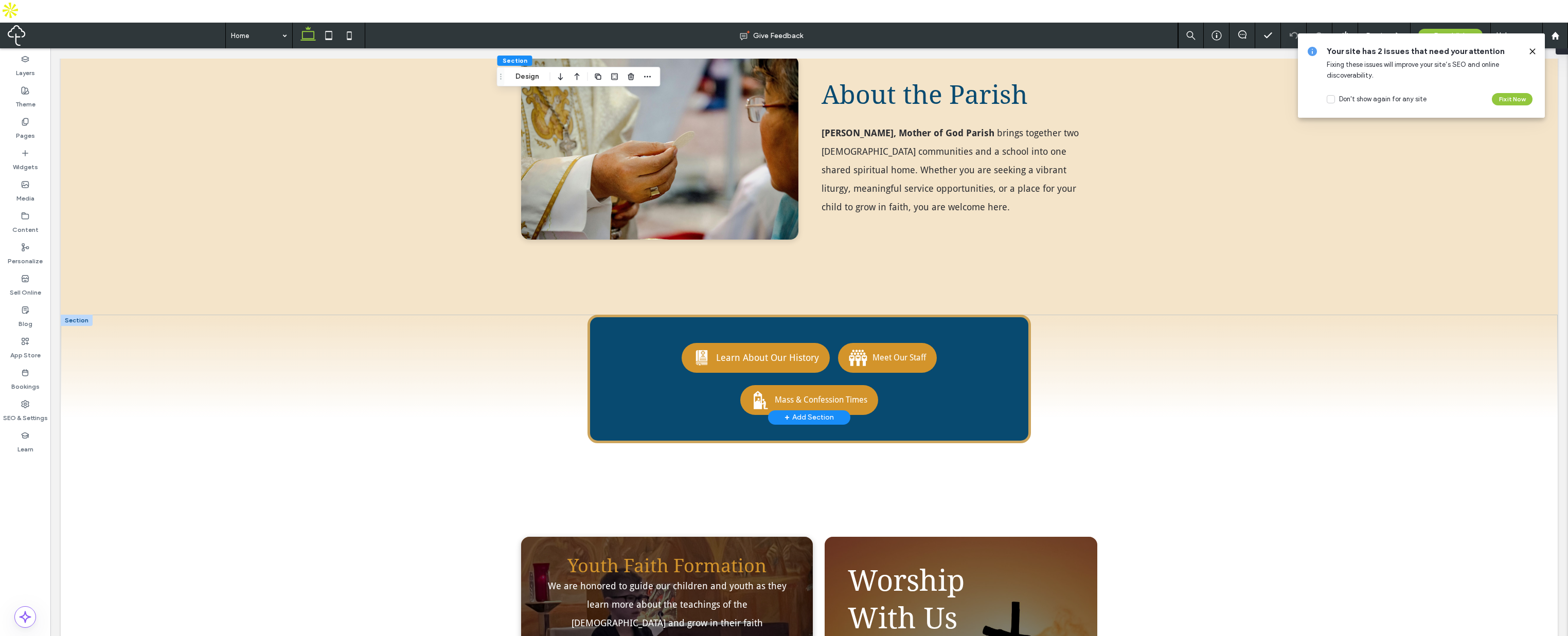
click at [76, 315] on div at bounding box center [77, 321] width 32 height 12
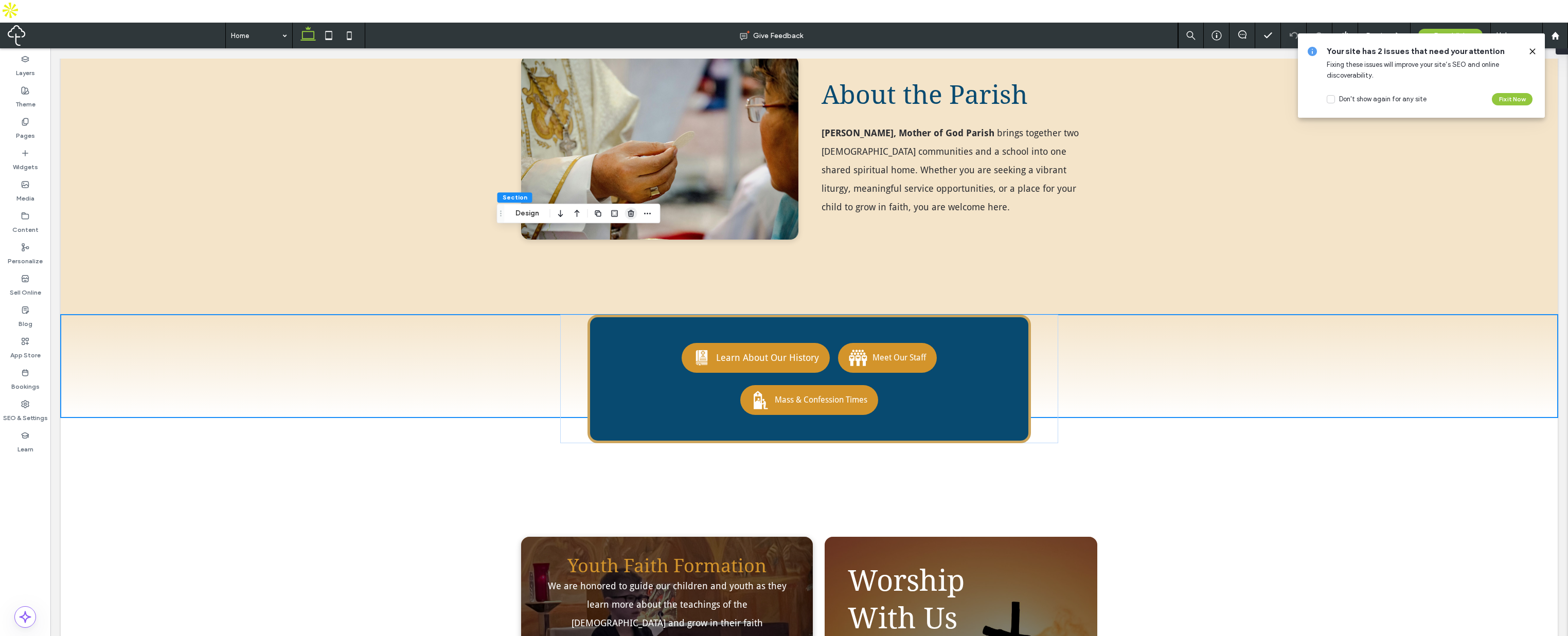
click at [635, 212] on icon "button" at bounding box center [631, 213] width 8 height 8
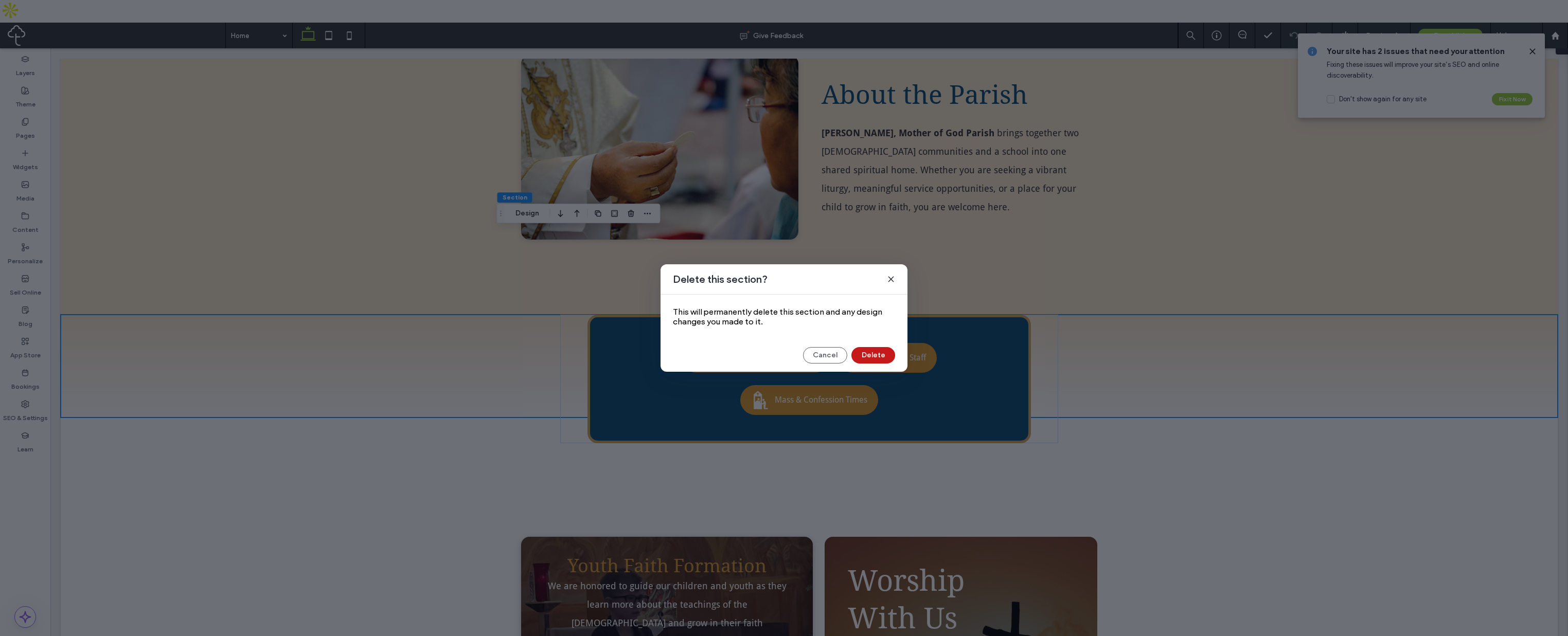
click at [887, 355] on button "Delete" at bounding box center [874, 355] width 44 height 17
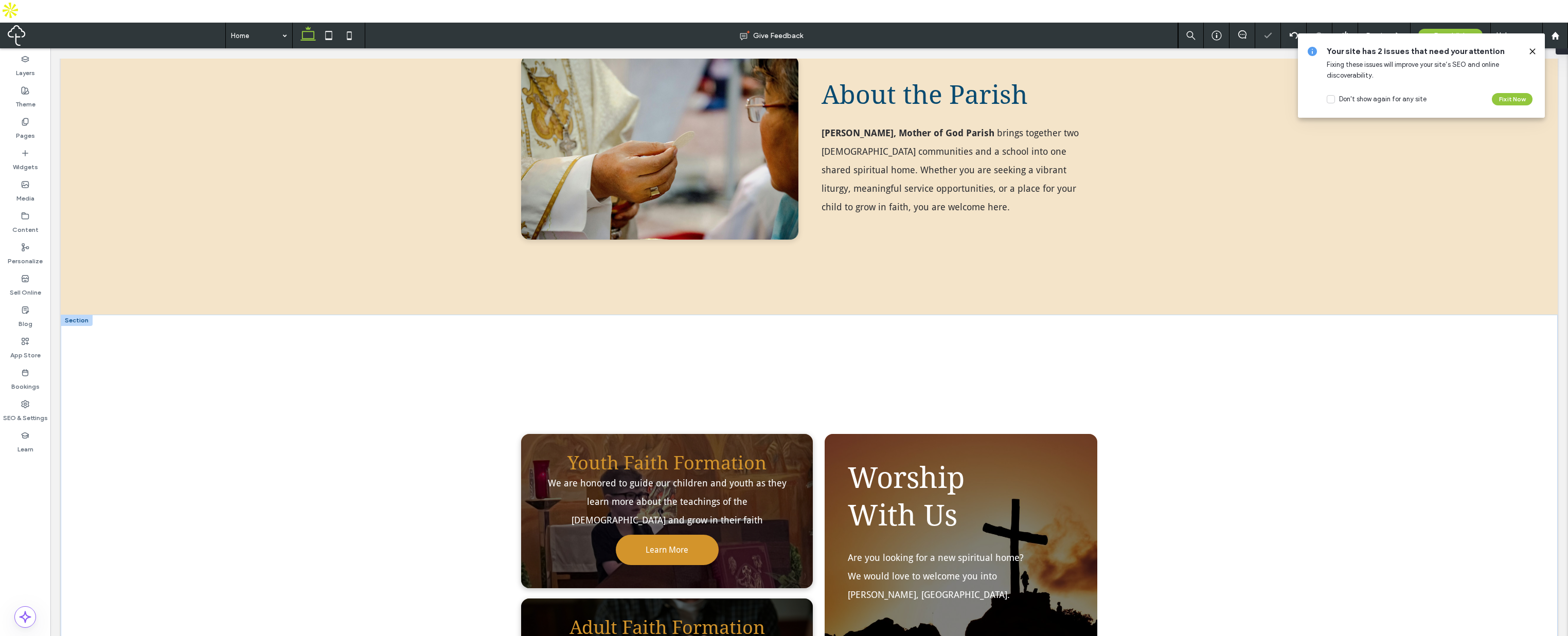
click at [86, 315] on div at bounding box center [77, 321] width 32 height 12
click at [630, 213] on use "button" at bounding box center [631, 213] width 6 height 6
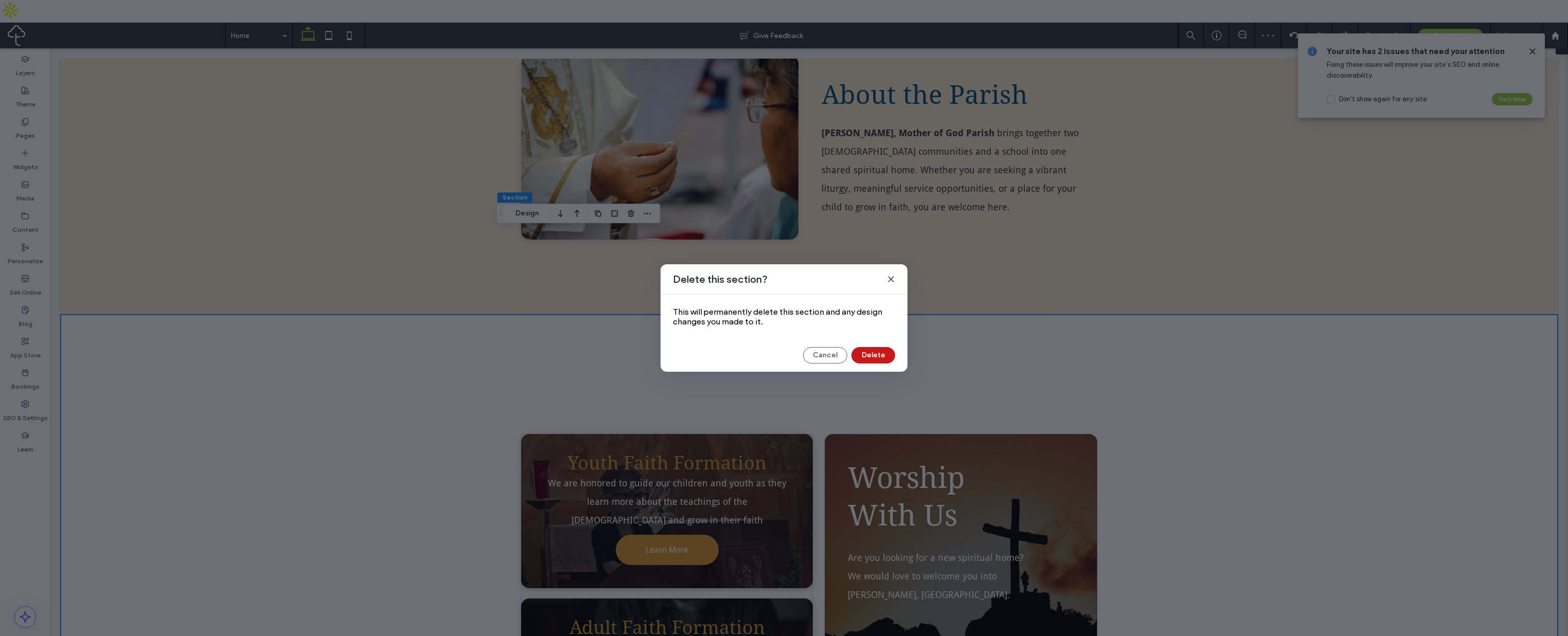
click at [879, 358] on button "Delete" at bounding box center [874, 355] width 44 height 17
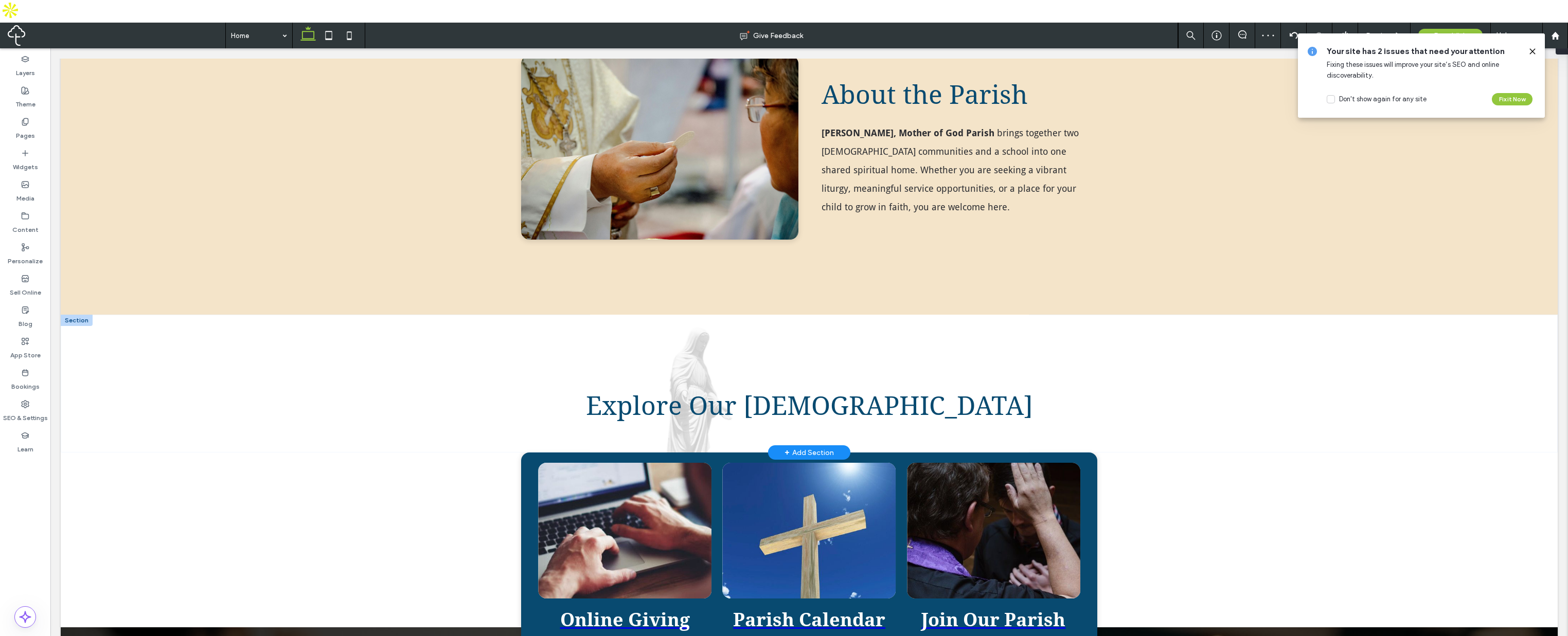
click at [86, 315] on div at bounding box center [77, 321] width 32 height 12
click at [630, 213] on icon "button" at bounding box center [631, 213] width 8 height 8
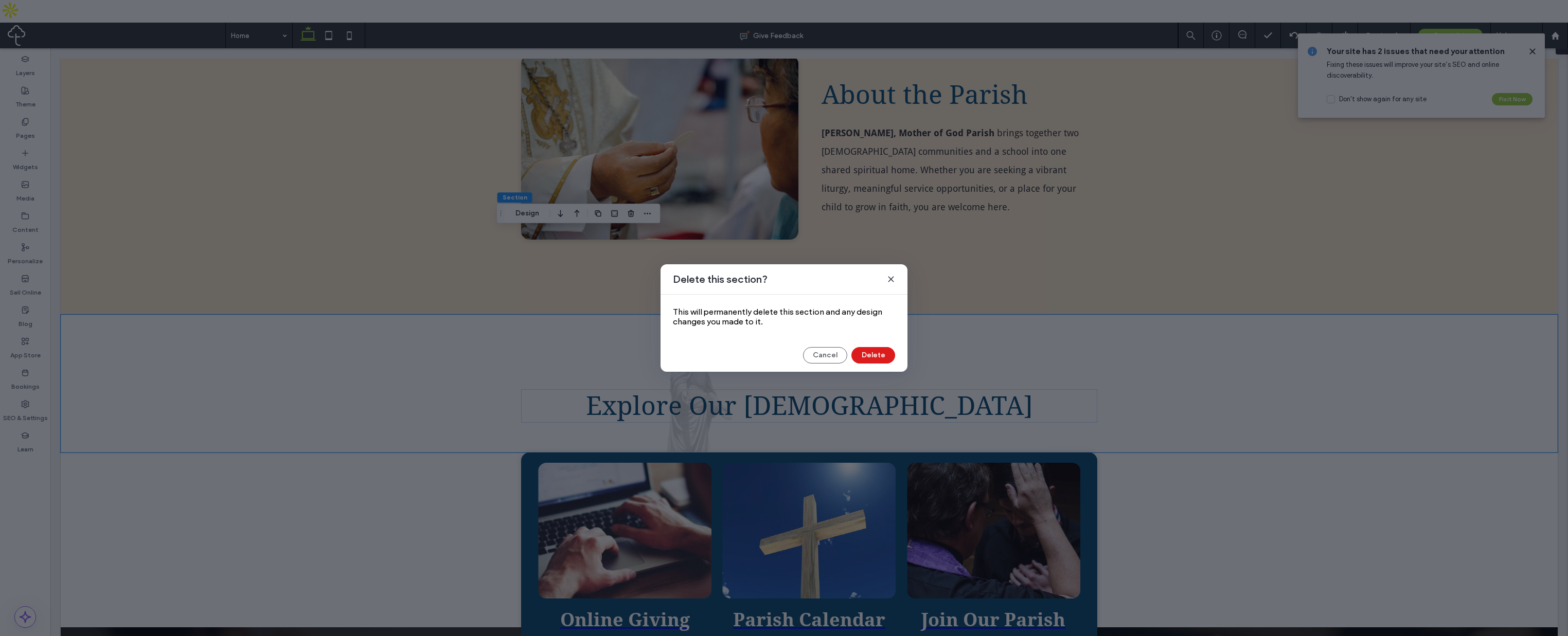
click at [862, 346] on div "Delete this section? This will permanently delete this section and any design c…" at bounding box center [784, 317] width 247 height 107
click at [866, 353] on button "Delete" at bounding box center [874, 355] width 44 height 17
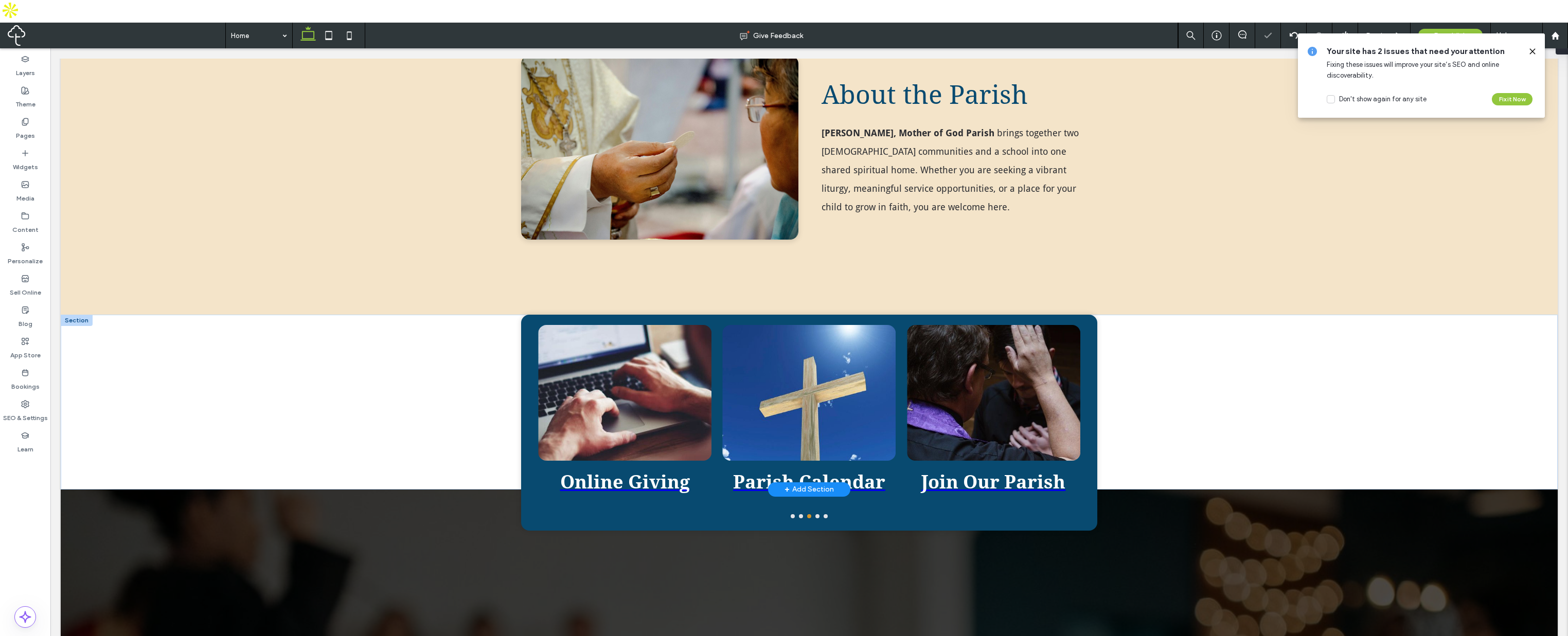
click at [76, 315] on div at bounding box center [77, 321] width 32 height 12
click at [630, 215] on use "button" at bounding box center [631, 213] width 6 height 6
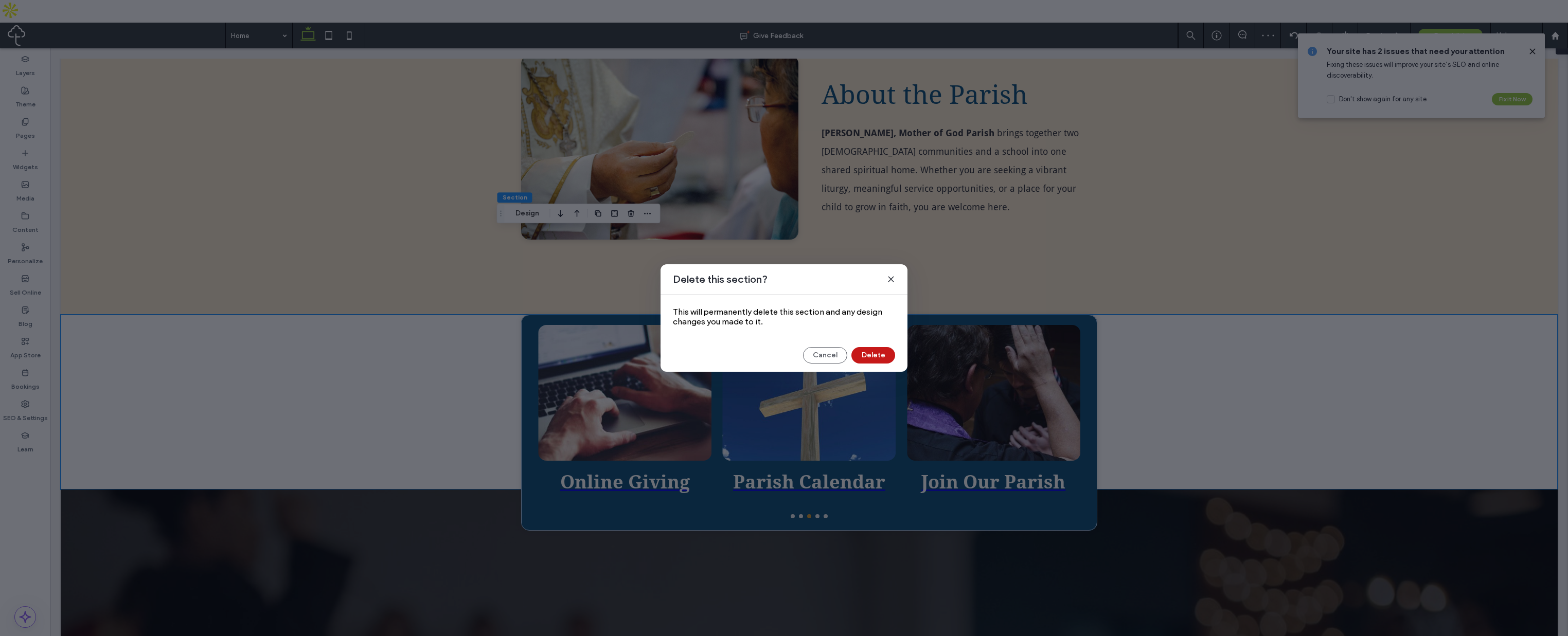
click at [876, 358] on button "Delete" at bounding box center [874, 355] width 44 height 17
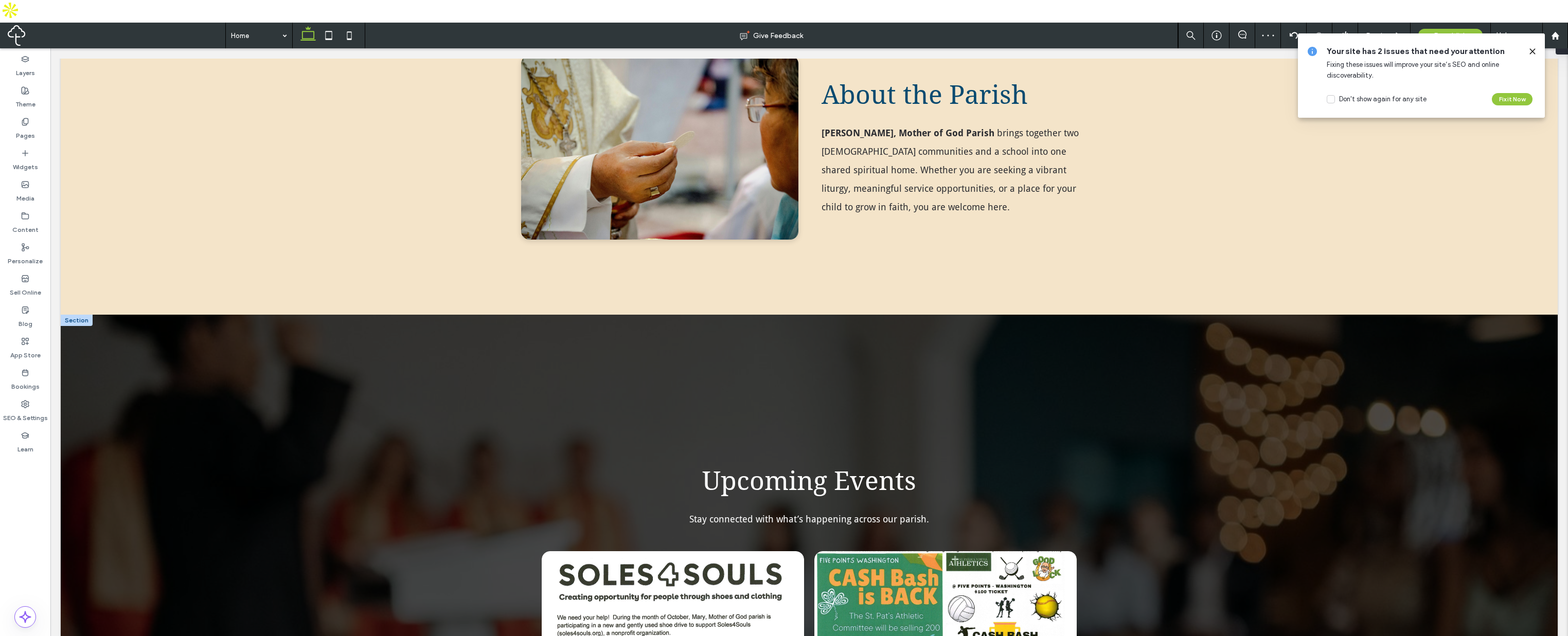
click at [77, 315] on div at bounding box center [77, 321] width 32 height 12
click at [195, 215] on use "button" at bounding box center [195, 213] width 6 height 6
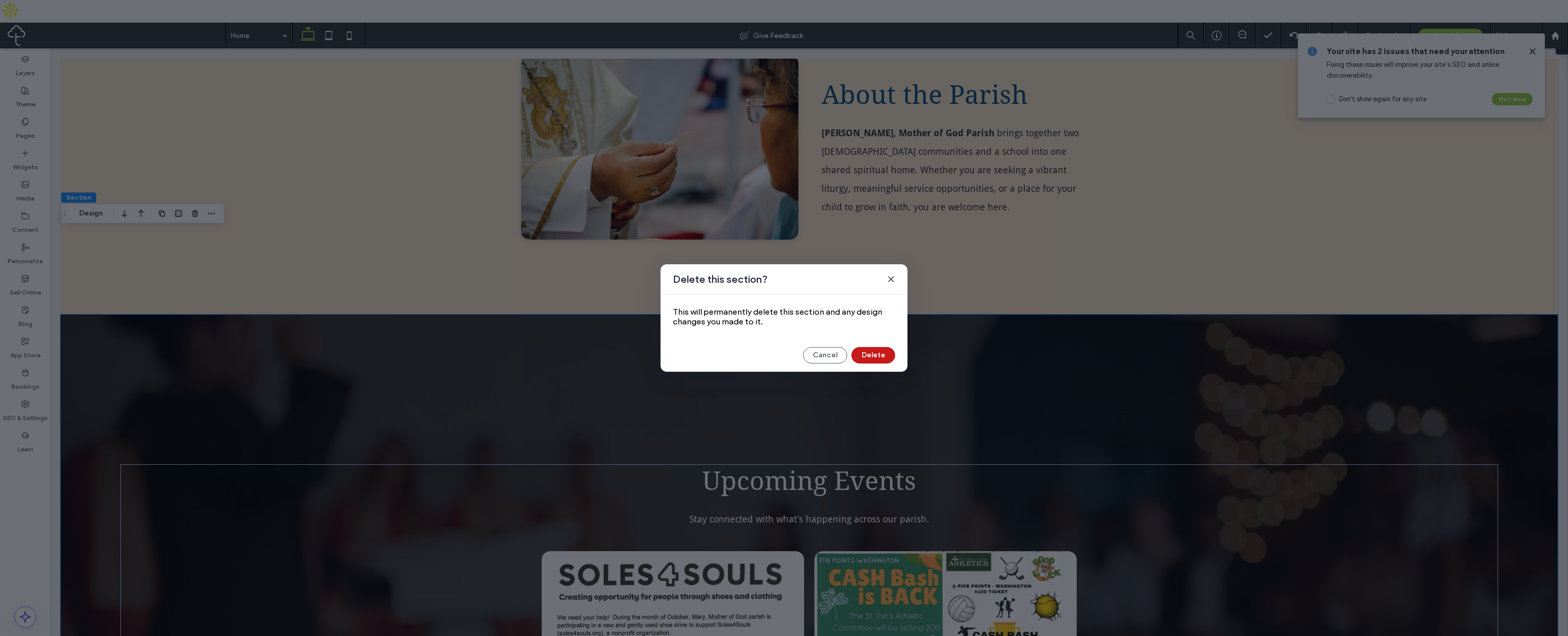
click at [865, 357] on button "Delete" at bounding box center [874, 355] width 44 height 17
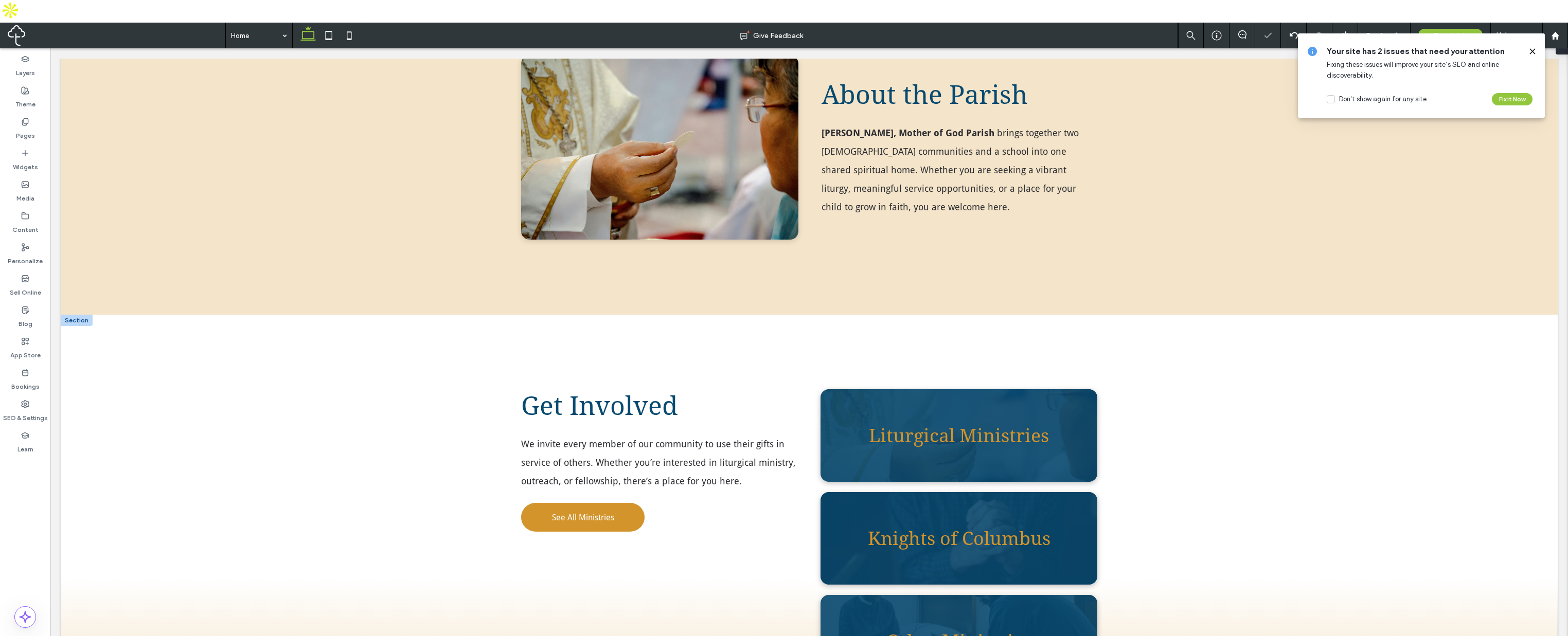
click at [73, 315] on div at bounding box center [77, 321] width 32 height 12
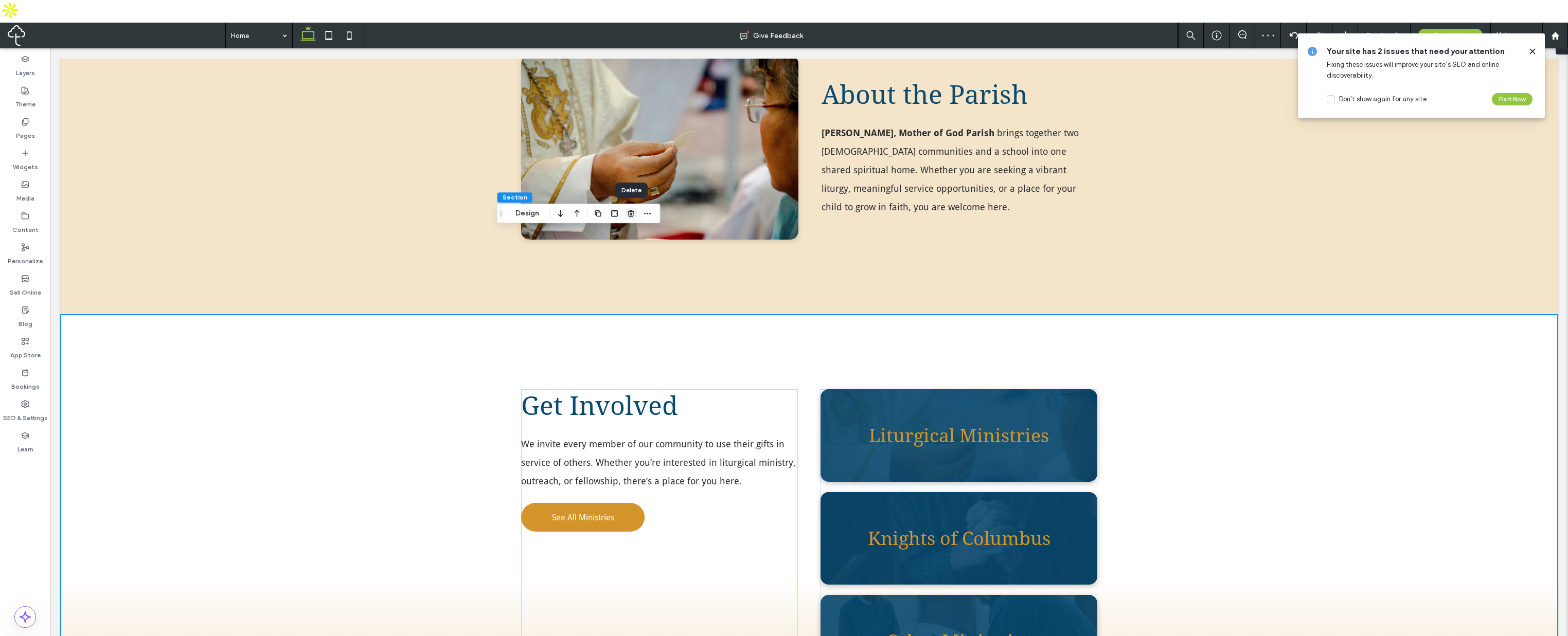
click at [635, 213] on icon "button" at bounding box center [631, 213] width 8 height 8
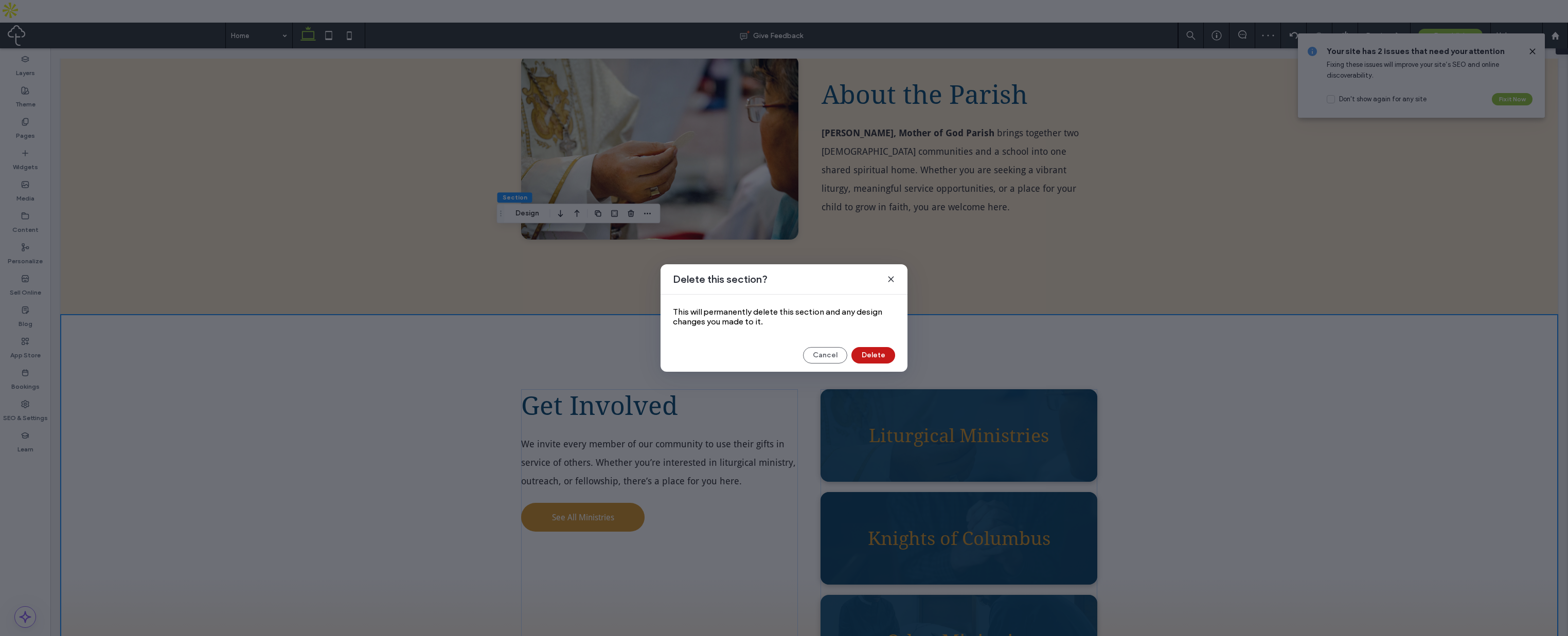
drag, startPoint x: 876, startPoint y: 354, endPoint x: 825, endPoint y: 328, distance: 57.2
click at [876, 354] on button "Delete" at bounding box center [874, 355] width 44 height 17
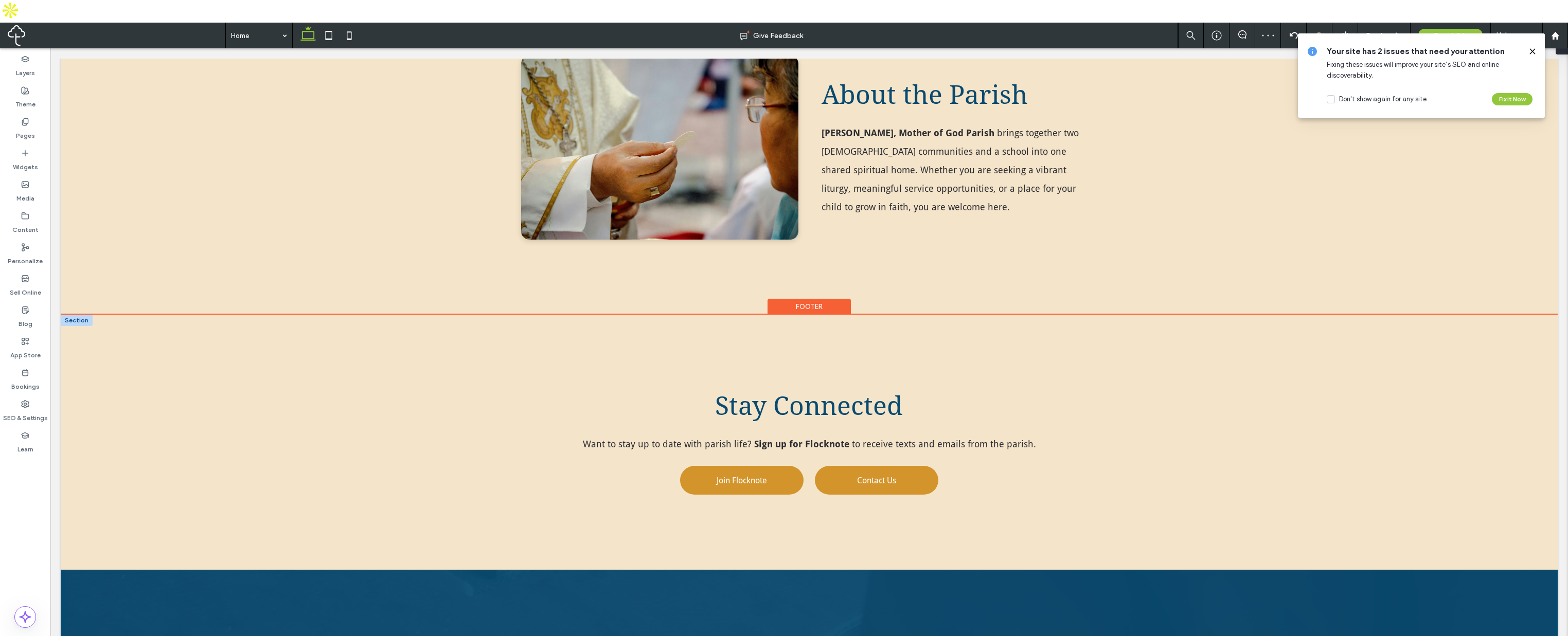
click at [77, 315] on div at bounding box center [77, 321] width 32 height 12
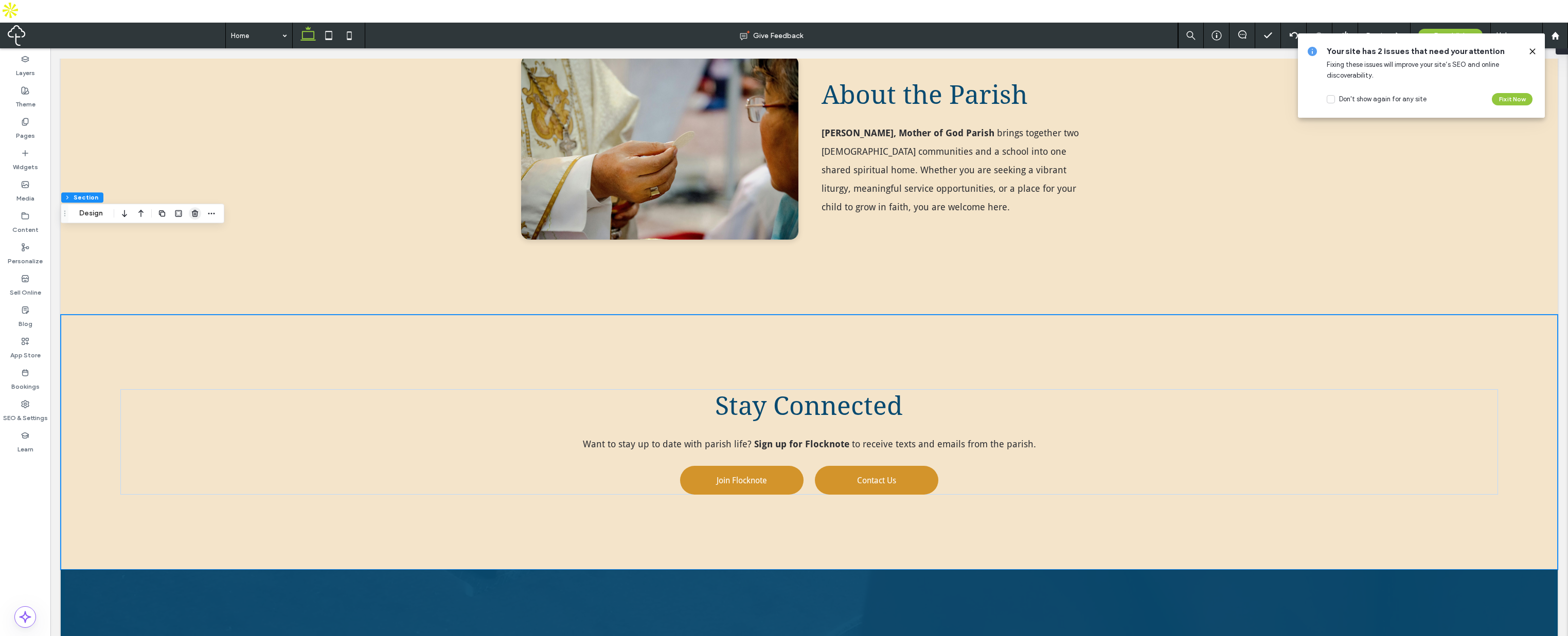
click at [195, 213] on icon "button" at bounding box center [195, 213] width 8 height 8
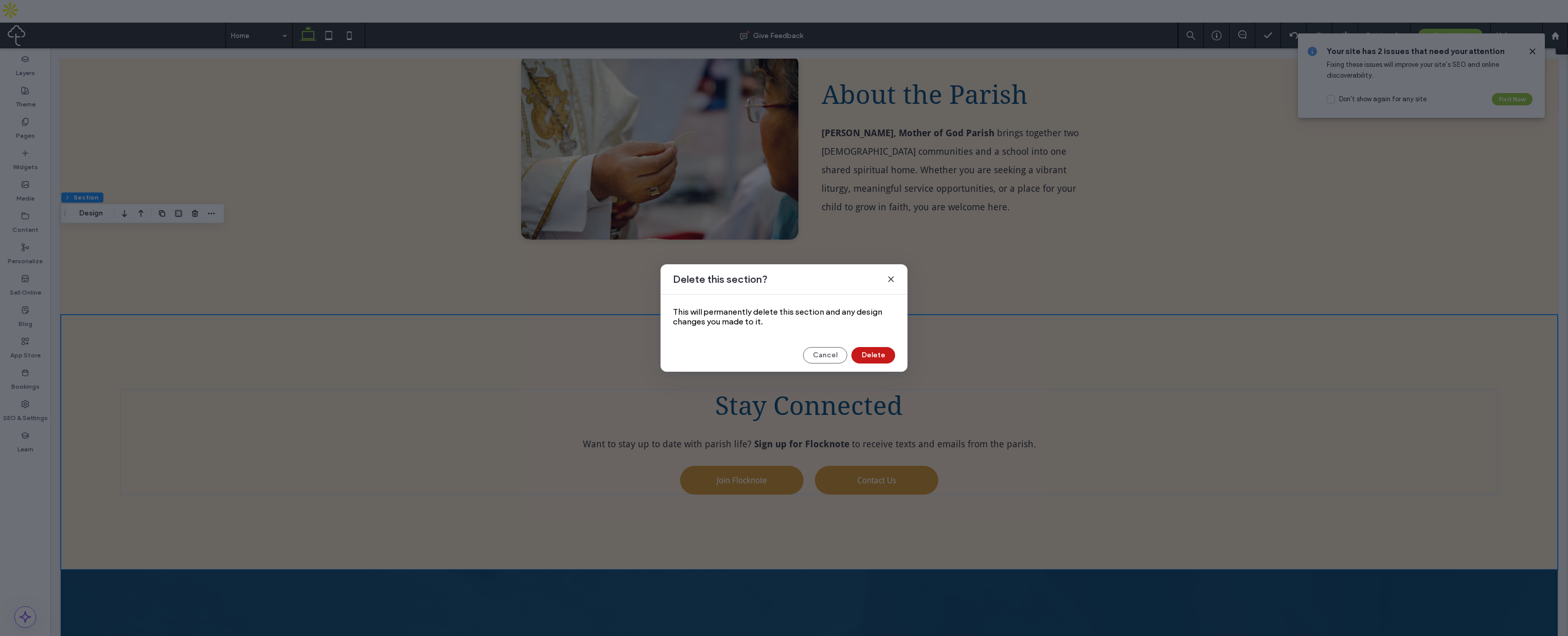
click at [870, 357] on button "Delete" at bounding box center [874, 355] width 44 height 17
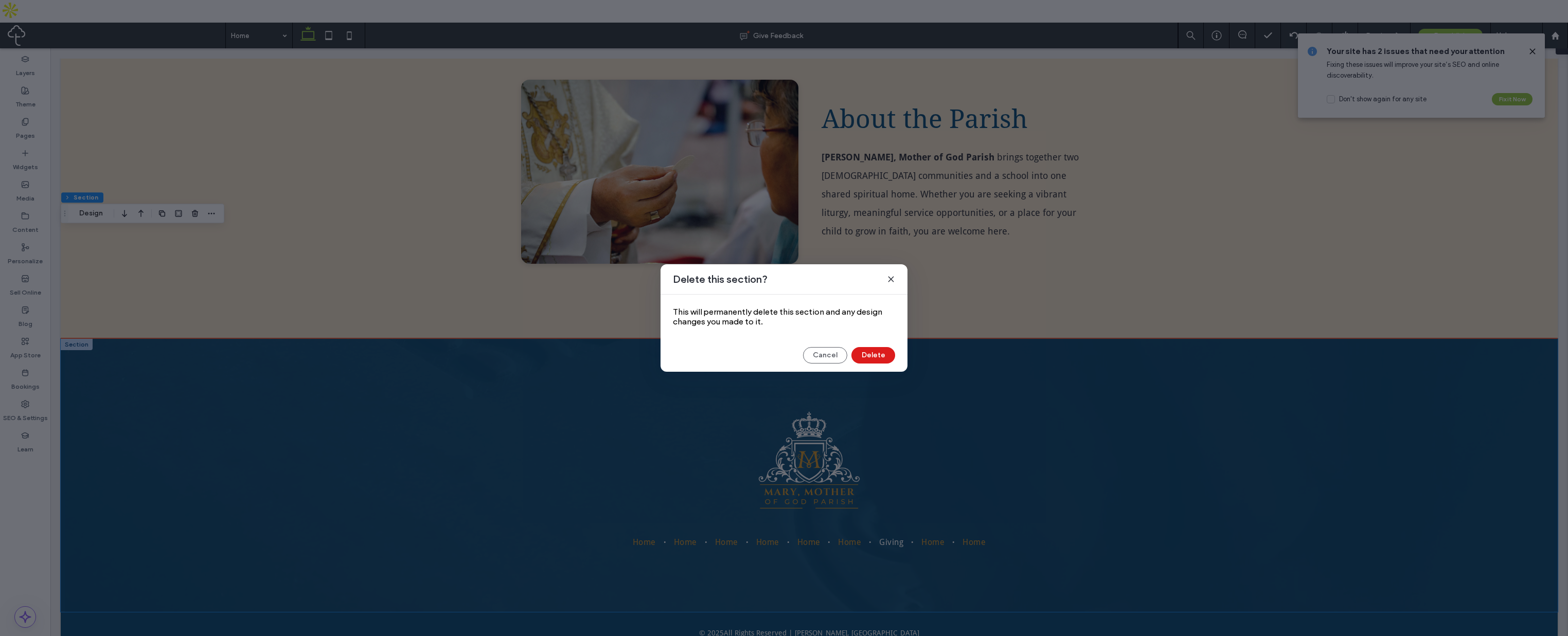
scroll to position [685, 0]
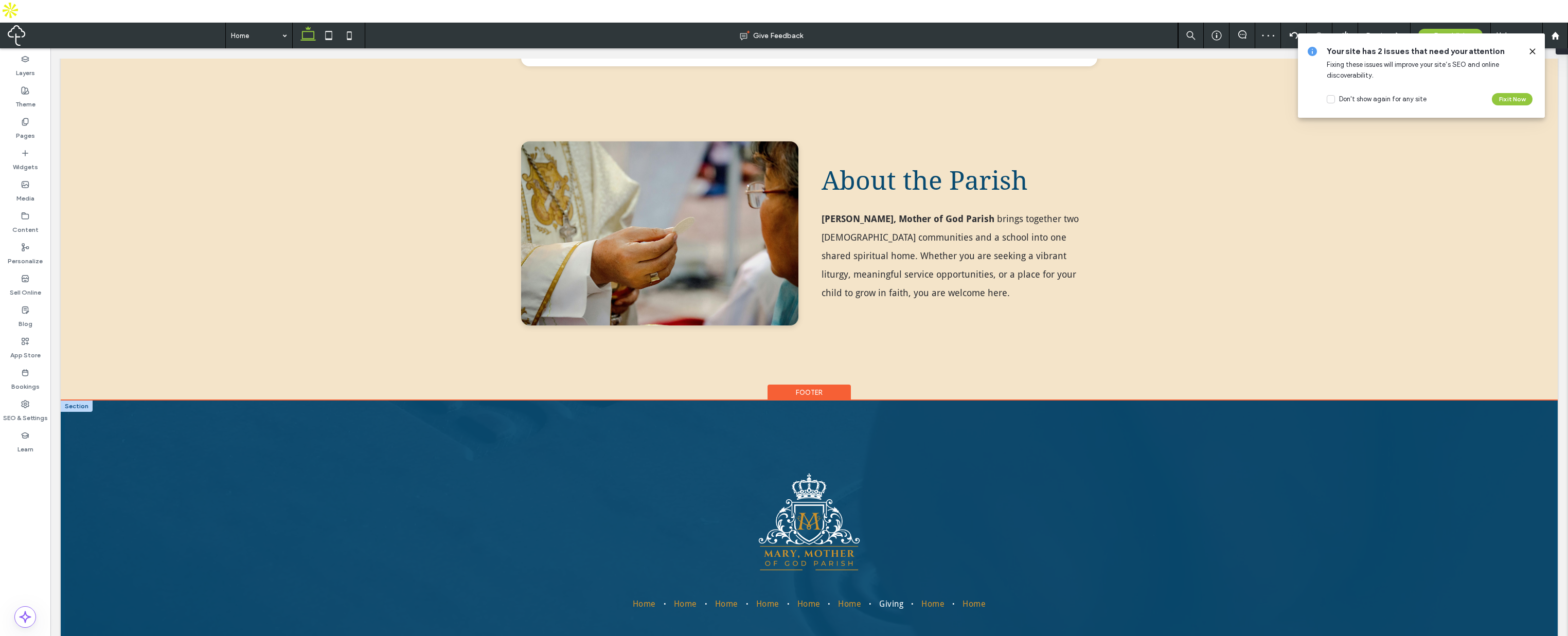
click at [81, 400] on div at bounding box center [77, 406] width 32 height 12
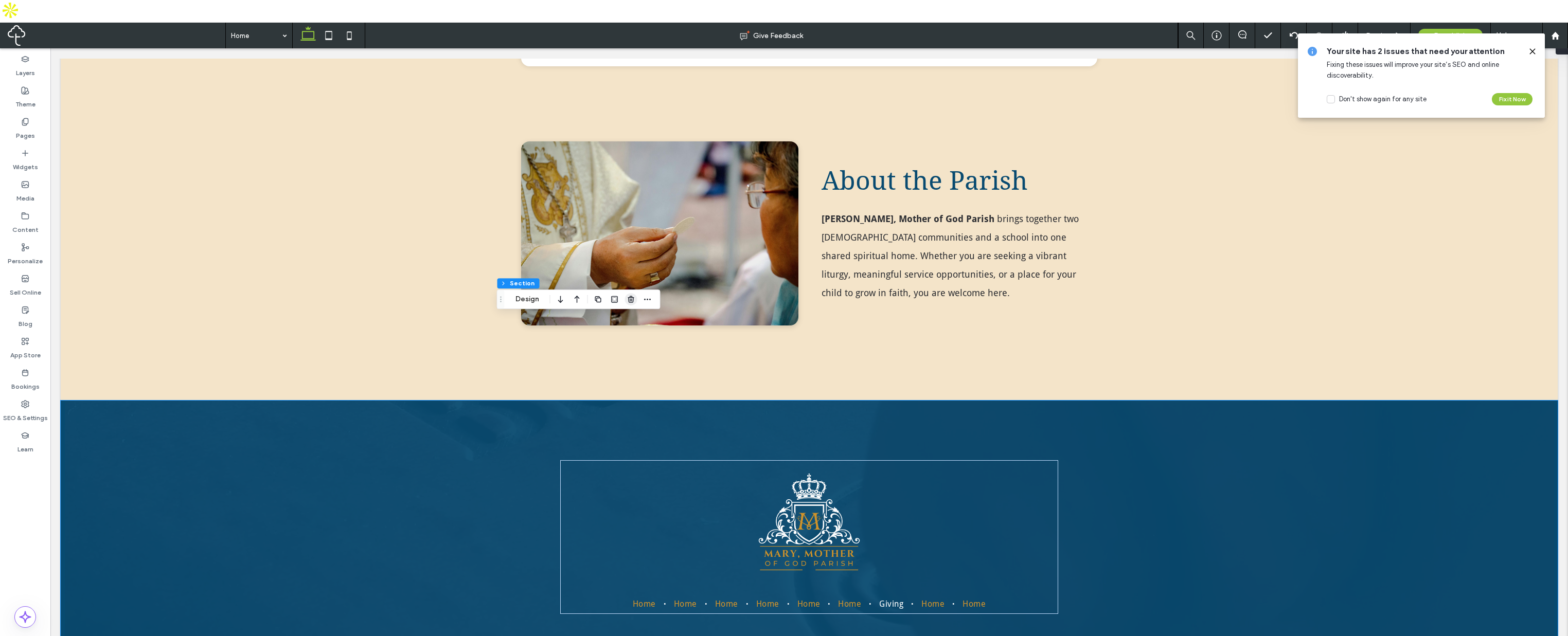
click at [629, 297] on icon "button" at bounding box center [631, 299] width 8 height 8
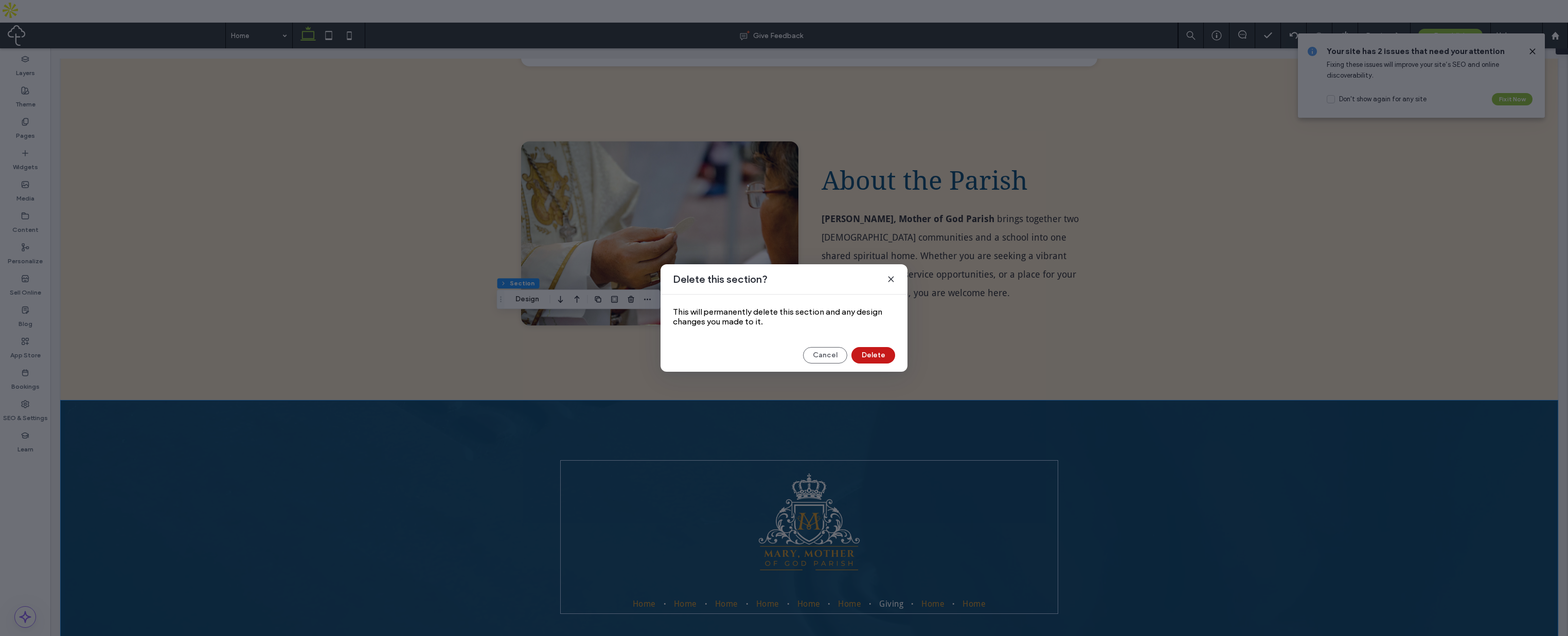
click at [867, 357] on button "Delete" at bounding box center [874, 355] width 44 height 17
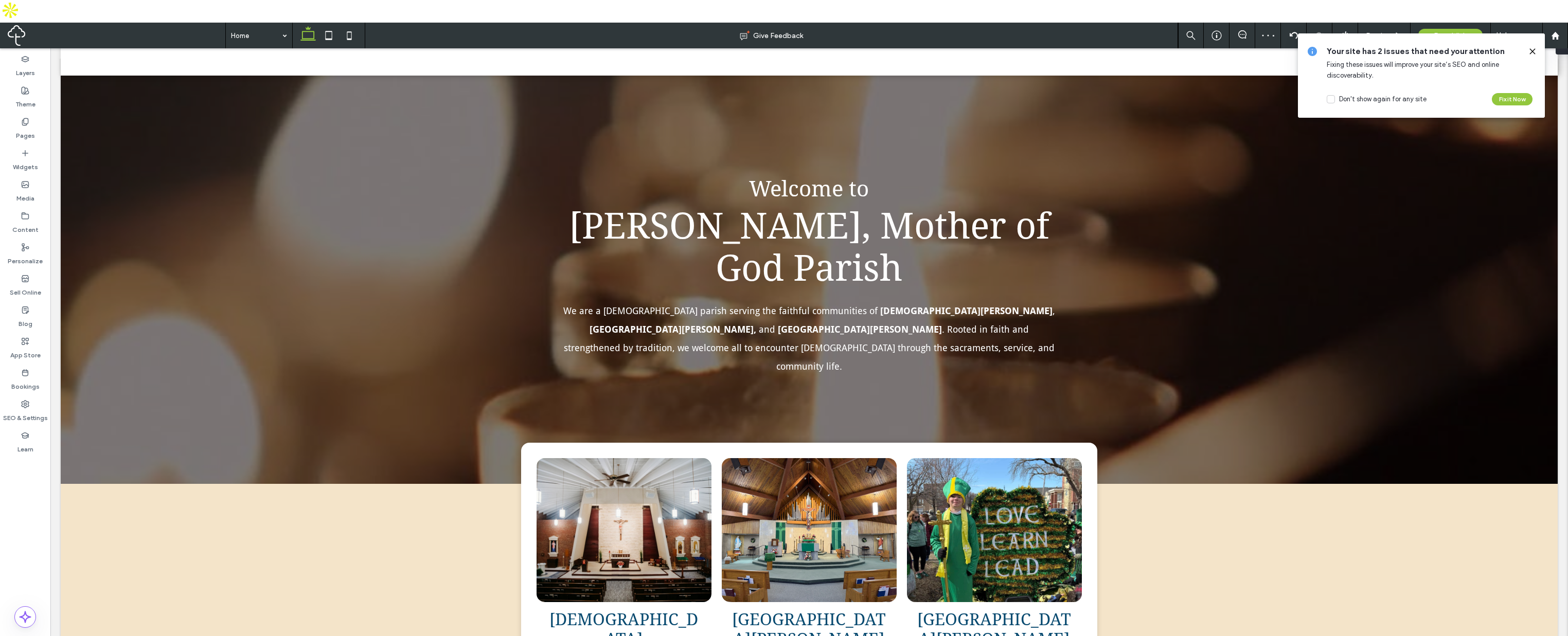
scroll to position [0, 0]
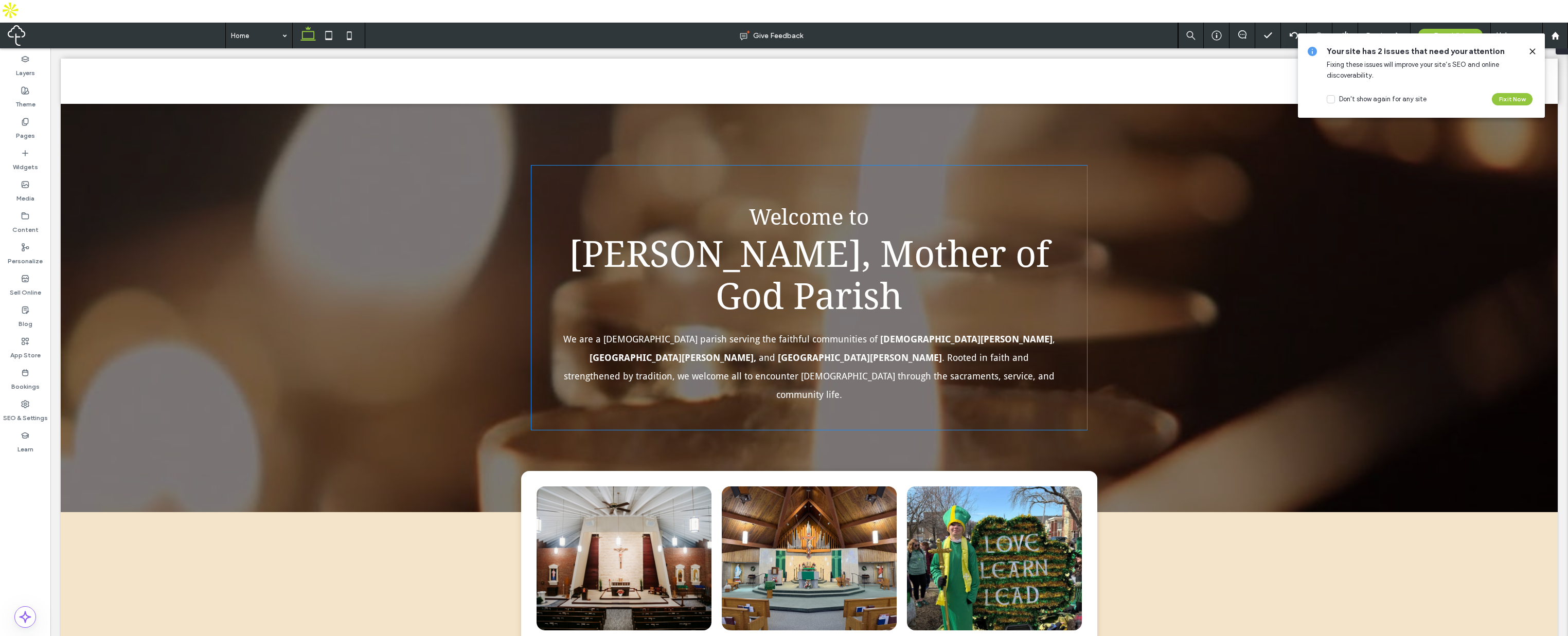
click at [1035, 274] on span "[PERSON_NAME], Mother of God Parish" at bounding box center [809, 275] width 481 height 84
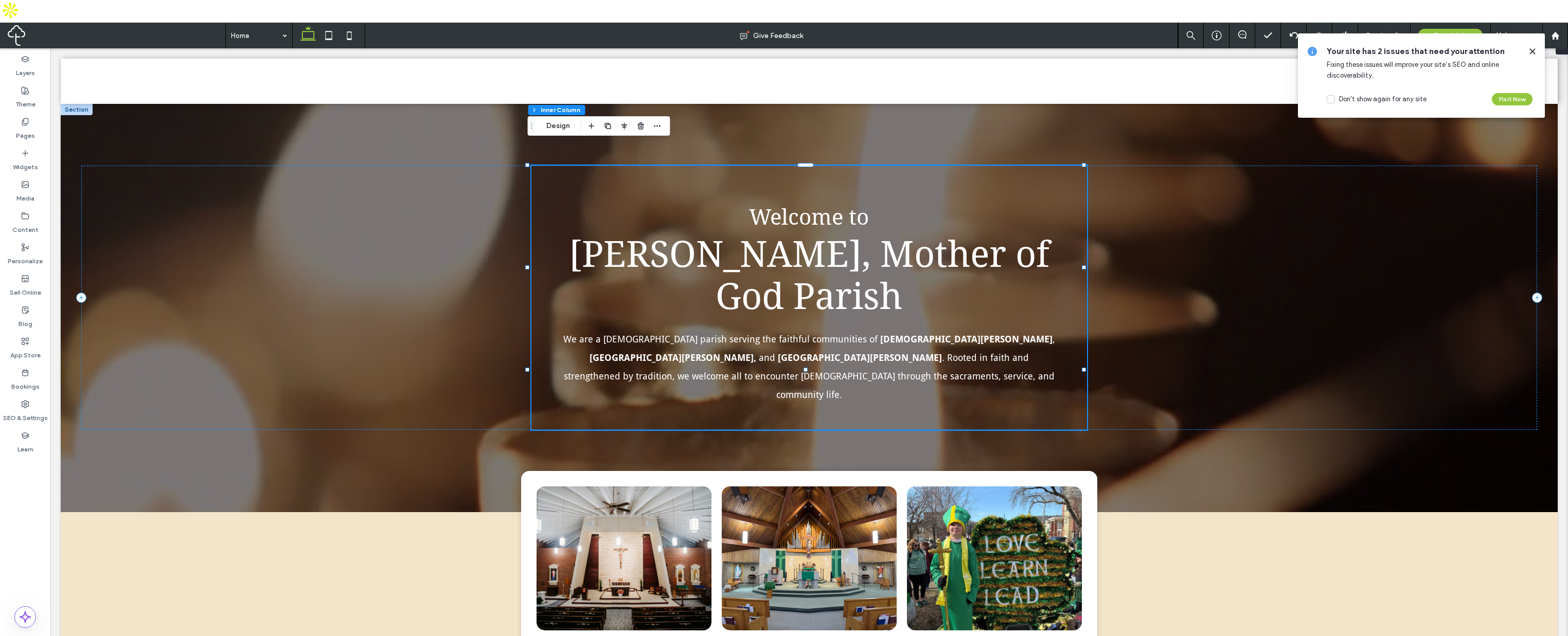
click at [1039, 263] on span "[PERSON_NAME], Mother of God Parish" at bounding box center [809, 275] width 481 height 84
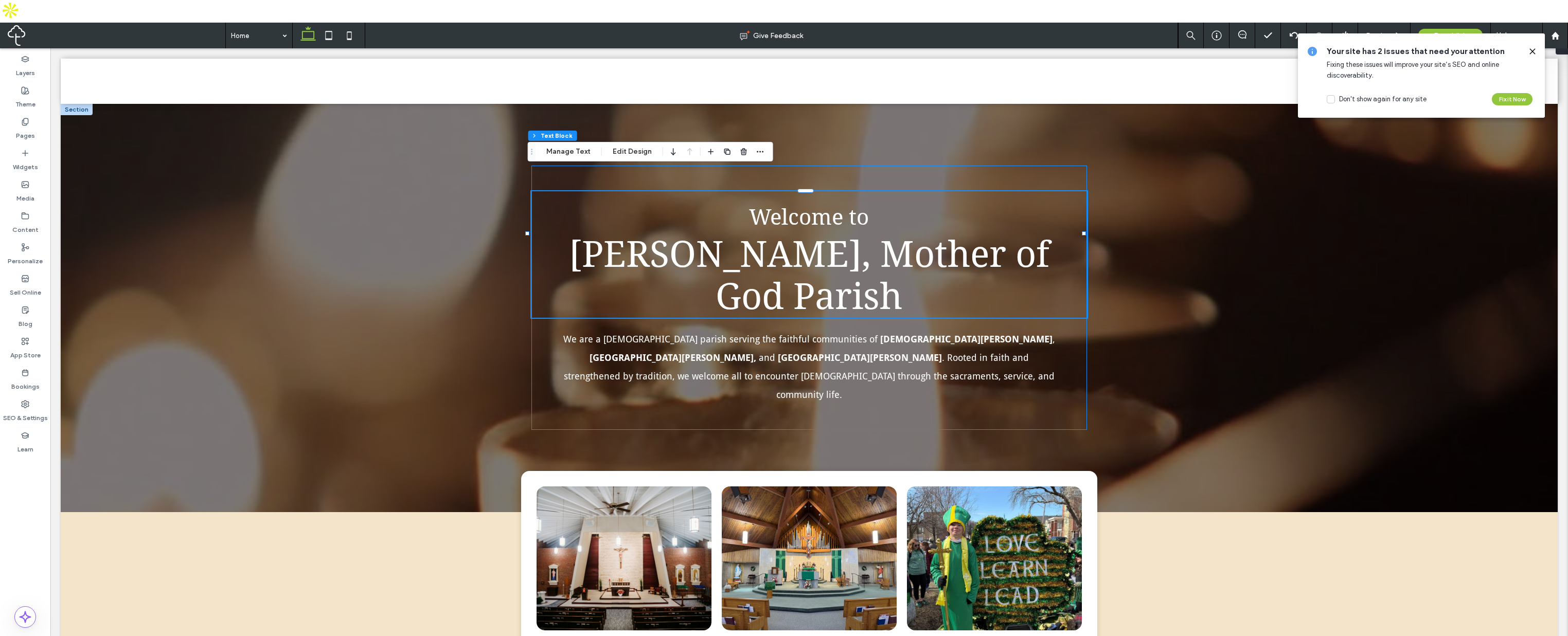
click at [1041, 259] on span "[PERSON_NAME], Mother of God Parish" at bounding box center [809, 275] width 481 height 84
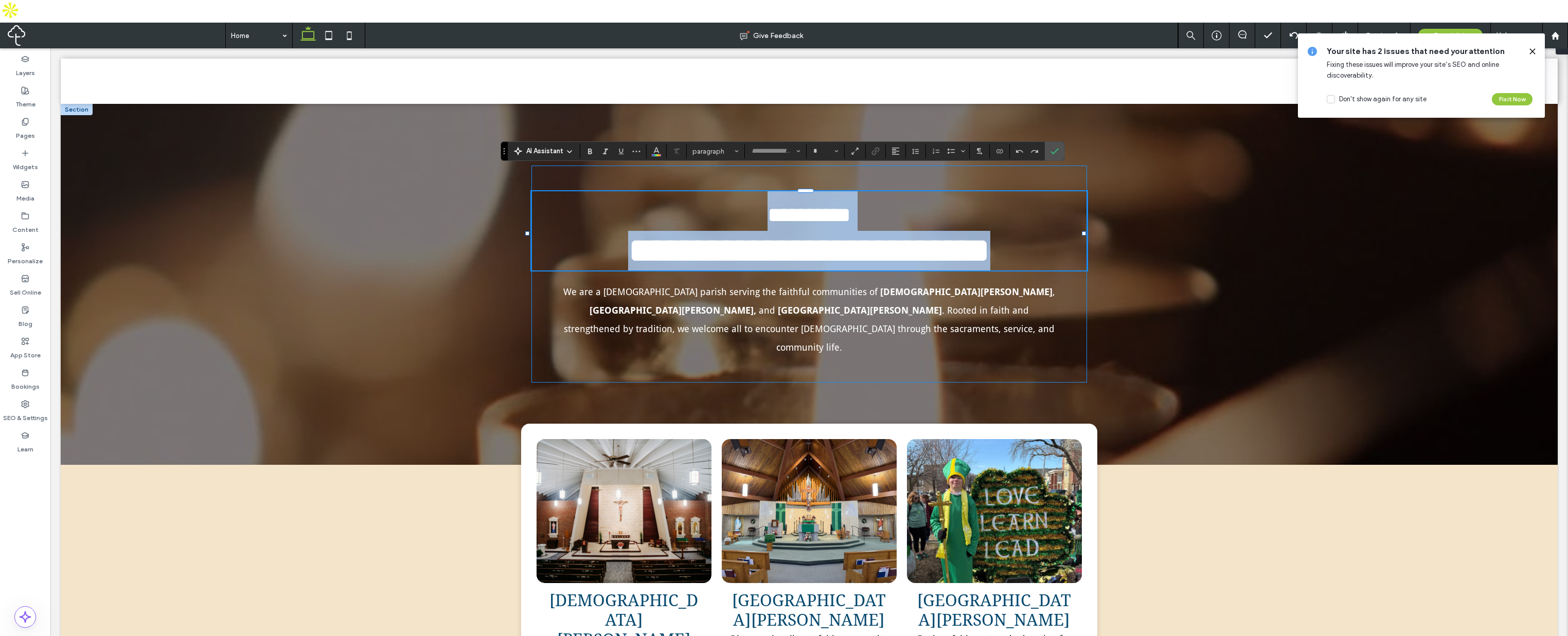
type input "**********"
click at [1043, 258] on h1 "**********" at bounding box center [809, 231] width 555 height 79
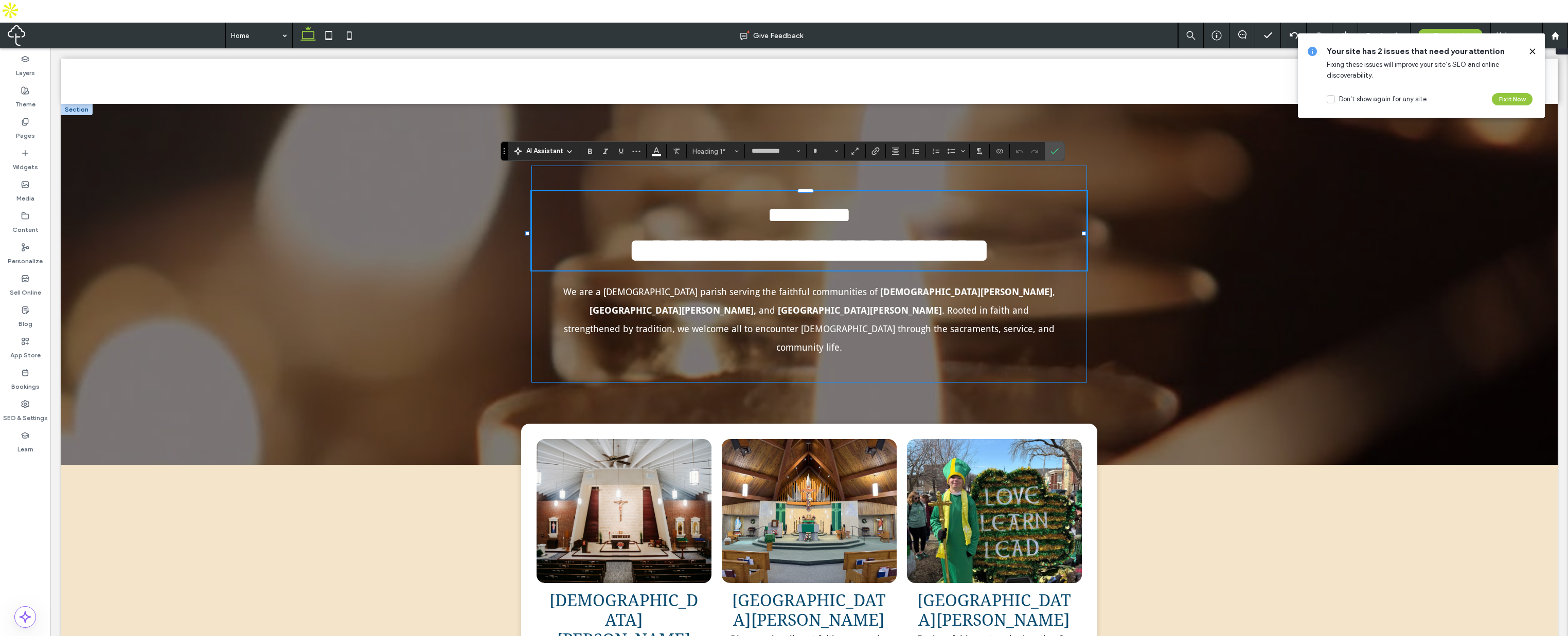
type input "**"
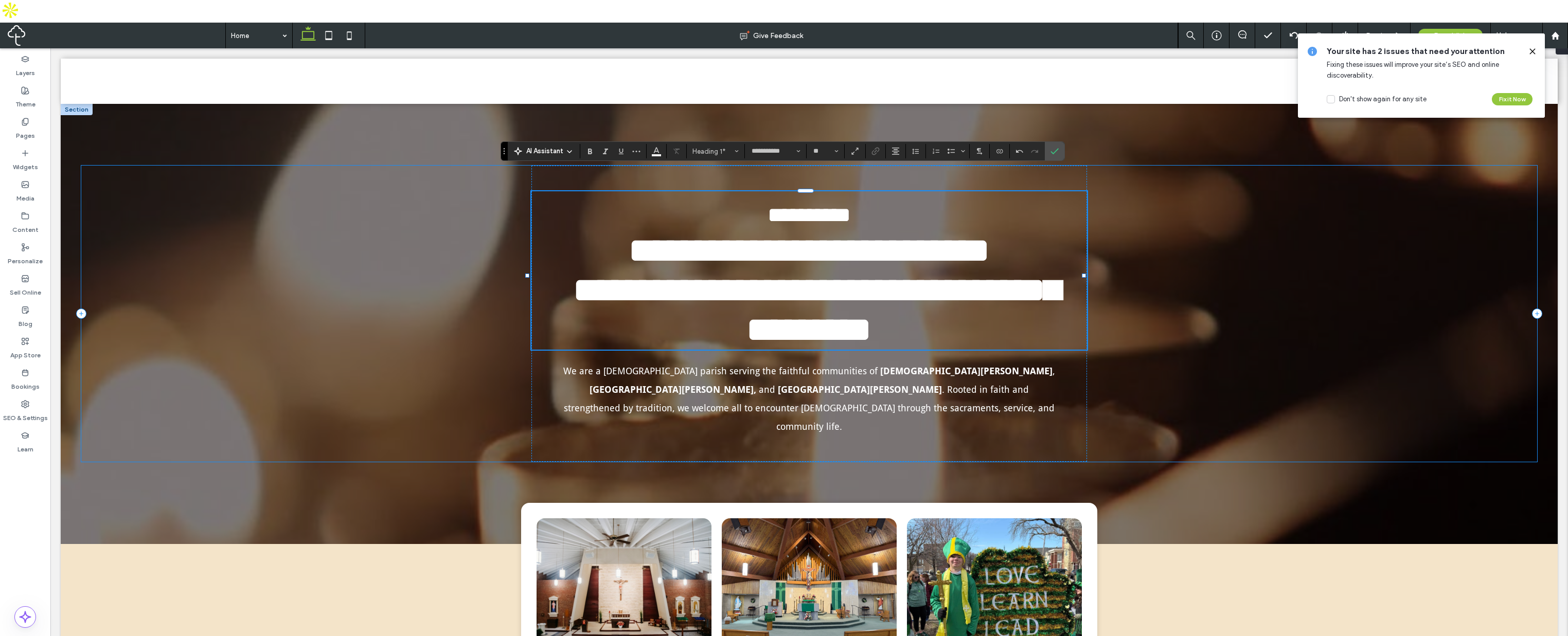
drag, startPoint x: 1134, startPoint y: 267, endPoint x: 1112, endPoint y: 281, distance: 26.1
click at [1133, 268] on div "**********" at bounding box center [809, 314] width 1456 height 296
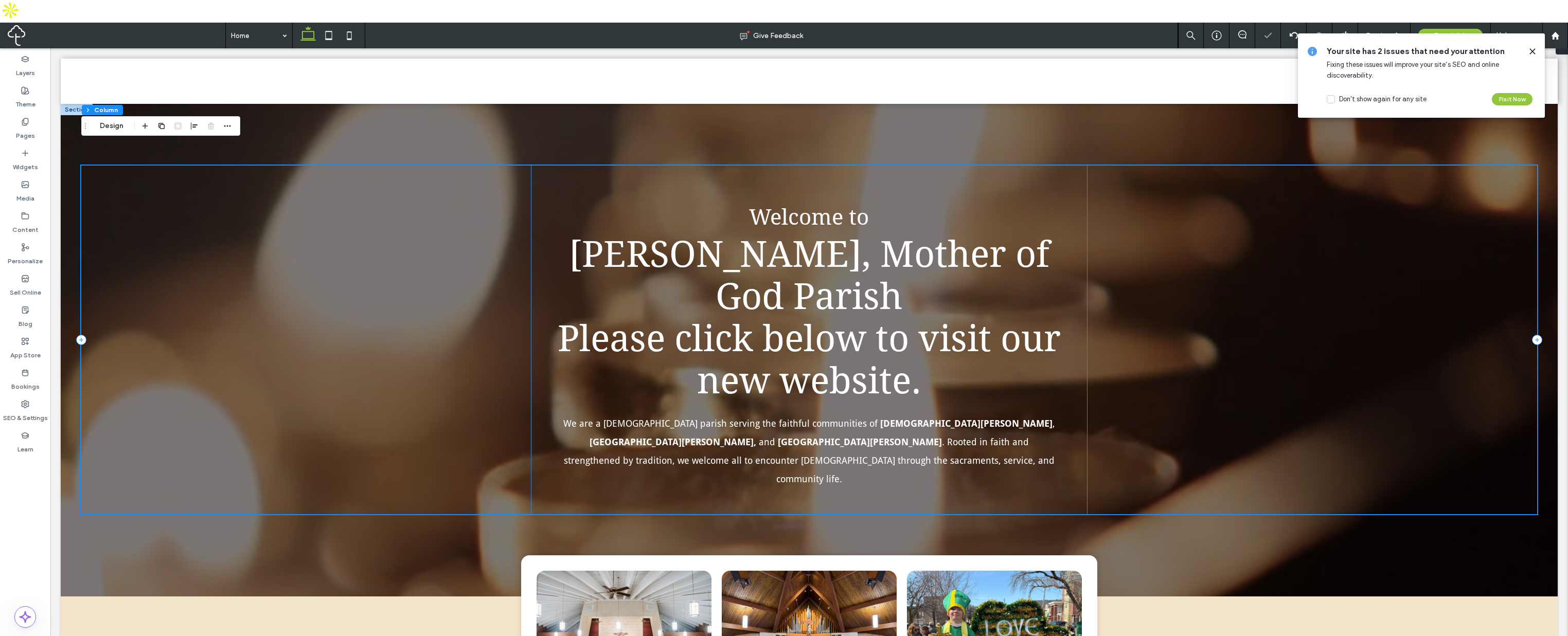
click at [872, 436] on span ". Rooted in faith and strengthened by tradition, we welcome all to encounter [D…" at bounding box center [809, 460] width 491 height 48
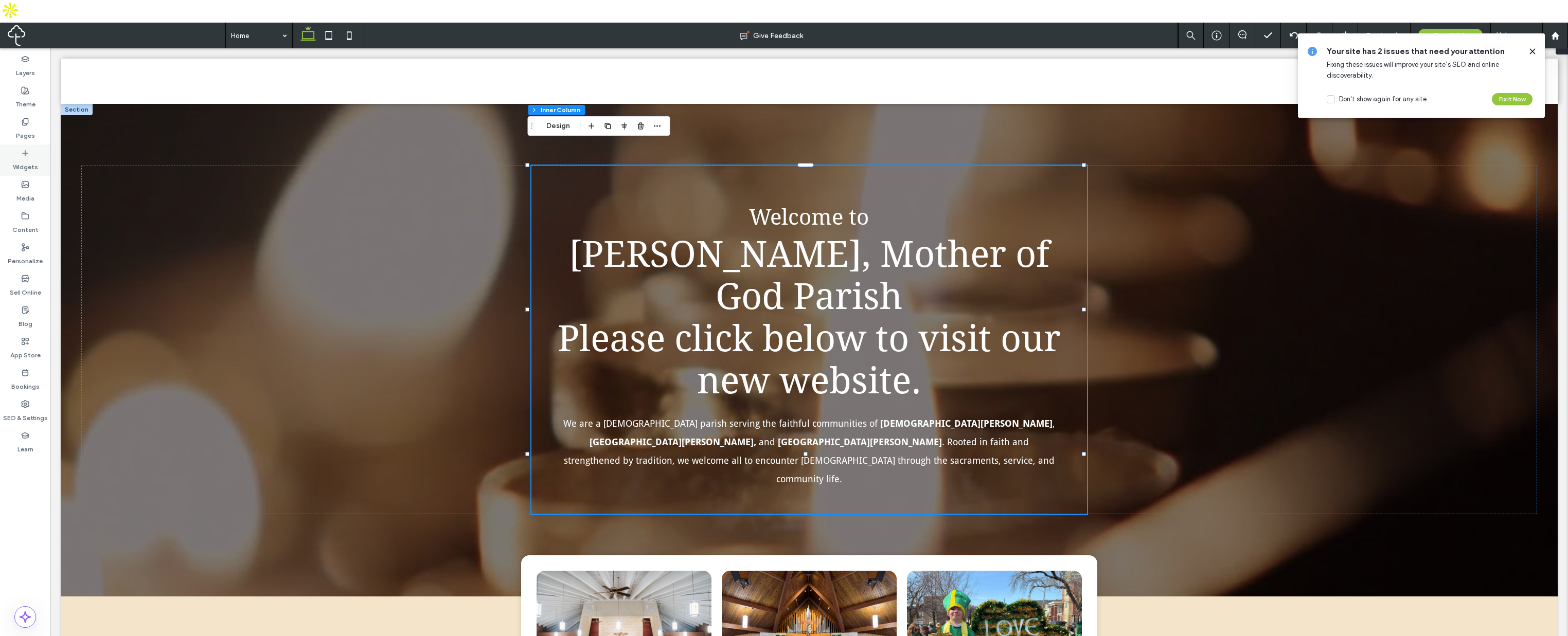
click at [27, 157] on label "Widgets" at bounding box center [25, 164] width 25 height 14
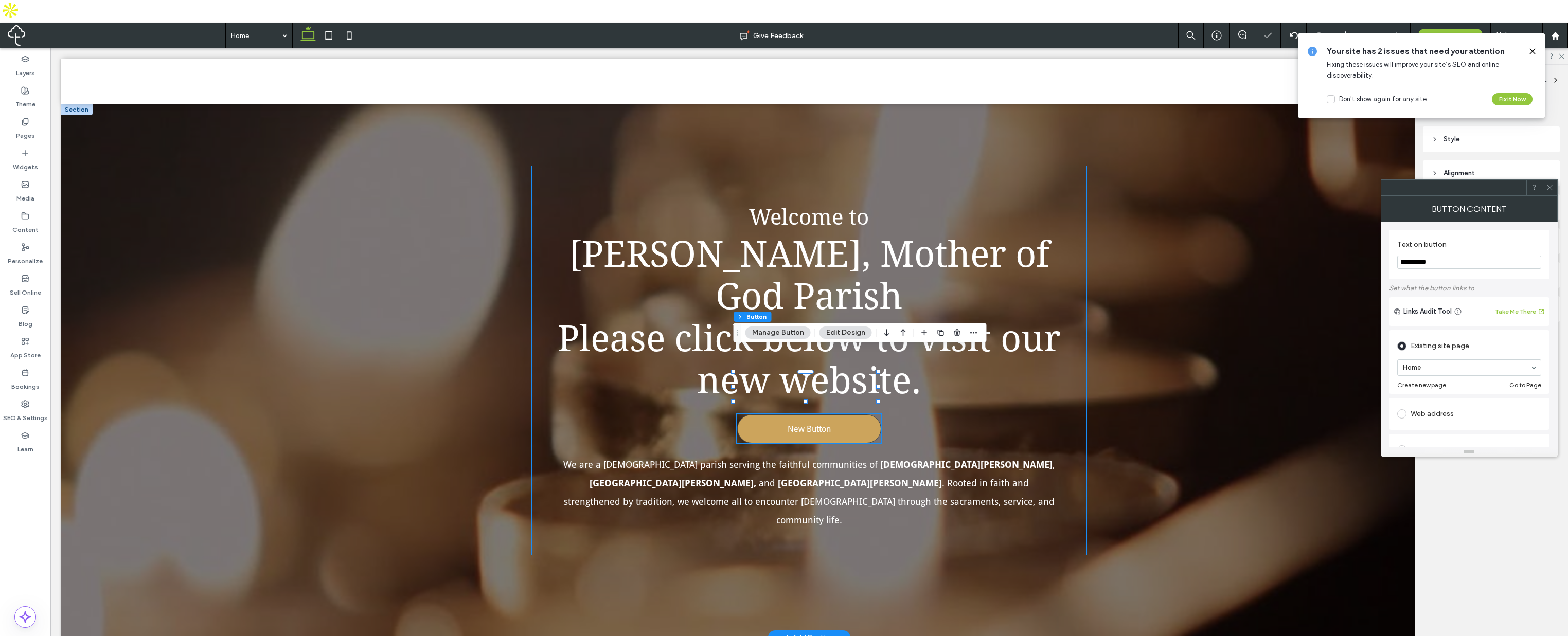
type input "**"
click at [809, 424] on span "New Button" at bounding box center [809, 428] width 43 height 10
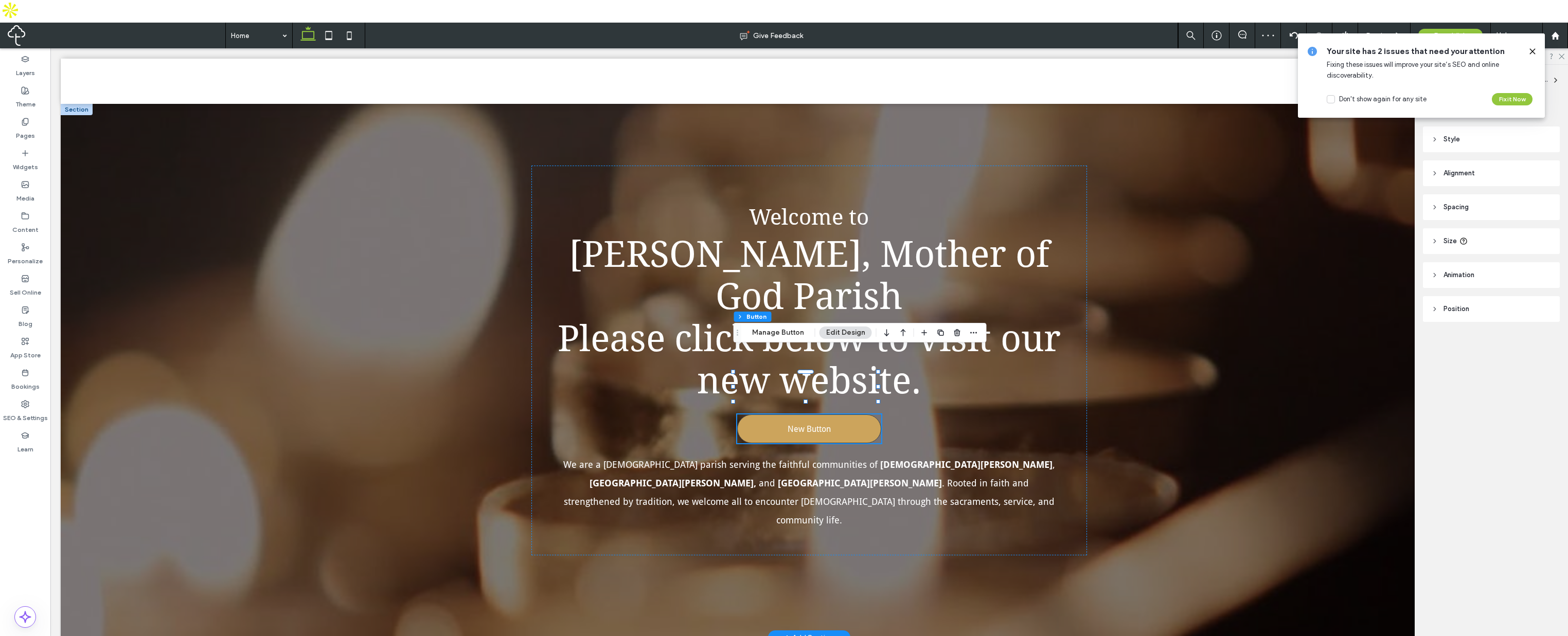
click at [807, 424] on span "New Button" at bounding box center [809, 428] width 43 height 10
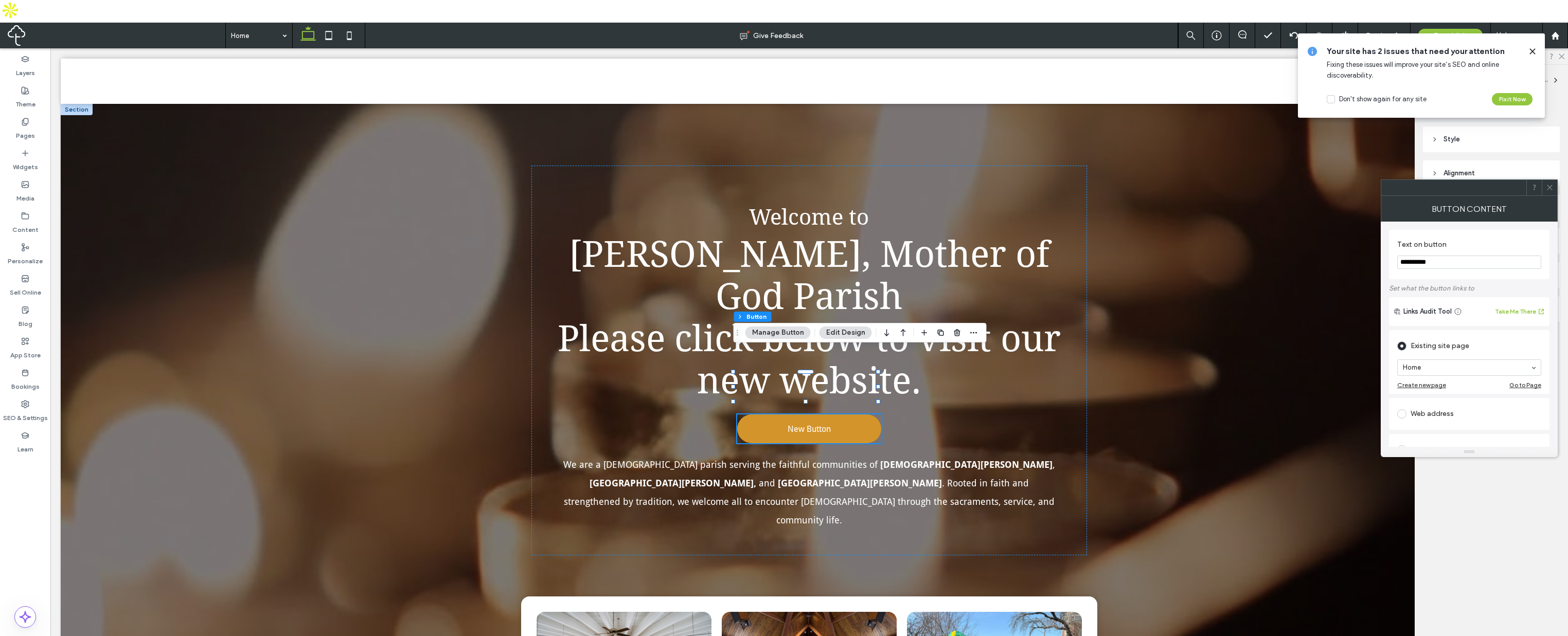
click at [1431, 416] on div "Web address" at bounding box center [1470, 414] width 144 height 17
click at [1454, 402] on input "url" at bounding box center [1470, 402] width 144 height 13
paste input "**********"
type input "**********"
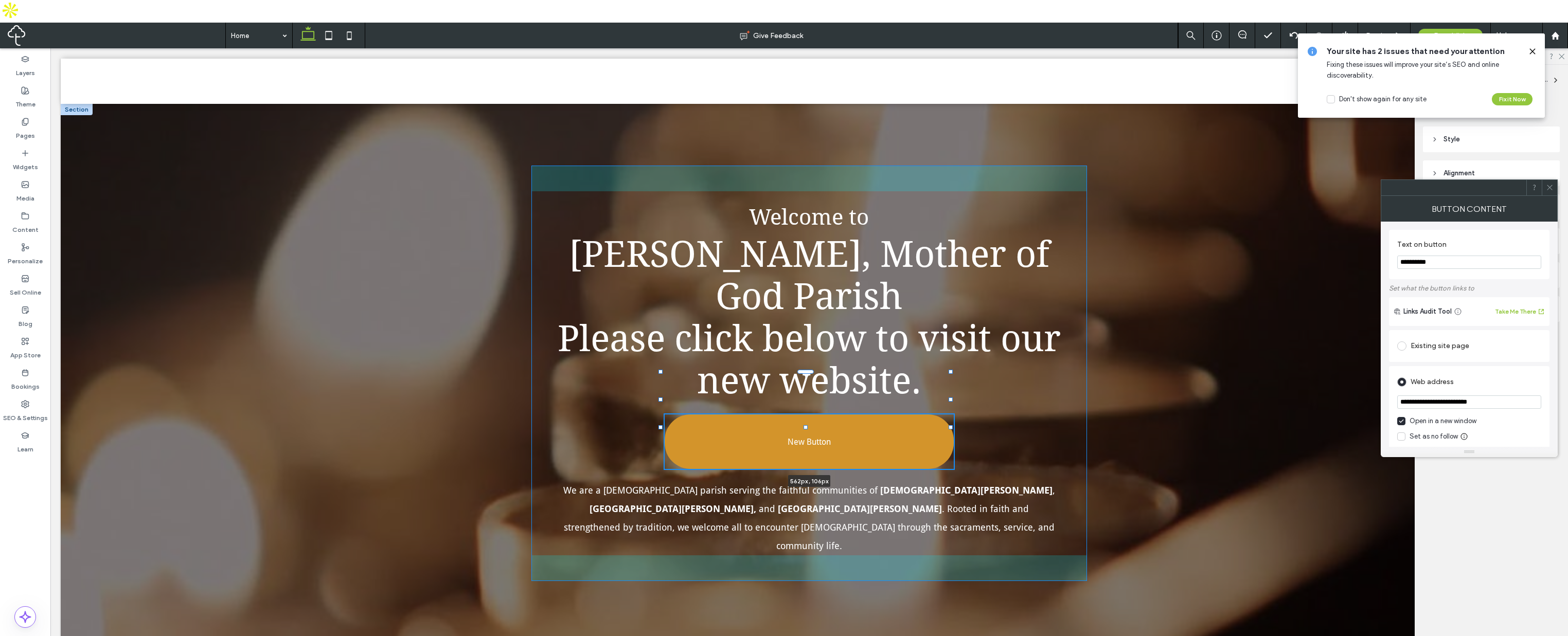
drag, startPoint x: 878, startPoint y: 403, endPoint x: 951, endPoint y: 416, distance: 74.1
click at [951, 416] on div "Welcome to [PERSON_NAME], Mother of God Parish Please click below to visit our …" at bounding box center [809, 384] width 1497 height 560
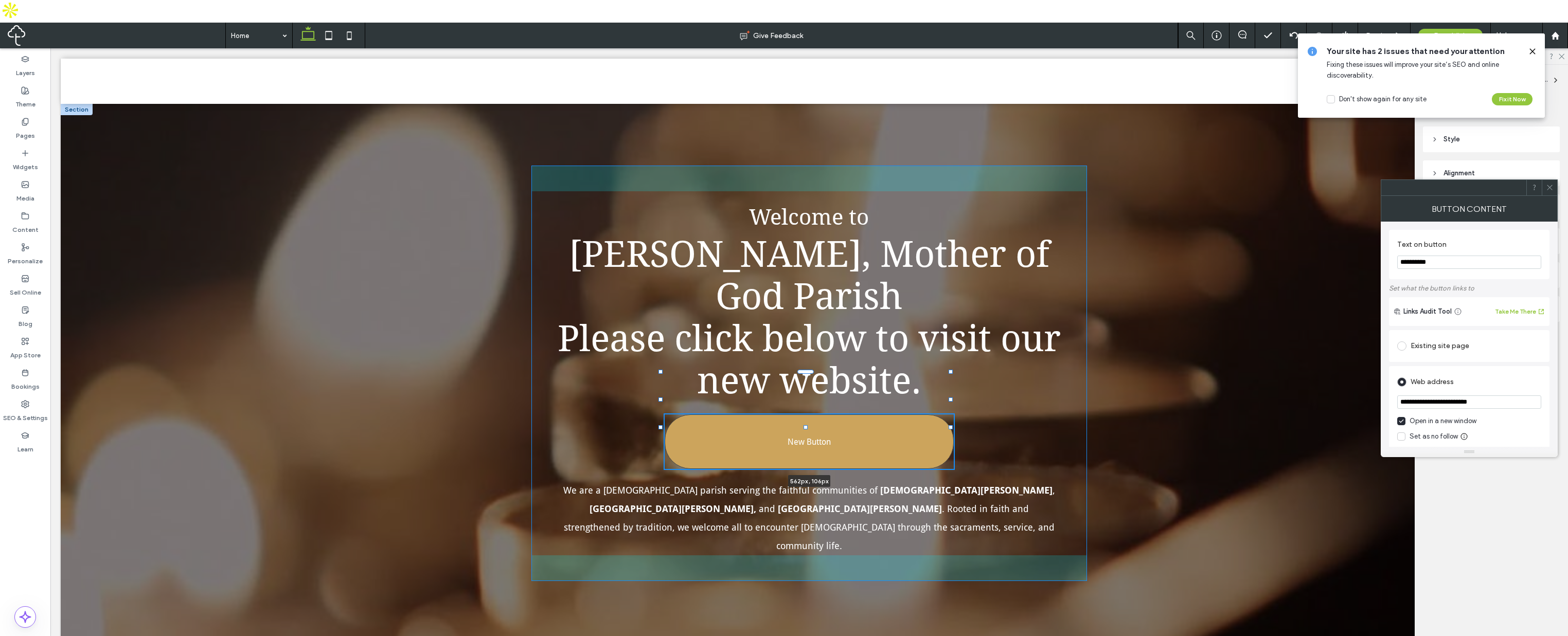
type input "***"
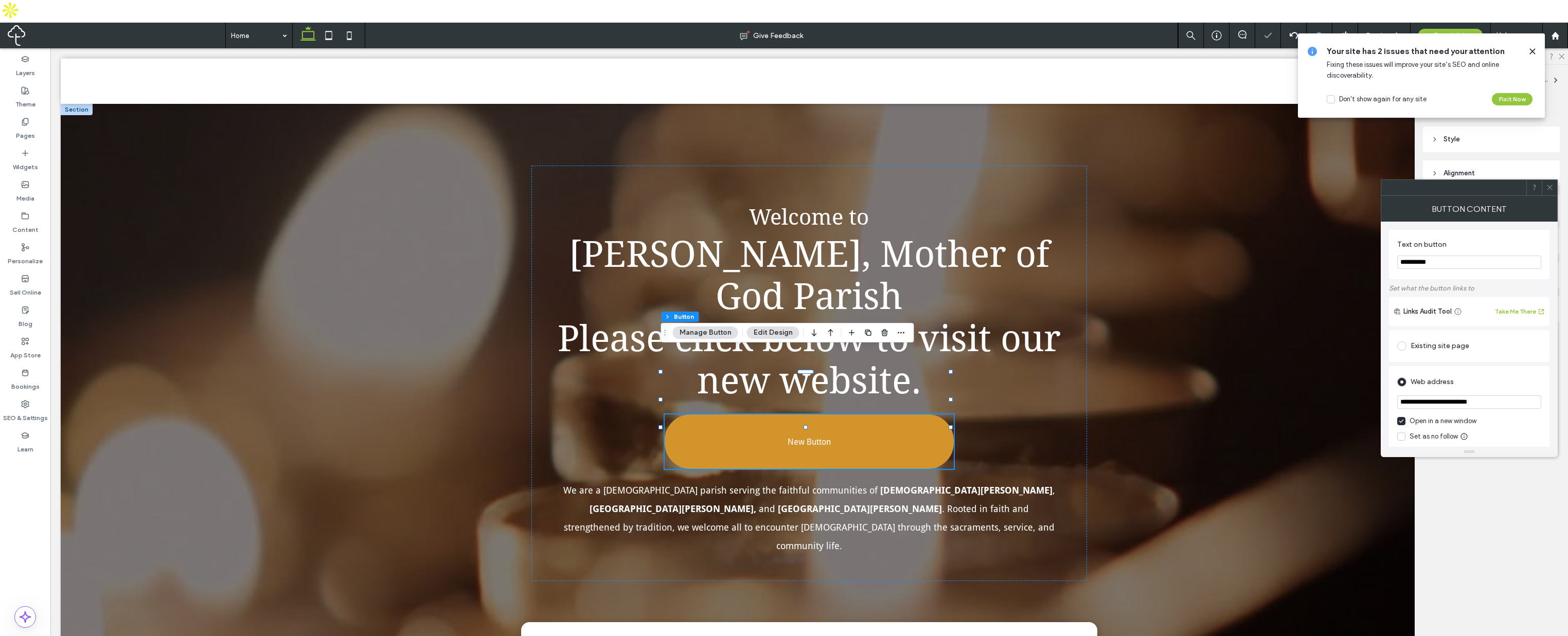
type input "**********"
click at [1410, 258] on input "**********" at bounding box center [1470, 262] width 144 height 13
click at [1410, 261] on input "**********" at bounding box center [1470, 262] width 144 height 13
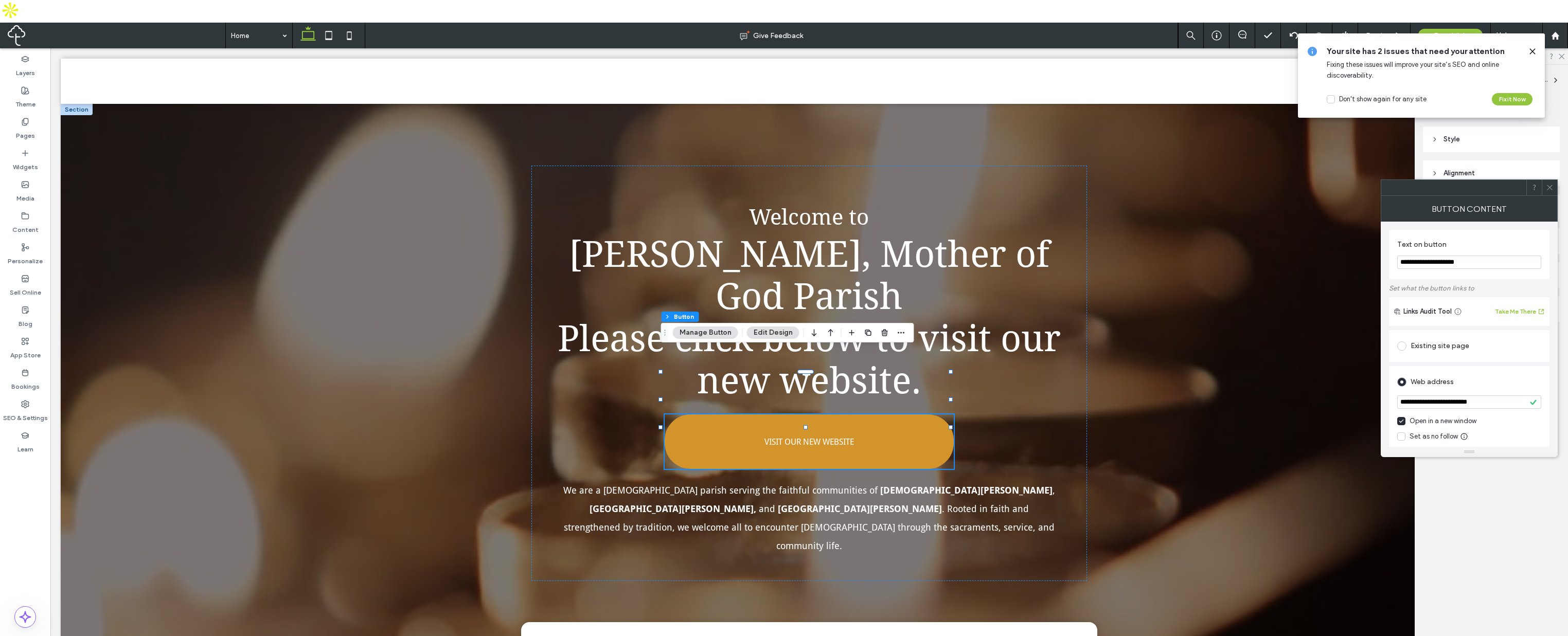
type input "**********"
click at [1547, 187] on icon at bounding box center [1550, 188] width 8 height 8
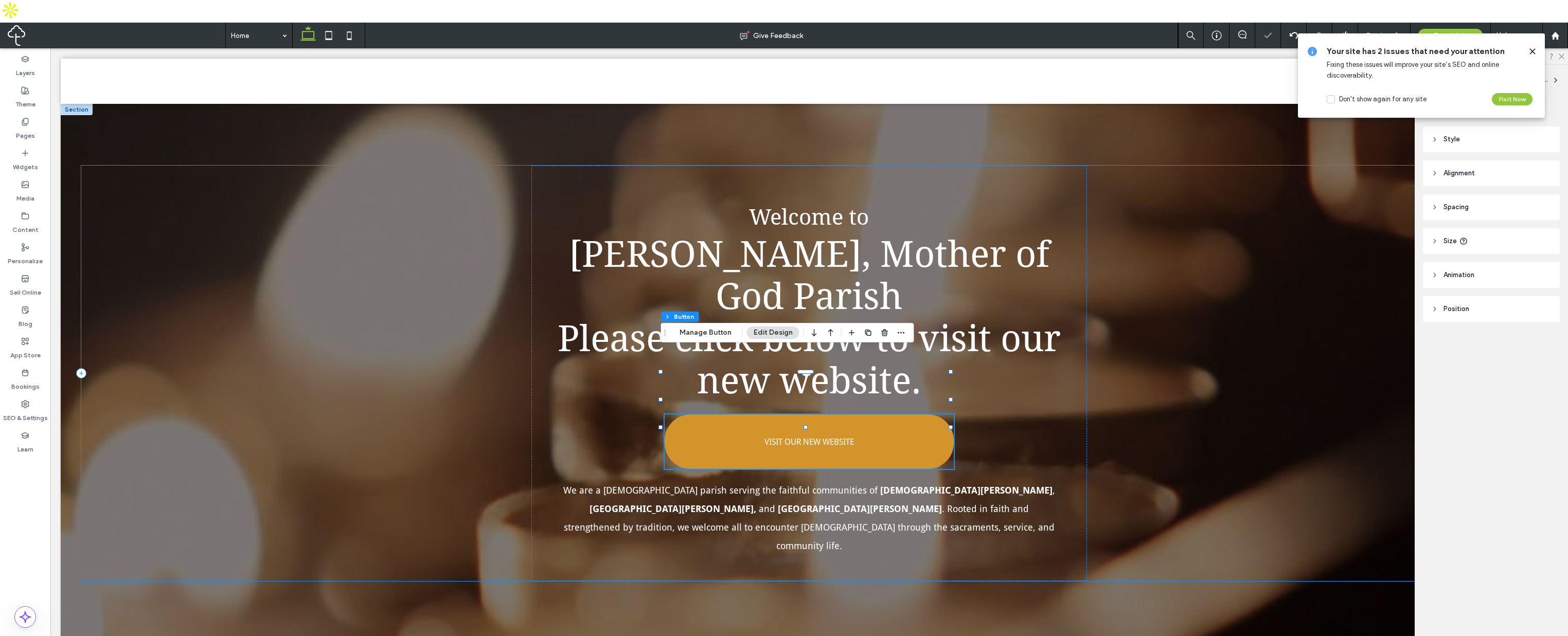
click at [1308, 283] on div "Welcome to [PERSON_NAME], Mother of God Parish Please click below to visit our …" at bounding box center [809, 373] width 1456 height 416
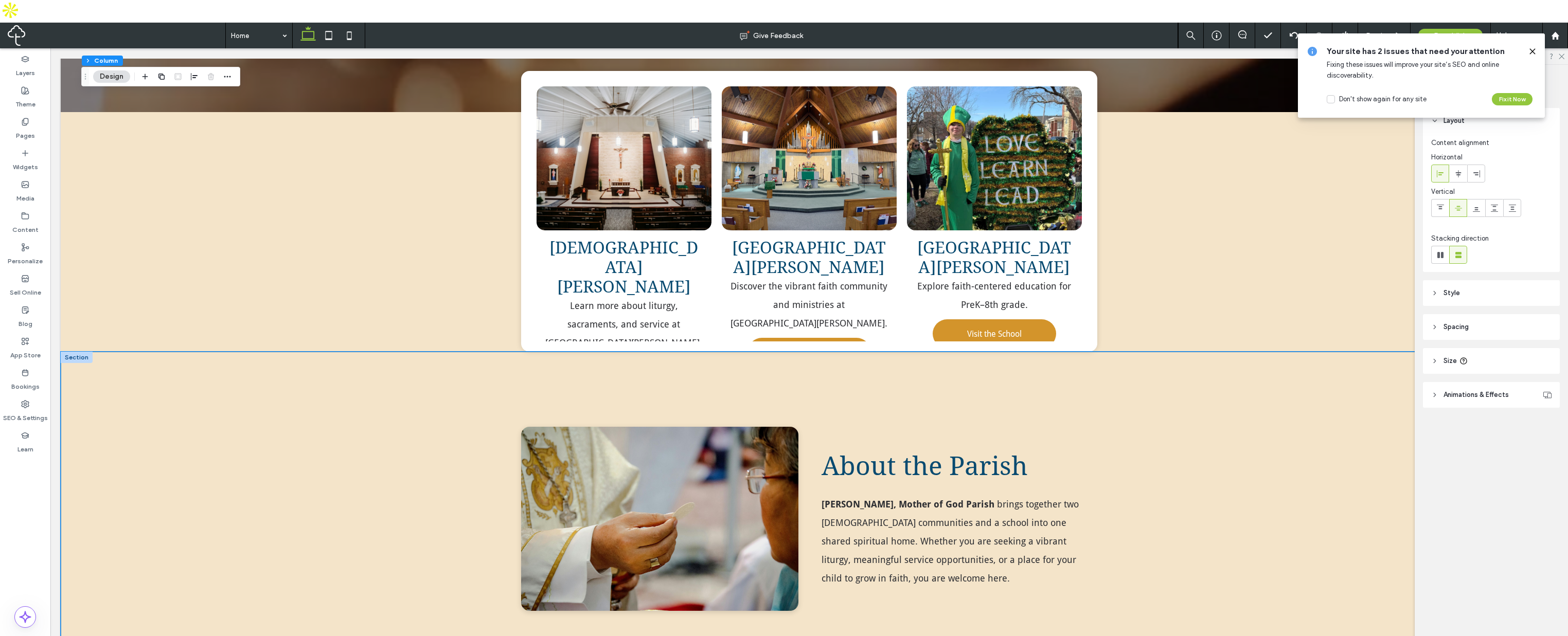
scroll to position [571, 0]
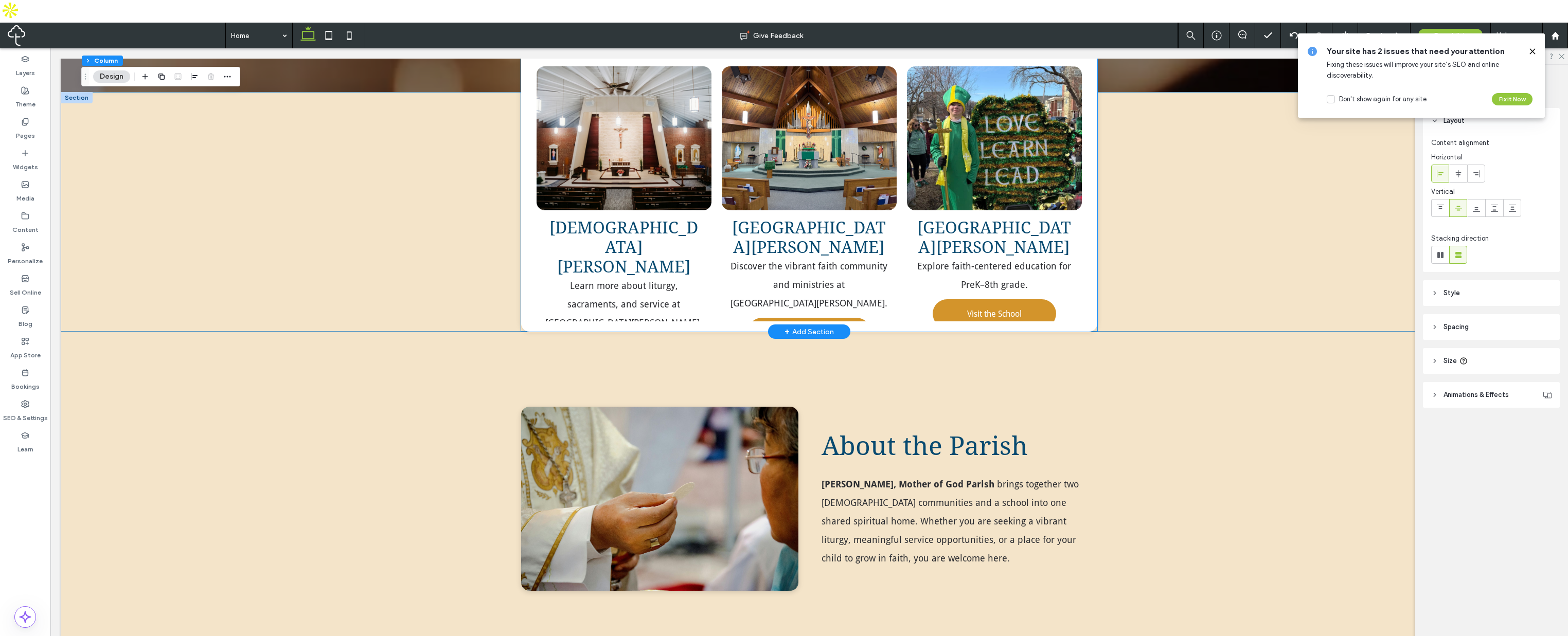
click at [626, 338] on span "Visit [DEMOGRAPHIC_DATA][PERSON_NAME]" at bounding box center [624, 358] width 120 height 40
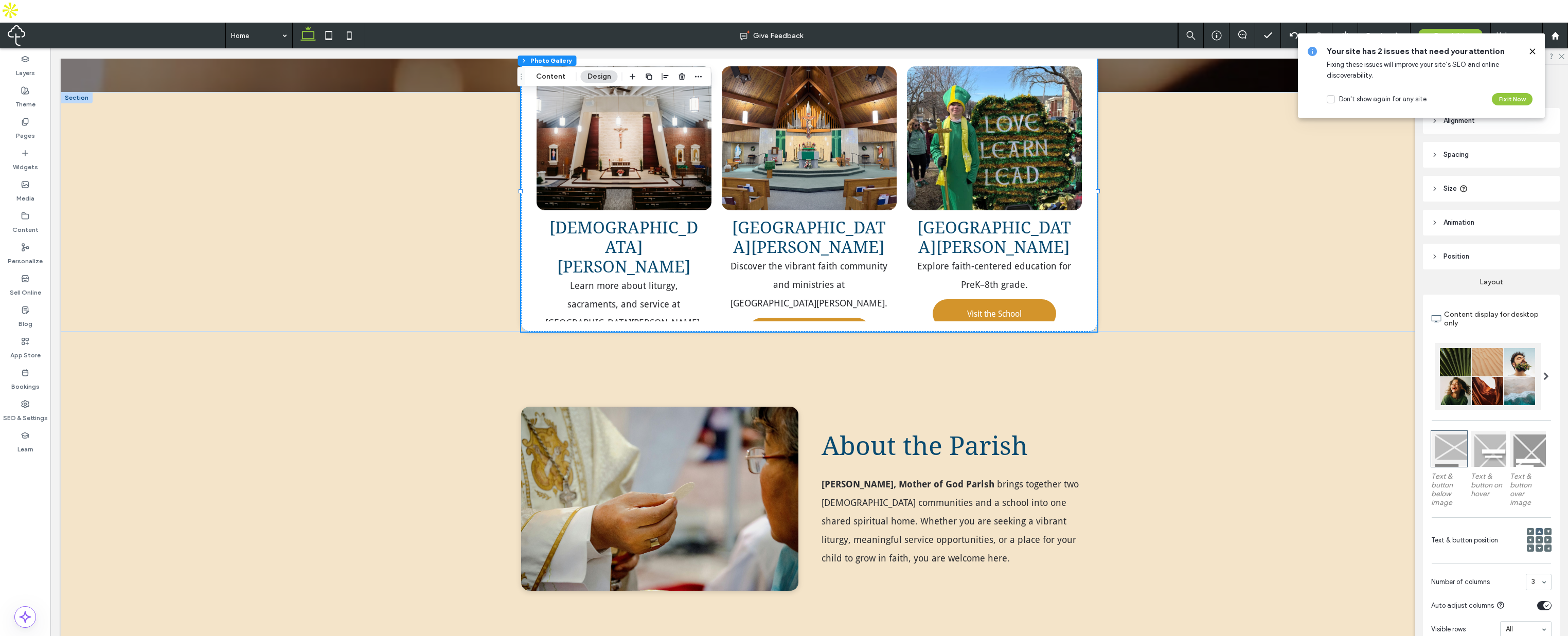
click at [1533, 50] on icon at bounding box center [1533, 51] width 8 height 8
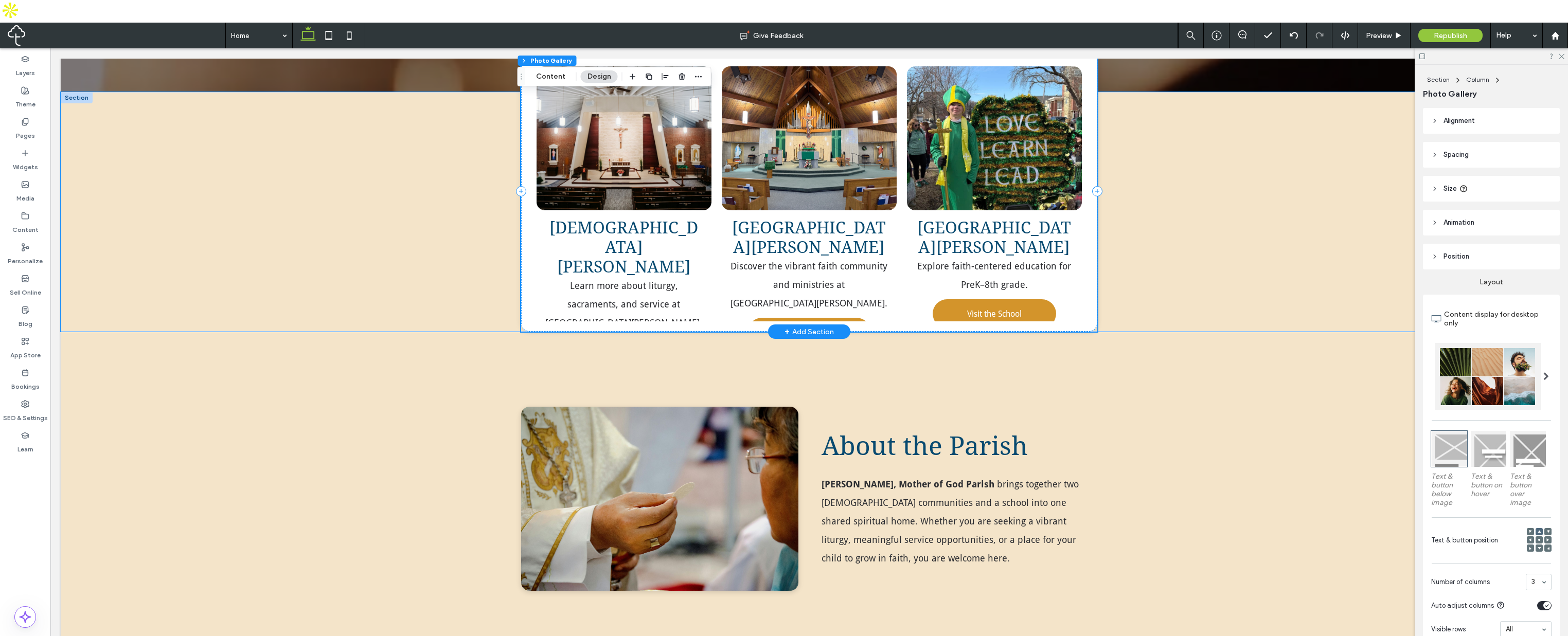
click at [628, 338] on span "Visit [DEMOGRAPHIC_DATA][PERSON_NAME]" at bounding box center [624, 358] width 120 height 40
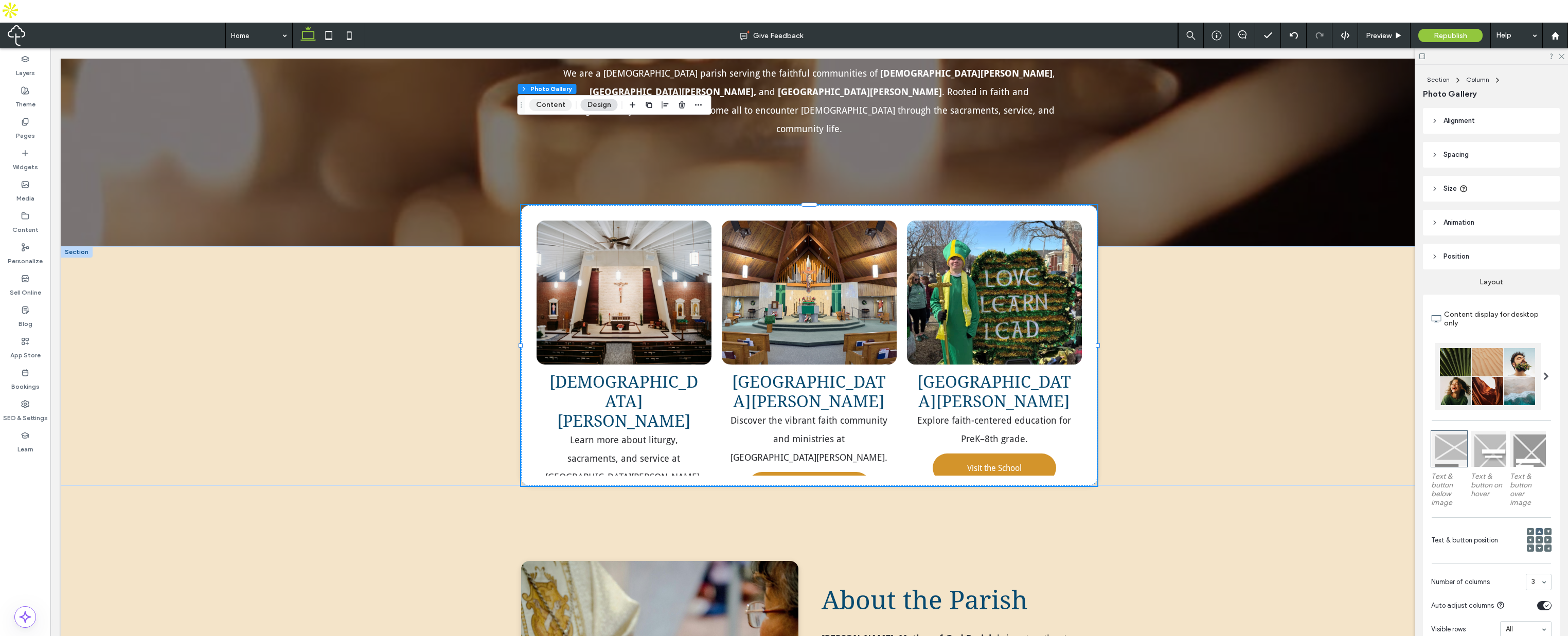
click at [557, 104] on button "Content" at bounding box center [551, 105] width 42 height 12
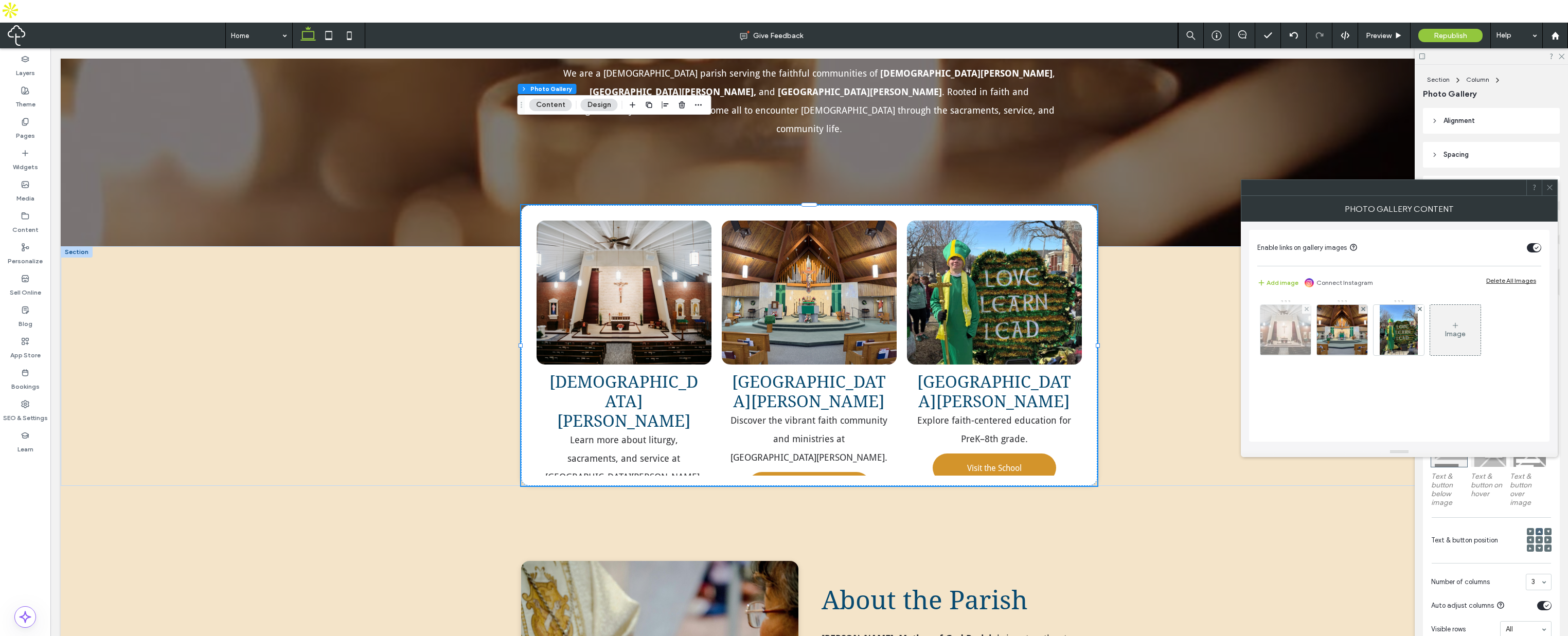
click at [1287, 337] on img at bounding box center [1286, 330] width 76 height 50
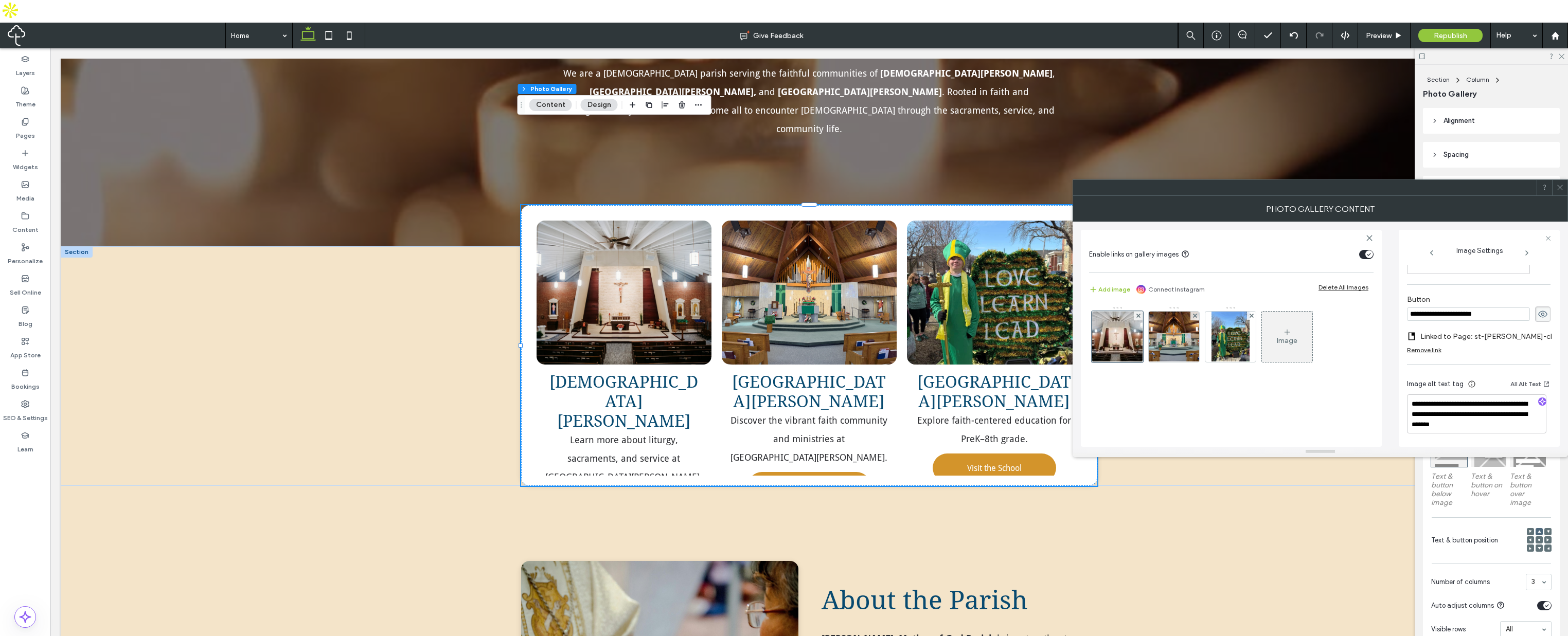
scroll to position [340, 0]
click at [1449, 31] on span "Republish" at bounding box center [1451, 36] width 33 height 9
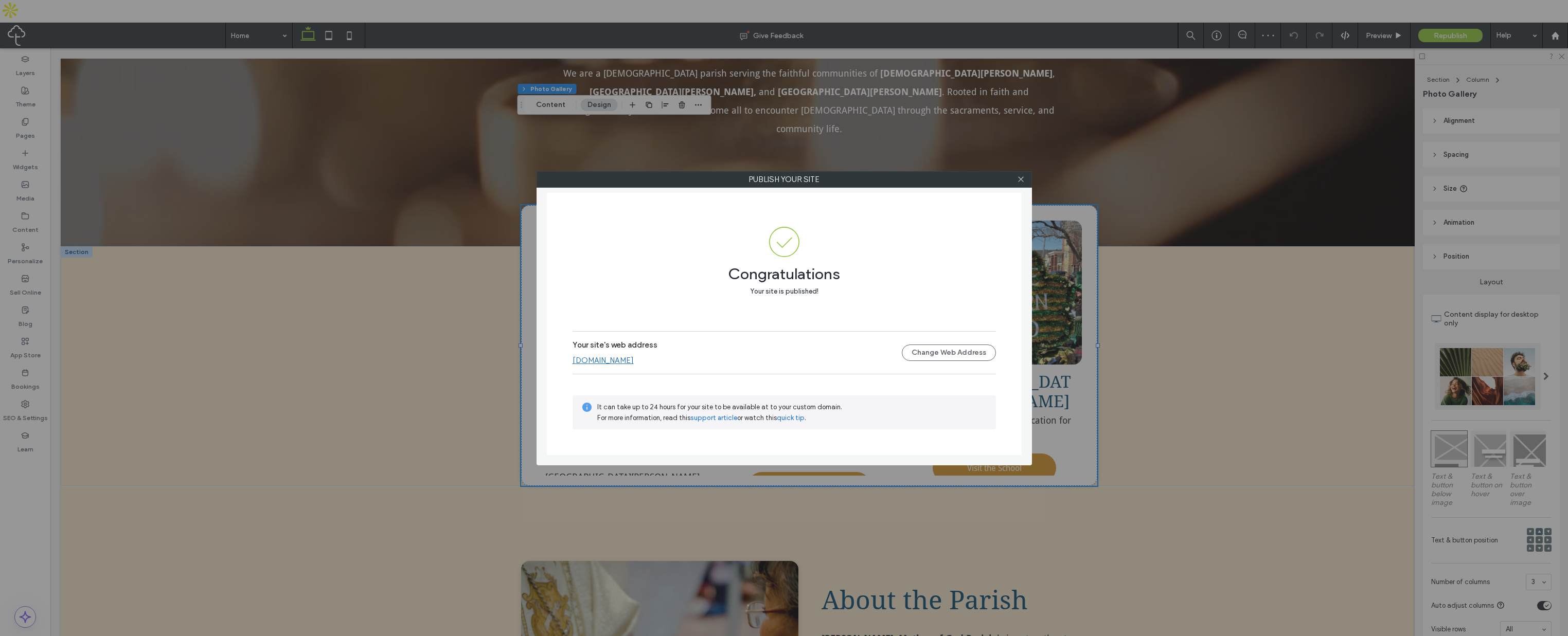
click at [627, 364] on link "[DOMAIN_NAME]" at bounding box center [603, 360] width 61 height 9
click at [1019, 182] on icon at bounding box center [1021, 179] width 8 height 8
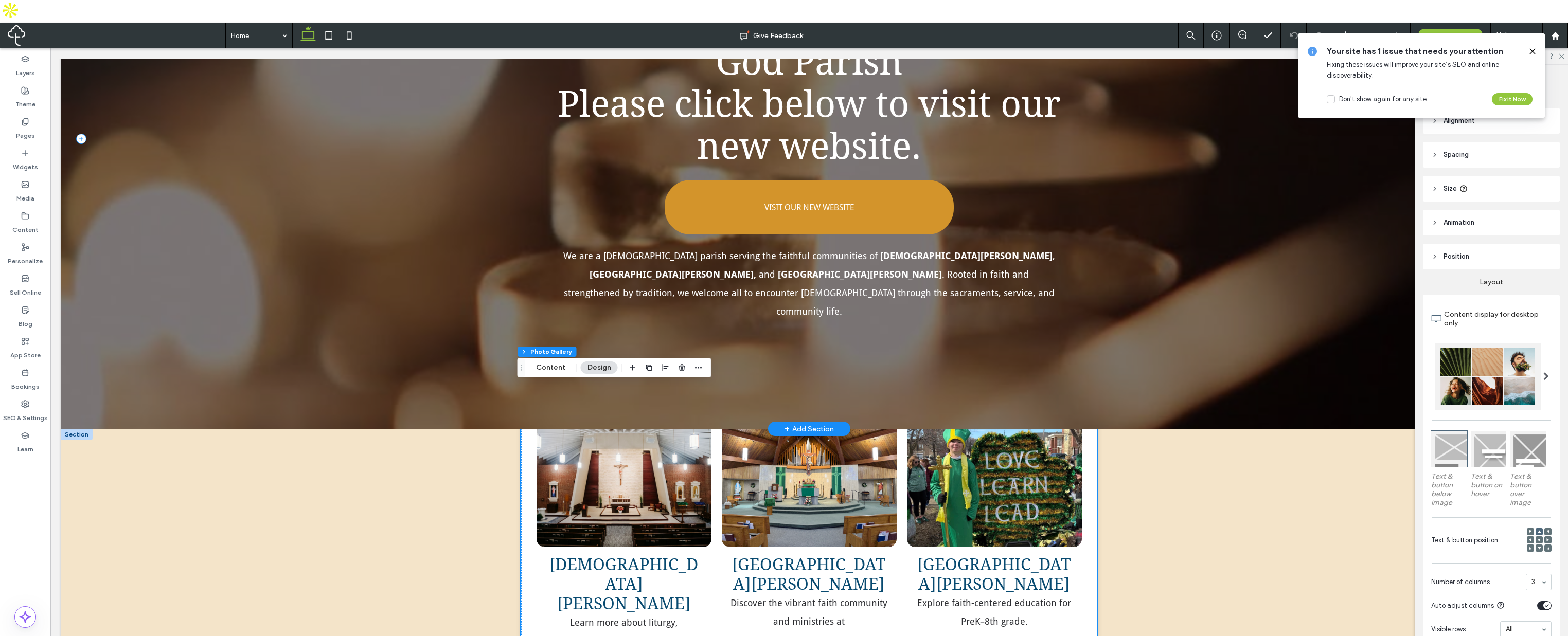
scroll to position [308, 0]
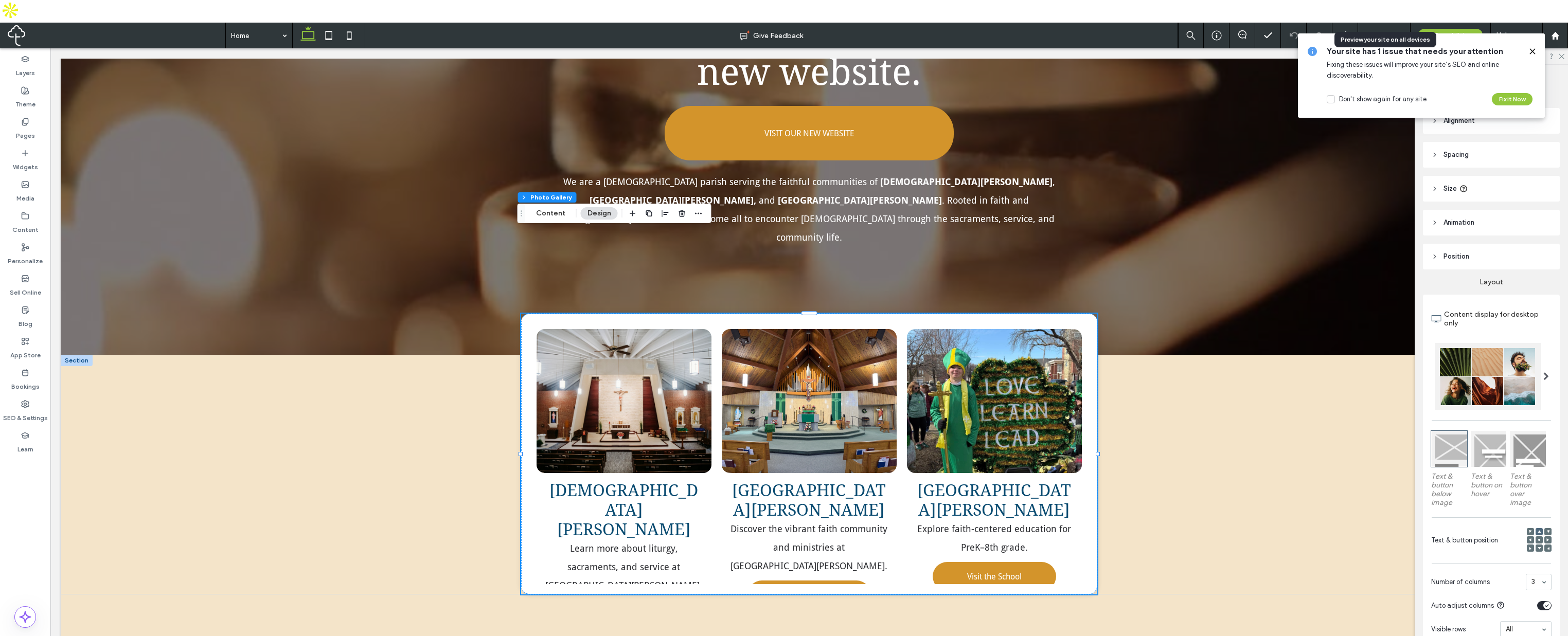
click at [1387, 31] on span "Preview" at bounding box center [1379, 36] width 26 height 9
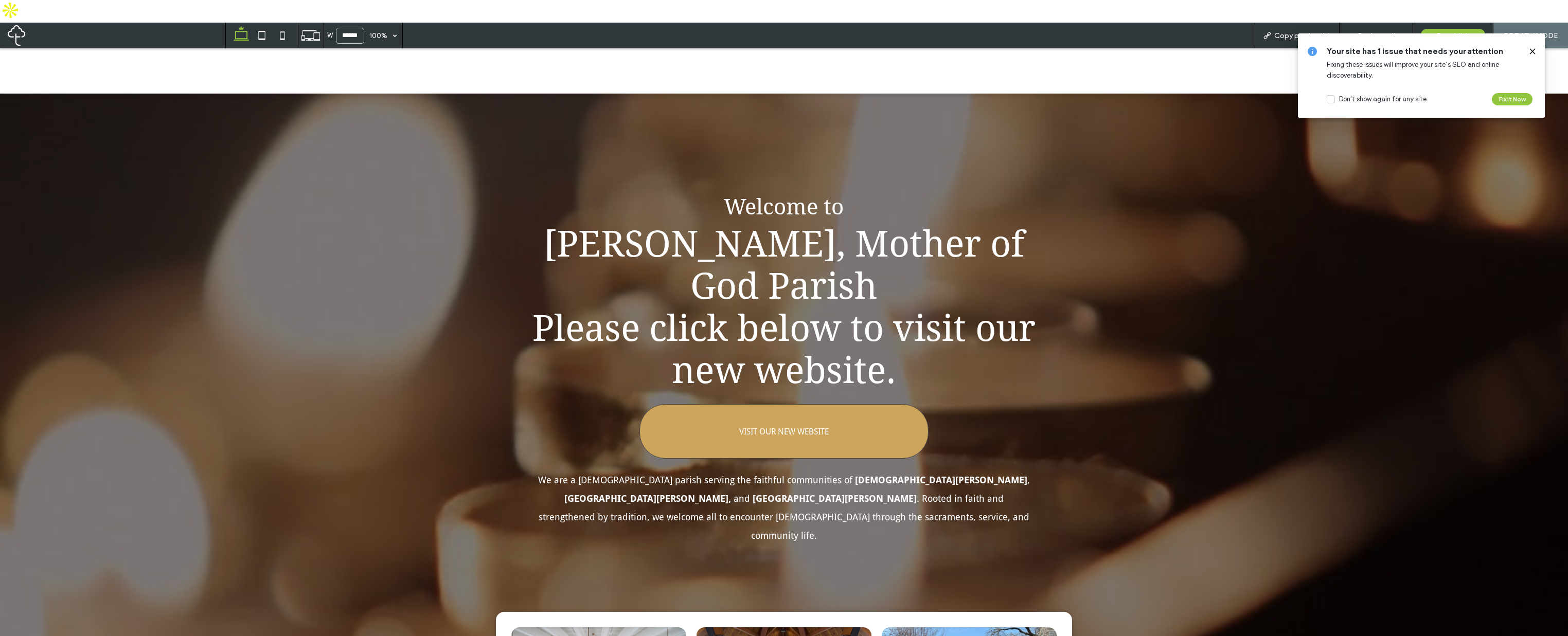
click at [791, 427] on span "VISIT OUR NEW WEBSITE" at bounding box center [784, 431] width 89 height 10
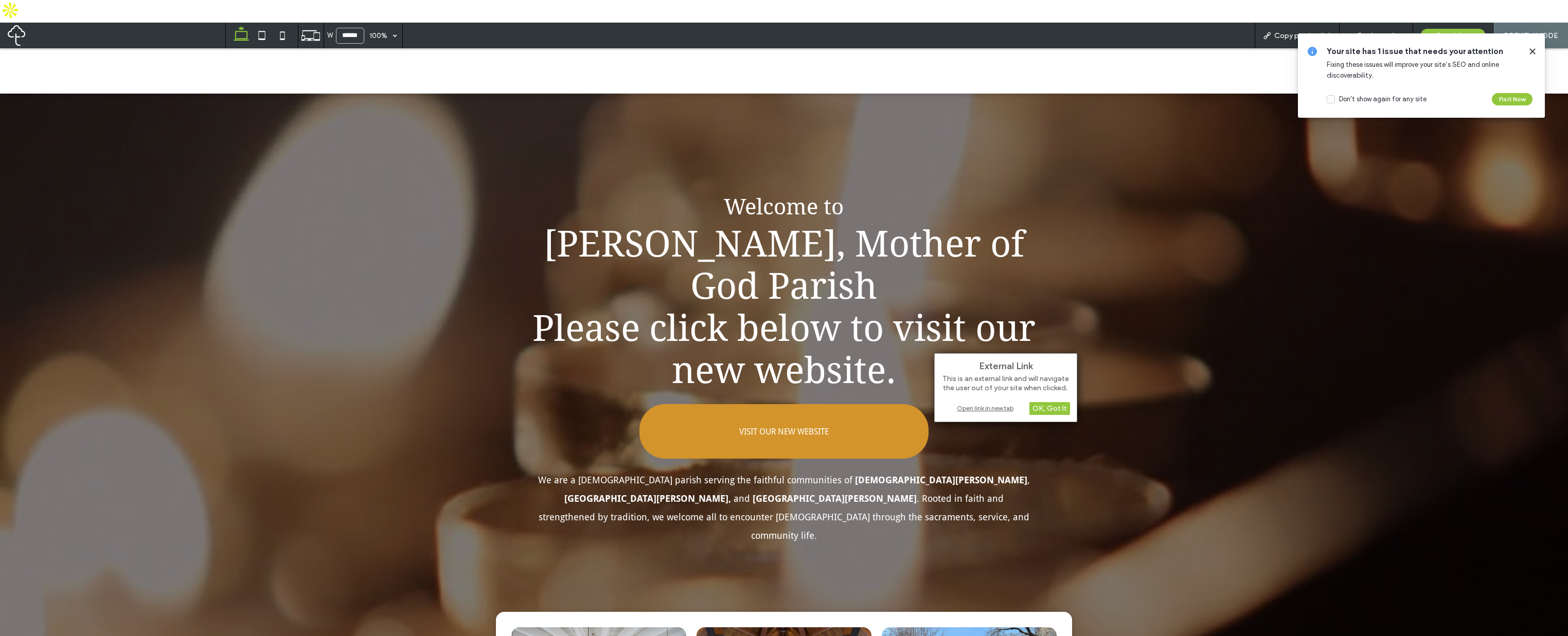
click at [1009, 403] on div "Open link in new tab" at bounding box center [1006, 408] width 129 height 11
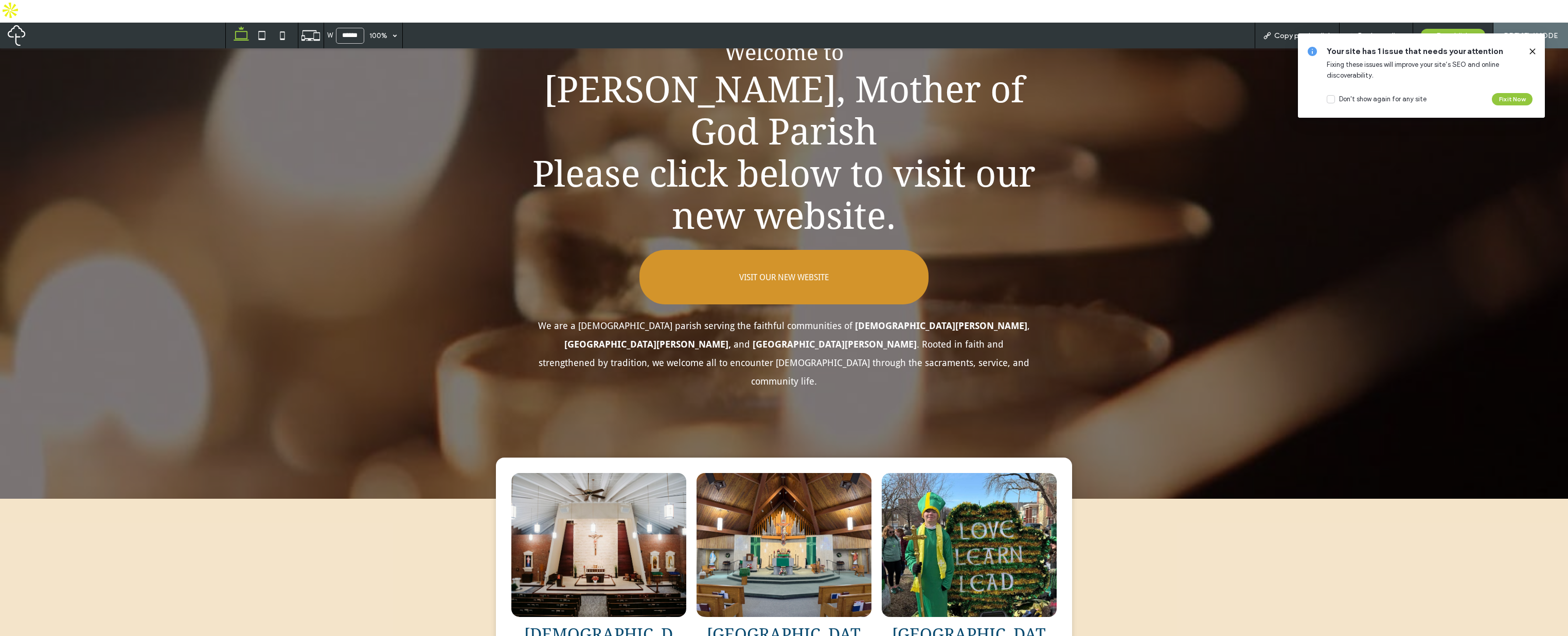
scroll to position [308, 0]
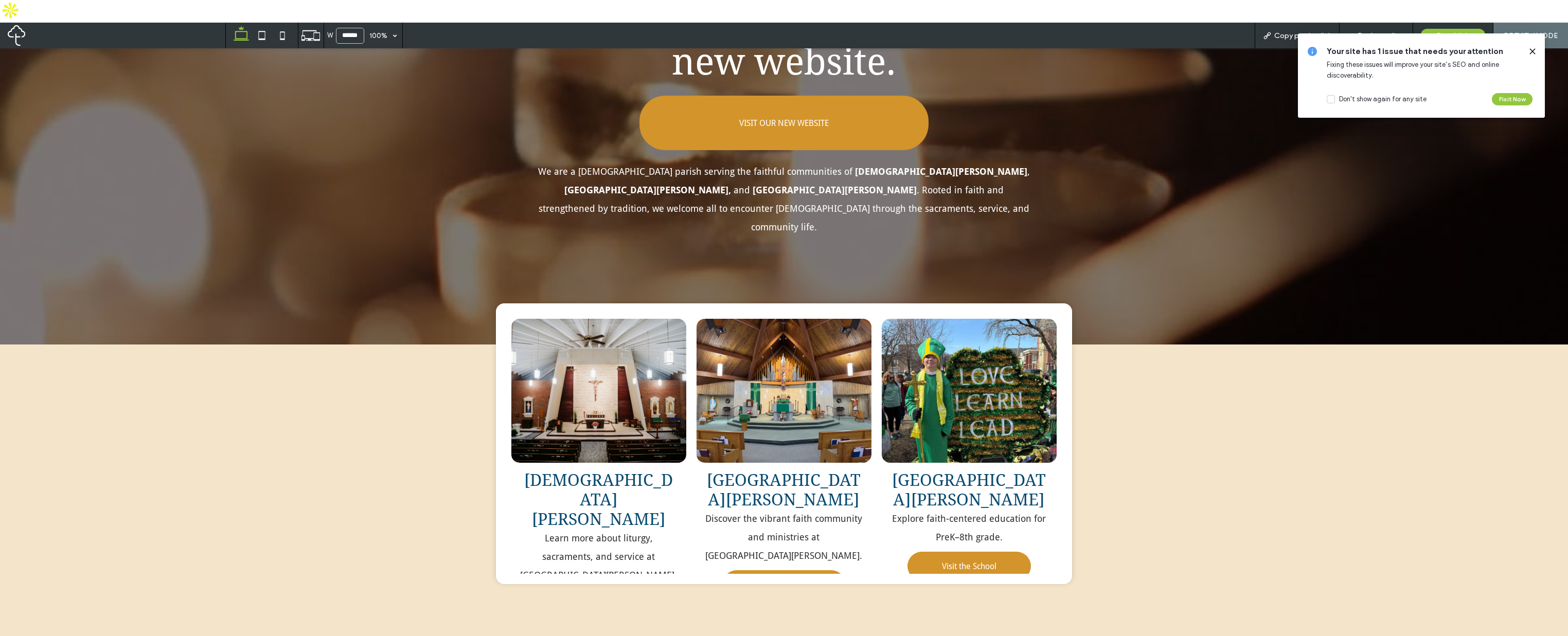
click at [591, 590] on span "Visit [DEMOGRAPHIC_DATA][PERSON_NAME]" at bounding box center [599, 610] width 120 height 40
click at [1379, 31] on span "Back to editor" at bounding box center [1382, 36] width 48 height 9
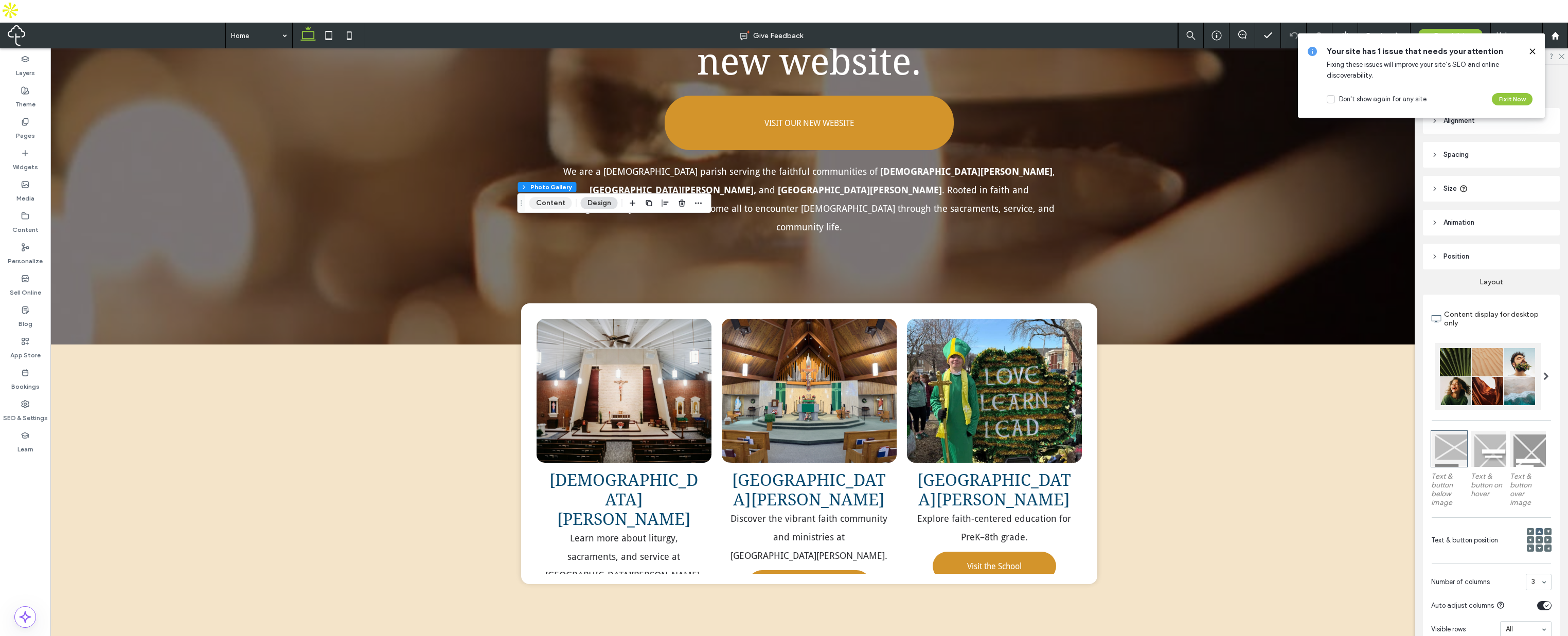
click at [534, 200] on button "Content" at bounding box center [551, 203] width 42 height 12
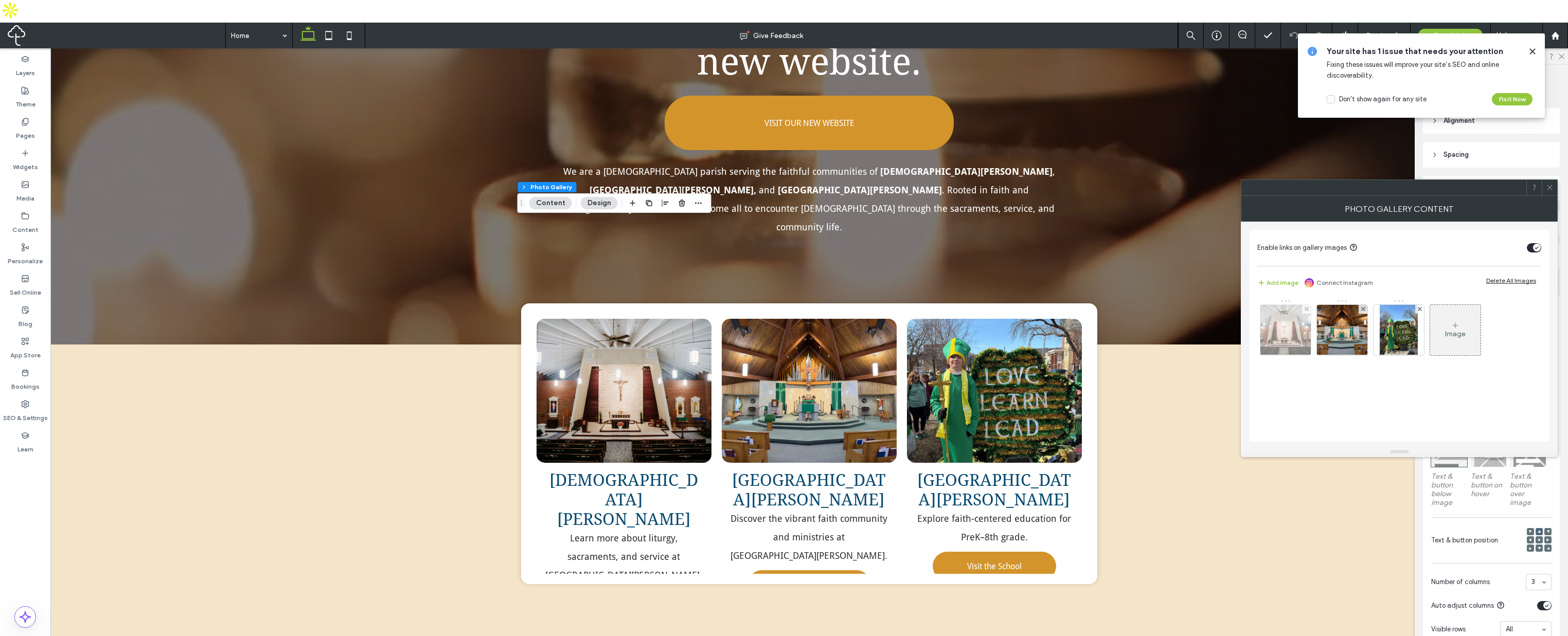
click at [1279, 337] on img at bounding box center [1286, 330] width 76 height 50
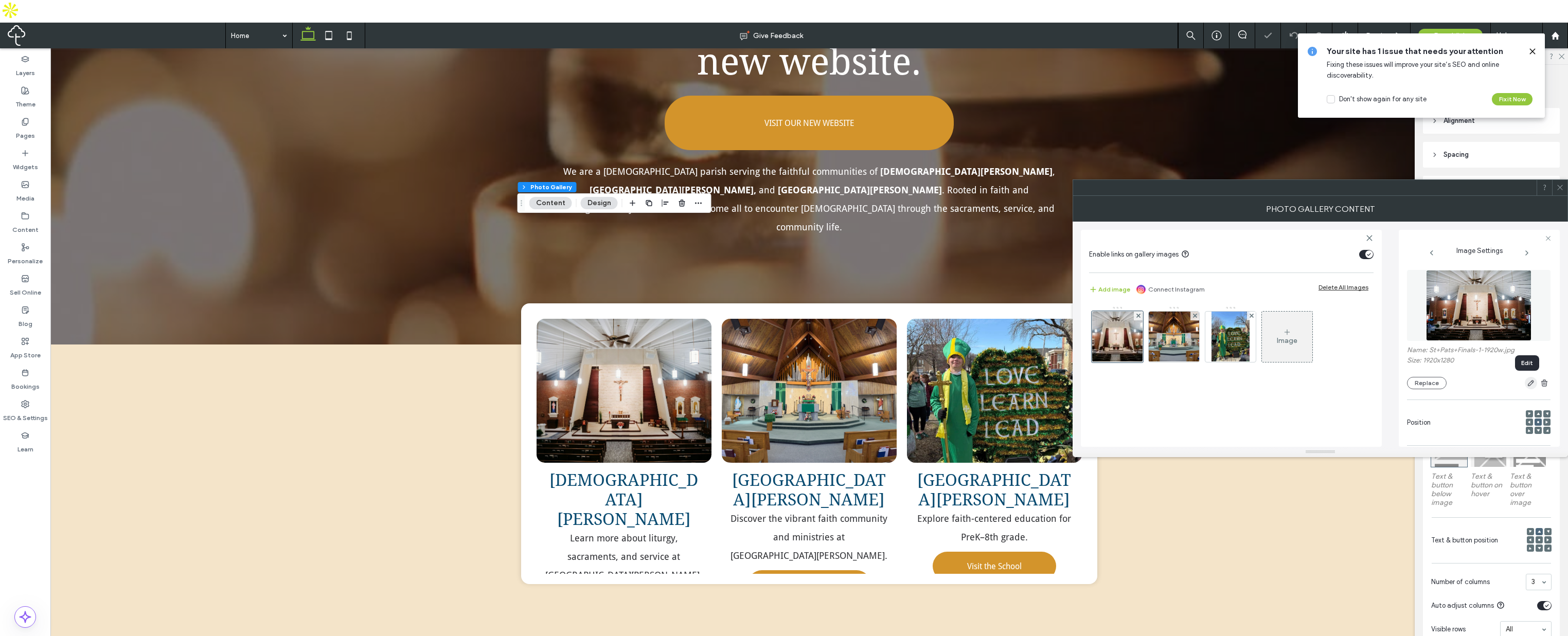
click at [1527, 380] on icon "button" at bounding box center [1531, 383] width 8 height 8
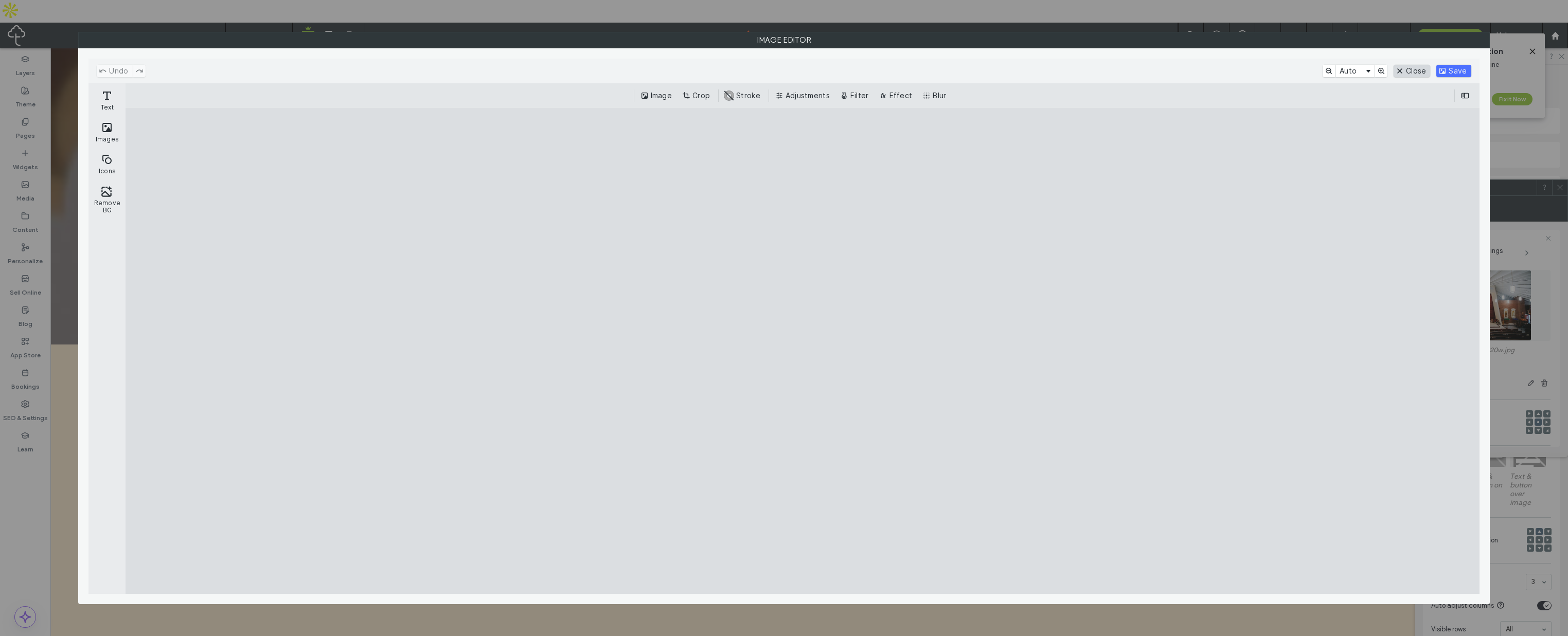
click at [1418, 73] on button "Close" at bounding box center [1412, 71] width 37 height 12
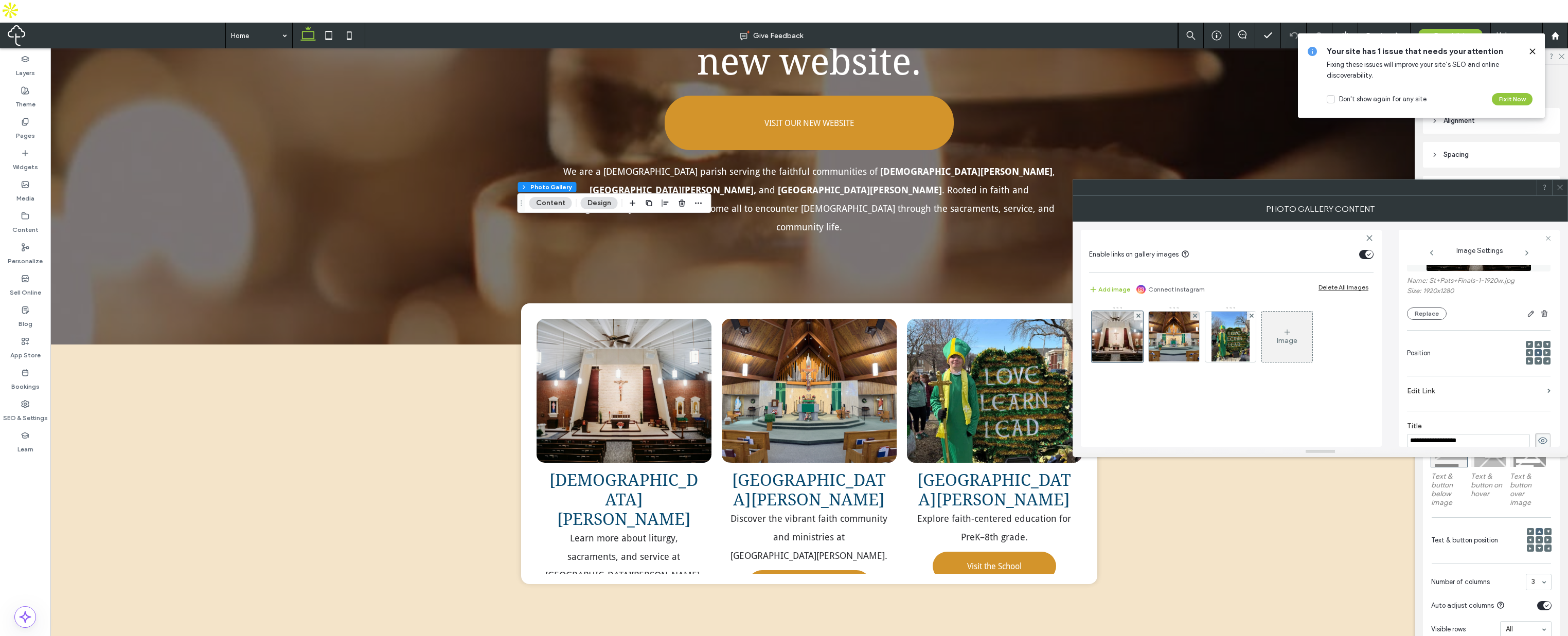
scroll to position [154, 0]
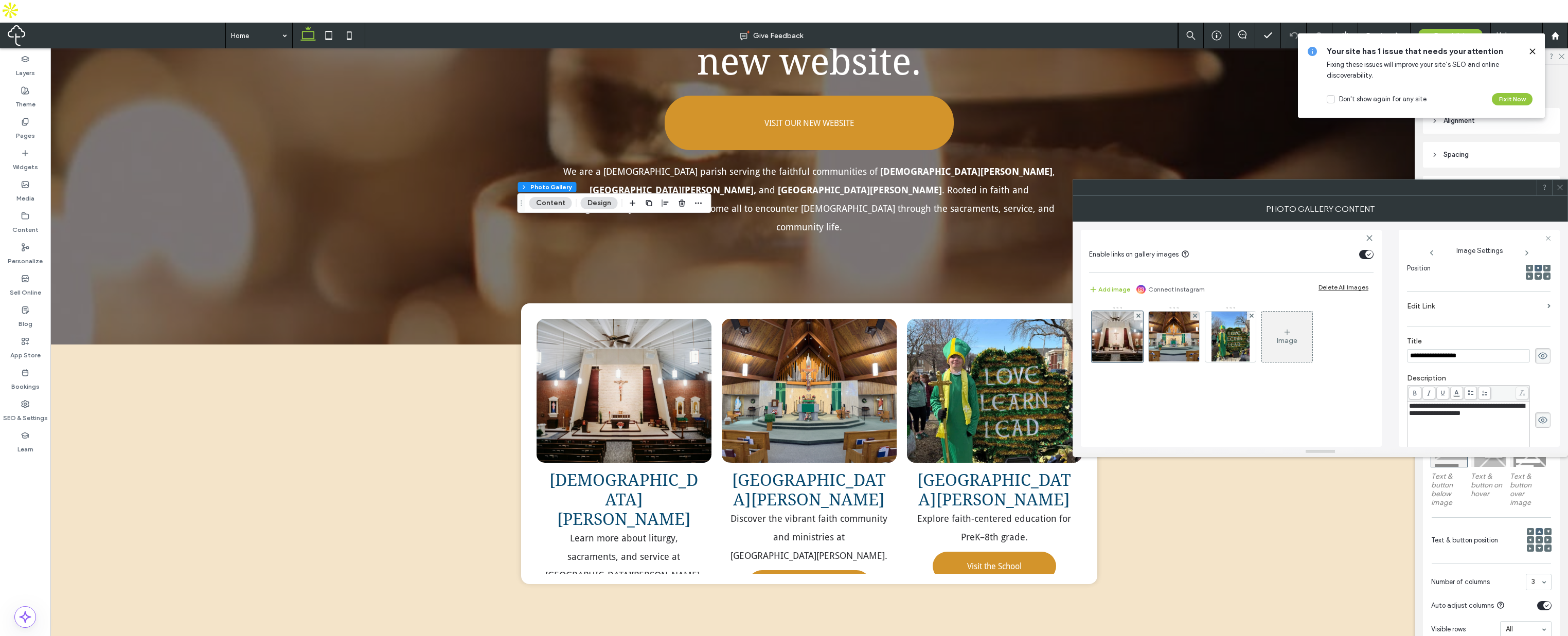
click at [1496, 299] on label "Edit Link" at bounding box center [1475, 306] width 136 height 19
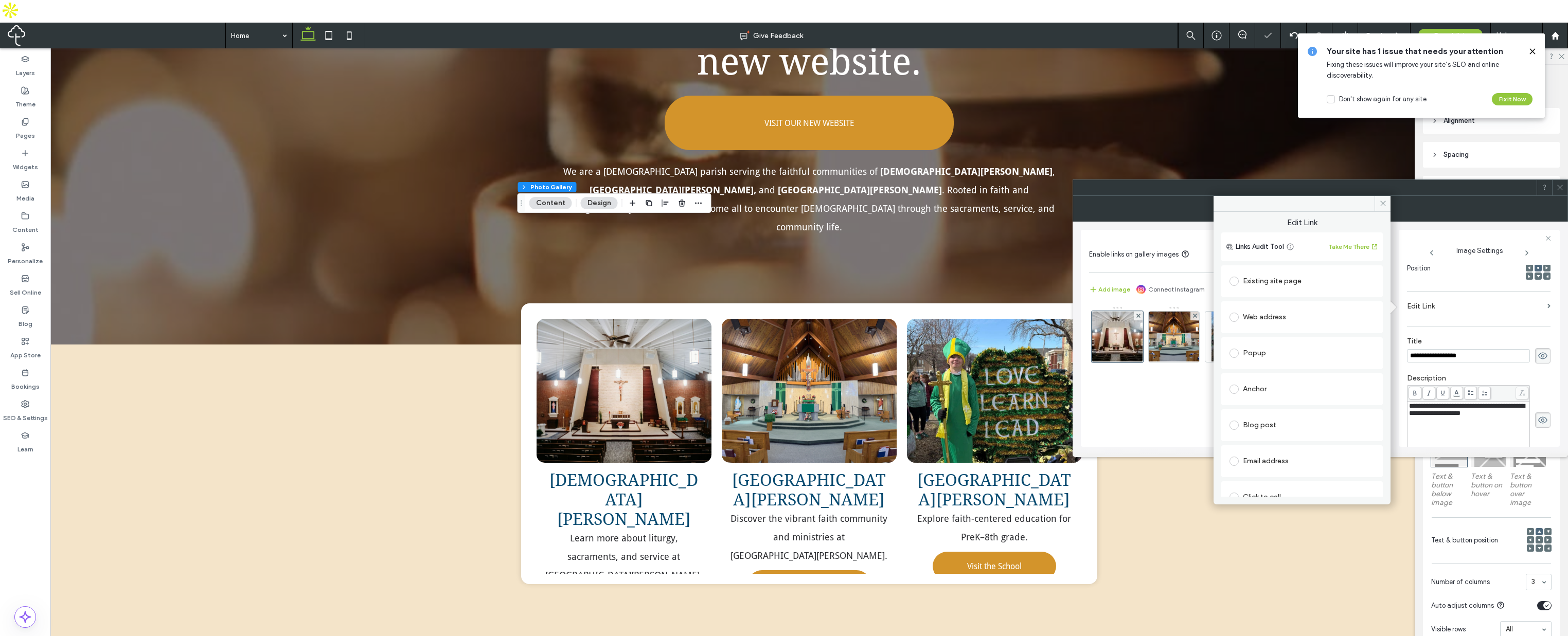
click at [1236, 315] on span at bounding box center [1234, 317] width 9 height 9
click at [1265, 338] on input "url" at bounding box center [1302, 337] width 145 height 13
paste input "**********"
type input "**********"
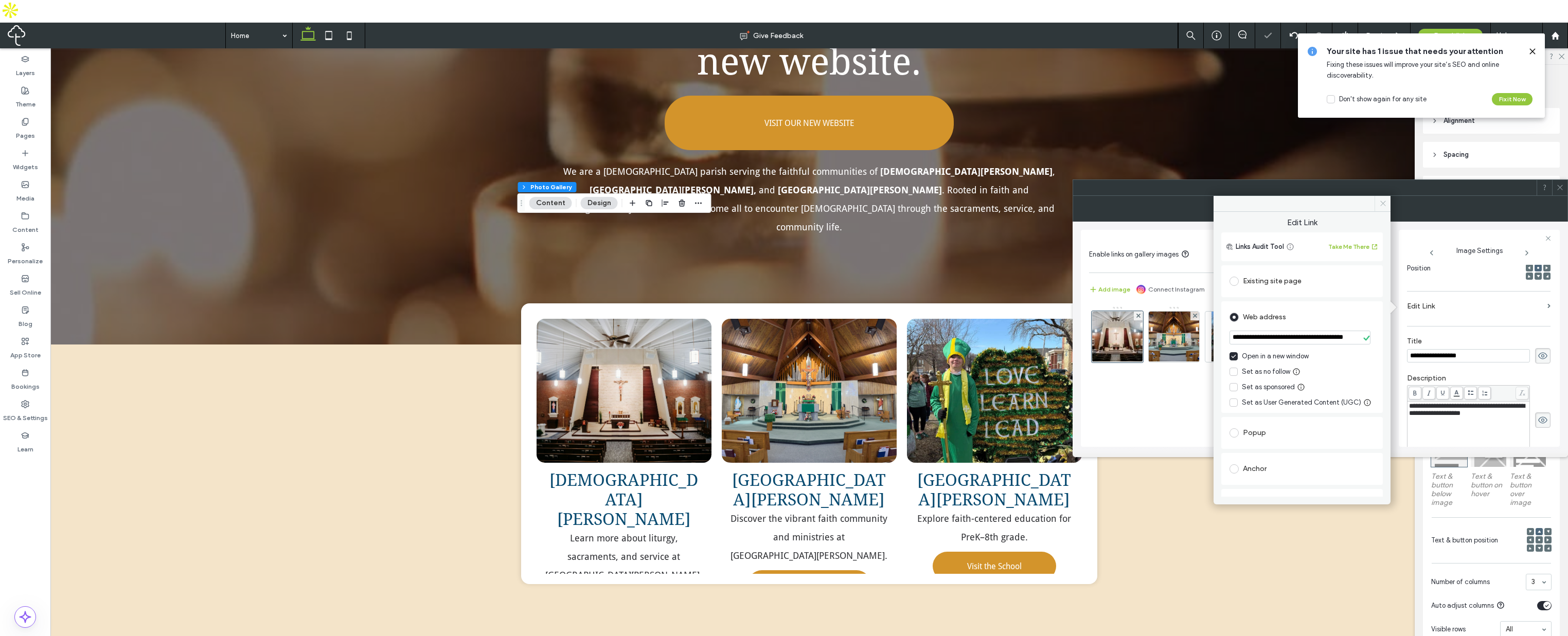
click at [1382, 205] on use at bounding box center [1383, 204] width 5 height 5
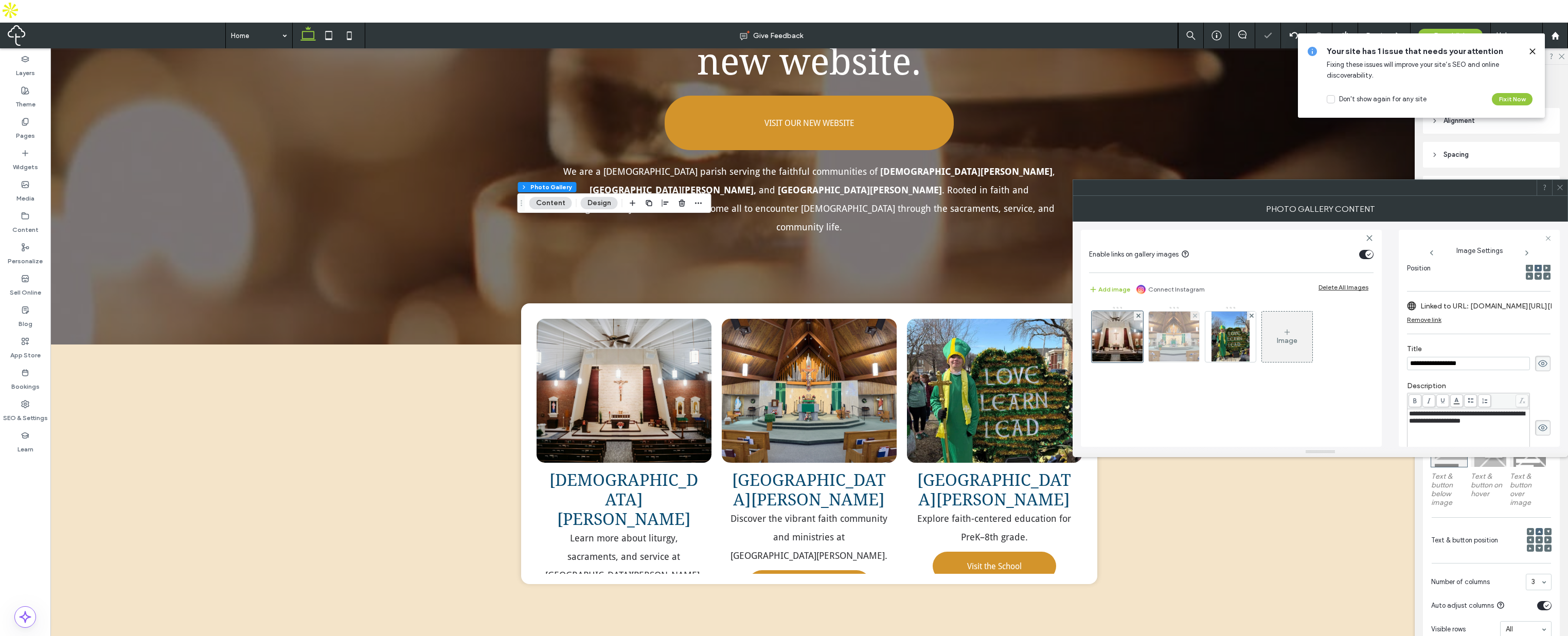
click at [1177, 340] on img at bounding box center [1174, 337] width 68 height 50
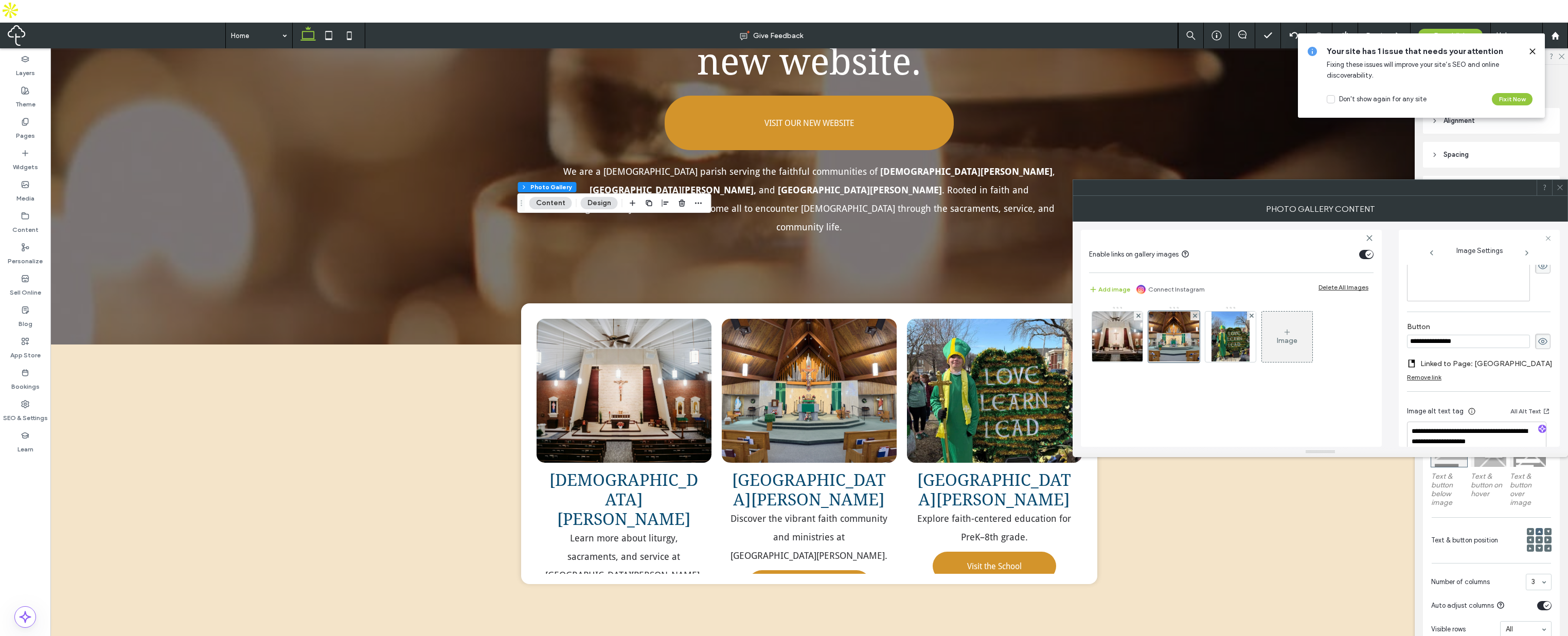
click at [1431, 375] on div "Remove link" at bounding box center [1425, 377] width 35 height 8
click at [1460, 366] on label "Add link to button" at bounding box center [1475, 364] width 136 height 19
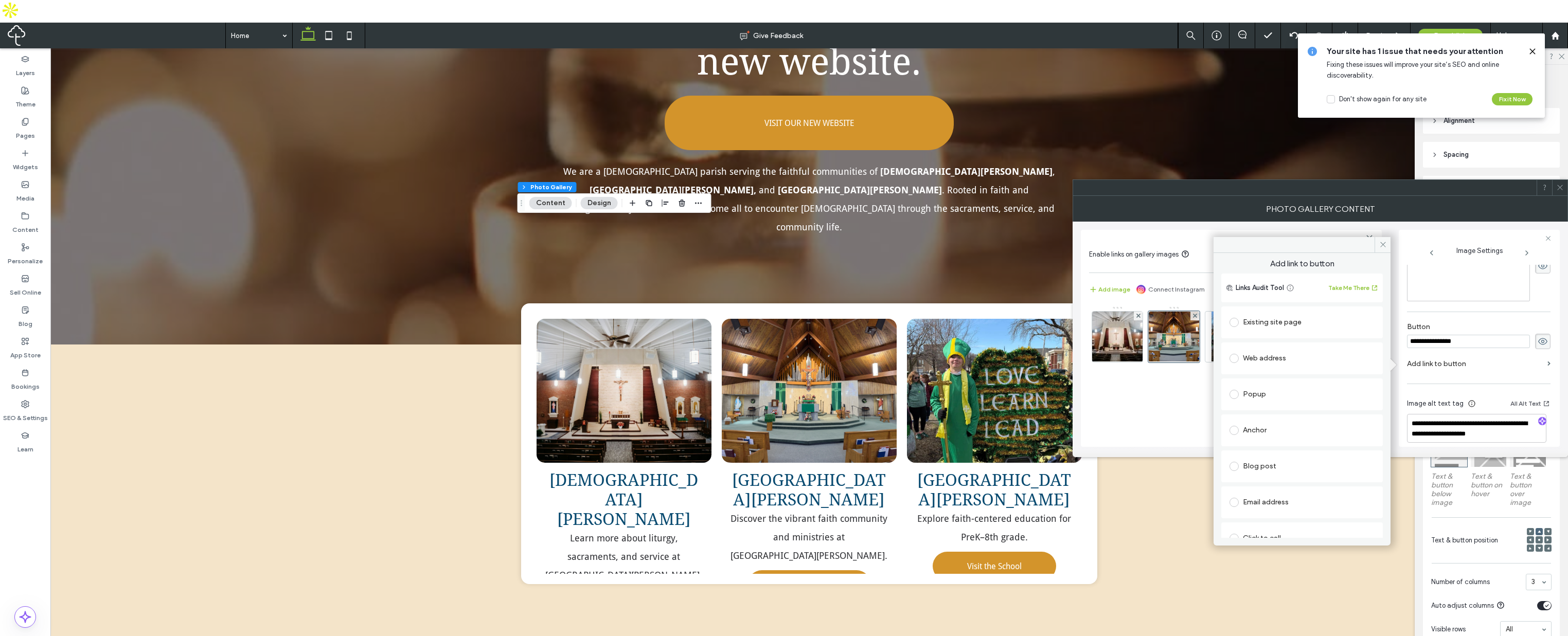
click at [1233, 357] on span at bounding box center [1234, 358] width 9 height 9
click at [1279, 378] on input "url" at bounding box center [1302, 378] width 145 height 13
paste input "**********"
type input "**********"
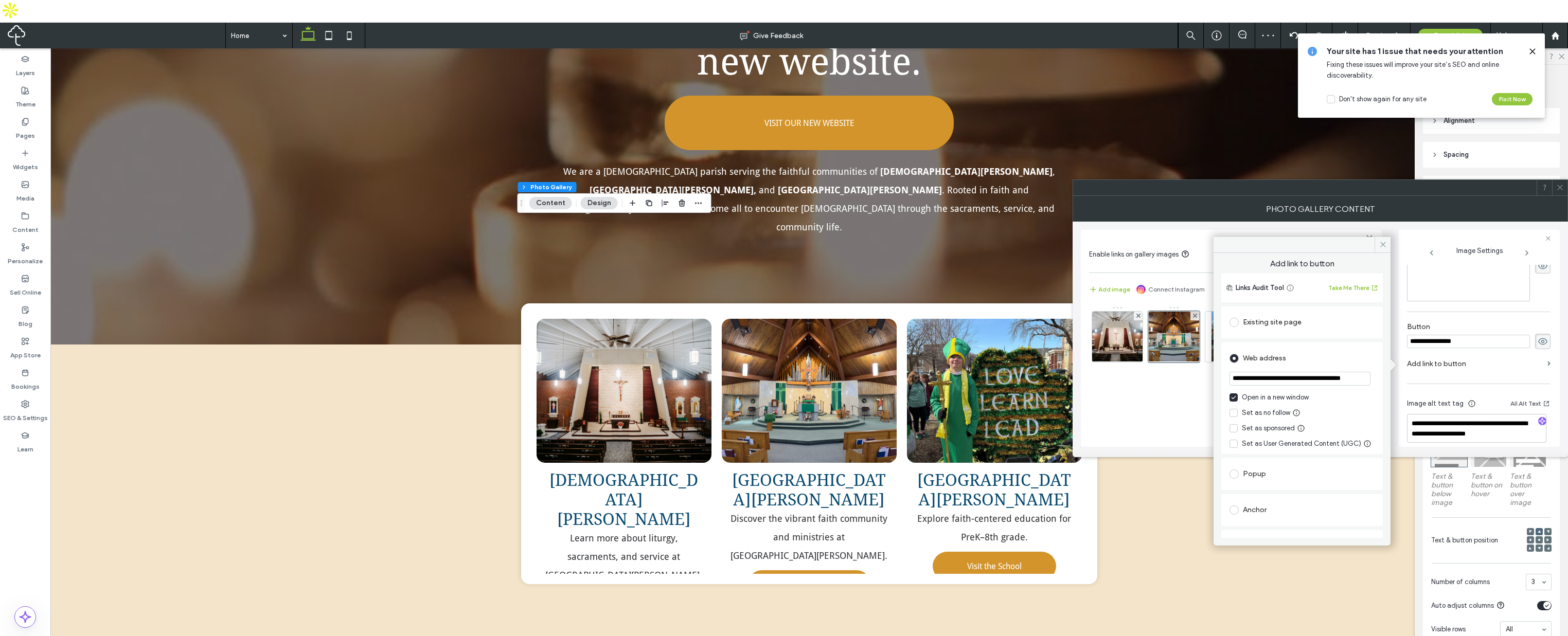
click at [1381, 266] on div "**********" at bounding box center [1302, 395] width 177 height 285
click at [1386, 241] on icon at bounding box center [1383, 245] width 8 height 8
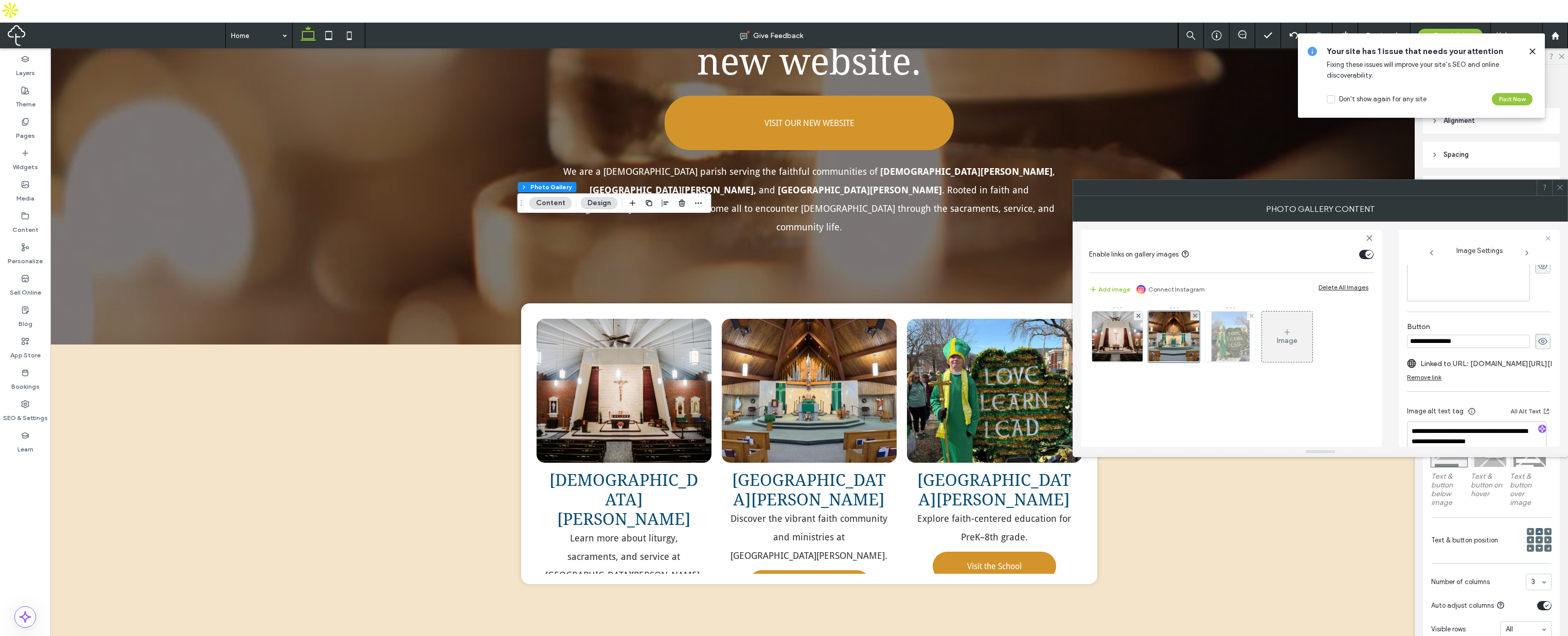
click at [1241, 340] on img at bounding box center [1230, 337] width 38 height 50
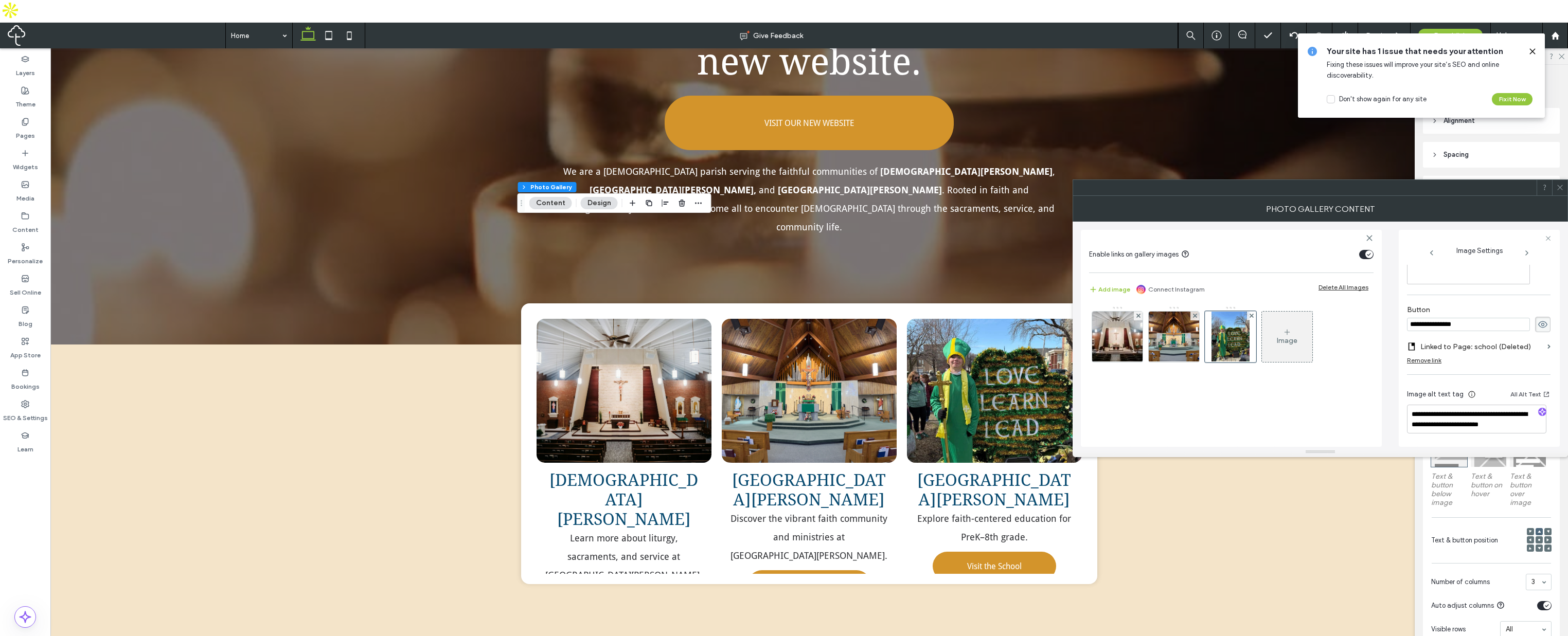
click at [1424, 358] on div "Remove link" at bounding box center [1425, 360] width 35 height 8
click at [1450, 358] on label "Add link to button" at bounding box center [1475, 355] width 136 height 19
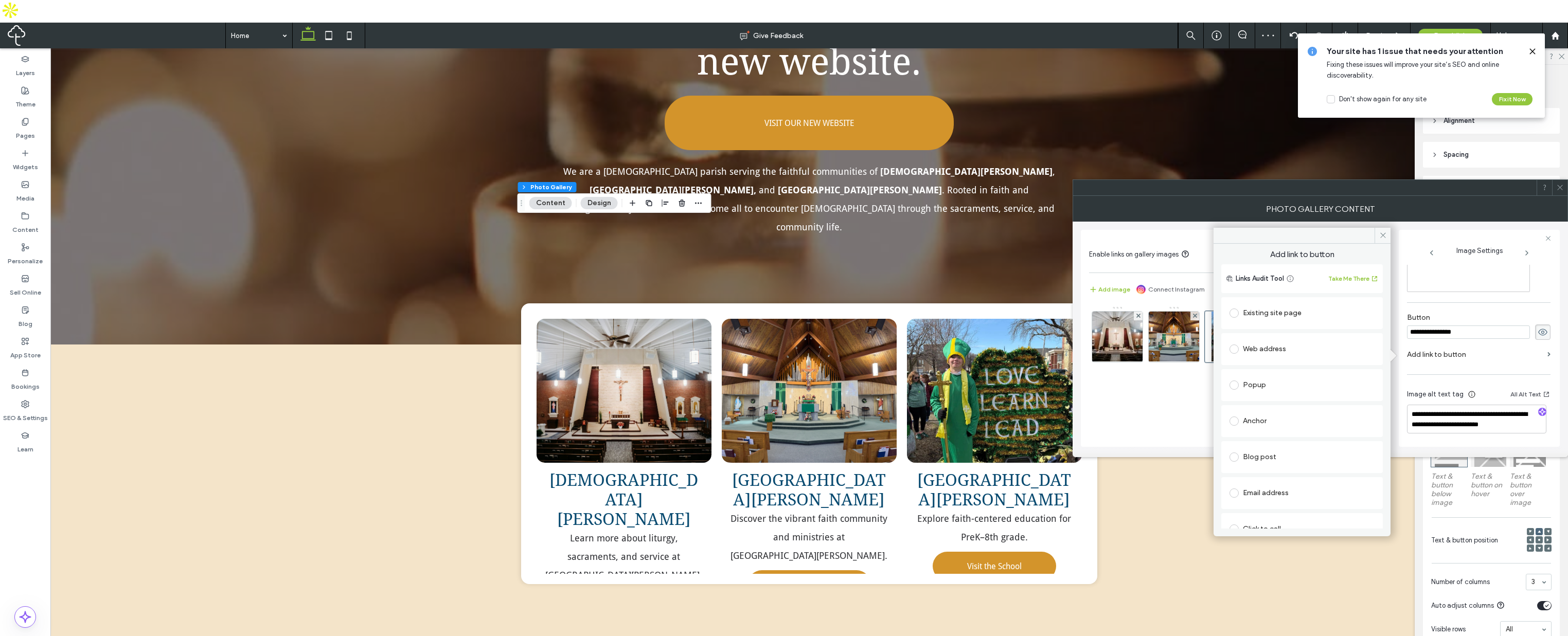
click at [1277, 315] on div "Existing site page" at bounding box center [1302, 314] width 145 height 17
click at [1259, 387] on div "Web address" at bounding box center [1302, 381] width 145 height 17
click at [1278, 366] on input "url" at bounding box center [1302, 369] width 145 height 13
paste input "**********"
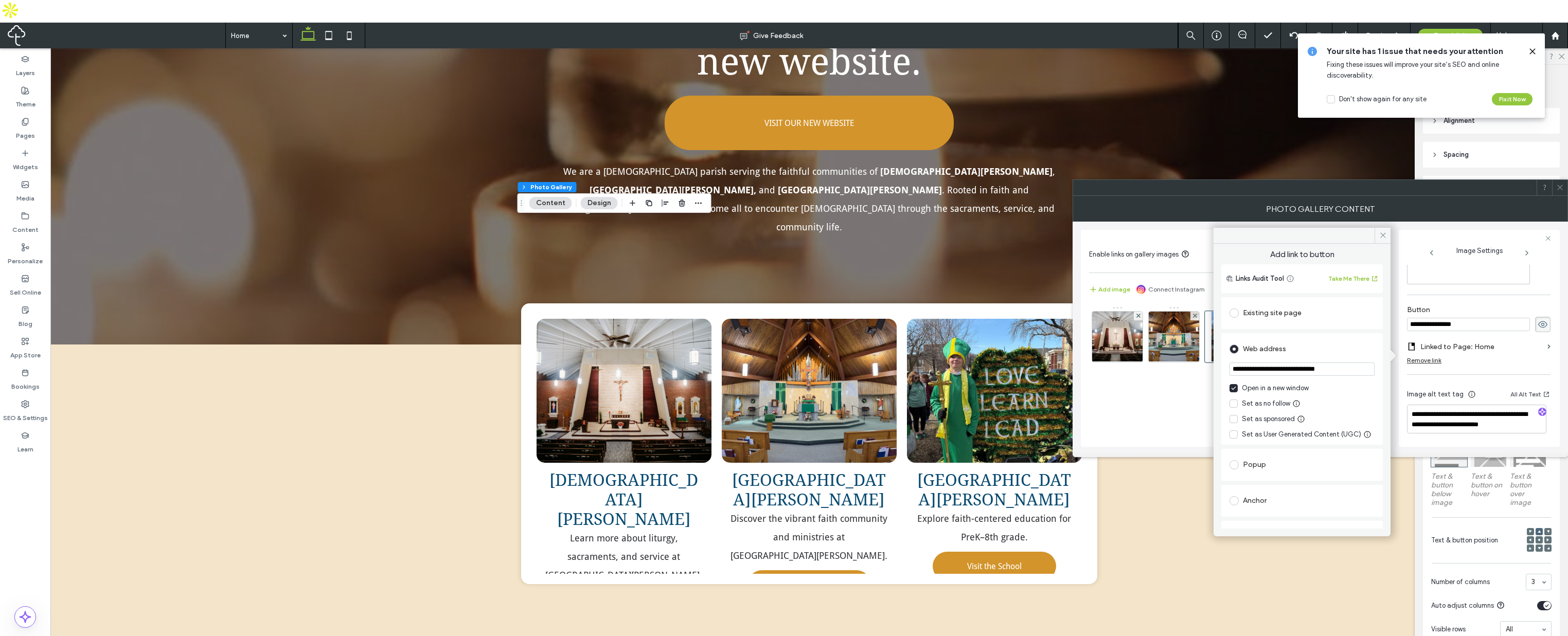
type input "**********"
click at [1346, 254] on span "Add link to button" at bounding box center [1302, 256] width 161 height 15
click at [1381, 233] on icon at bounding box center [1383, 235] width 8 height 8
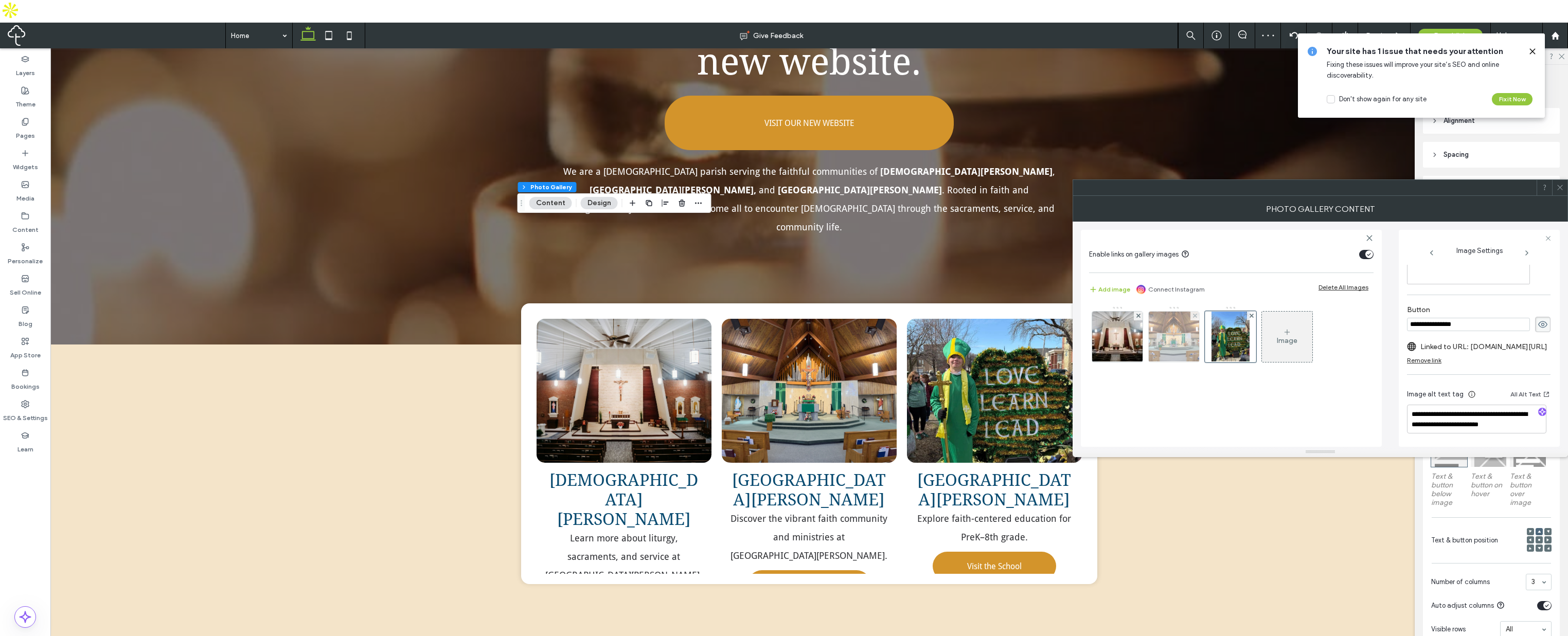
click at [1175, 340] on img at bounding box center [1174, 337] width 68 height 50
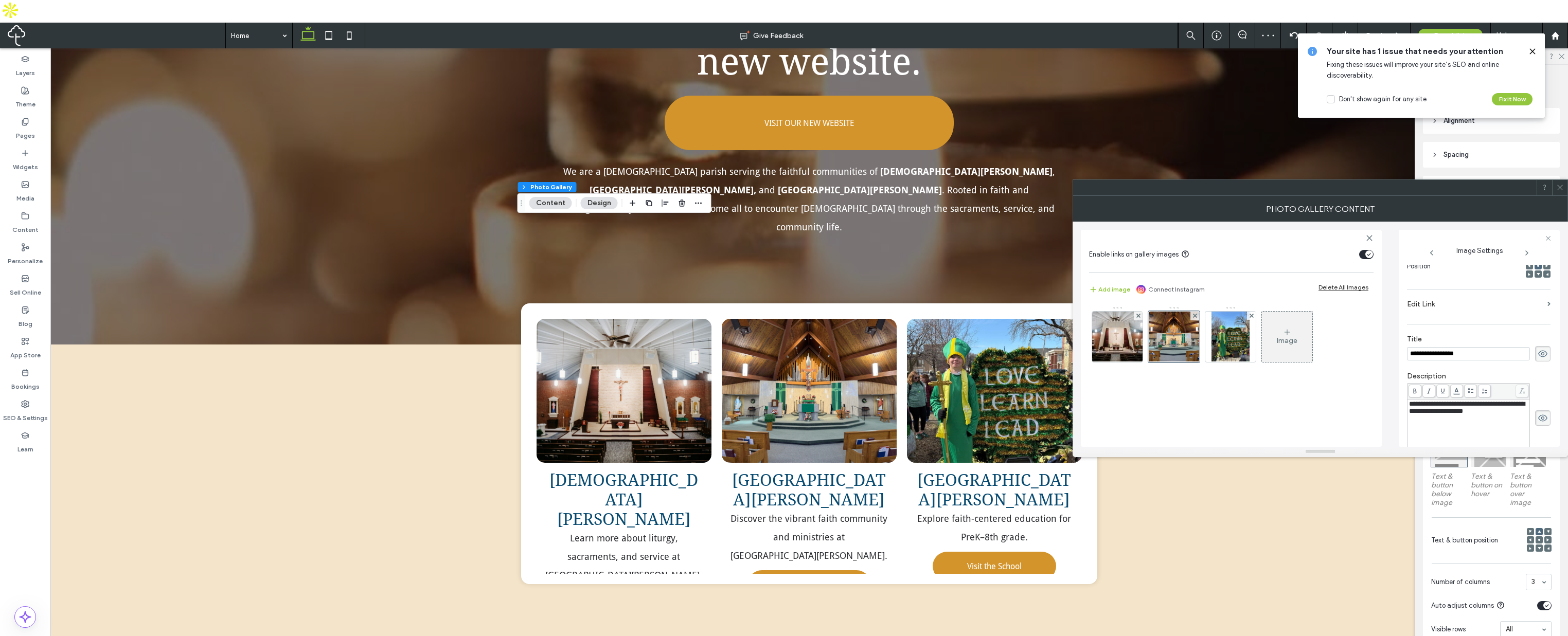
scroll to position [310, 0]
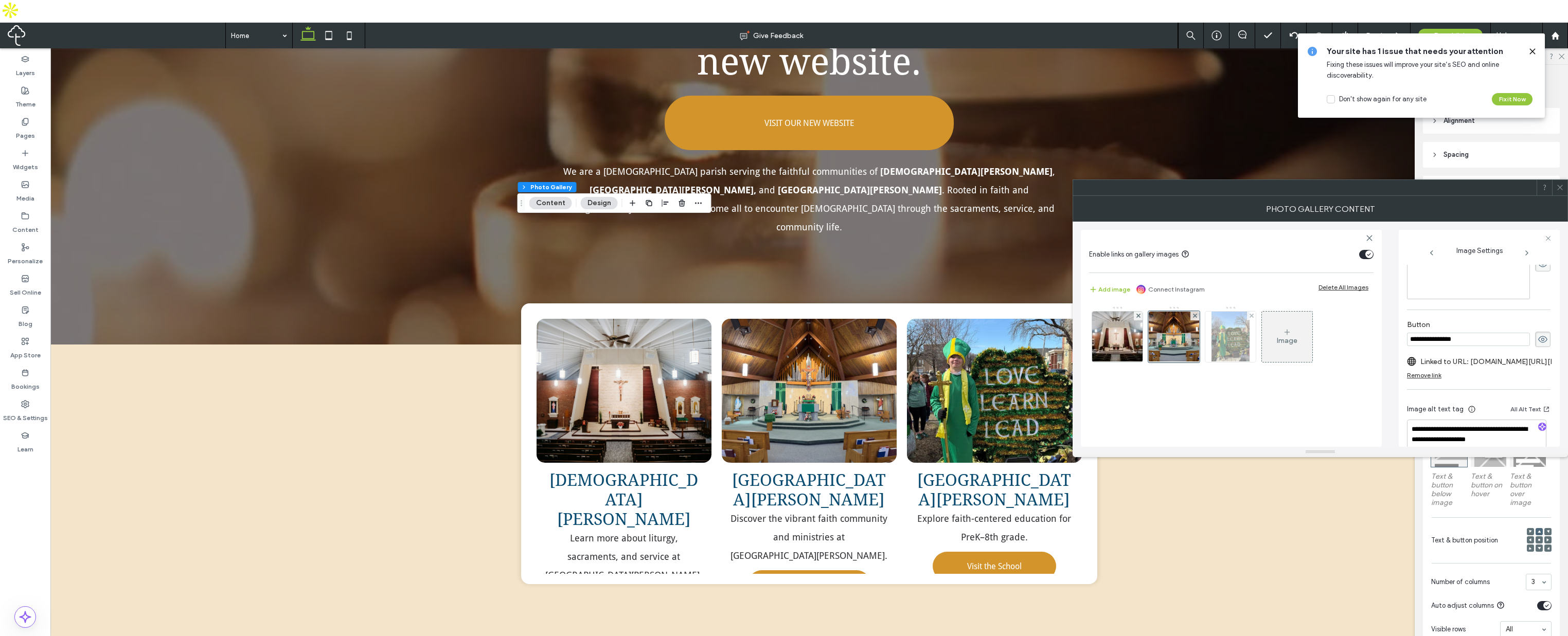
click at [1233, 342] on img at bounding box center [1230, 337] width 38 height 50
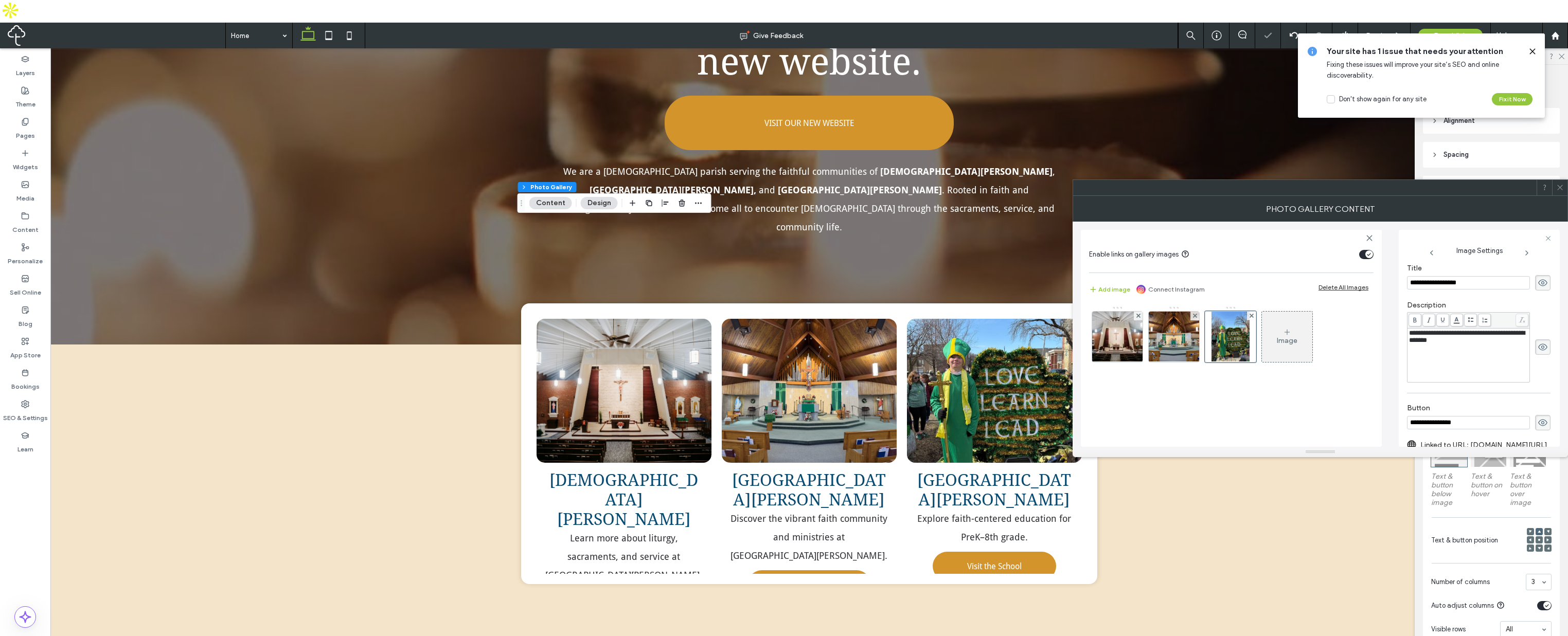
scroll to position [326, 0]
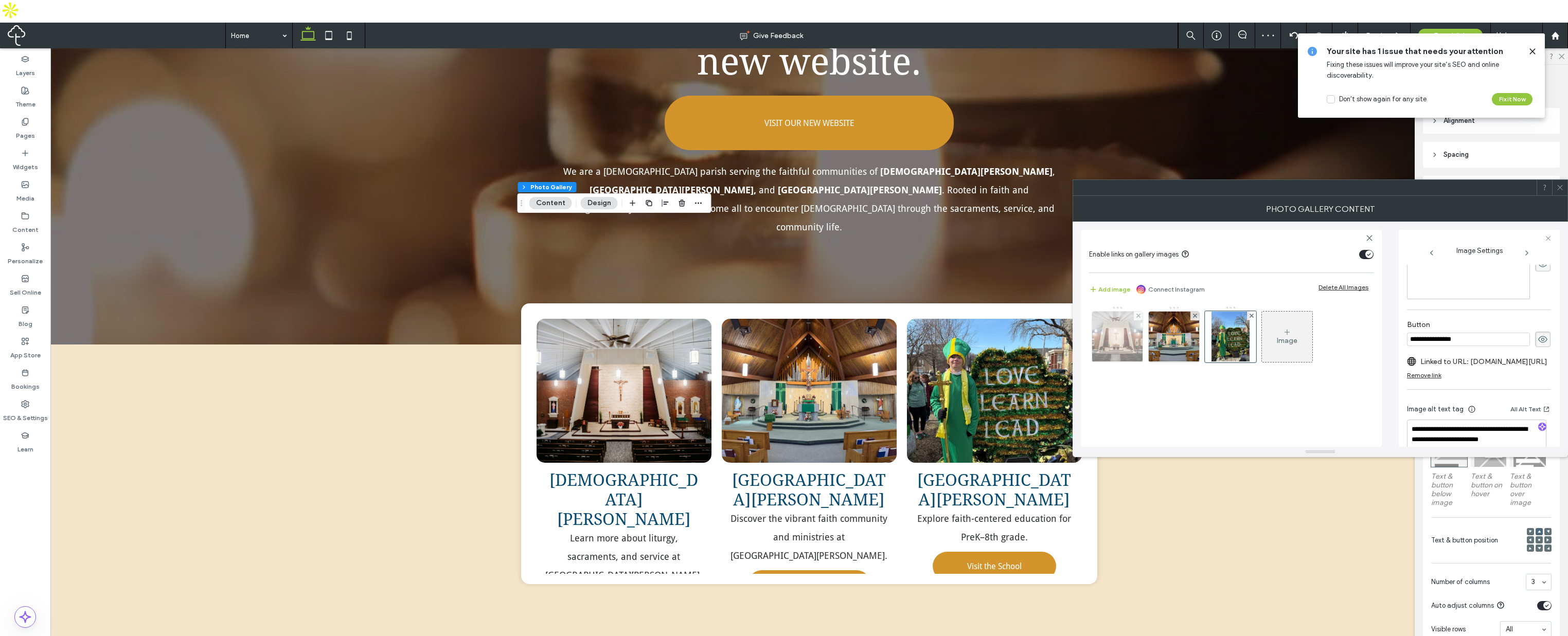
click at [1126, 339] on img at bounding box center [1118, 337] width 76 height 50
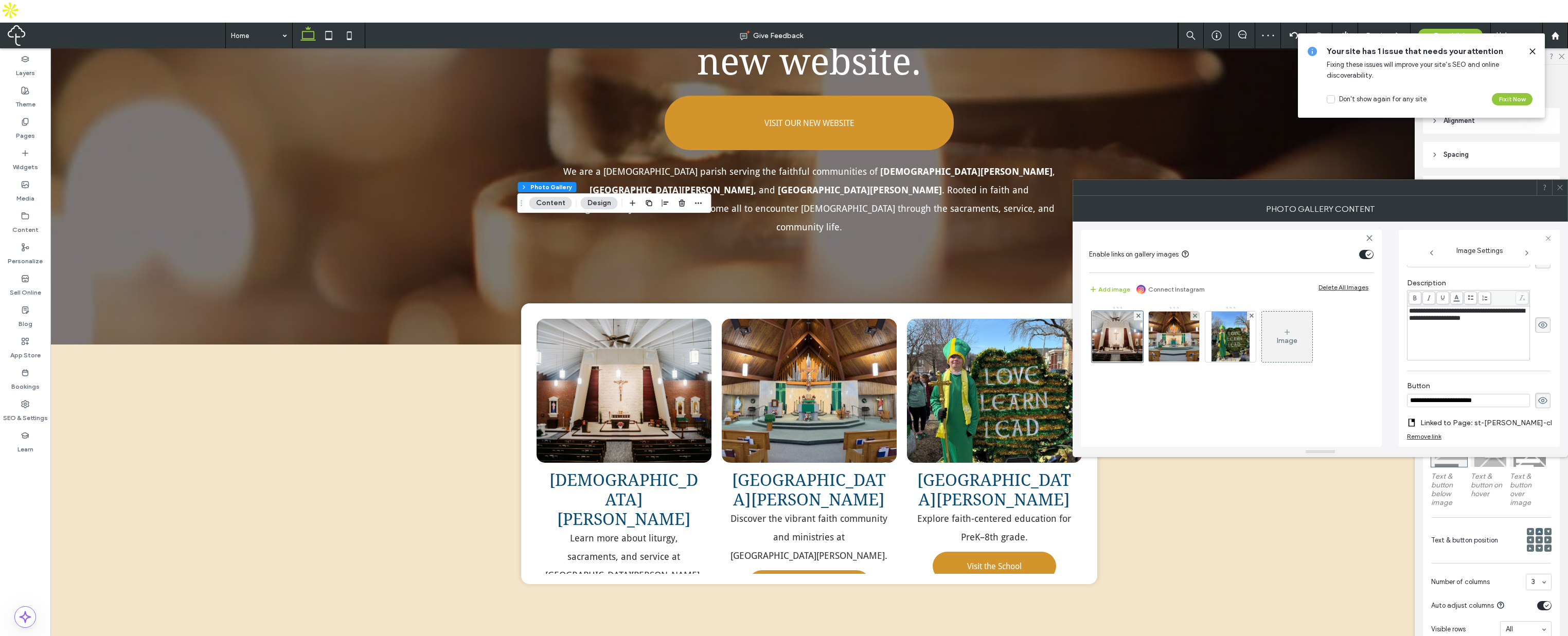
scroll to position [348, 0]
click at [1426, 346] on div "Remove link" at bounding box center [1425, 350] width 35 height 8
click at [1522, 336] on label "Add link to button" at bounding box center [1475, 344] width 136 height 19
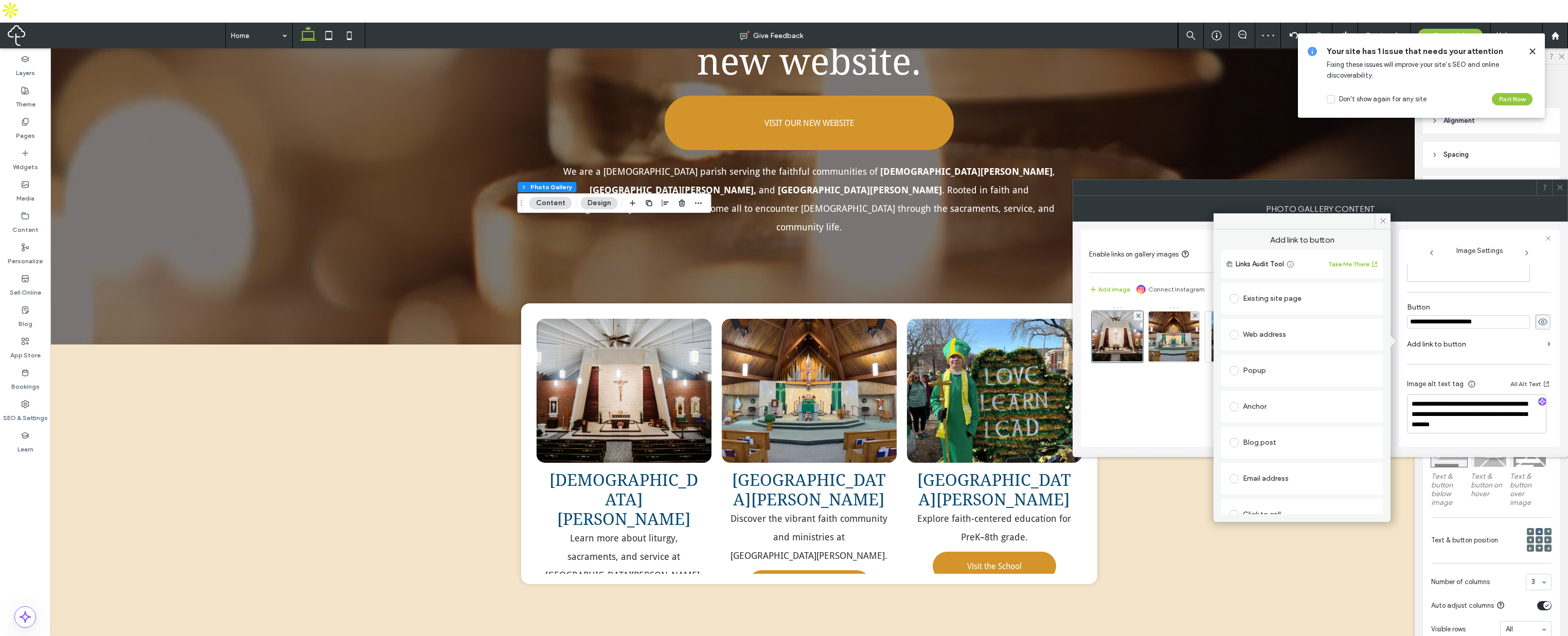
click at [1235, 335] on span at bounding box center [1234, 335] width 9 height 9
click at [1286, 353] on input "url" at bounding box center [1302, 355] width 145 height 13
paste input "**********"
type input "**********"
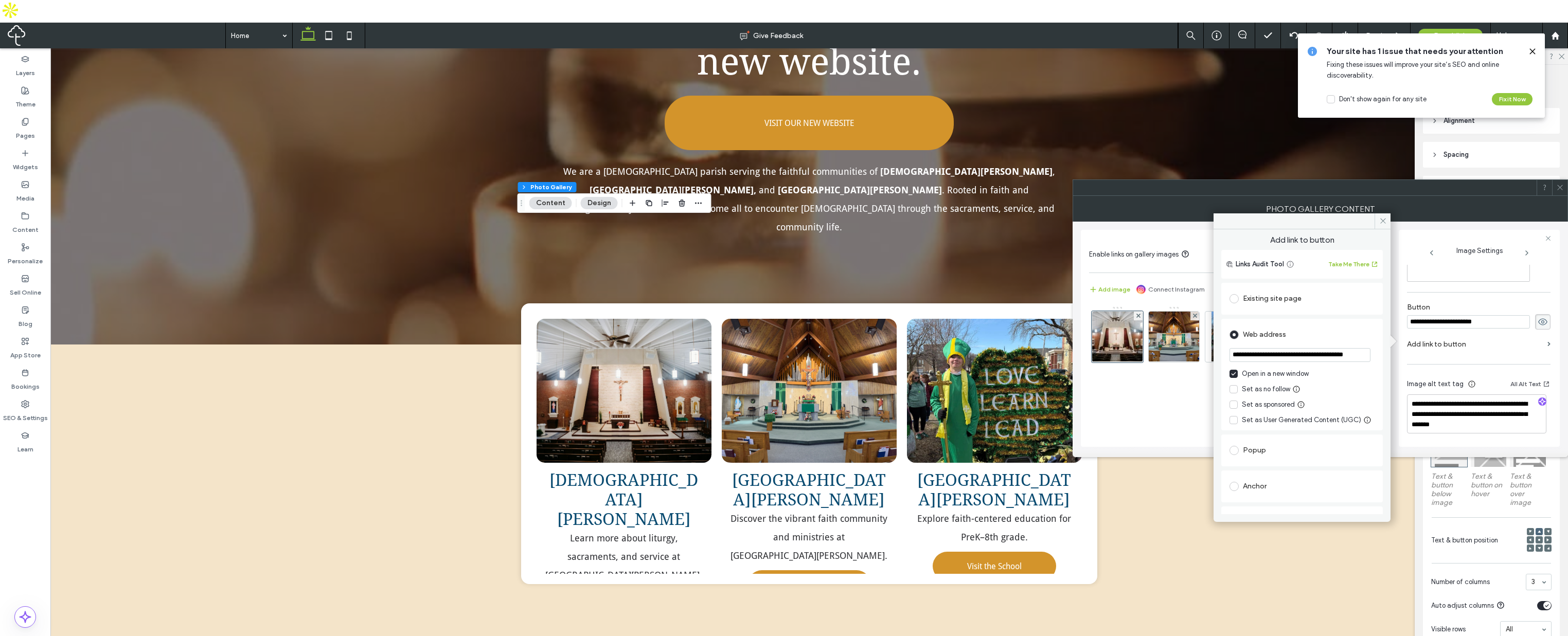
click at [1360, 242] on span "Add link to button" at bounding box center [1302, 242] width 161 height 15
click at [1383, 215] on span at bounding box center [1383, 221] width 16 height 15
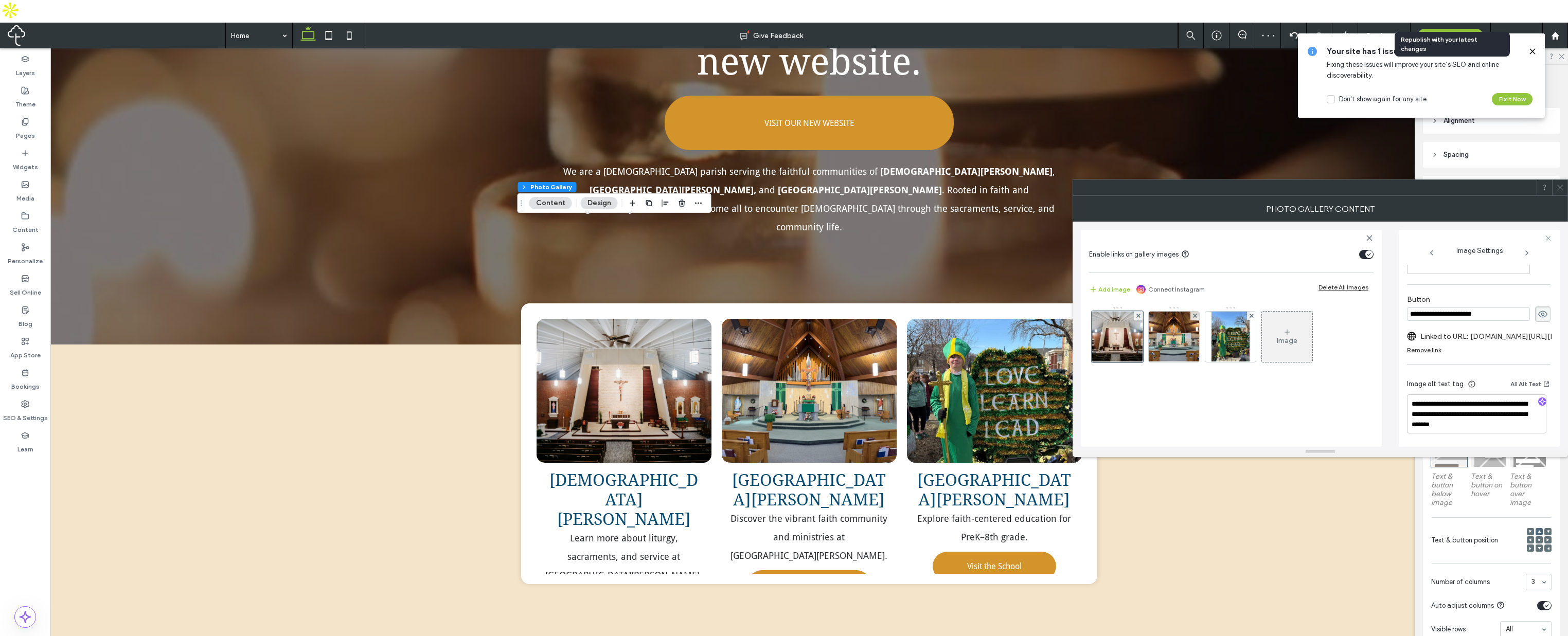
click at [1450, 31] on span "Republish" at bounding box center [1451, 36] width 33 height 9
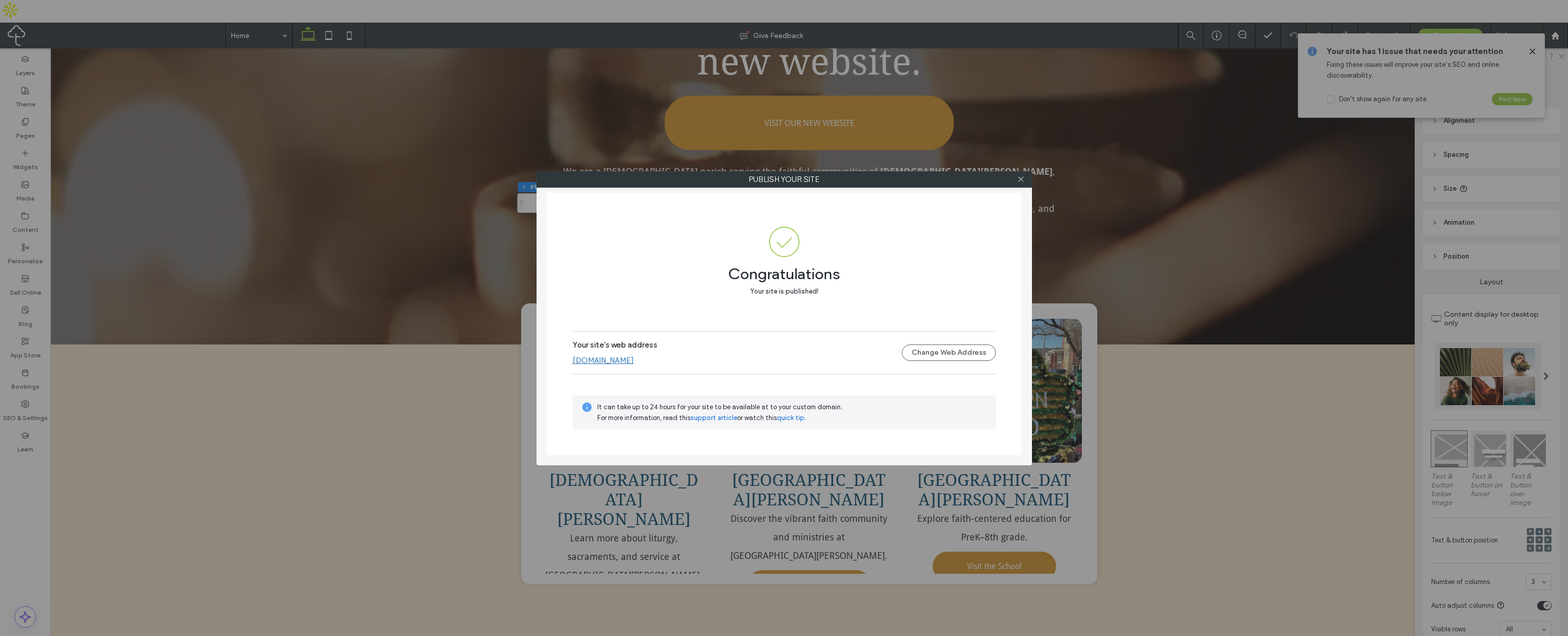
click at [1460, 14] on div "Publish your site Congratulations Your site is published! Your site's web addre…" at bounding box center [784, 318] width 1568 height 636
click at [627, 361] on link "[DOMAIN_NAME]" at bounding box center [603, 360] width 61 height 9
click at [1021, 179] on use at bounding box center [1021, 179] width 5 height 5
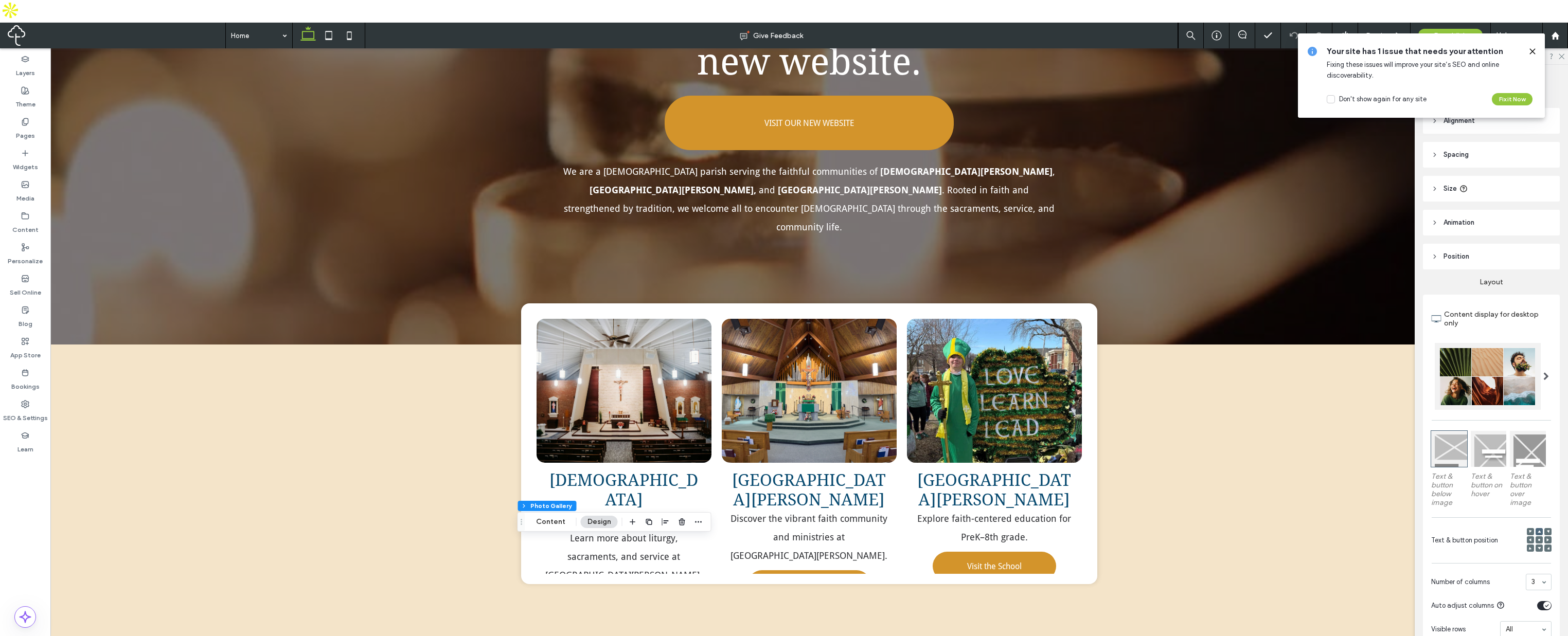
click at [1531, 48] on icon at bounding box center [1533, 51] width 8 height 8
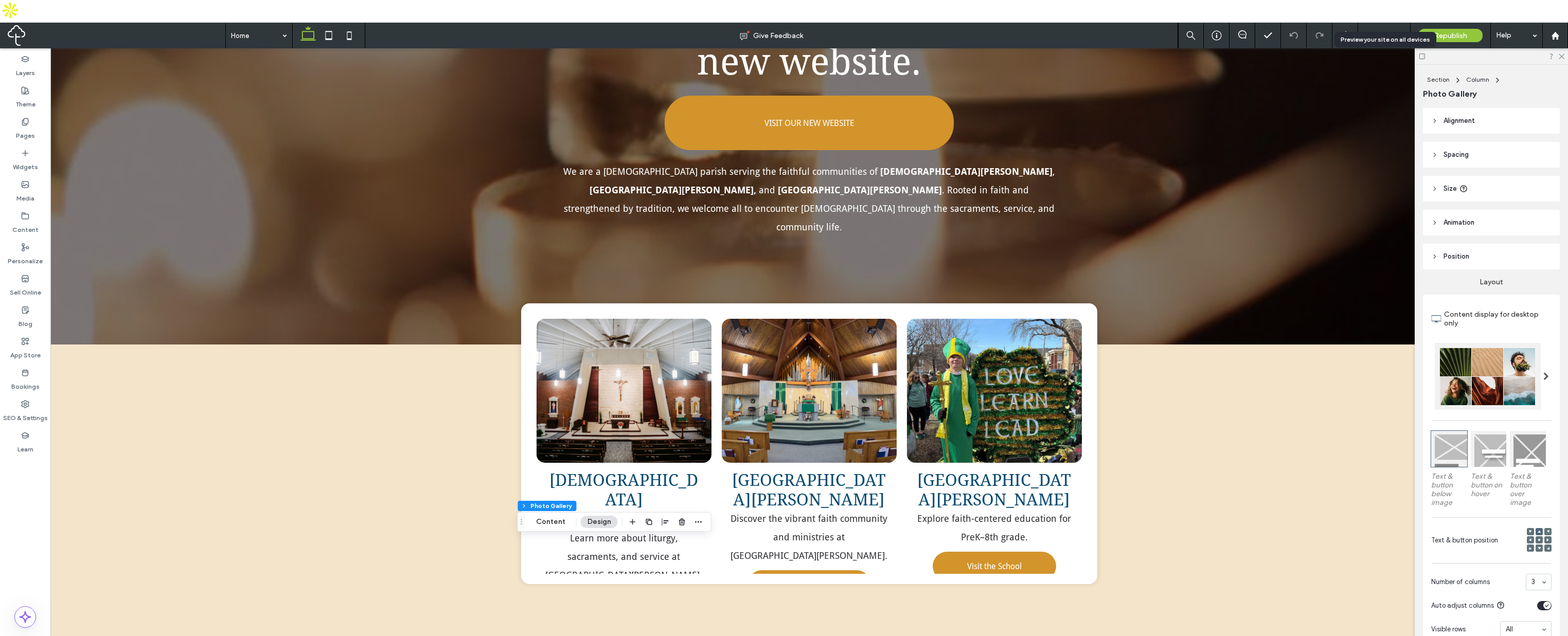
click at [1377, 31] on span "Preview" at bounding box center [1379, 36] width 26 height 9
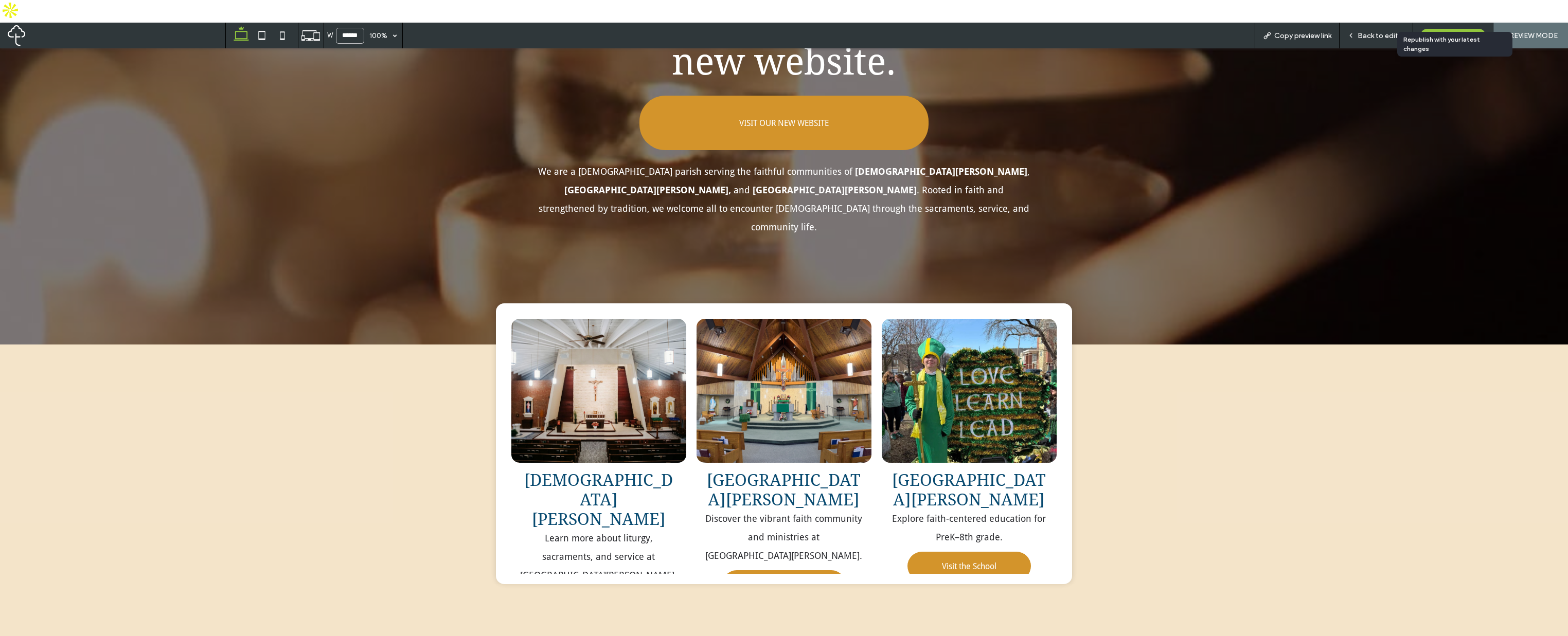
click at [1441, 31] on span "Republish" at bounding box center [1454, 36] width 33 height 9
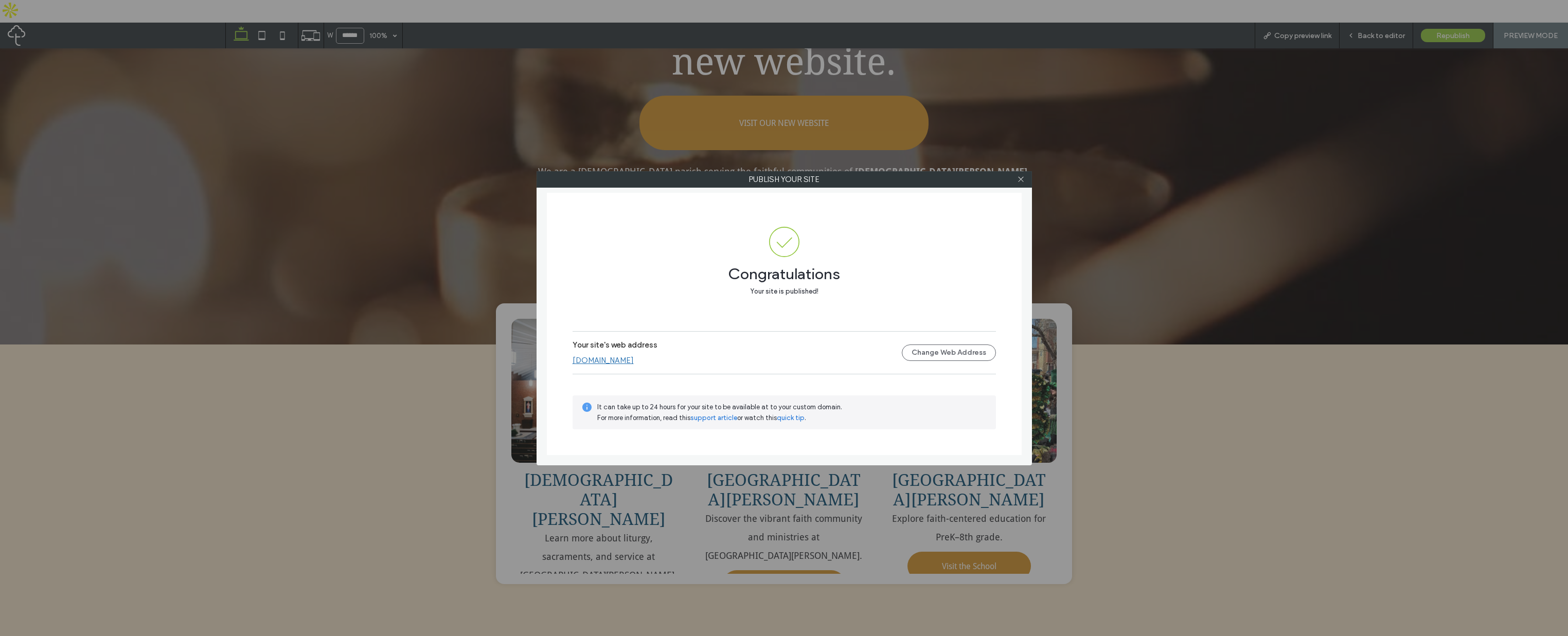
click at [634, 360] on link "[DOMAIN_NAME]" at bounding box center [603, 360] width 61 height 9
